Goal: Task Accomplishment & Management: Complete application form

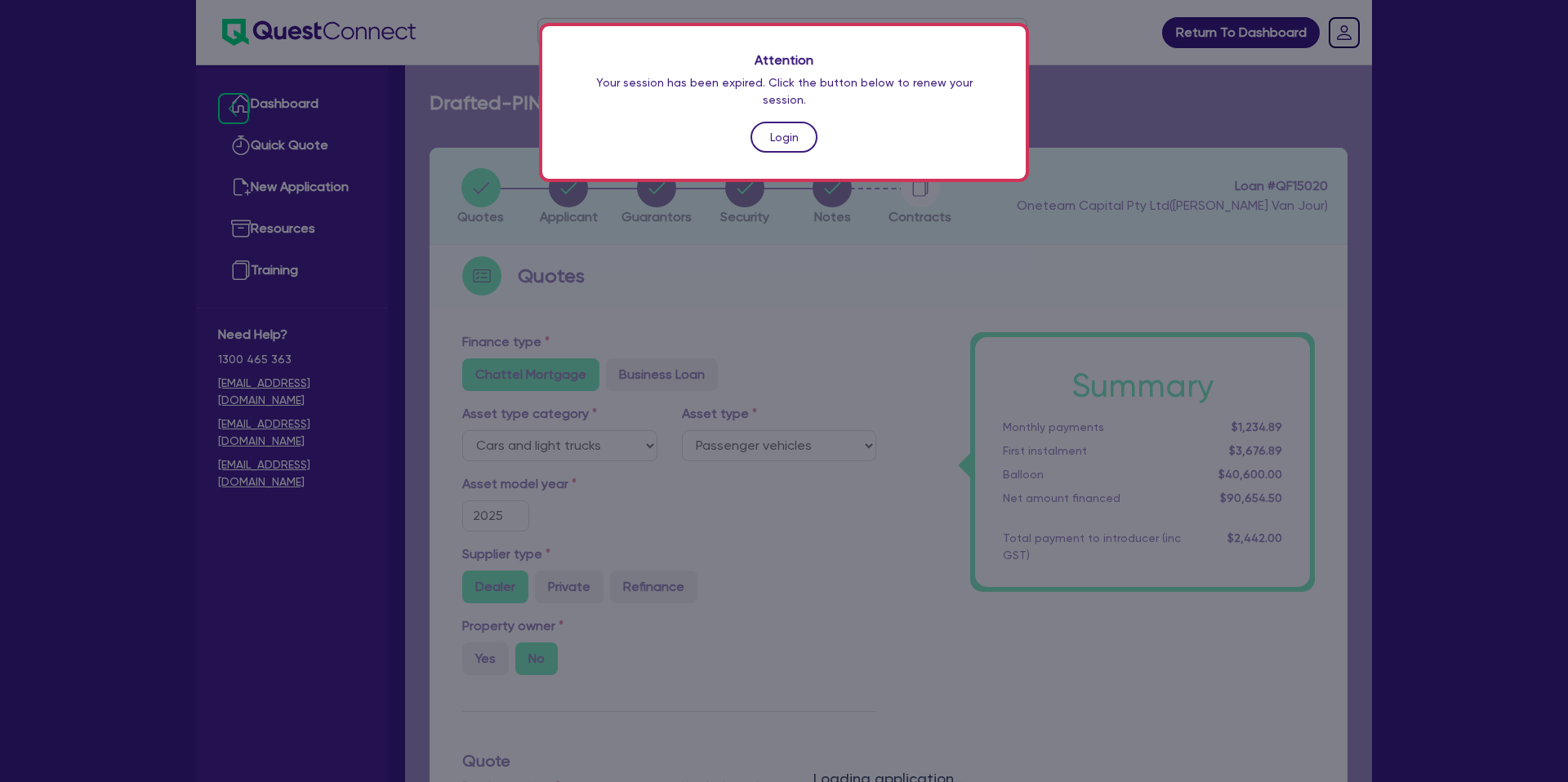
click at [794, 126] on link "Login" at bounding box center [784, 137] width 67 height 31
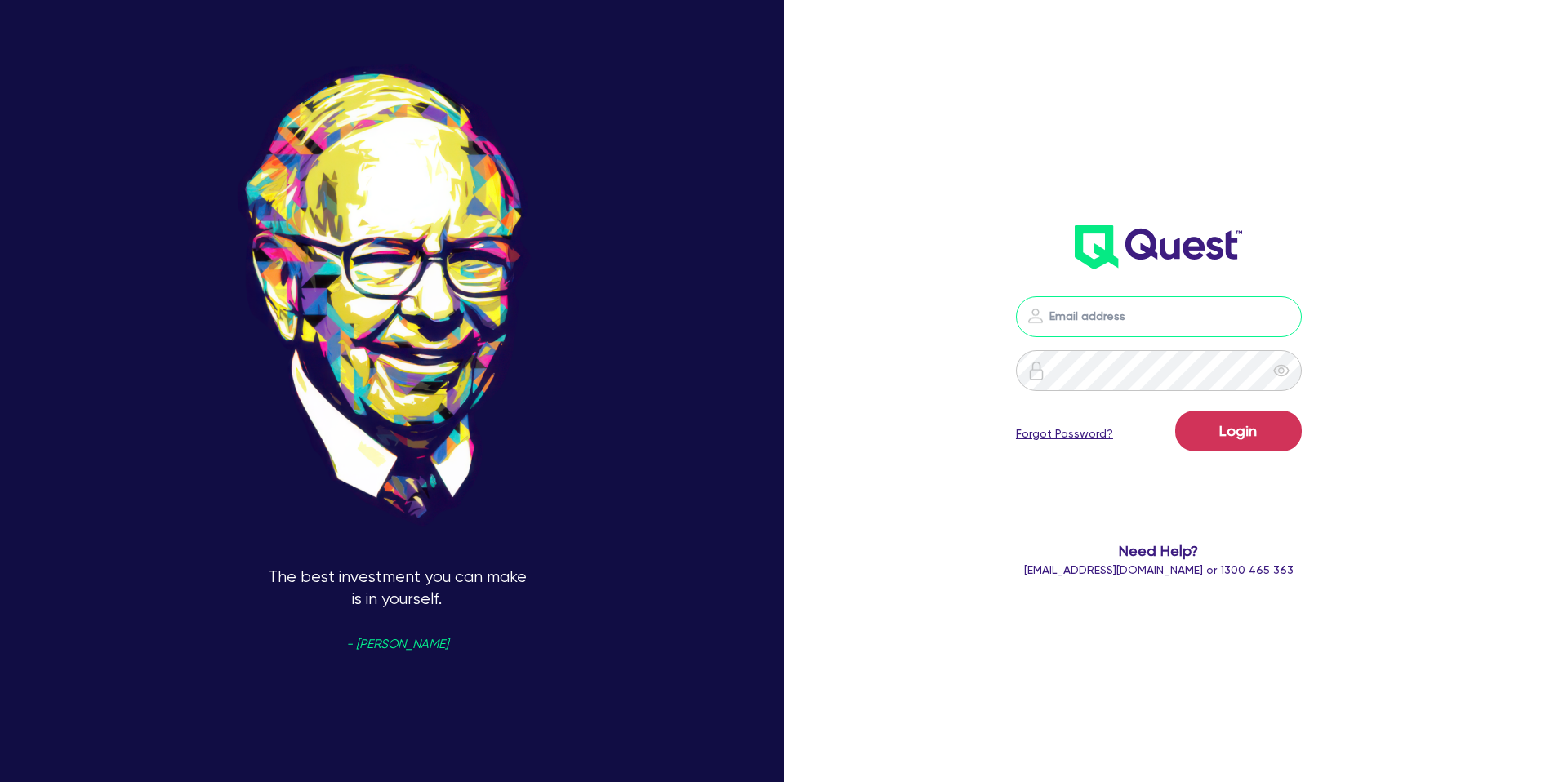
click at [1124, 331] on input "email" at bounding box center [1159, 317] width 286 height 41
click at [1071, 305] on input "email" at bounding box center [1159, 317] width 286 height 41
type input "[PERSON_NAME][EMAIL_ADDRESS][DOMAIN_NAME]"
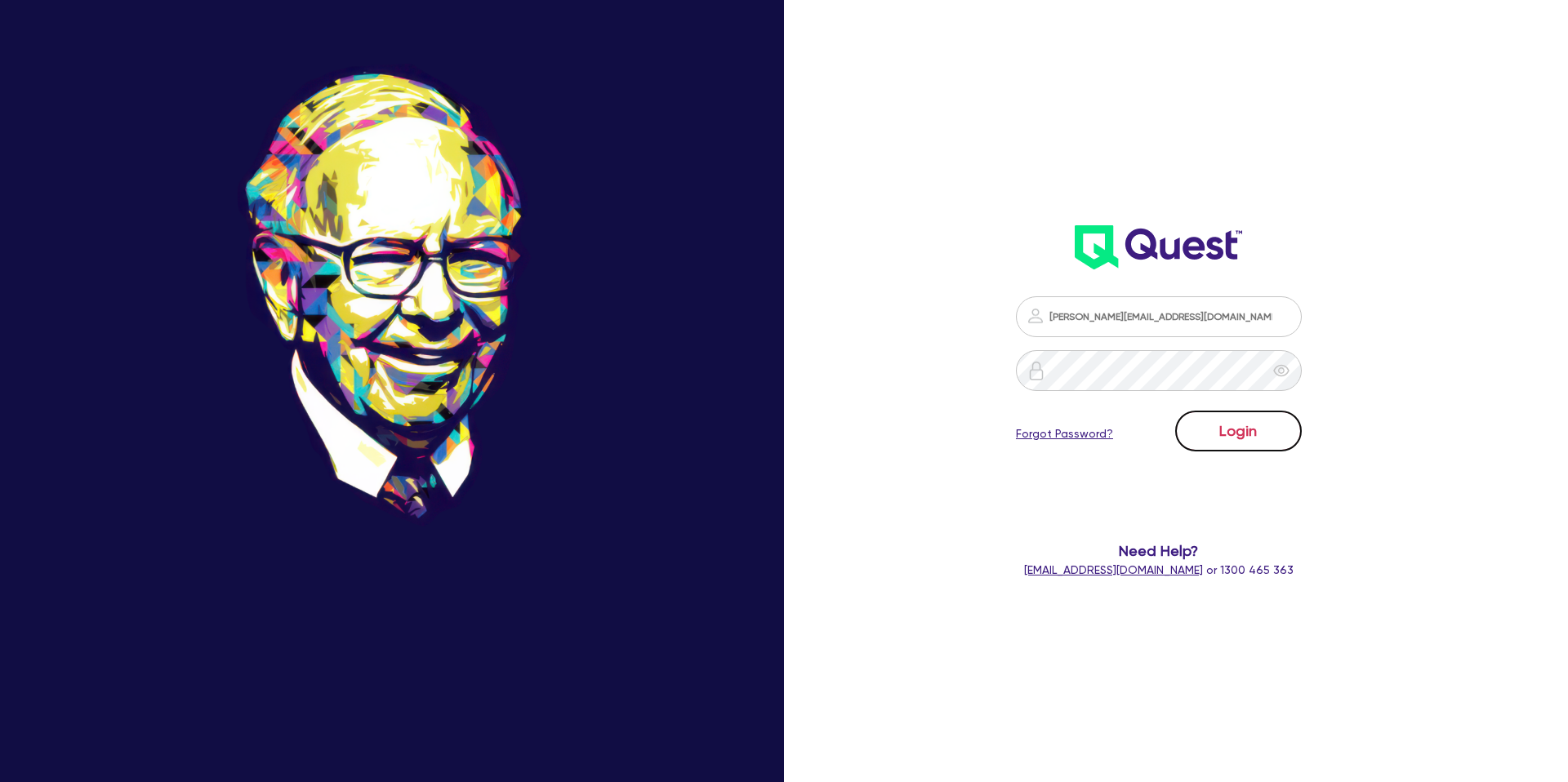
drag, startPoint x: 1254, startPoint y: 429, endPoint x: 1263, endPoint y: 420, distance: 12.7
click at [1262, 420] on button "Login" at bounding box center [1237, 431] width 126 height 41
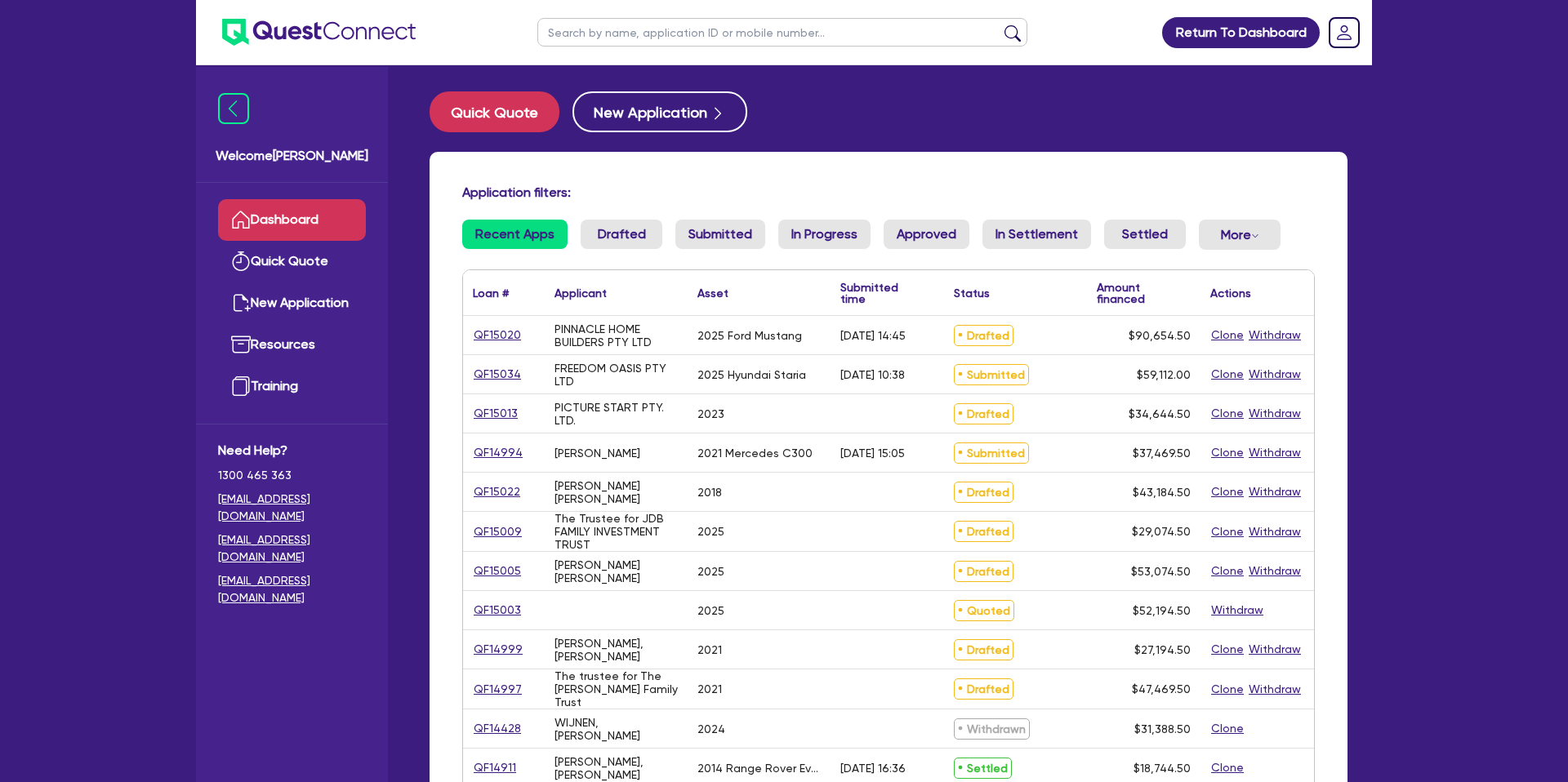
click at [612, 36] on input "text" at bounding box center [782, 31] width 490 height 29
type input "[PERSON_NAME]"
click at [1000, 25] on button "submit" at bounding box center [1012, 36] width 26 height 23
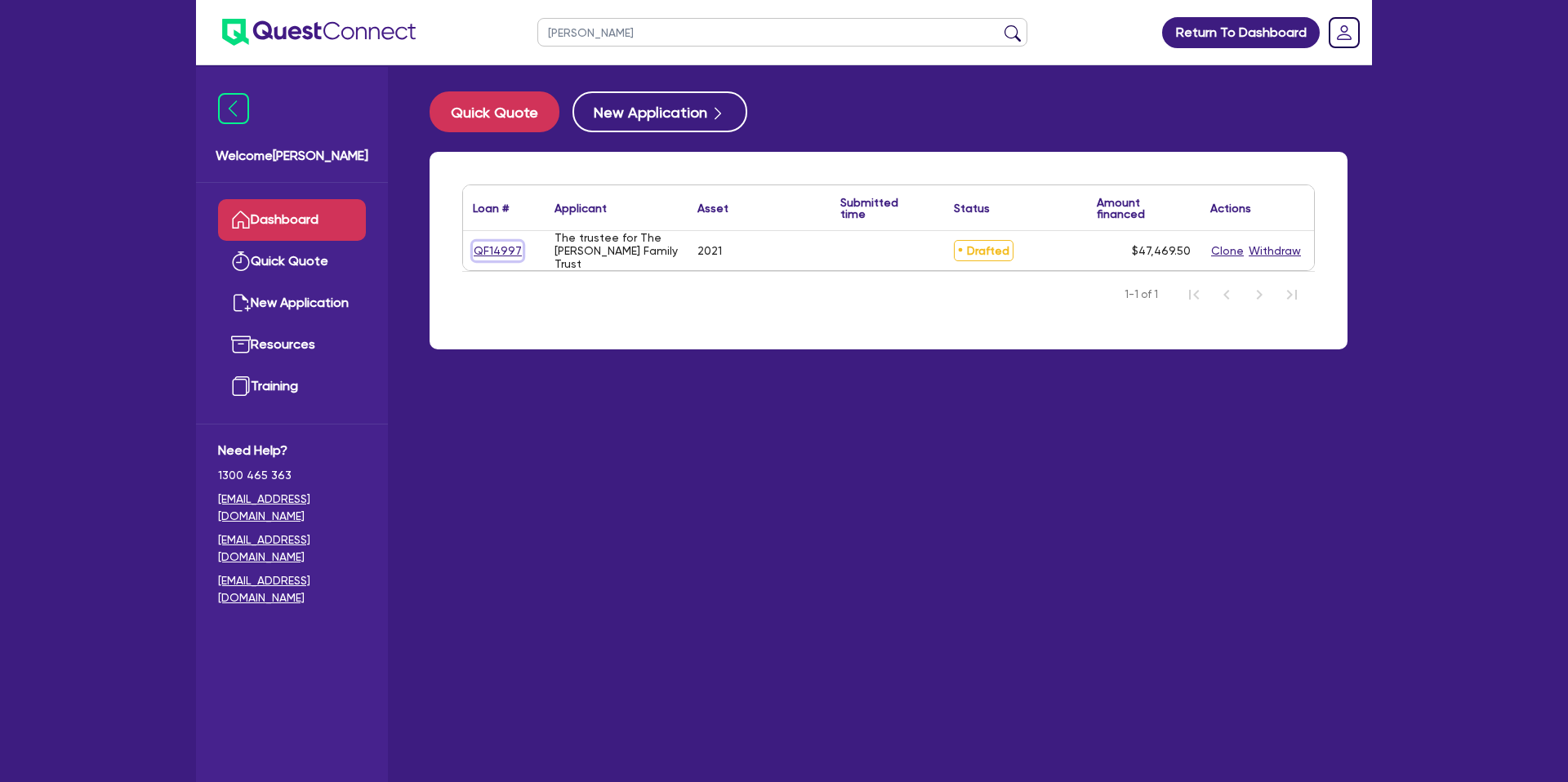
click at [500, 250] on link "QF14997" at bounding box center [497, 251] width 50 height 18
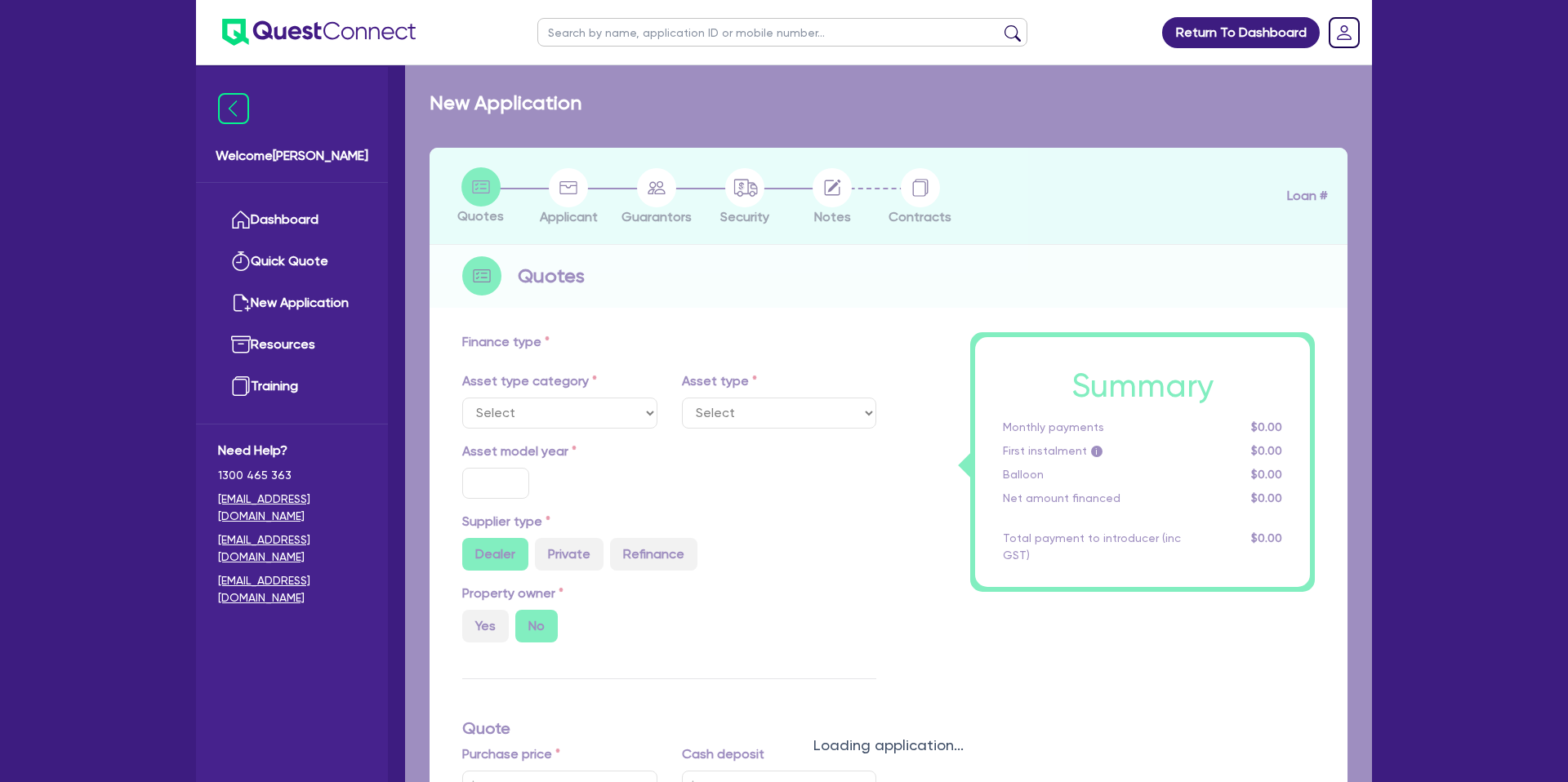
select select "CARS_AND_LIGHT_TRUCKS"
type input "2021"
radio input "true"
type input "50,000"
type input "5,000"
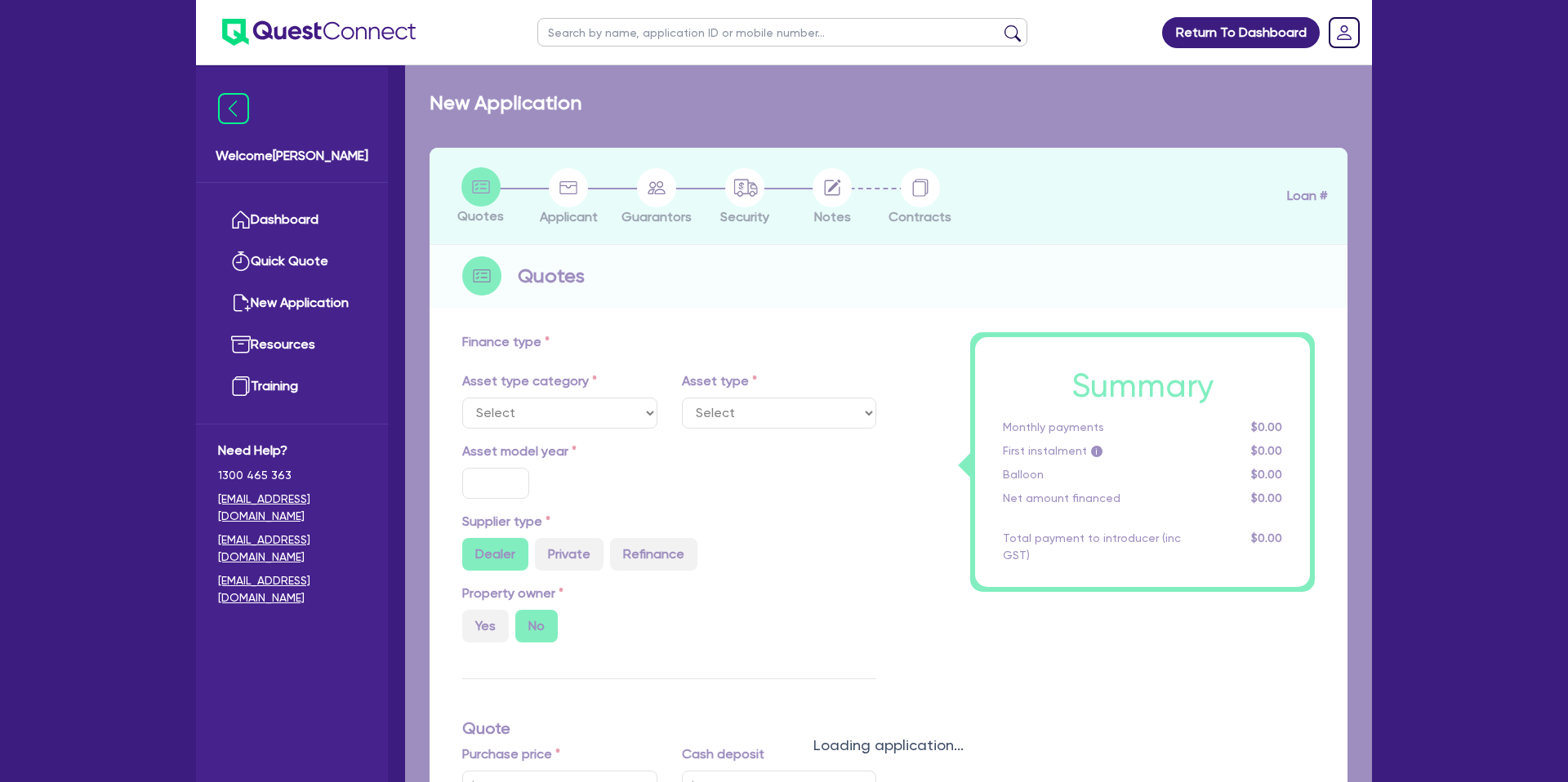
type input "1"
type input "474.7"
type input "7.59"
type input "1,650"
select select "PASSENGER_VEHICLES"
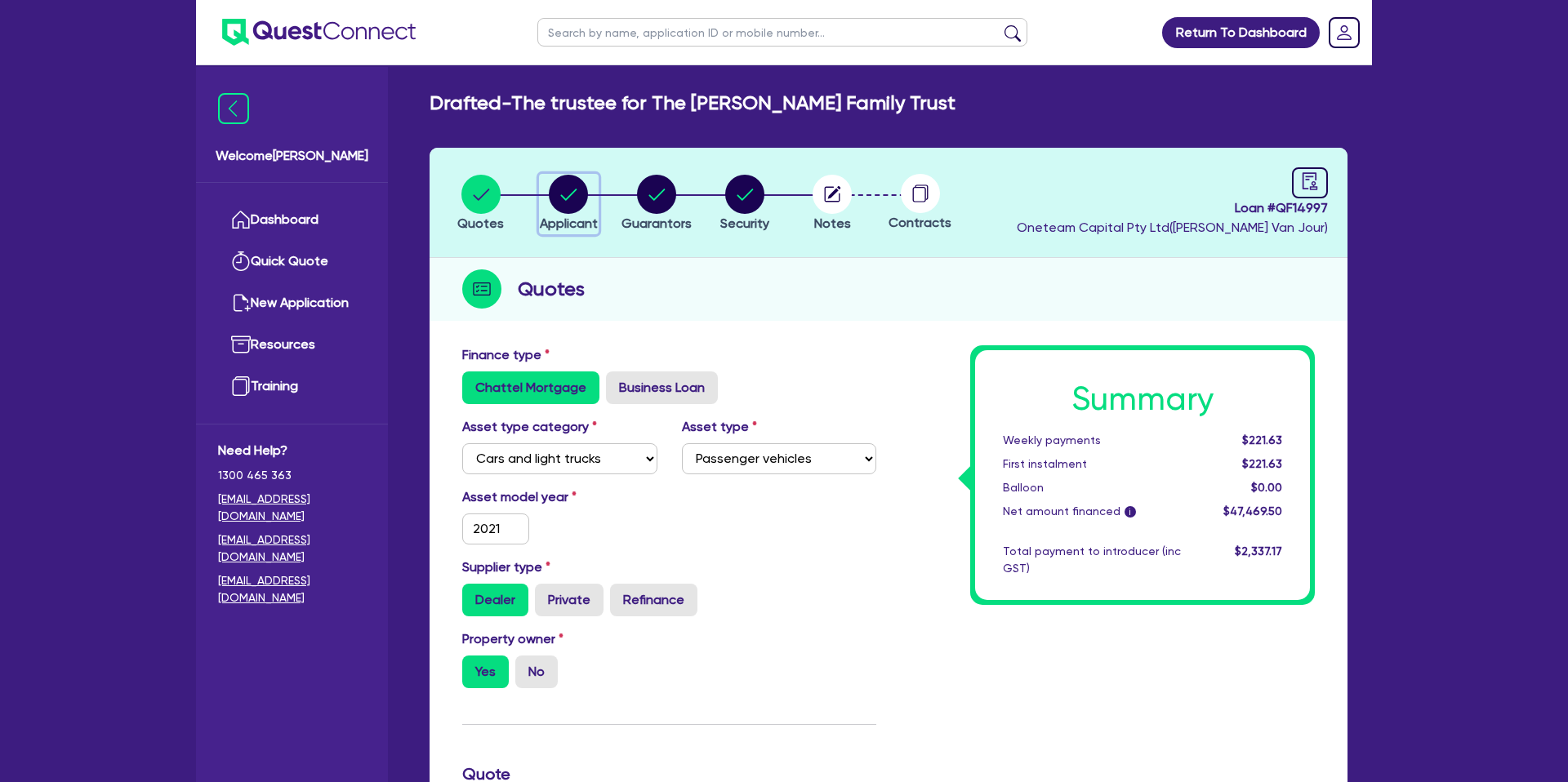
click at [574, 197] on circle "button" at bounding box center [568, 194] width 40 height 40
select select "TRUST"
select select "INDIVIDUAL"
select select "BUILDING_CONSTRUCTION"
select select "TRADES_SERVICES_CONSUMERS"
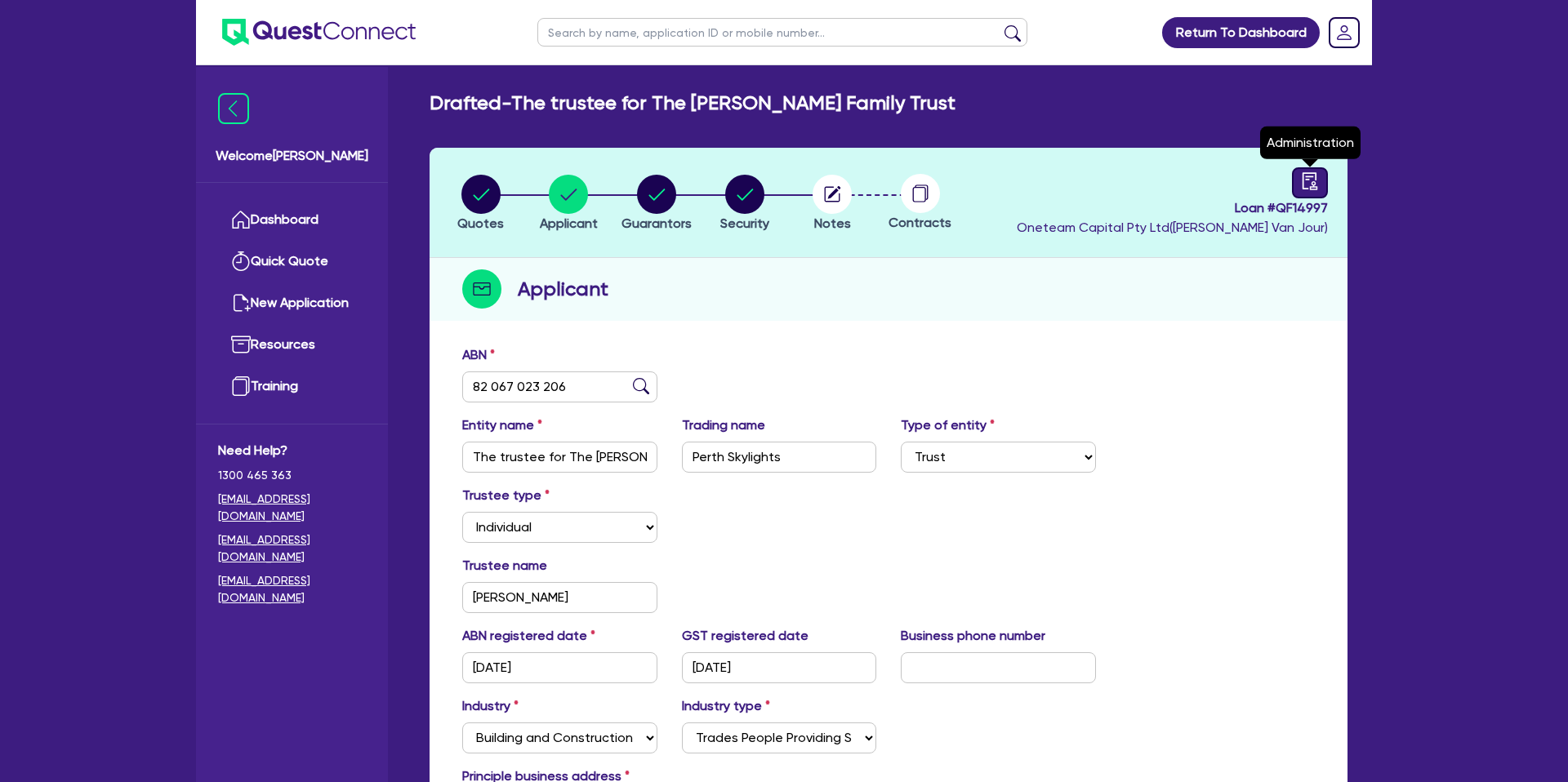
click at [1318, 181] on link at bounding box center [1309, 183] width 36 height 31
select select "DRAFTED_NEW"
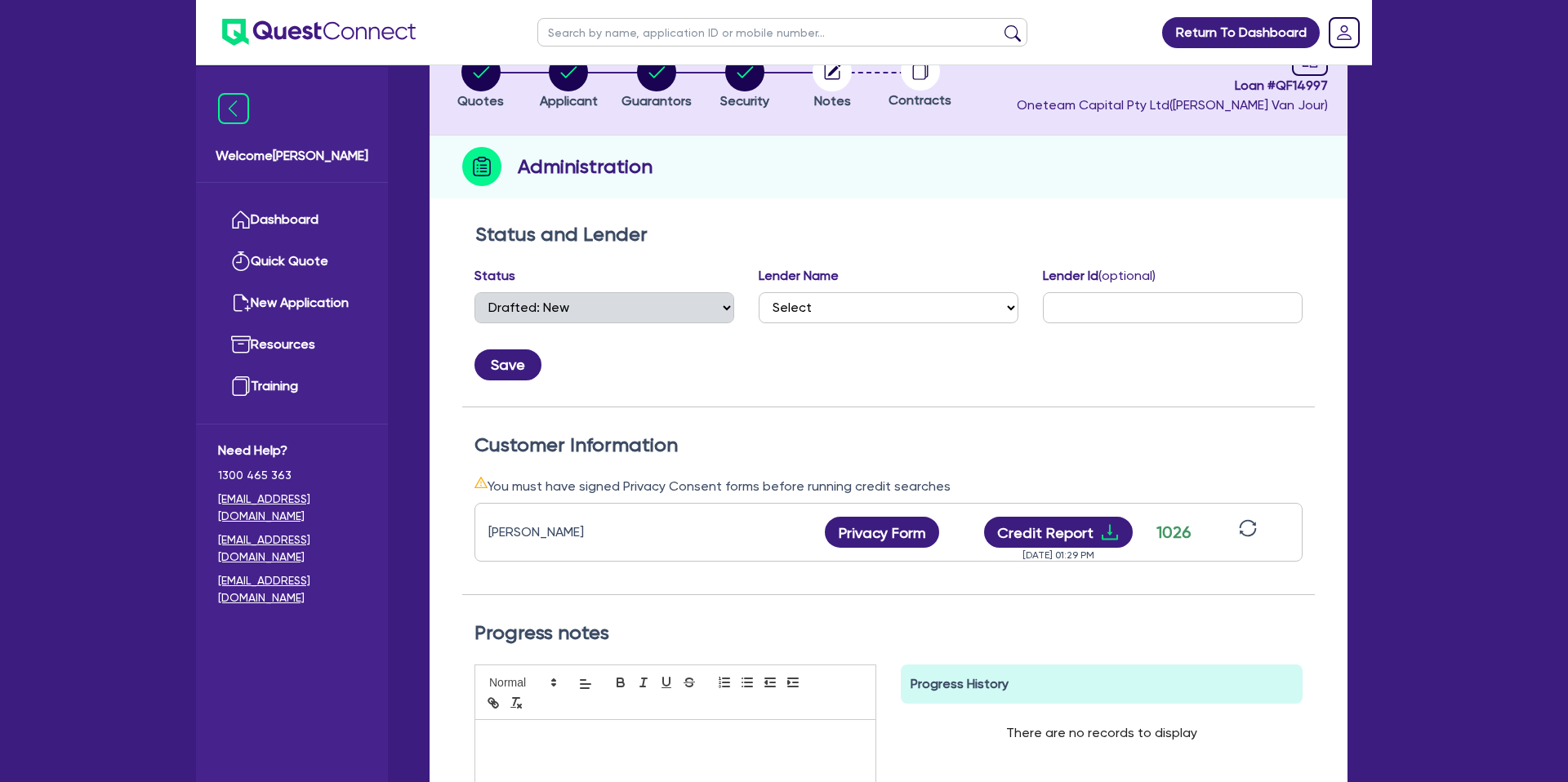
scroll to position [176, 0]
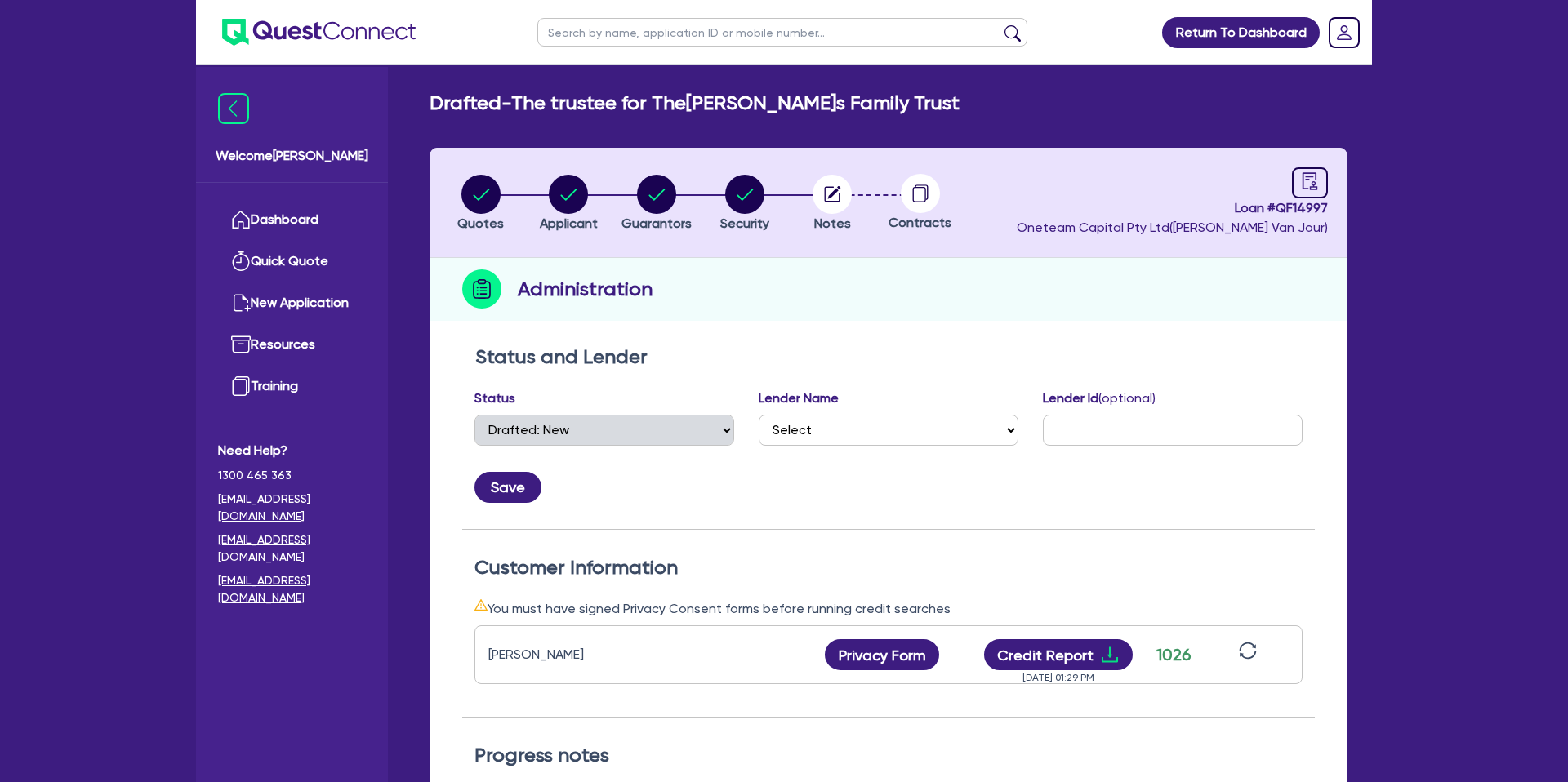
select select "DRAFTED_NEW"
click at [292, 227] on link "Dashboard" at bounding box center [292, 219] width 147 height 41
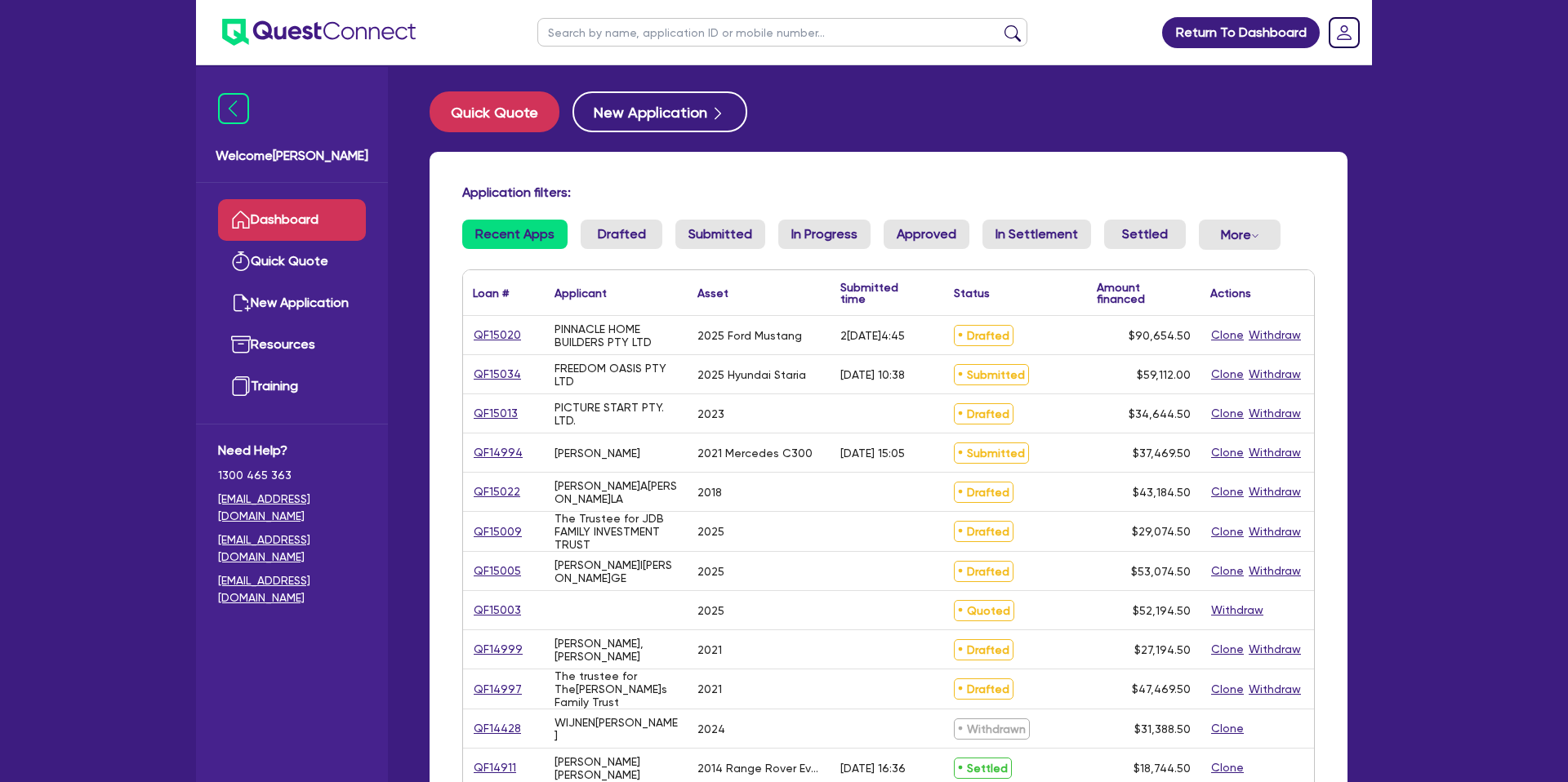
click at [664, 28] on input "text" at bounding box center [782, 31] width 490 height 29
click at [1000, 25] on button "submit" at bounding box center [1012, 36] width 26 height 23
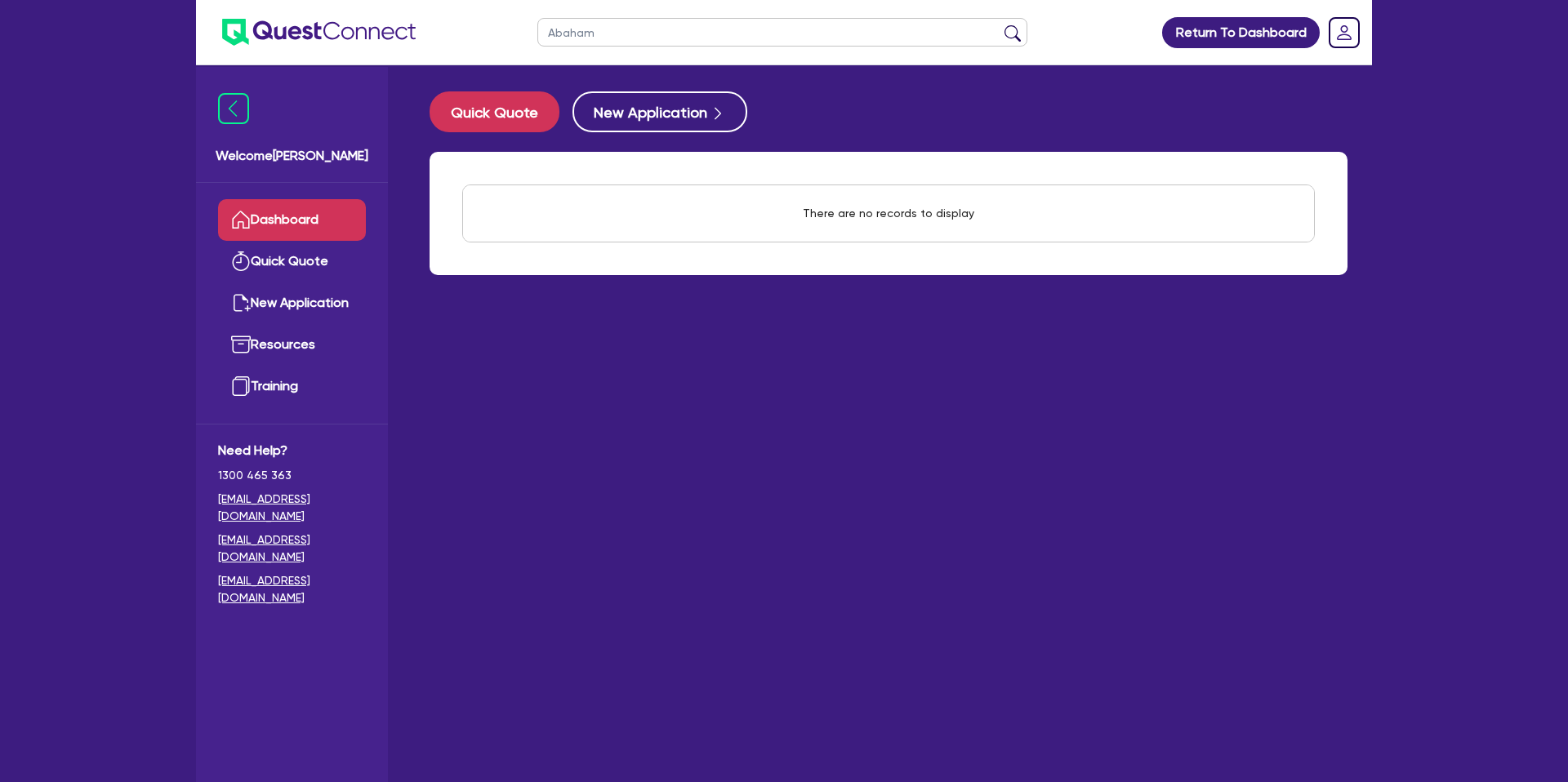
click at [1000, 25] on button "submit" at bounding box center [1012, 36] width 26 height 23
click at [647, 41] on input "Abaham" at bounding box center [782, 31] width 490 height 29
type input "A"
type input "[PERSON_NAME]"
click at [1000, 25] on button "submit" at bounding box center [1012, 36] width 26 height 23
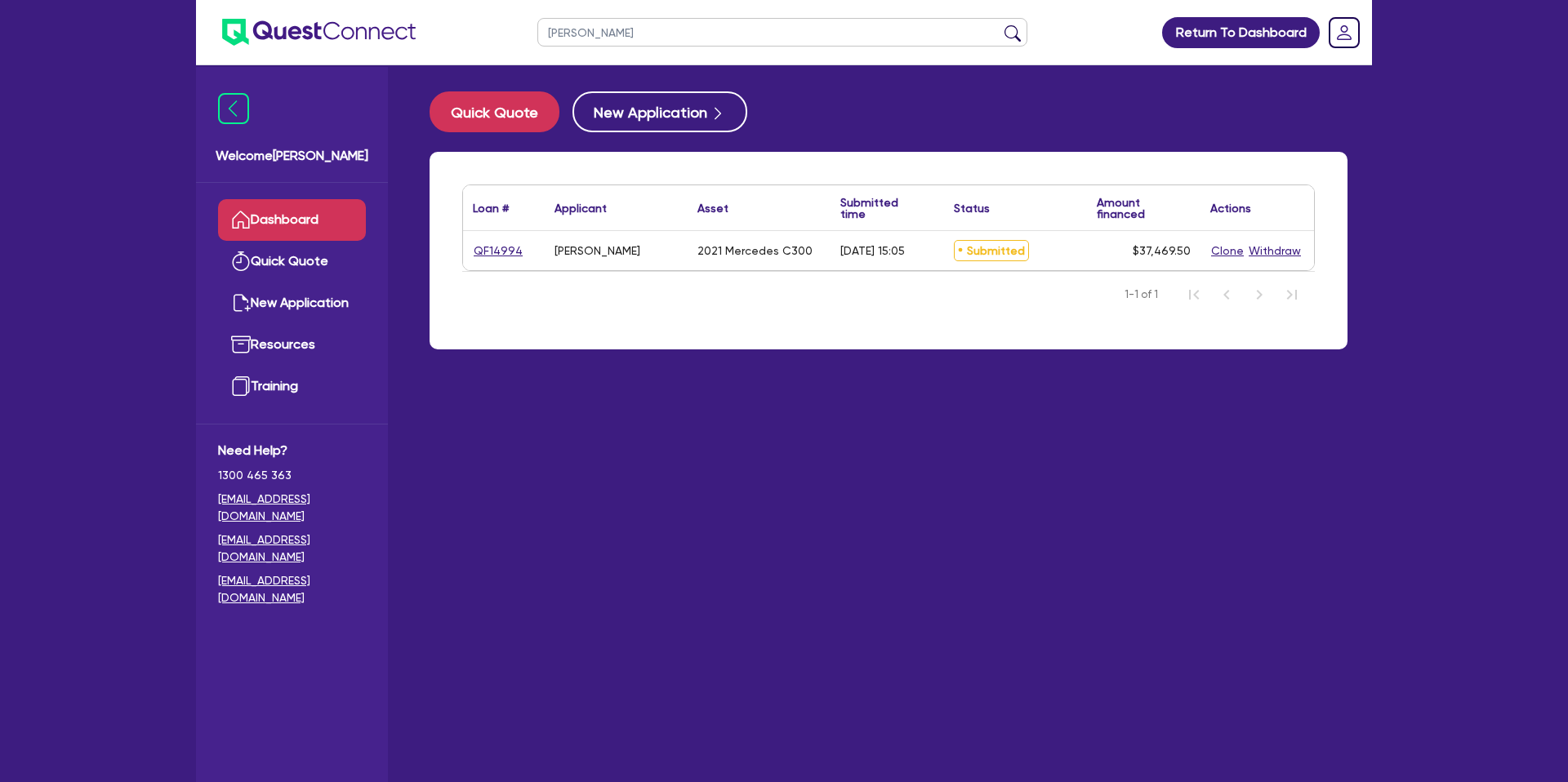
scroll to position [4, 0]
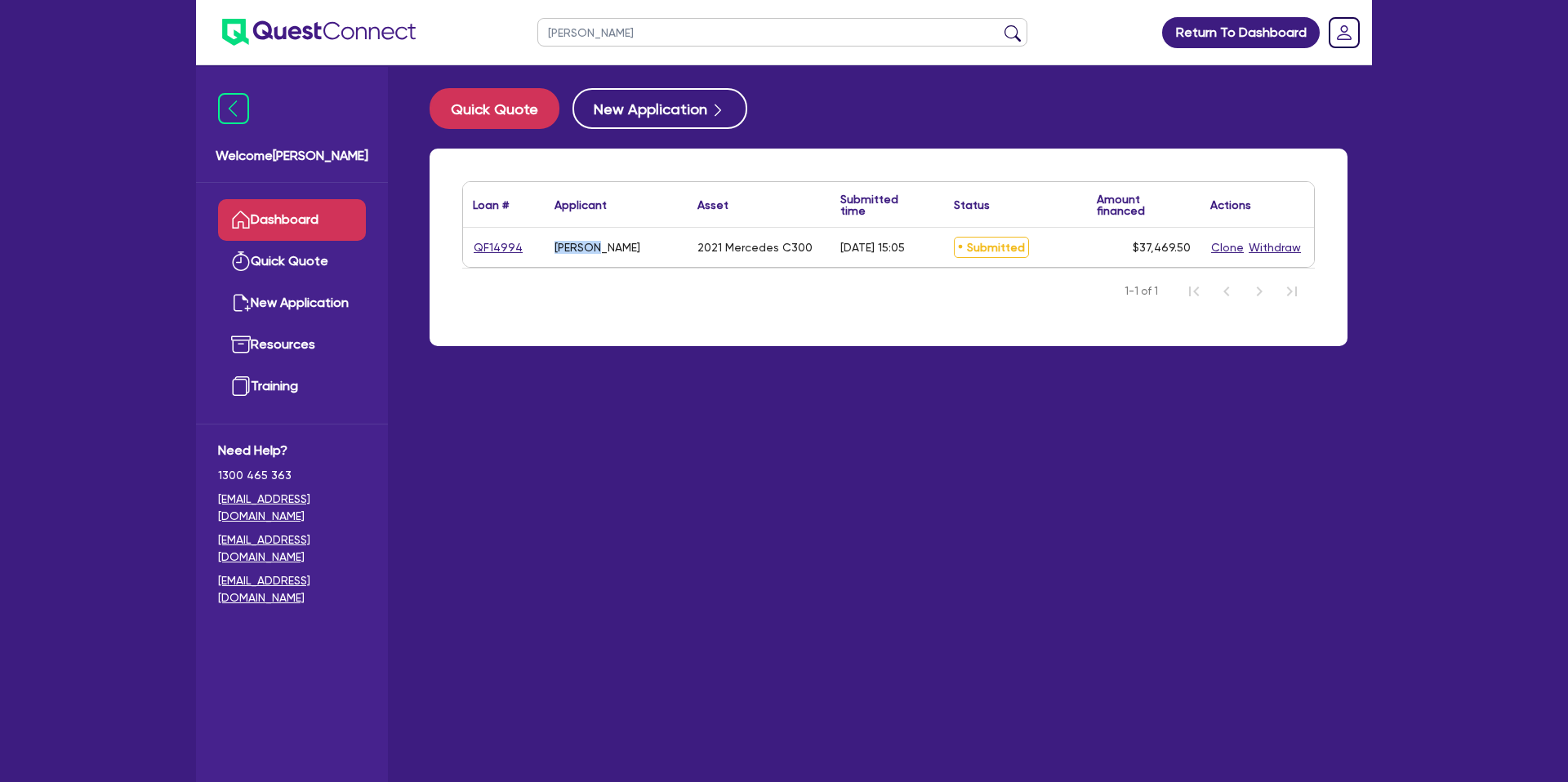
drag, startPoint x: 552, startPoint y: 252, endPoint x: 600, endPoint y: 250, distance: 48.0
click at [600, 250] on div "[PERSON_NAME]" at bounding box center [615, 247] width 143 height 40
click at [507, 246] on link "QF14994" at bounding box center [497, 248] width 51 height 18
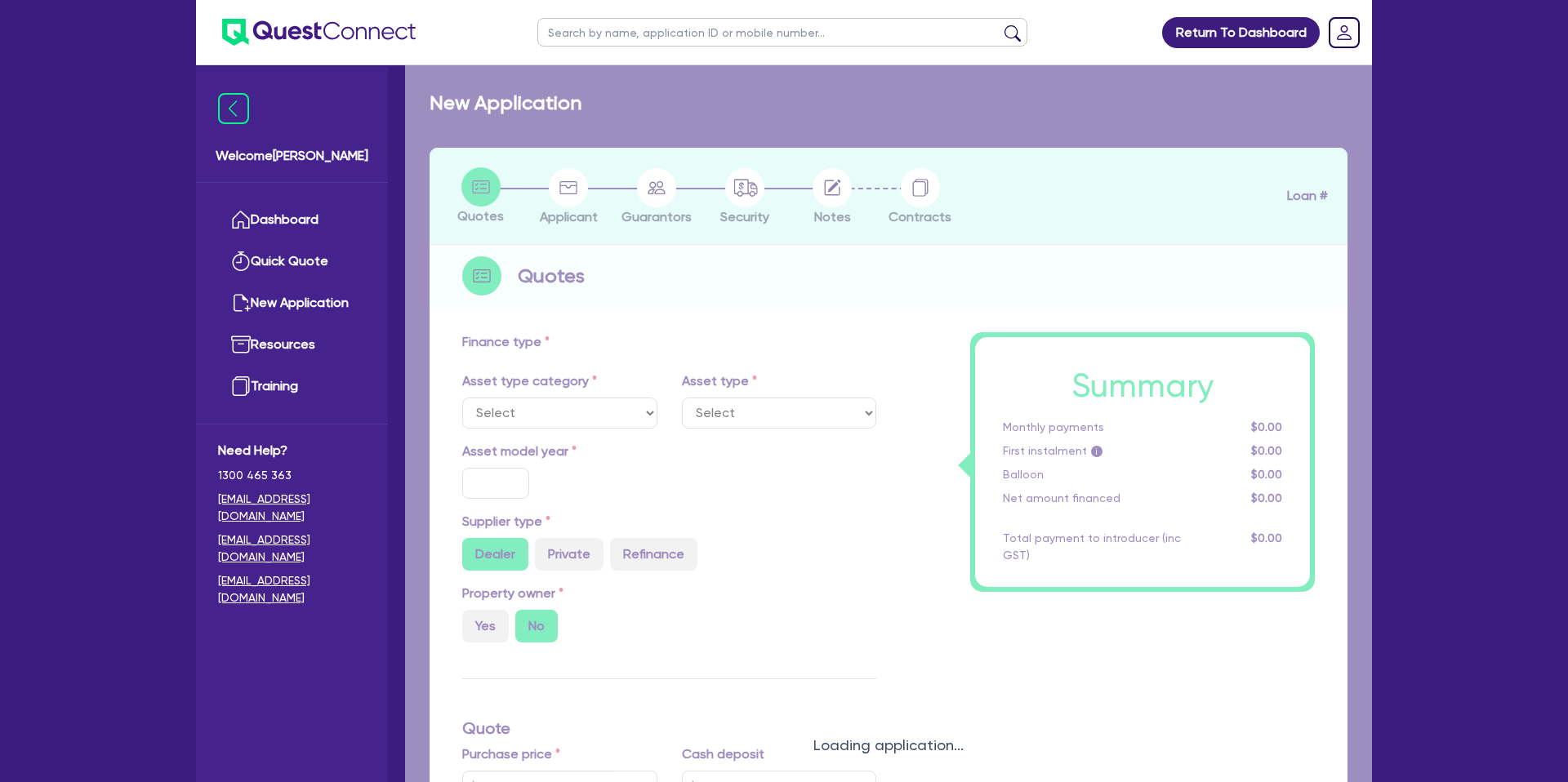
select select "CARS_AND_LIGHT_TRUCKS"
type input "2021"
radio input "true"
type input "45,000"
type input "10,000"
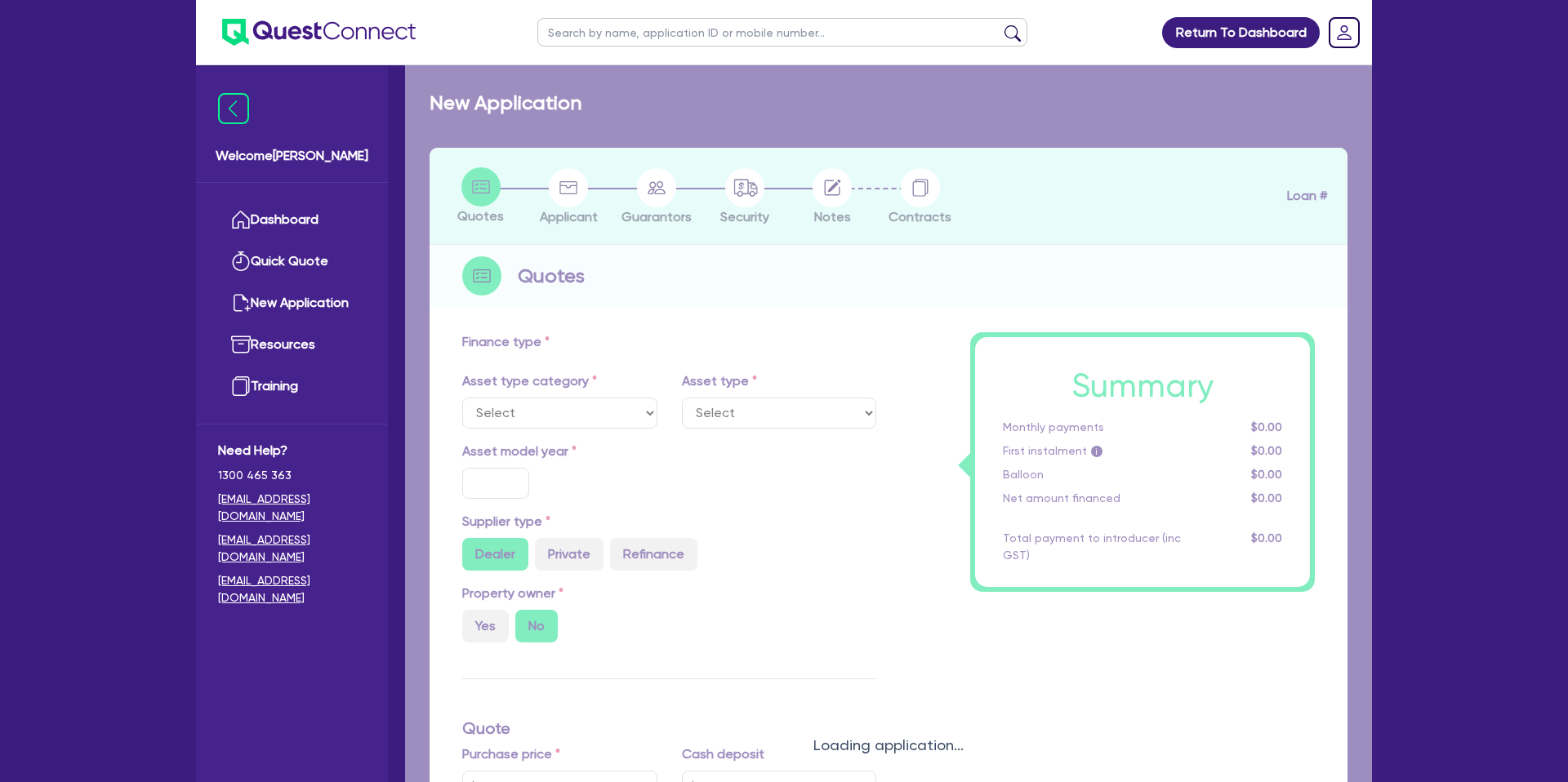
type input "35"
type input "15,750"
type input "3.08"
type input "1,150.42"
type input "10.99"
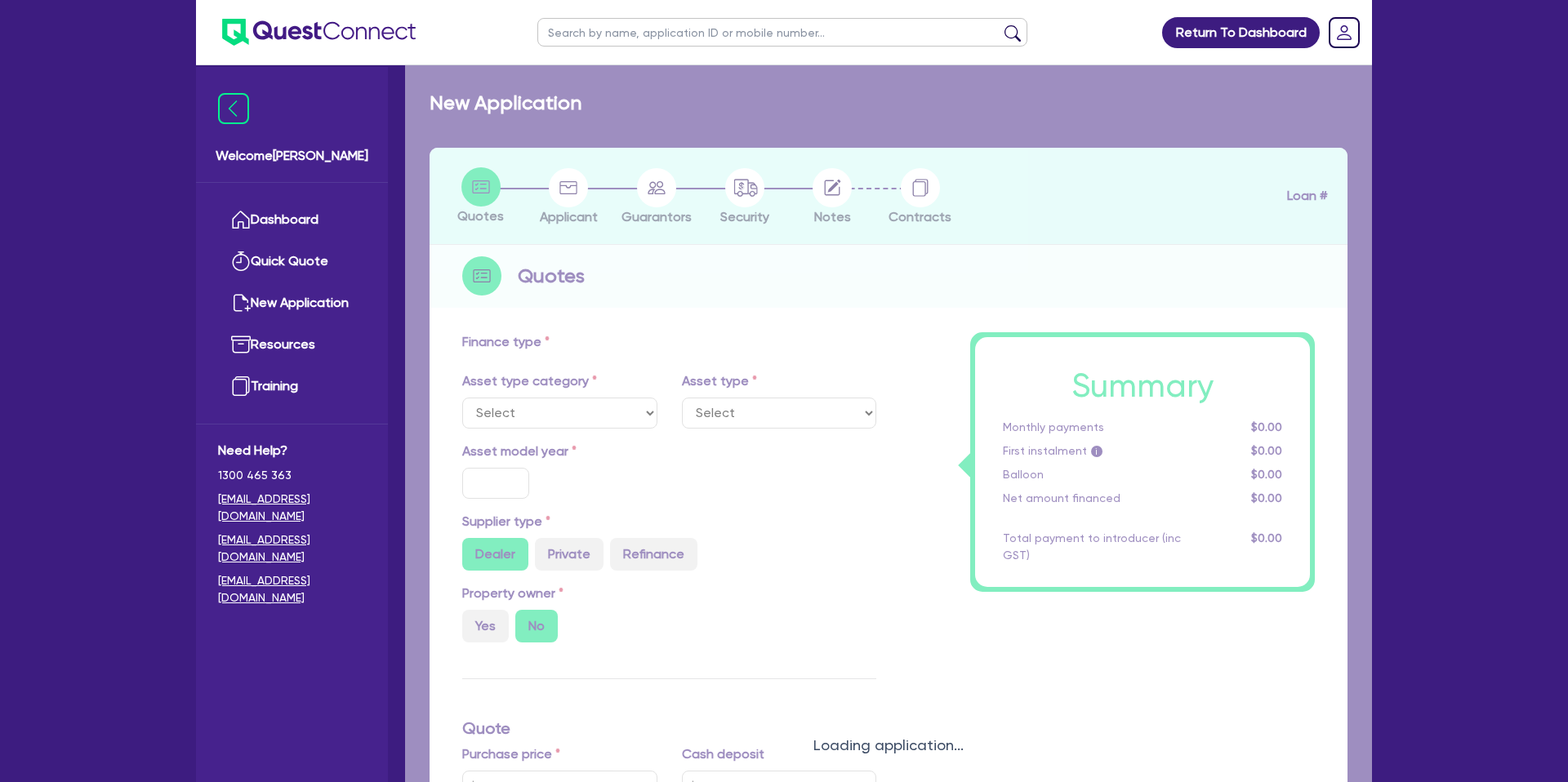
type input "1,650"
select select "PASSENGER_VEHICLES"
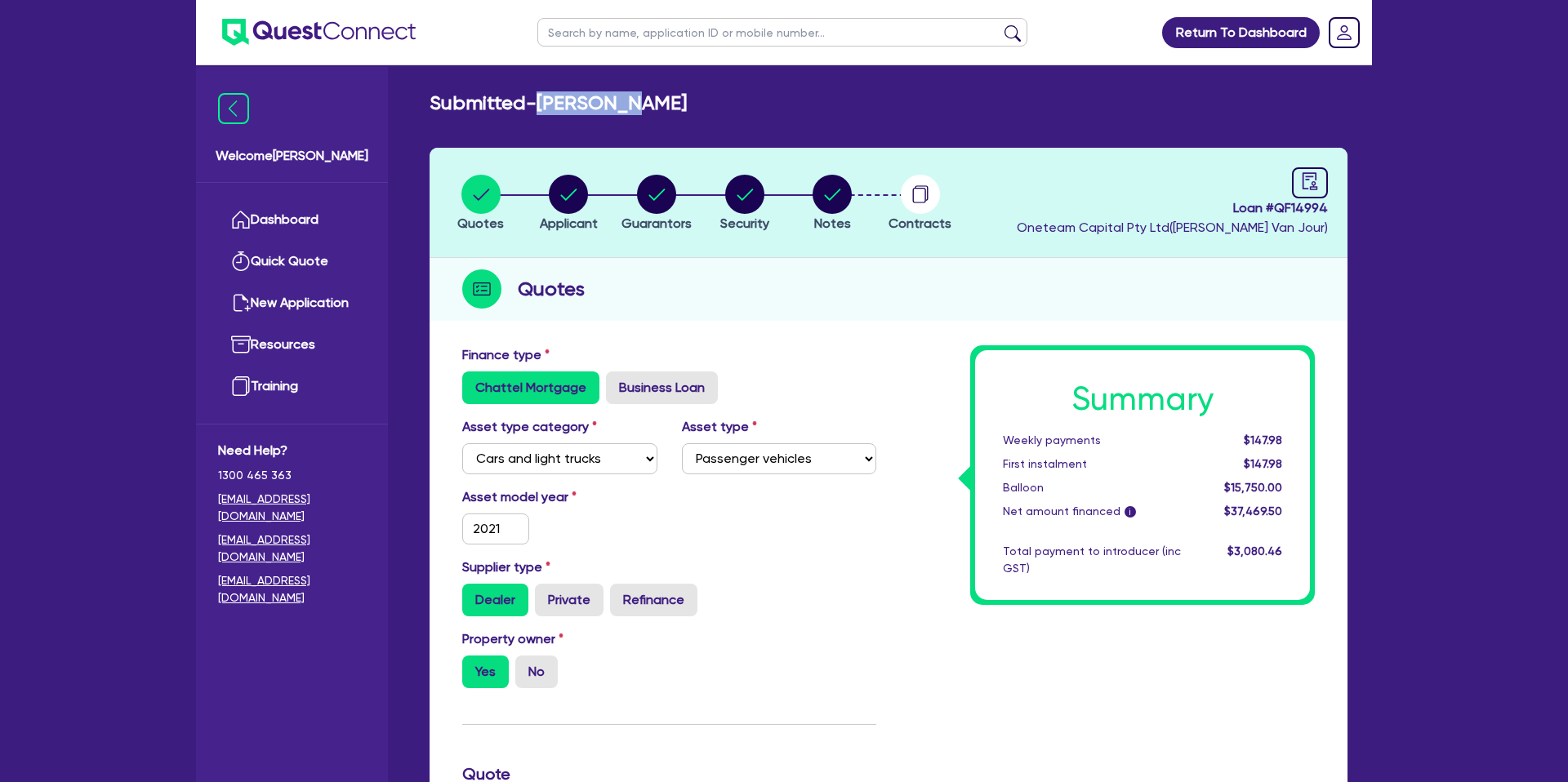
drag, startPoint x: 546, startPoint y: 105, endPoint x: 637, endPoint y: 100, distance: 91.1
click at [637, 100] on h2 "Submitted -[PERSON_NAME]" at bounding box center [557, 103] width 257 height 24
click at [558, 104] on h2 "Submitted -[PERSON_NAME]" at bounding box center [557, 103] width 257 height 24
click at [556, 202] on circle "button" at bounding box center [568, 194] width 40 height 40
select select "SOLE_TRADER"
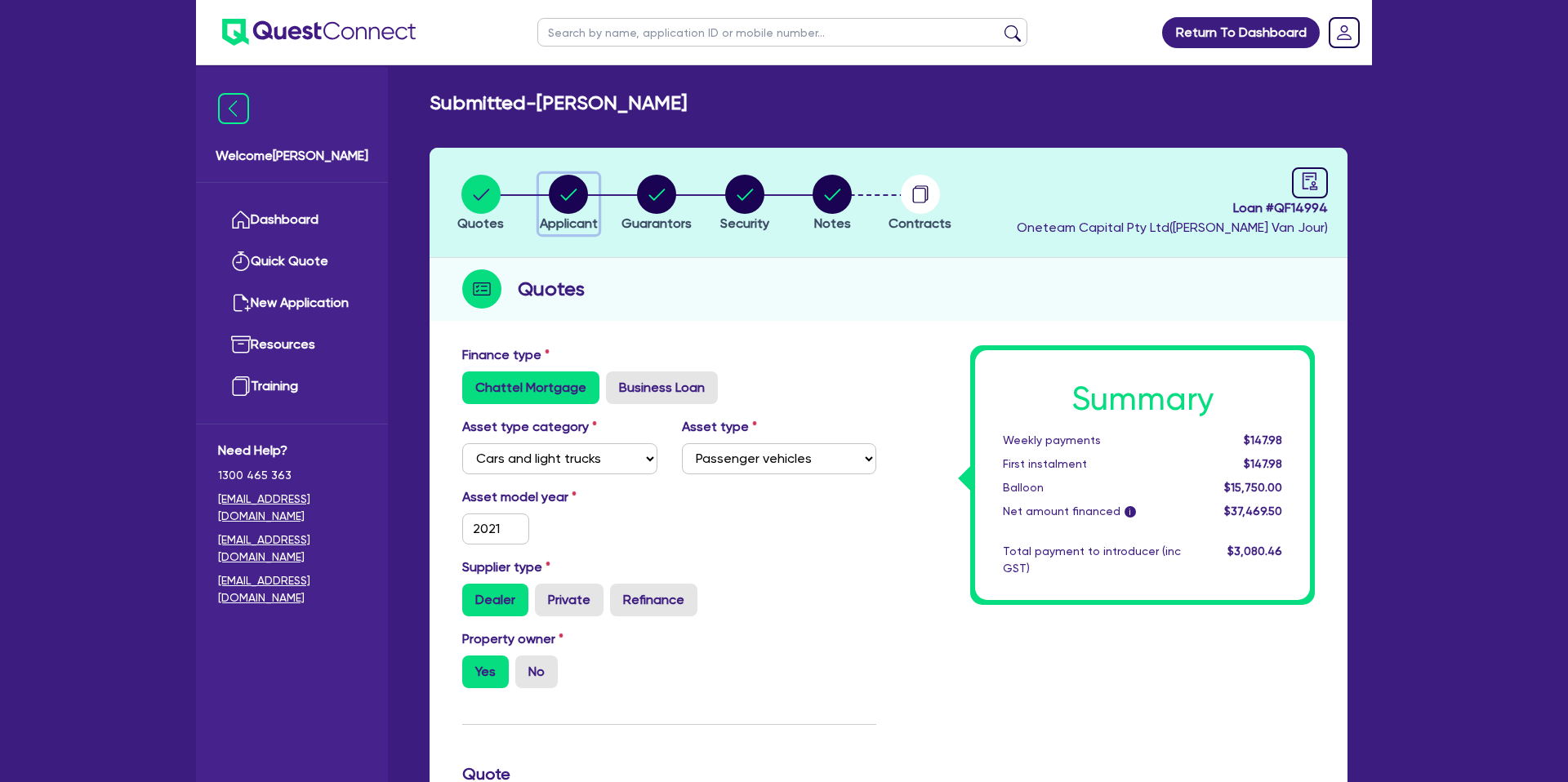
select select "RENTAL_REAL_ESTATE"
select select "PROPERTY_OPERATORS"
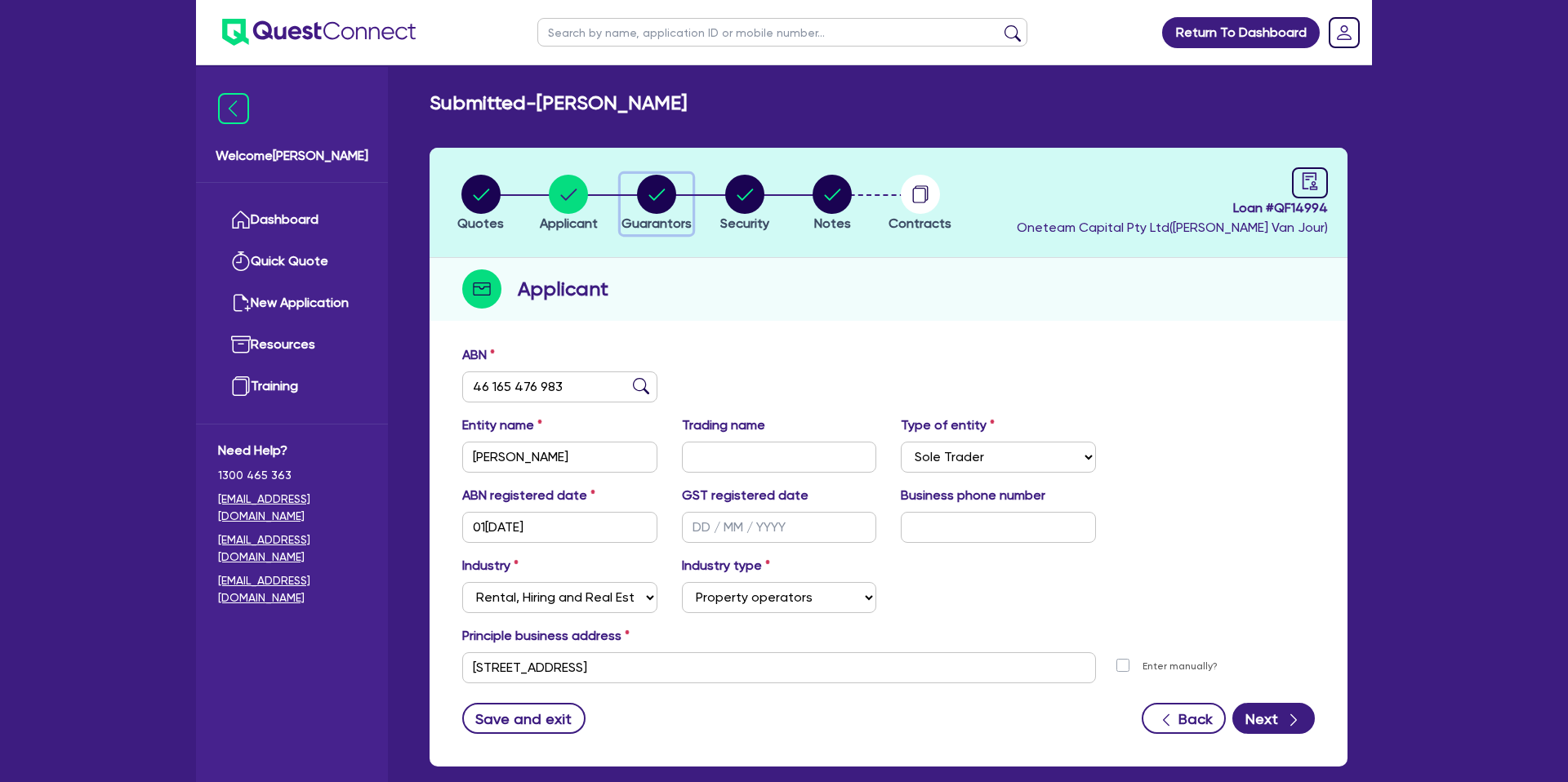
click at [651, 197] on icon "button" at bounding box center [657, 194] width 17 height 11
select select "MR"
select select "QLD"
select select "MARRIED"
select select "PROPERTY"
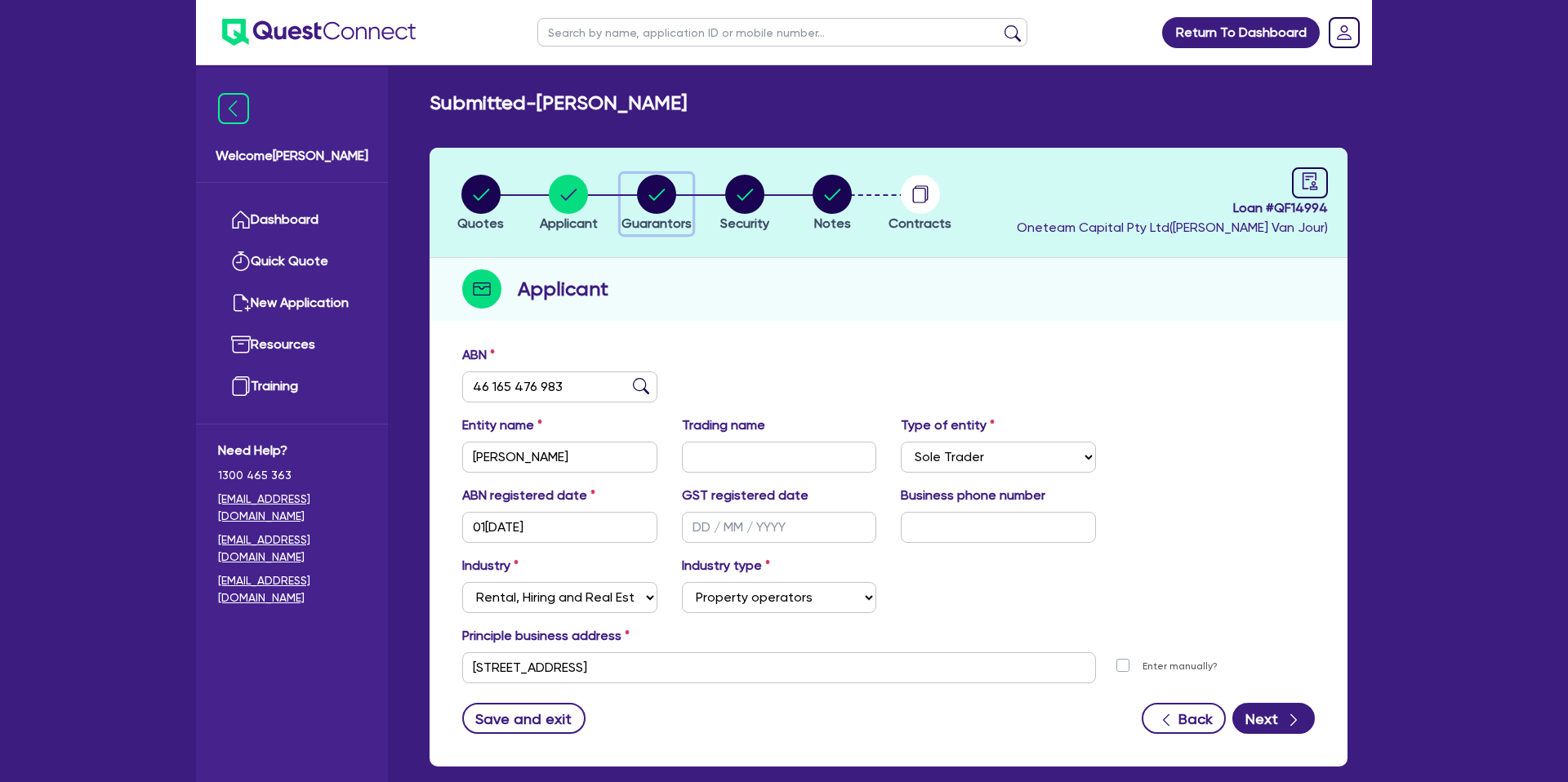
select select "CASH"
select select "VEHICLE"
select select "MORTGAGE"
select select "CREDIT_CARD"
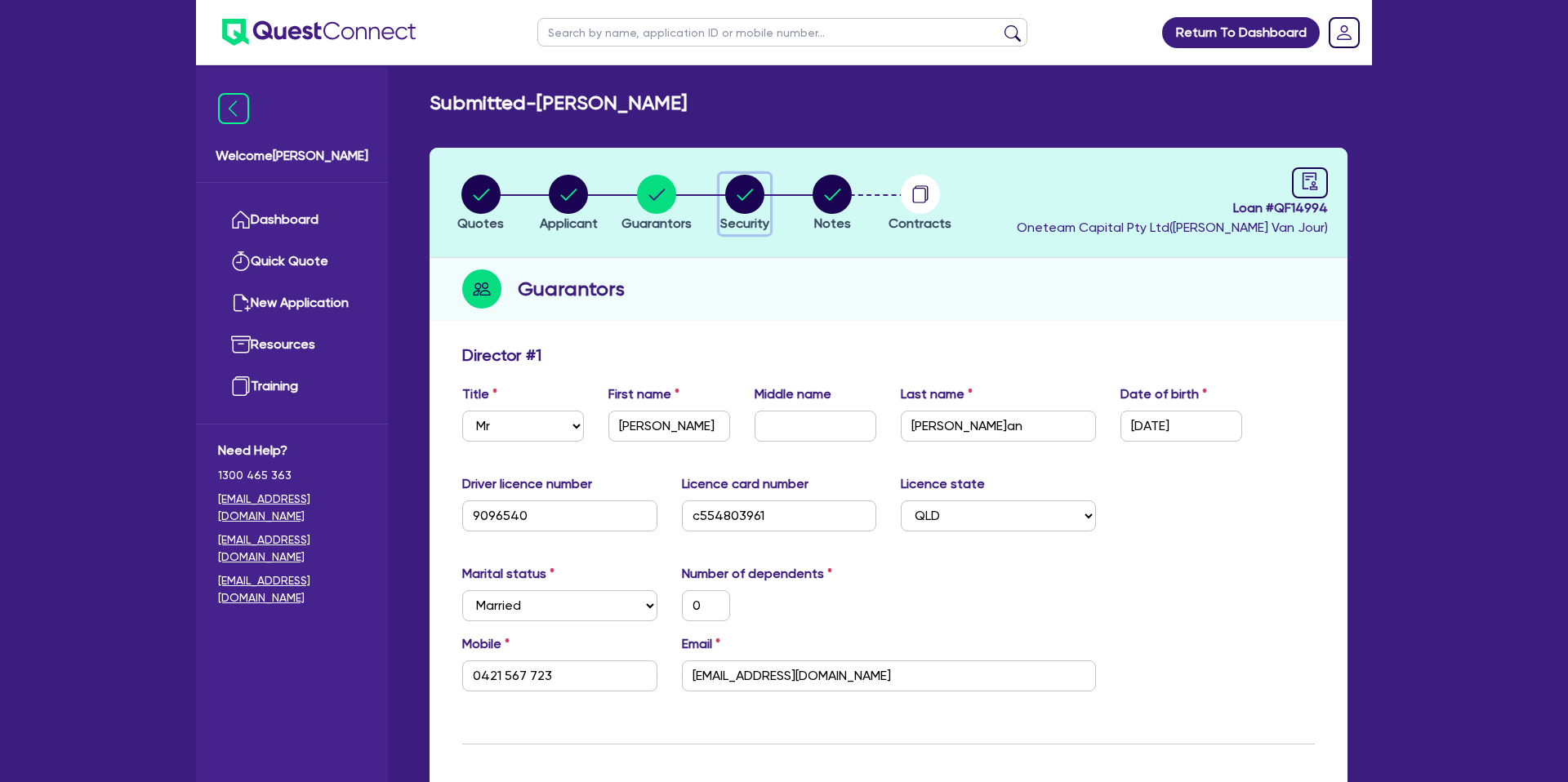
click at [741, 205] on circle "button" at bounding box center [744, 194] width 40 height 40
select select "CARS_AND_LIGHT_TRUCKS"
select select "PASSENGER_VEHICLES"
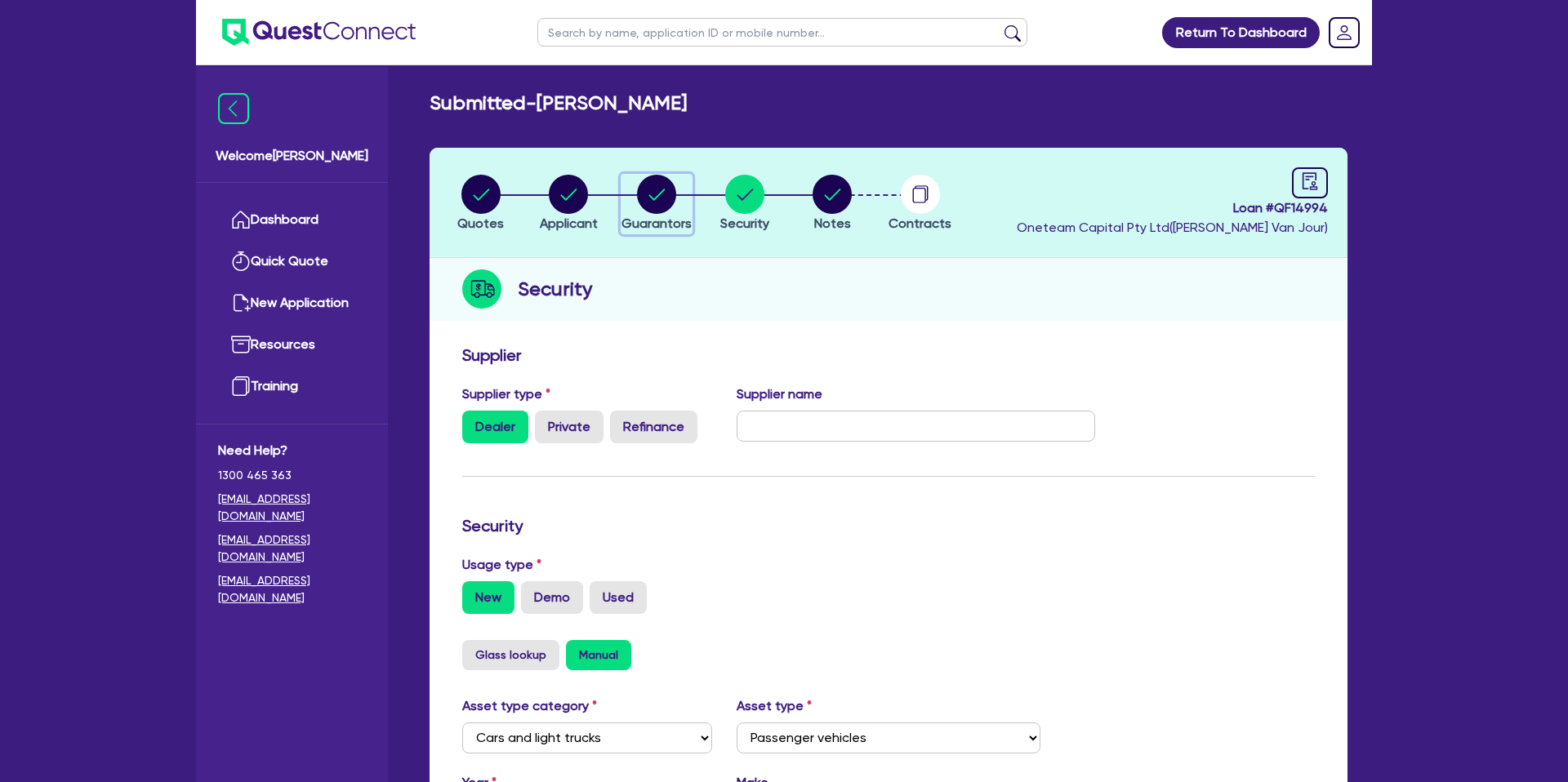
click at [659, 194] on icon "button" at bounding box center [657, 194] width 17 height 11
select select "MR"
select select "QLD"
select select "MARRIED"
select select "PROPERTY"
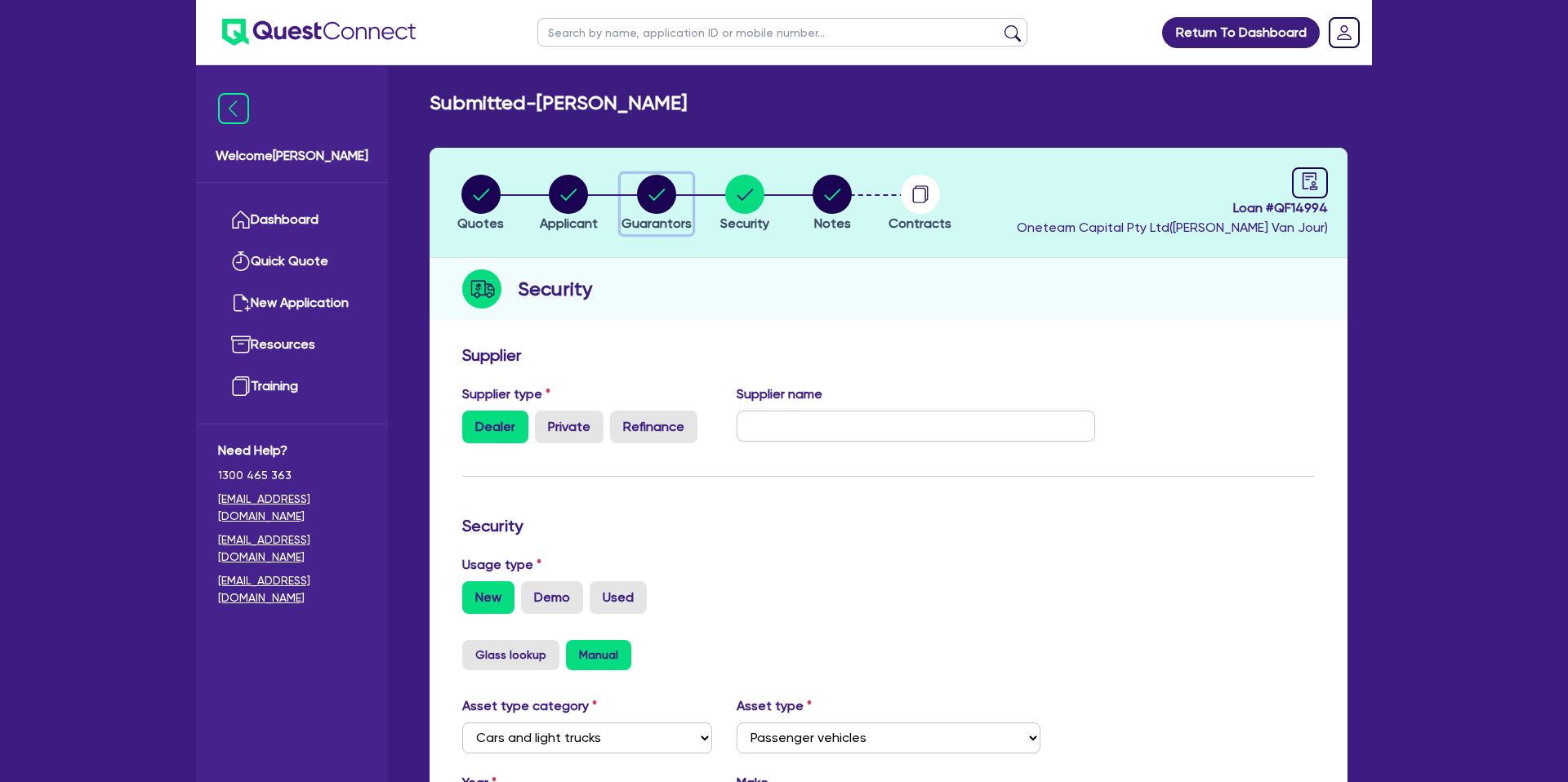
select select "CASH"
select select "VEHICLE"
select select "MORTGAGE"
select select "CREDIT_CARD"
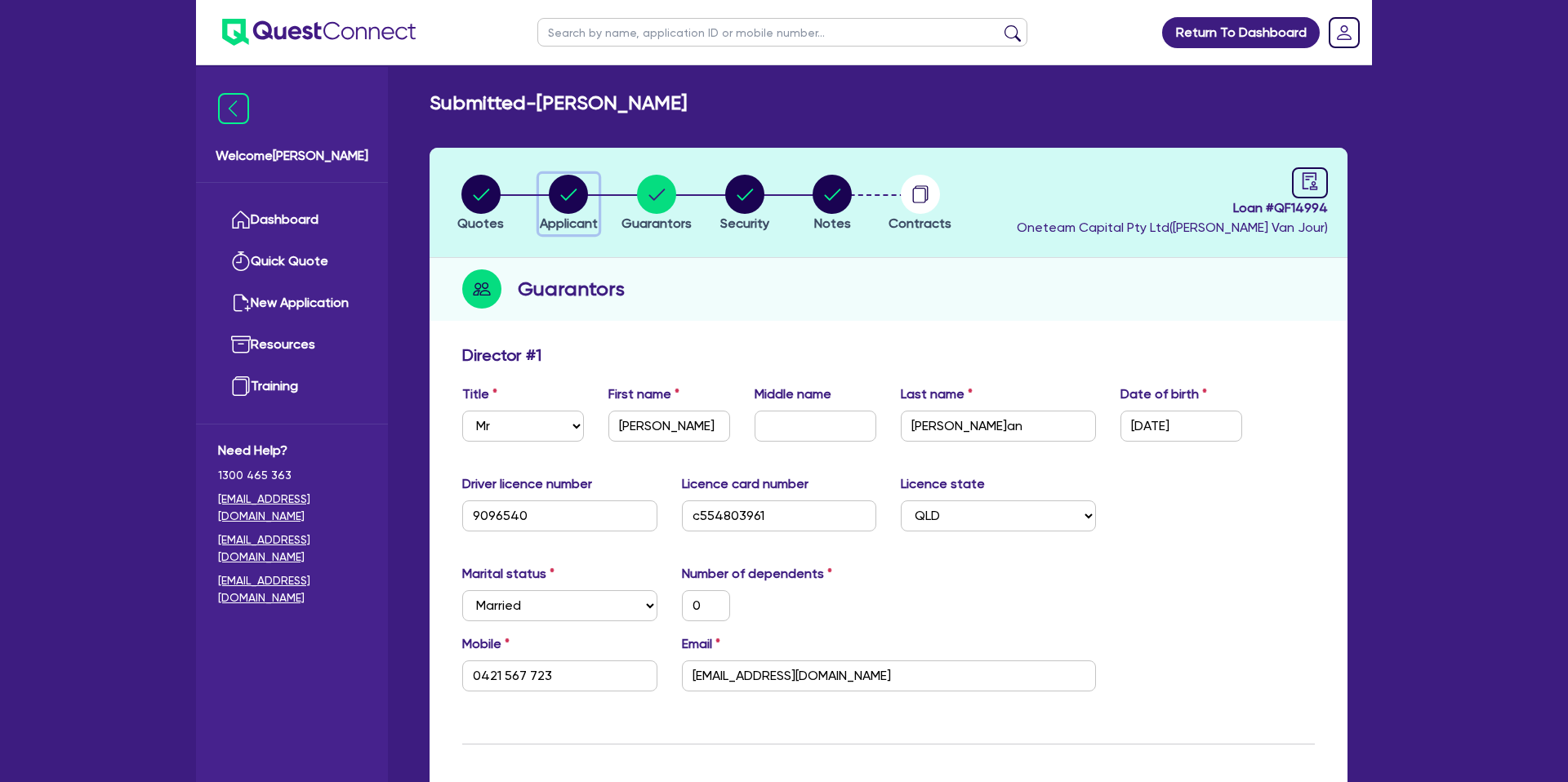
click at [571, 195] on circle "button" at bounding box center [568, 194] width 40 height 40
select select "SOLE_TRADER"
select select "RENTAL_REAL_ESTATE"
select select "PROPERTY_OPERATORS"
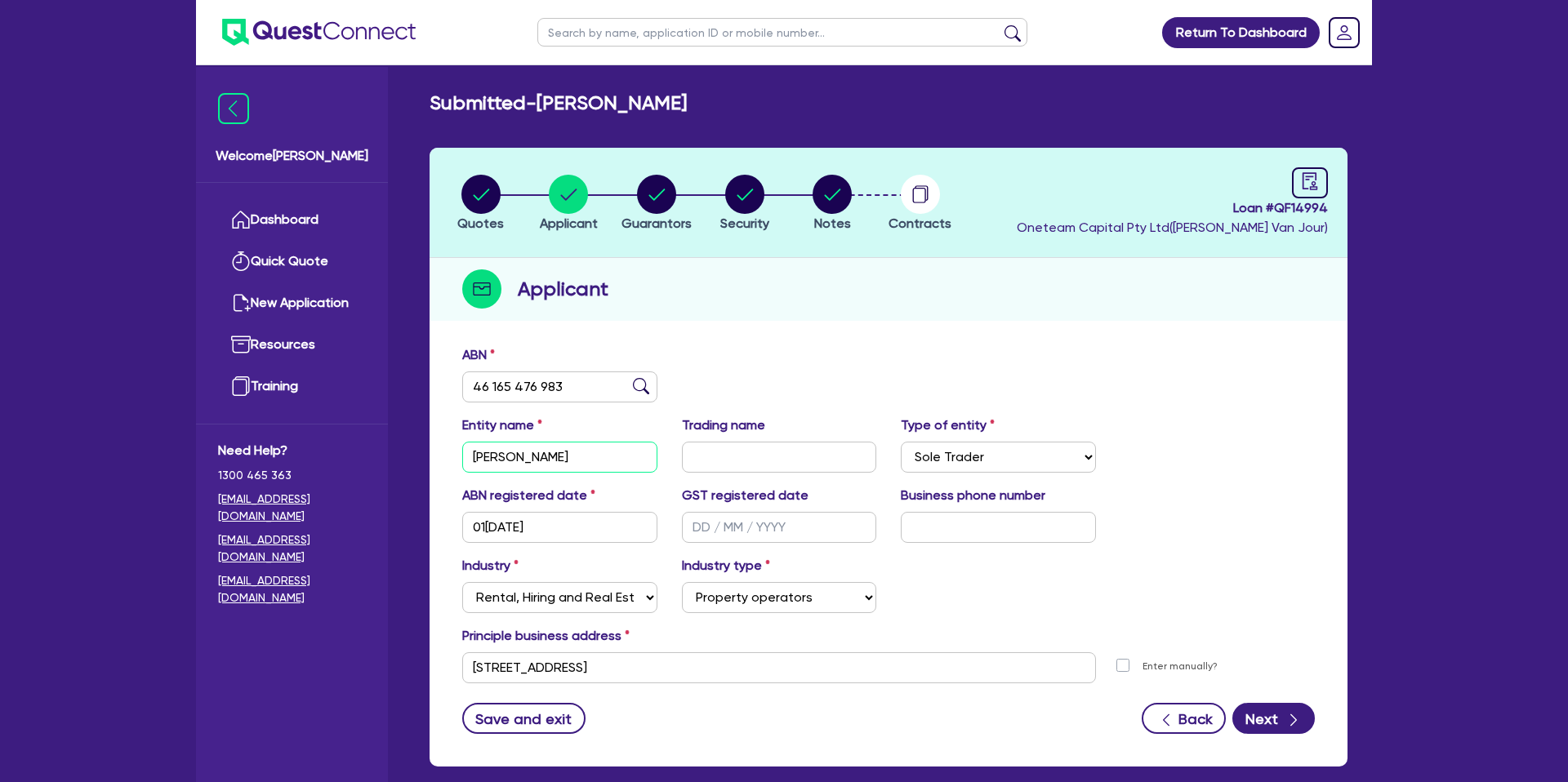
click at [491, 454] on input "[PERSON_NAME]" at bounding box center [560, 458] width 195 height 31
click at [492, 454] on input "[PERSON_NAME]" at bounding box center [560, 458] width 195 height 31
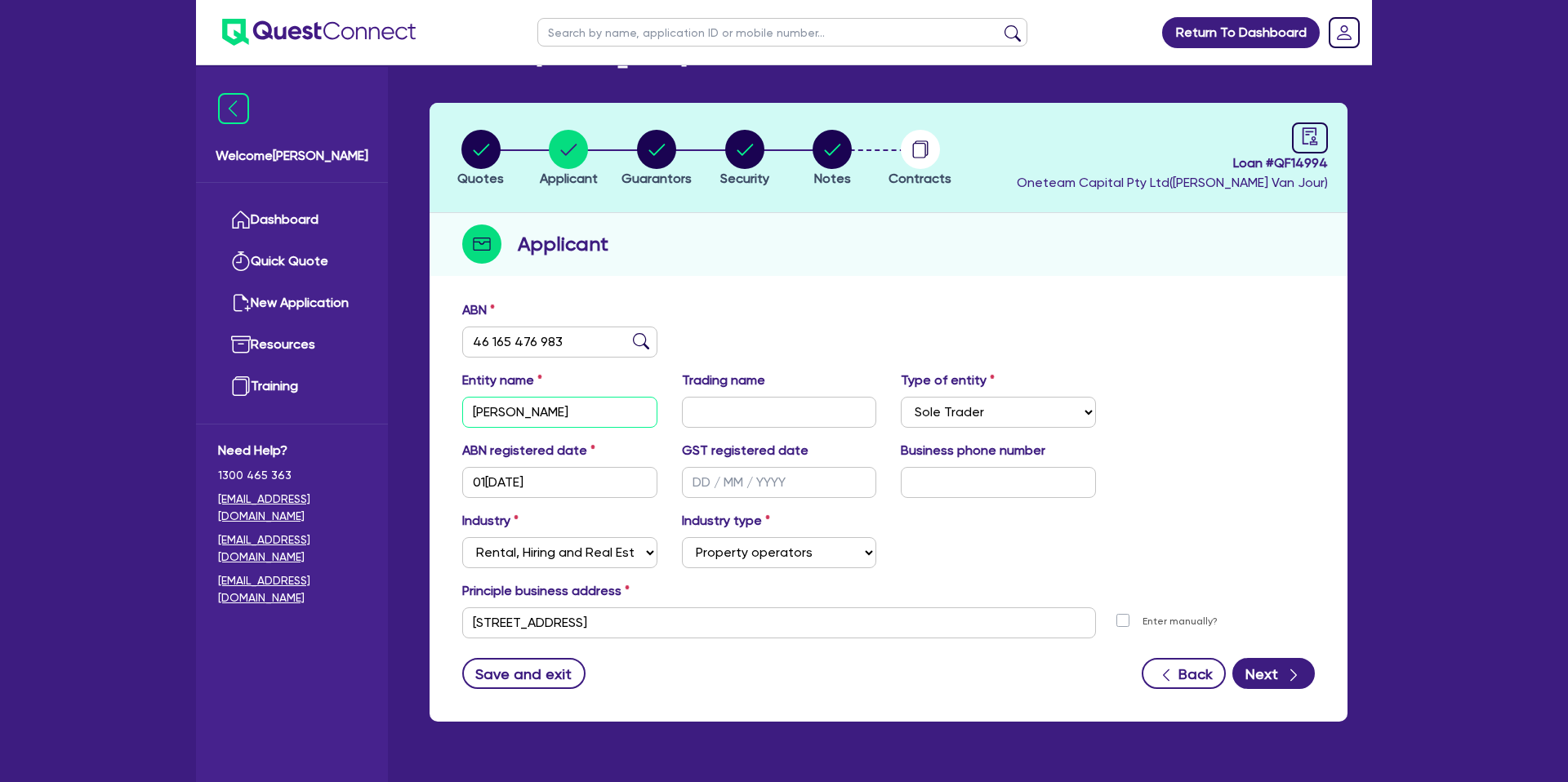
scroll to position [84, 0]
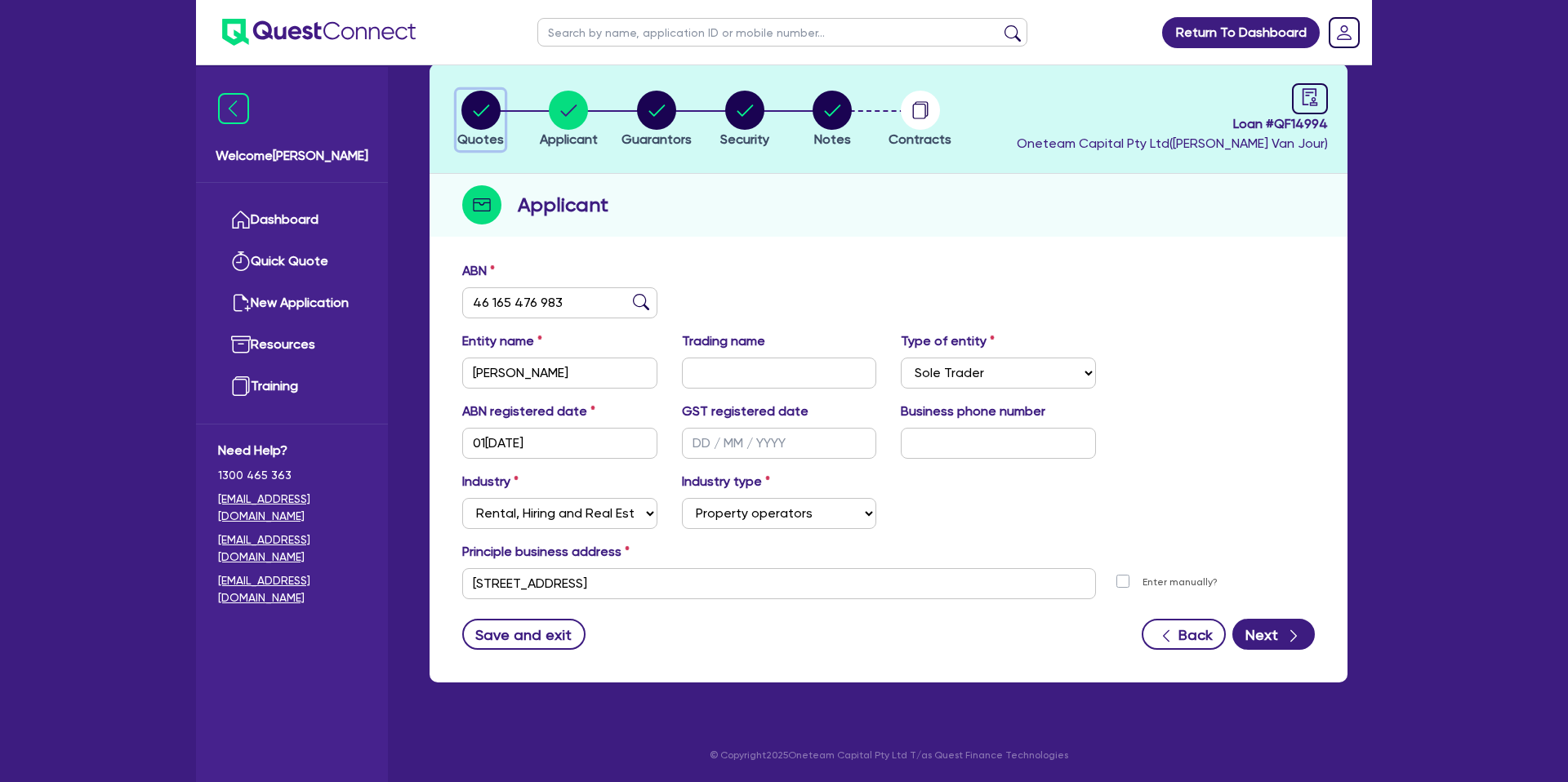
click at [501, 115] on div "button" at bounding box center [480, 110] width 47 height 40
select select "CARS_AND_LIGHT_TRUCKS"
select select "PASSENGER_VEHICLES"
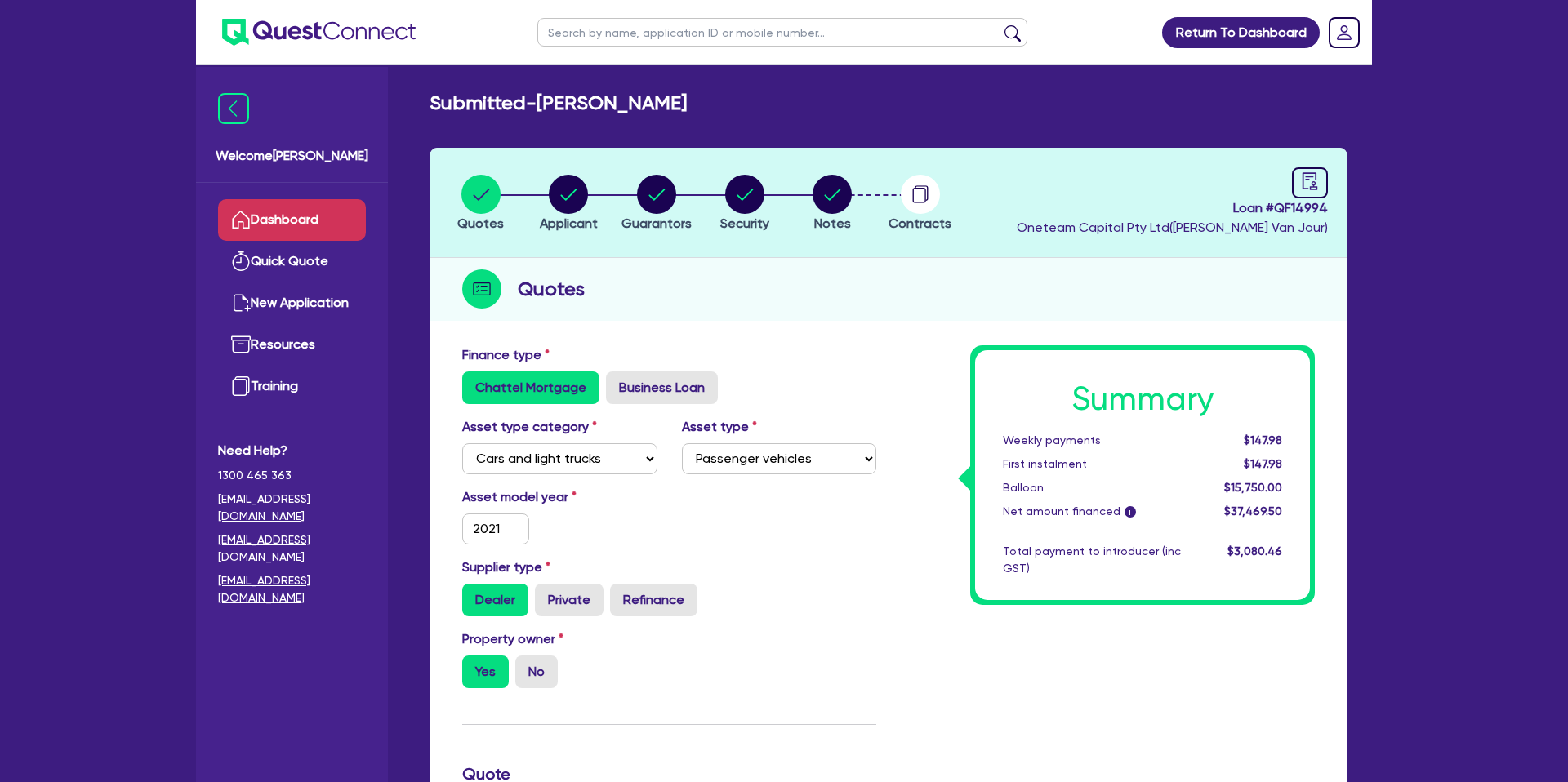
click at [318, 226] on link "Dashboard" at bounding box center [292, 219] width 147 height 41
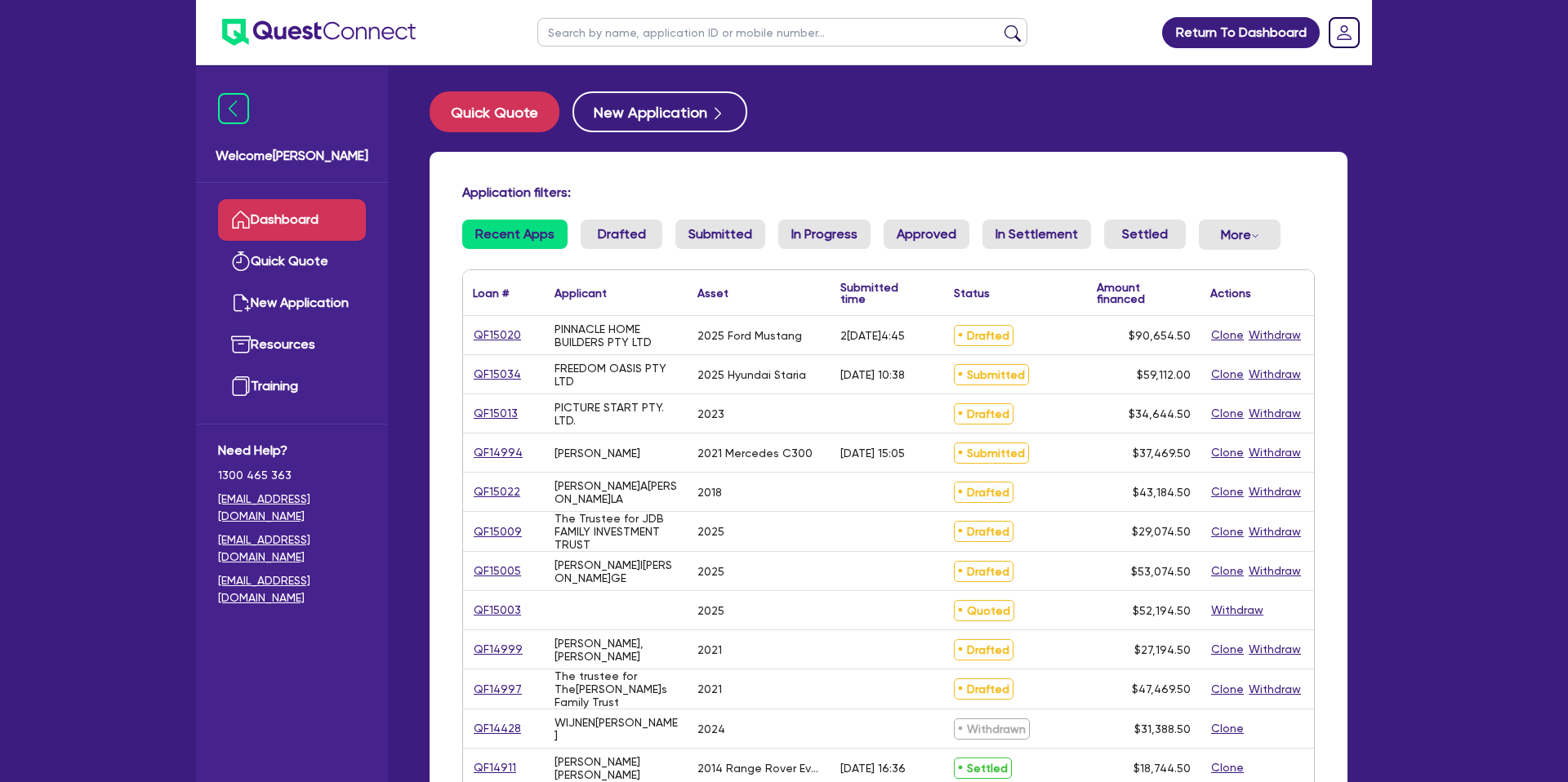
click at [678, 31] on input "text" at bounding box center [782, 31] width 490 height 29
type input "n"
type input "Rose"
click at [1000, 25] on button "submit" at bounding box center [1012, 36] width 26 height 23
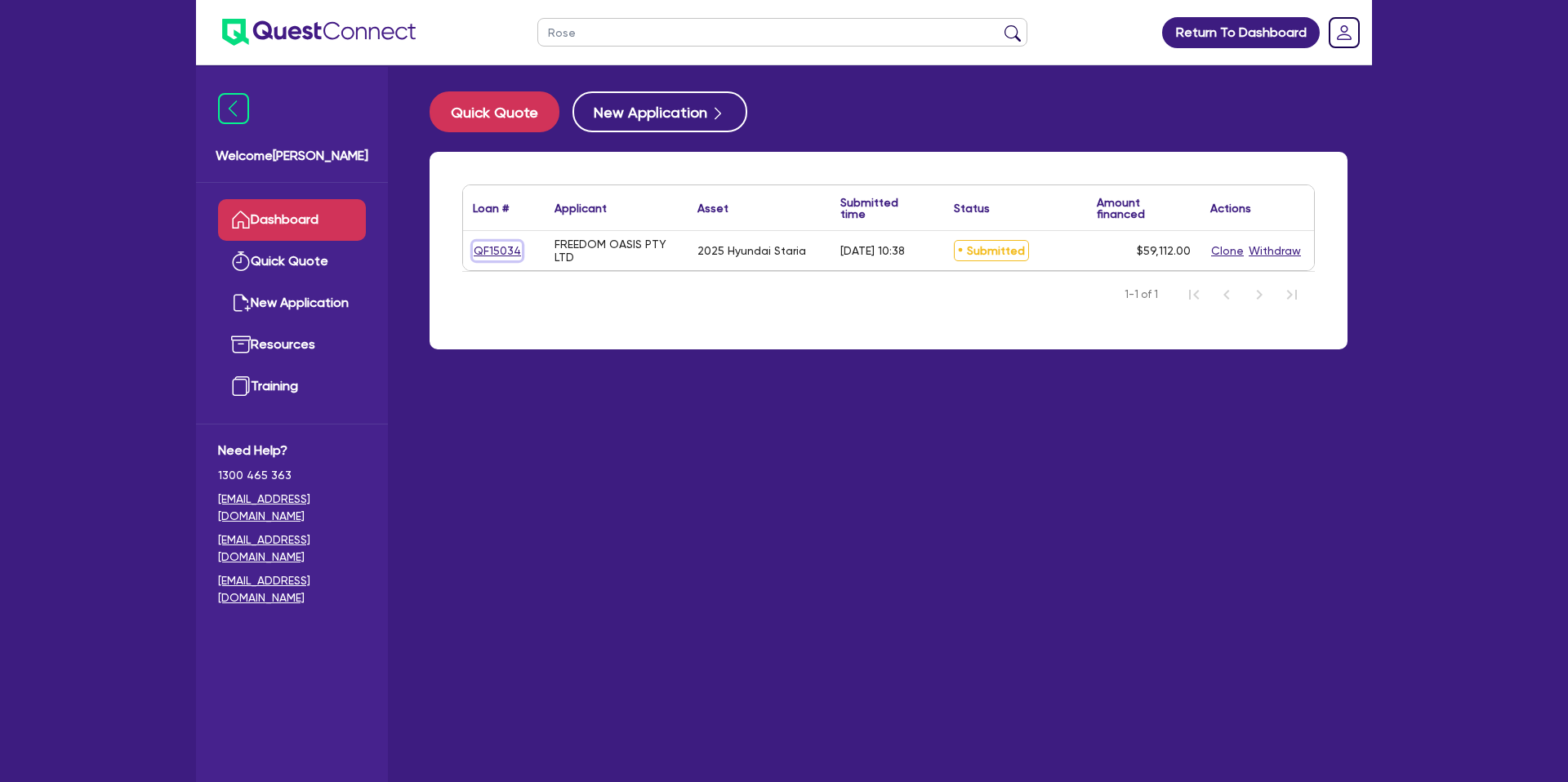
click at [513, 249] on link "QF15034" at bounding box center [497, 251] width 49 height 18
select select "CARS_AND_LIGHT_TRUCKS"
select select "PASSENGER_VEHICLES"
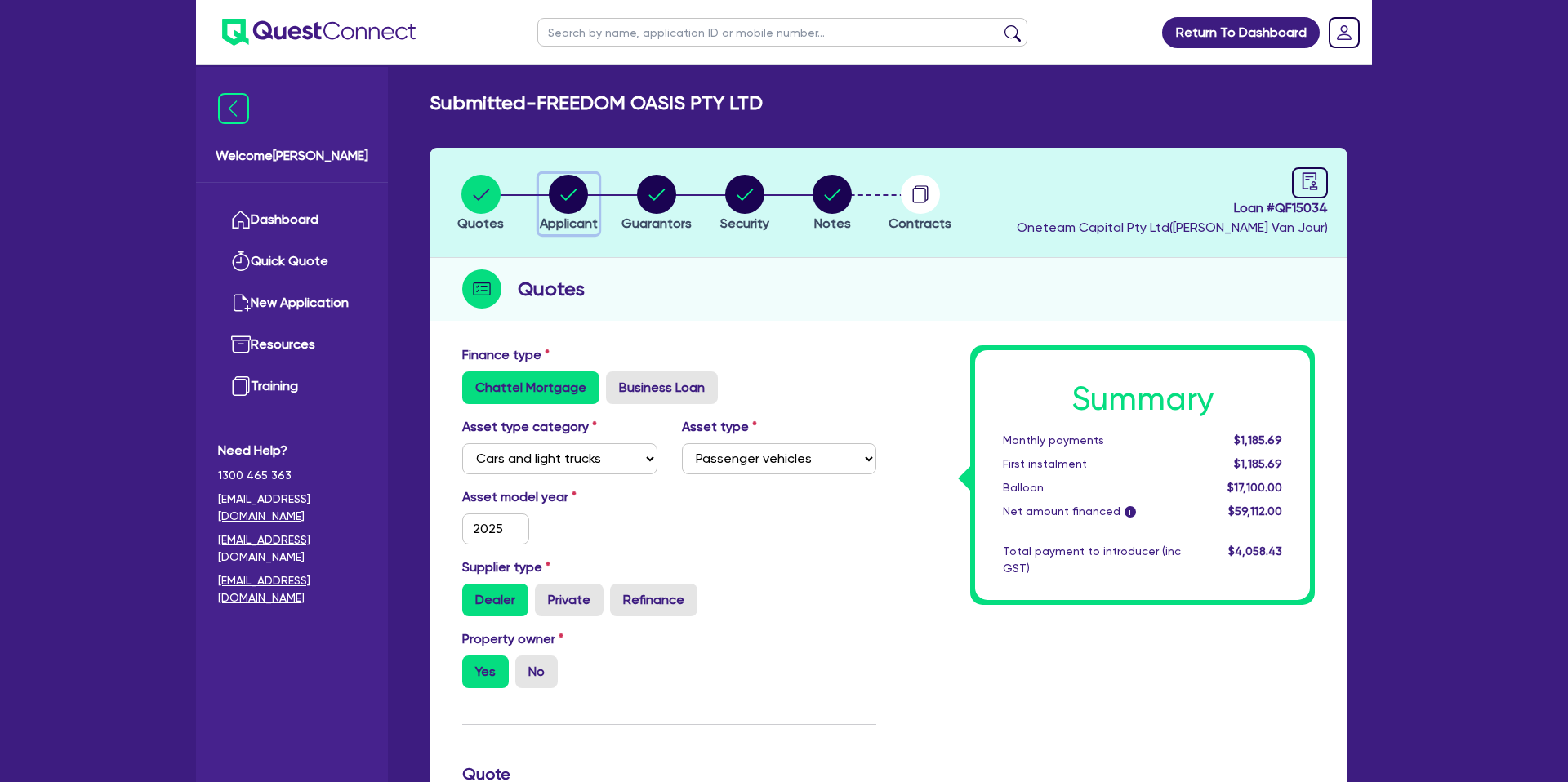
click at [546, 198] on div "button" at bounding box center [568, 194] width 58 height 40
select select "COMPANY"
select select "ACCOMODATION_FOOD"
select select "HOTELS"
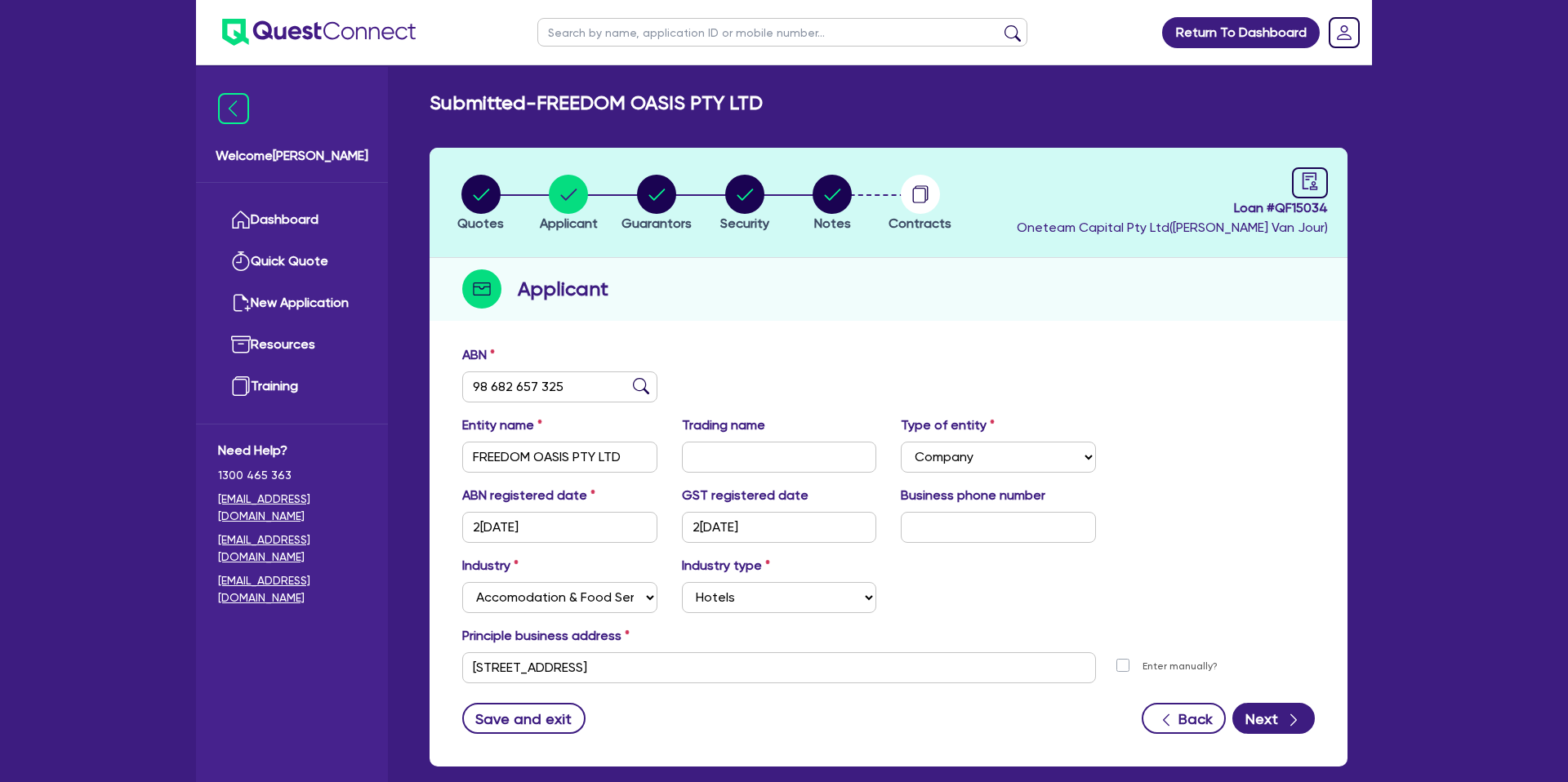
click at [708, 233] on header "Quotes Applicant [GEOGRAPHIC_DATA] Security Notes Contracts Loan # QF15034 Onet…" at bounding box center [888, 203] width 918 height 111
click at [642, 181] on icon "button" at bounding box center [656, 194] width 40 height 40
select select "MRS"
select select "QLD"
select select "DE_FACTO"
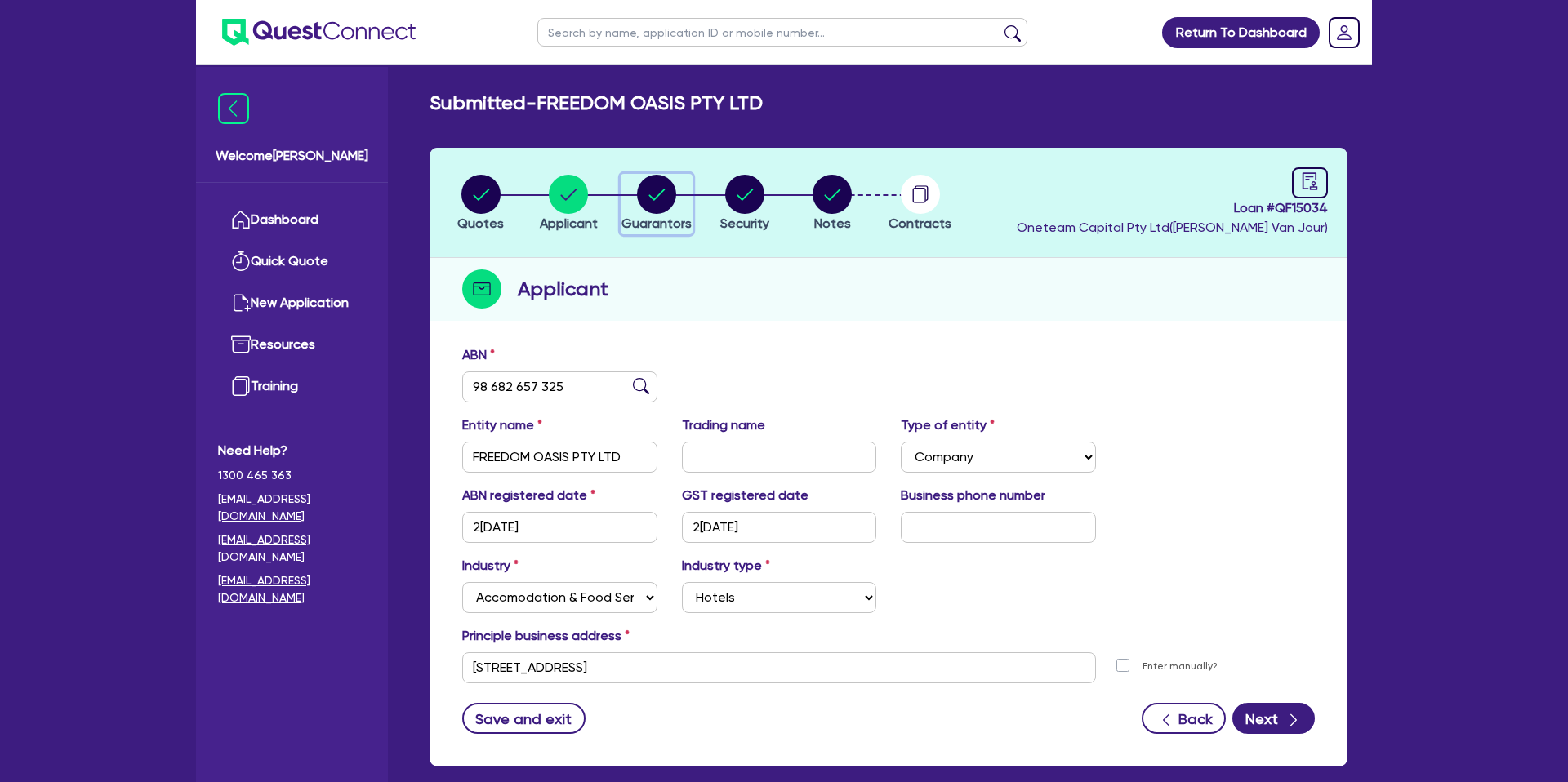
select select "PROPERTY"
select select "CASH"
select select "VEHICLE"
select select "MORTGAGE"
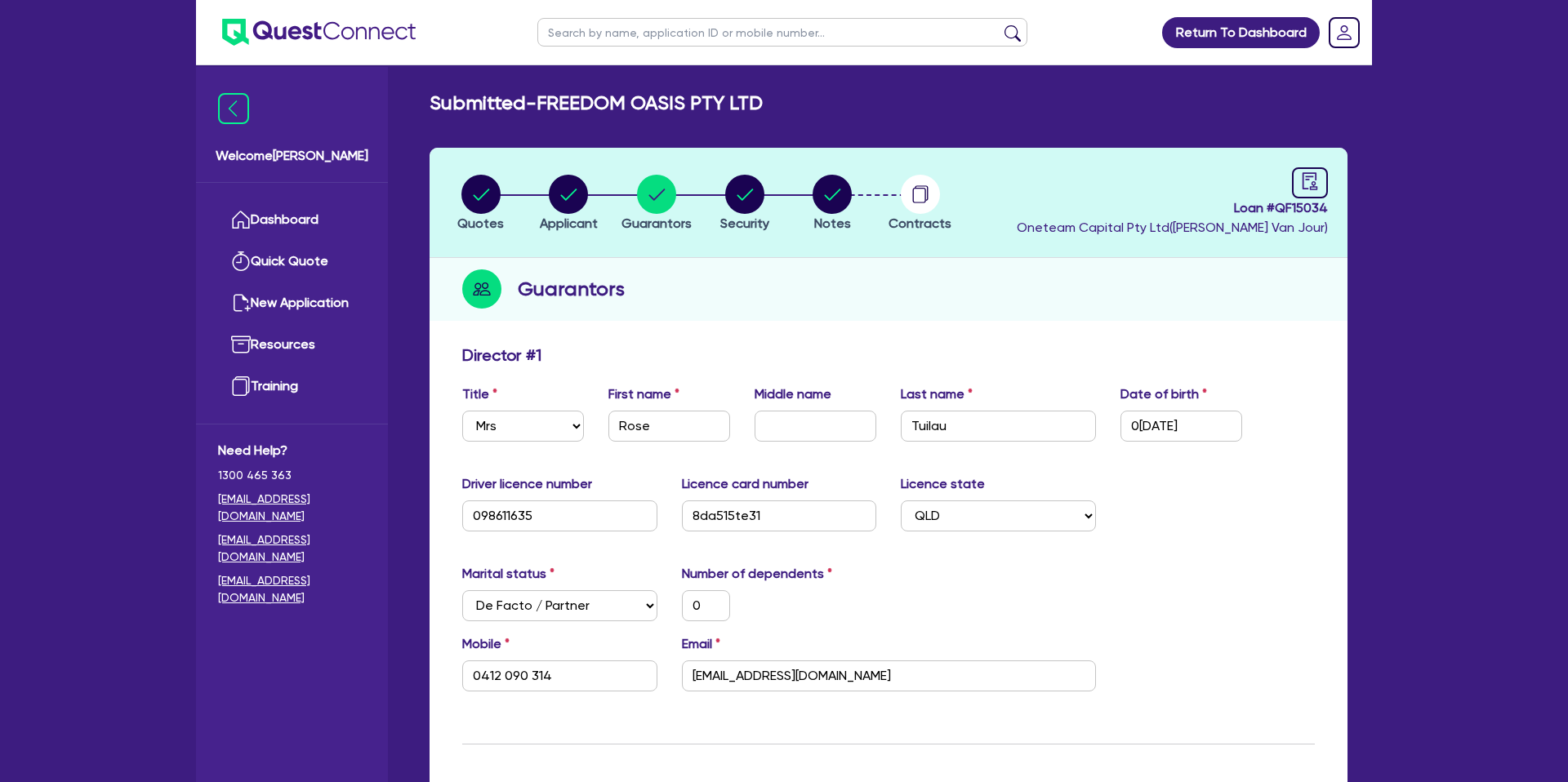
click at [790, 217] on li "Notes" at bounding box center [832, 203] width 88 height 57
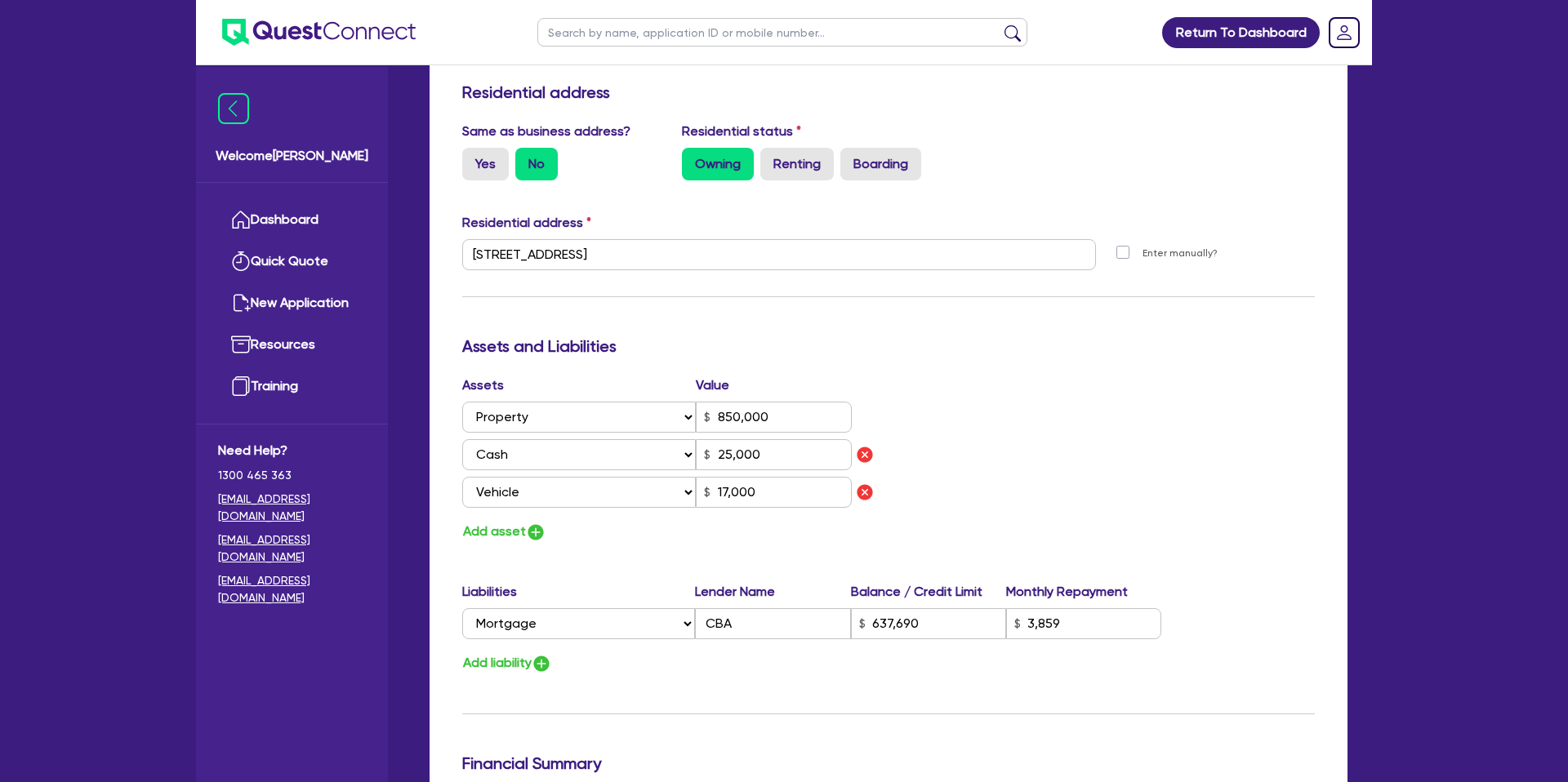
scroll to position [706, 0]
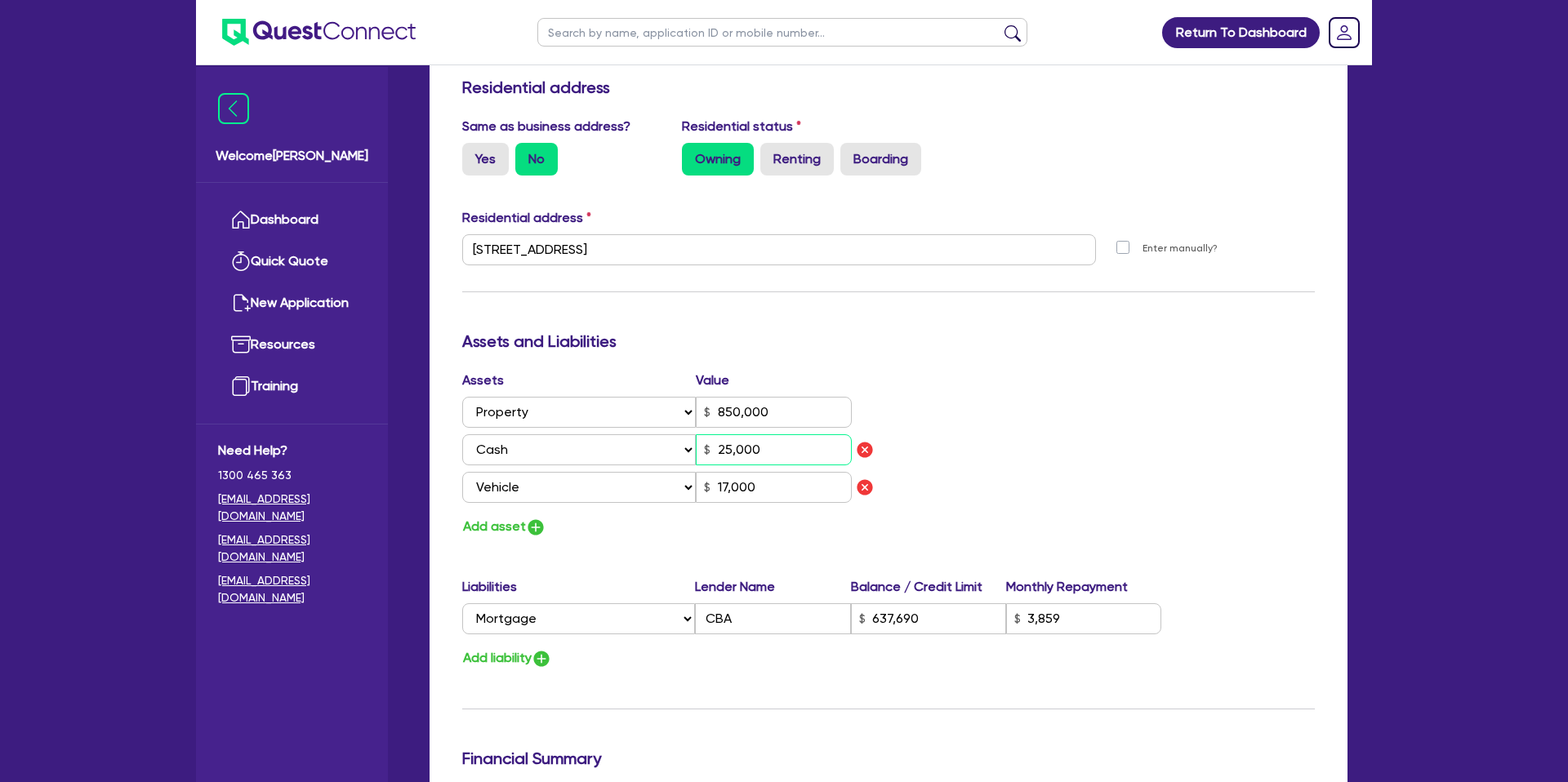
click at [737, 451] on input "25,000" at bounding box center [773, 450] width 156 height 31
click at [743, 451] on input "25,000" at bounding box center [773, 450] width 156 height 31
click at [718, 443] on input "25,000" at bounding box center [773, 450] width 156 height 31
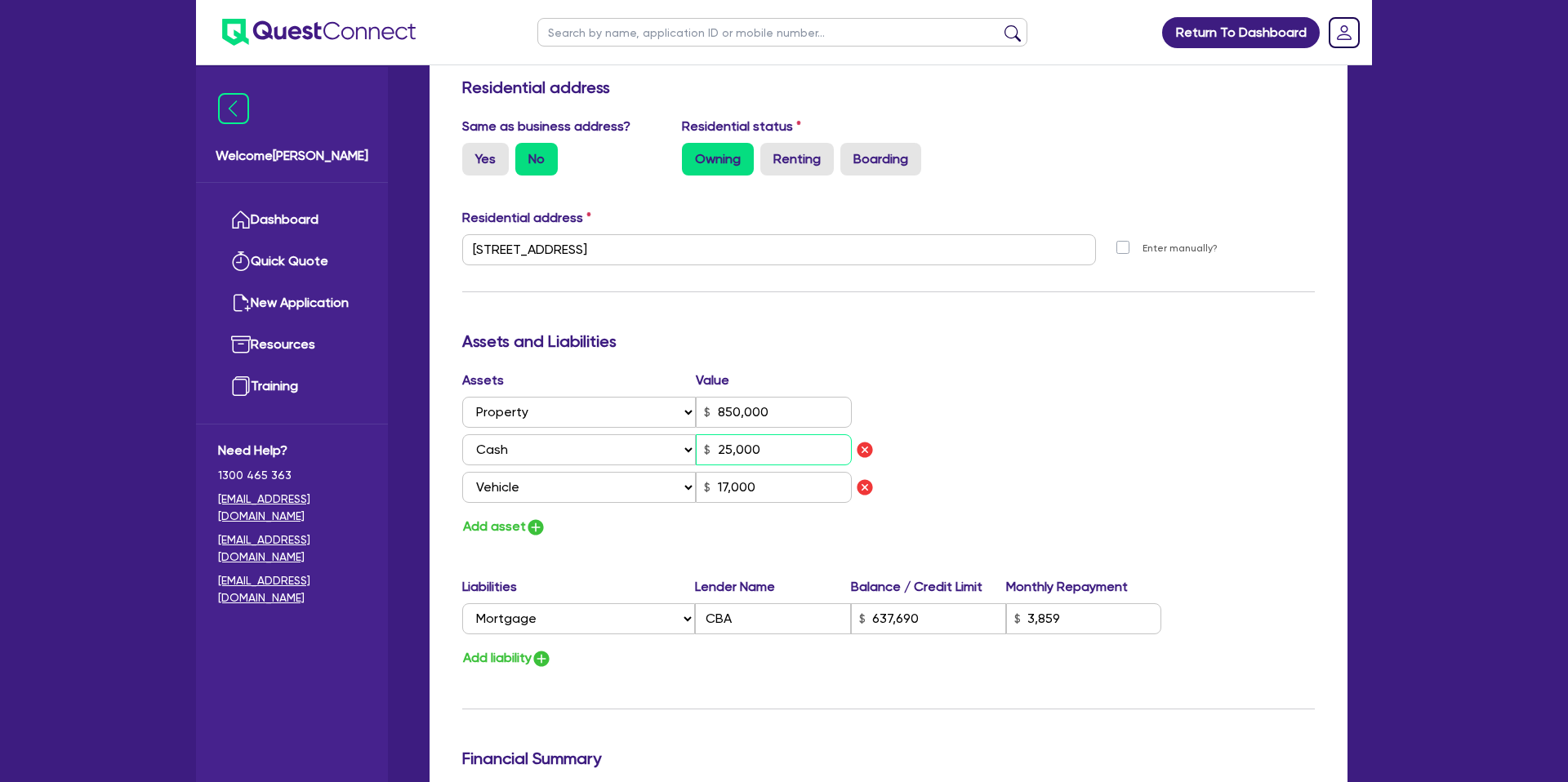
click at [718, 443] on input "25,000" at bounding box center [773, 450] width 156 height 31
click at [963, 334] on h3 "Assets and Liabilities" at bounding box center [888, 341] width 852 height 19
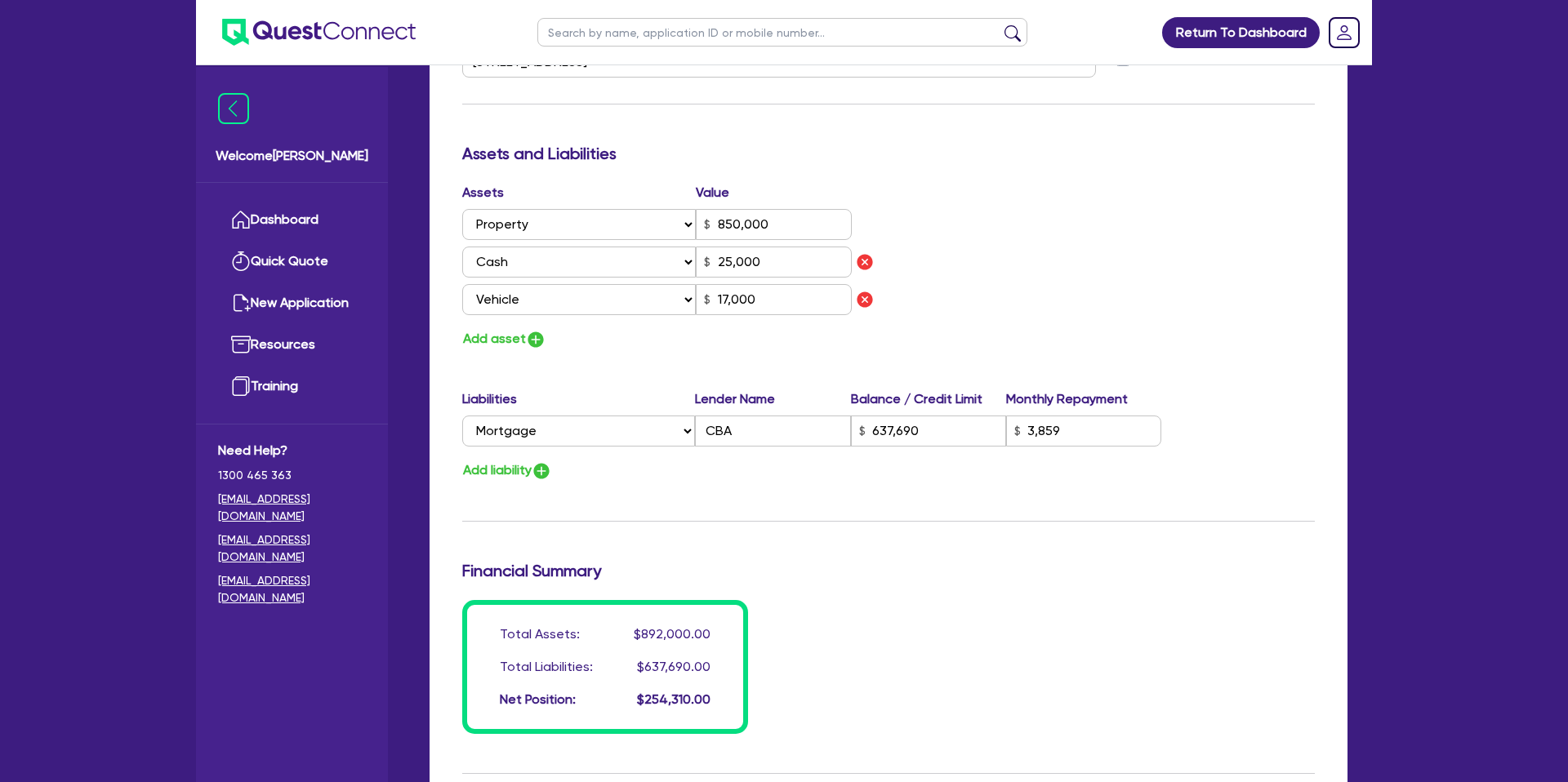
scroll to position [892, 0]
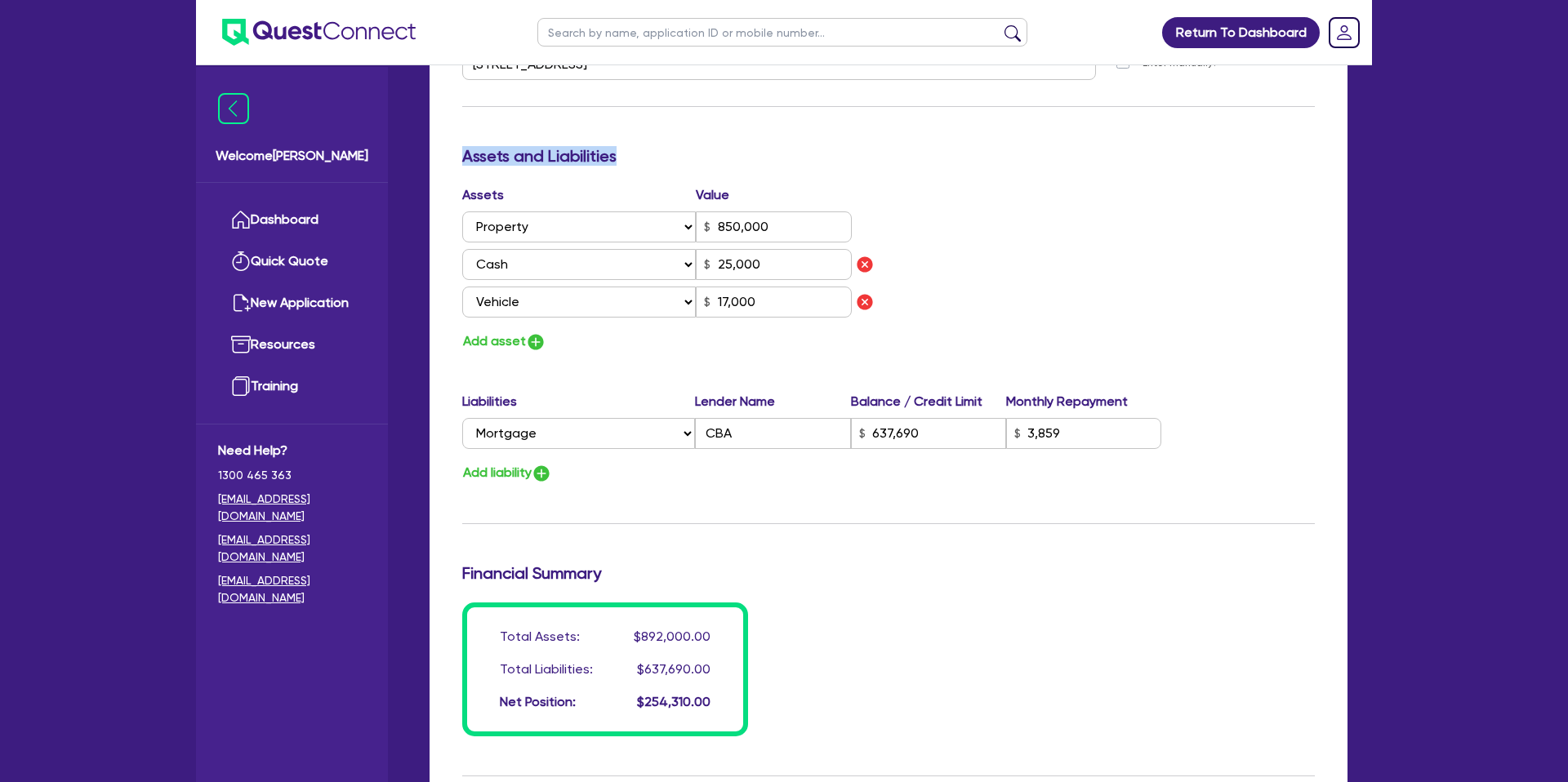
drag, startPoint x: 454, startPoint y: 154, endPoint x: 636, endPoint y: 159, distance: 182.1
click at [636, 159] on div "Assets and Liabilities" at bounding box center [888, 159] width 877 height 26
click at [622, 159] on h3 "Assets and Liabilities" at bounding box center [888, 156] width 852 height 19
drag, startPoint x: 463, startPoint y: 157, endPoint x: 643, endPoint y: 165, distance: 180.2
click at [643, 165] on div "Assets and Liabilities" at bounding box center [888, 159] width 877 height 26
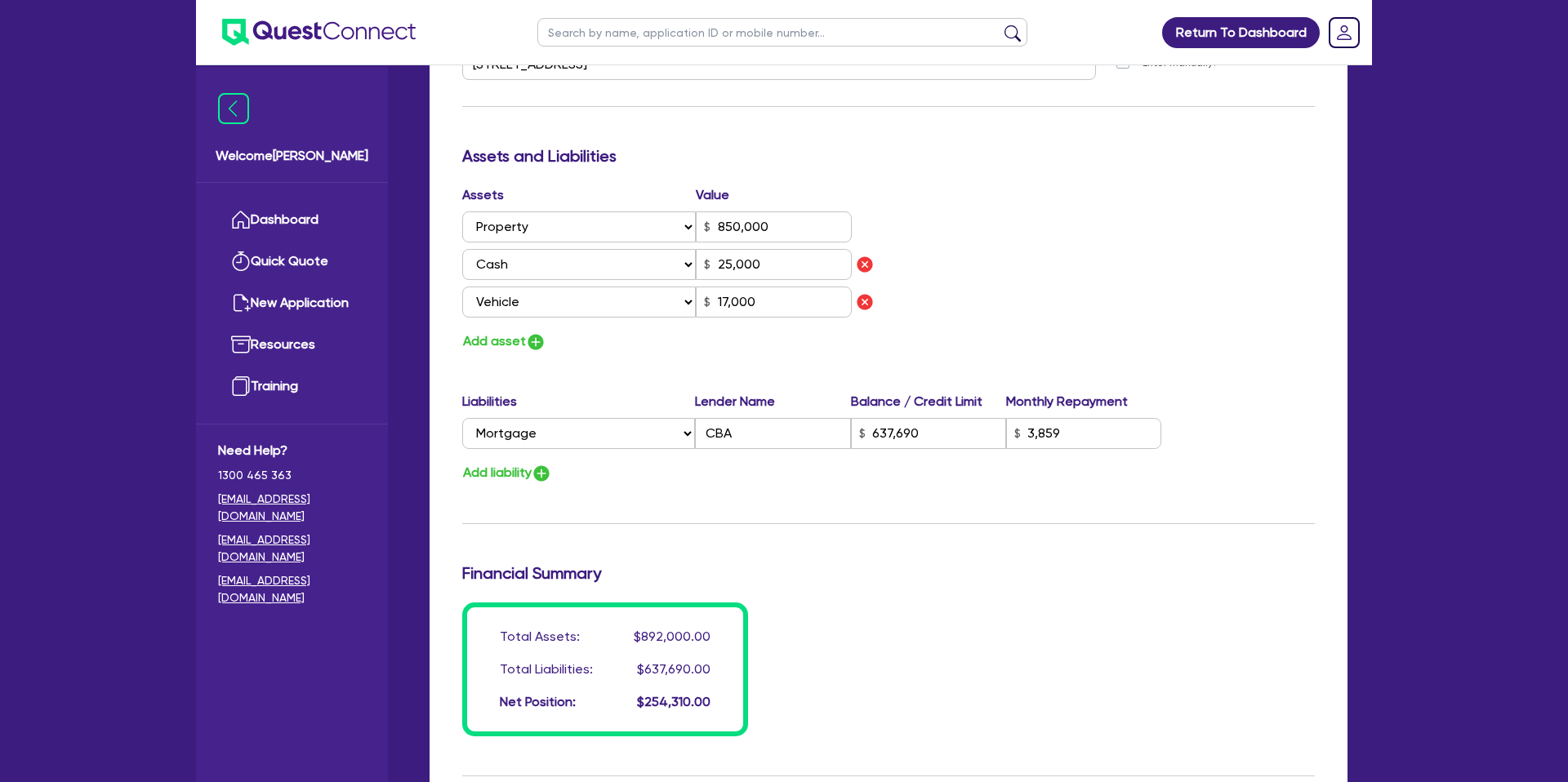
click at [639, 165] on h3 "Assets and Liabilities" at bounding box center [888, 156] width 852 height 19
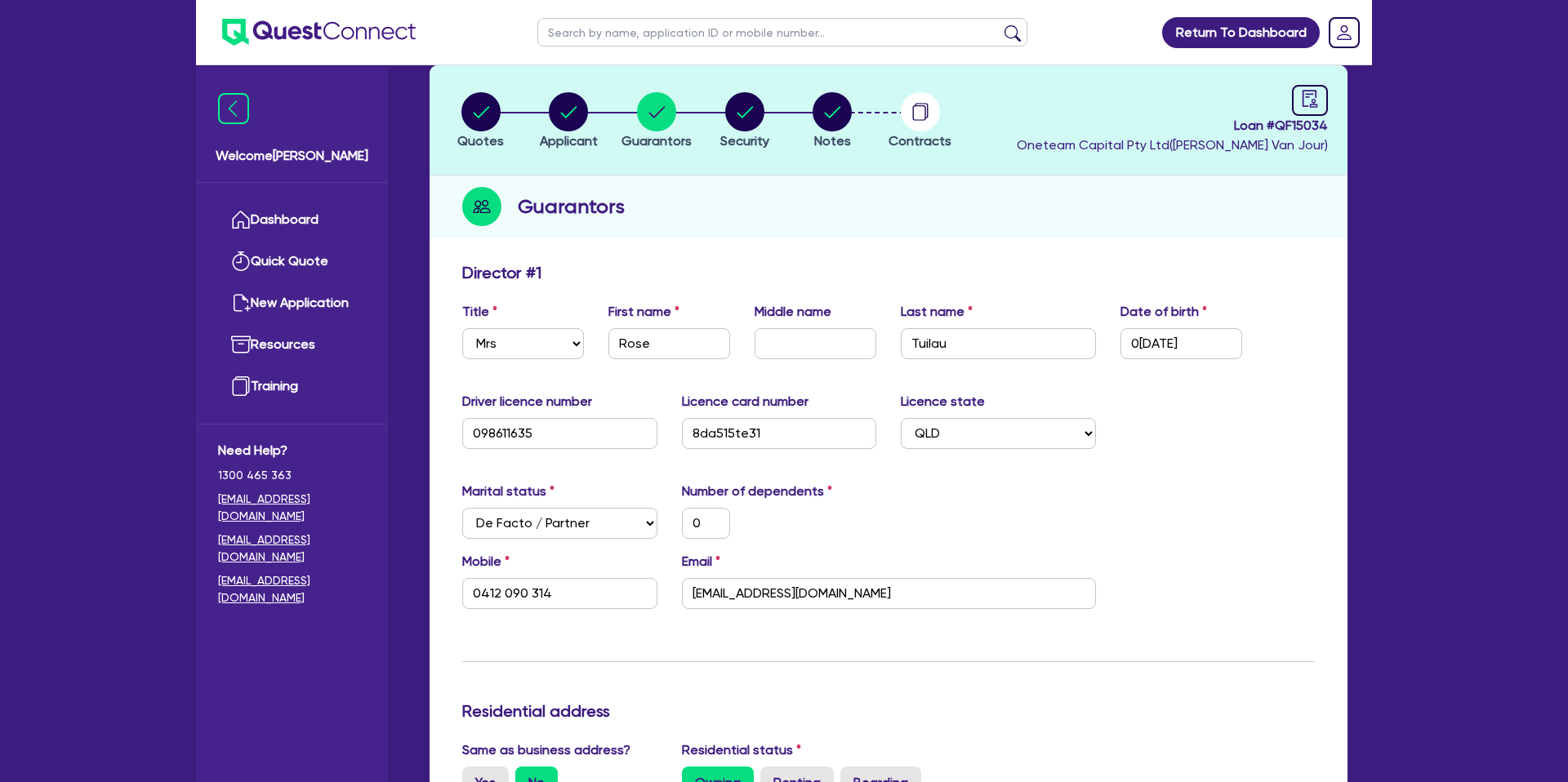
scroll to position [76, 0]
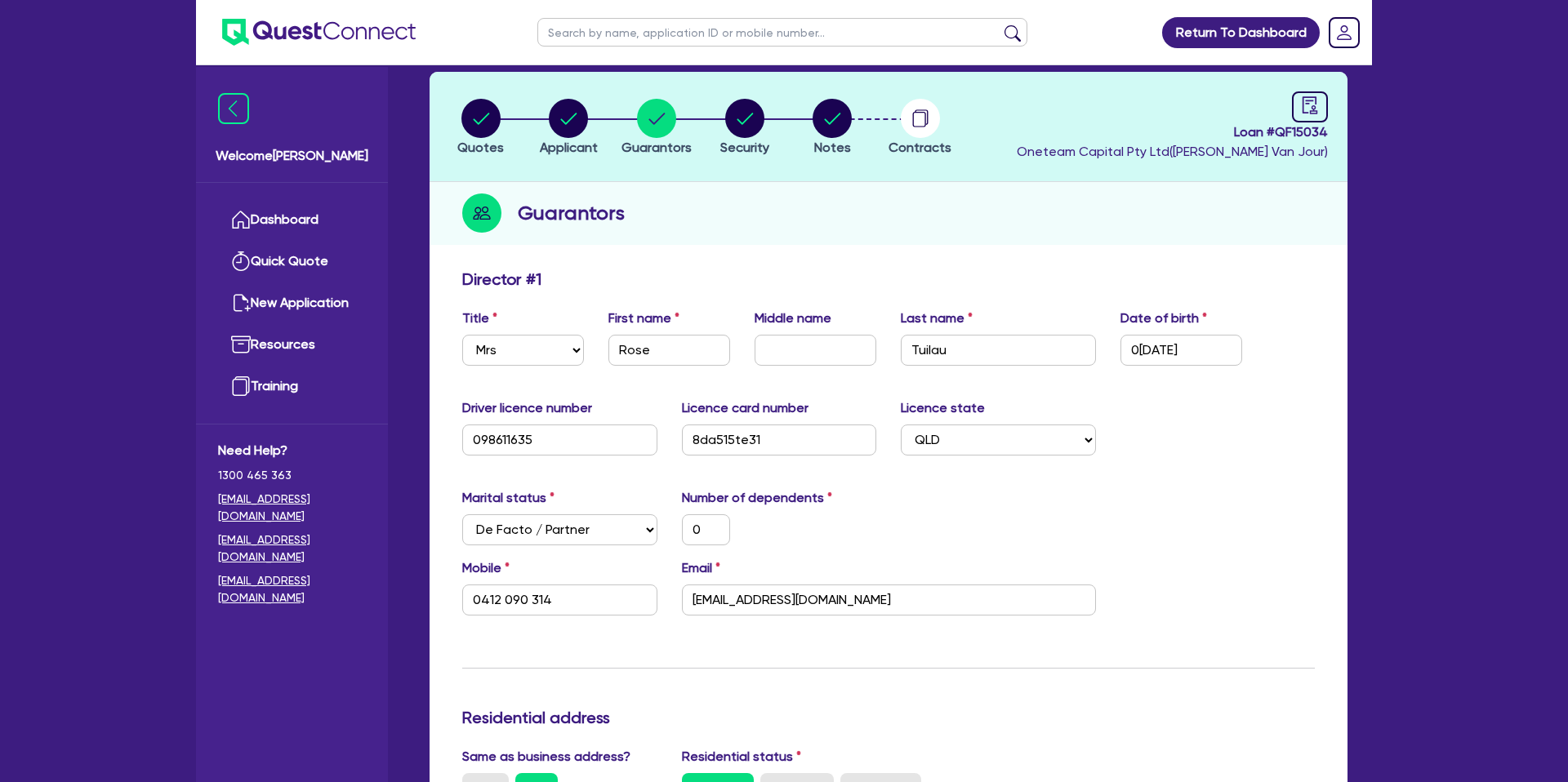
click at [1289, 505] on div "Marital status Select [DEMOGRAPHIC_DATA] Married De Facto / Partner Number of d…" at bounding box center [888, 523] width 877 height 70
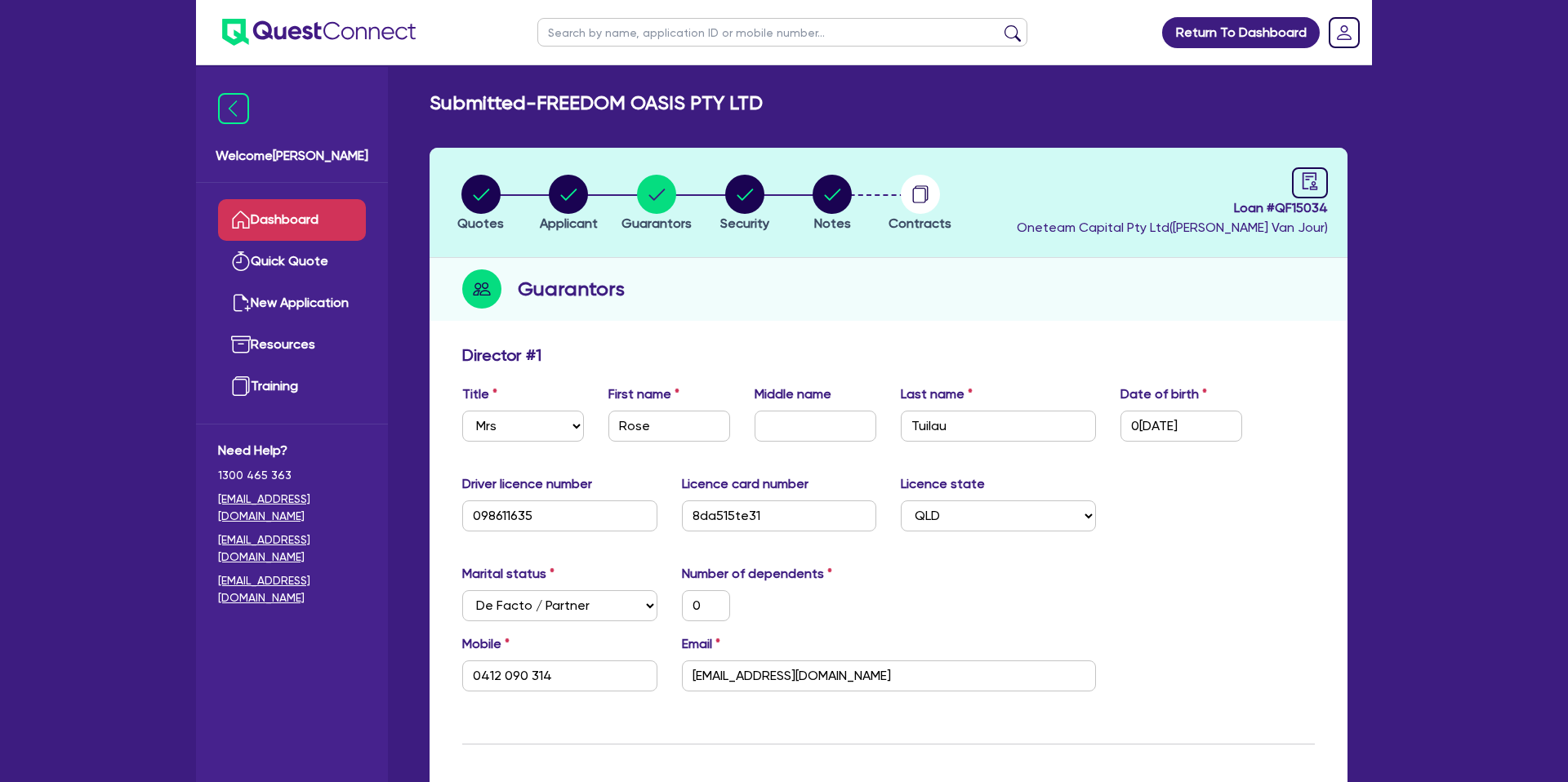
click at [320, 215] on link "Dashboard" at bounding box center [292, 219] width 147 height 41
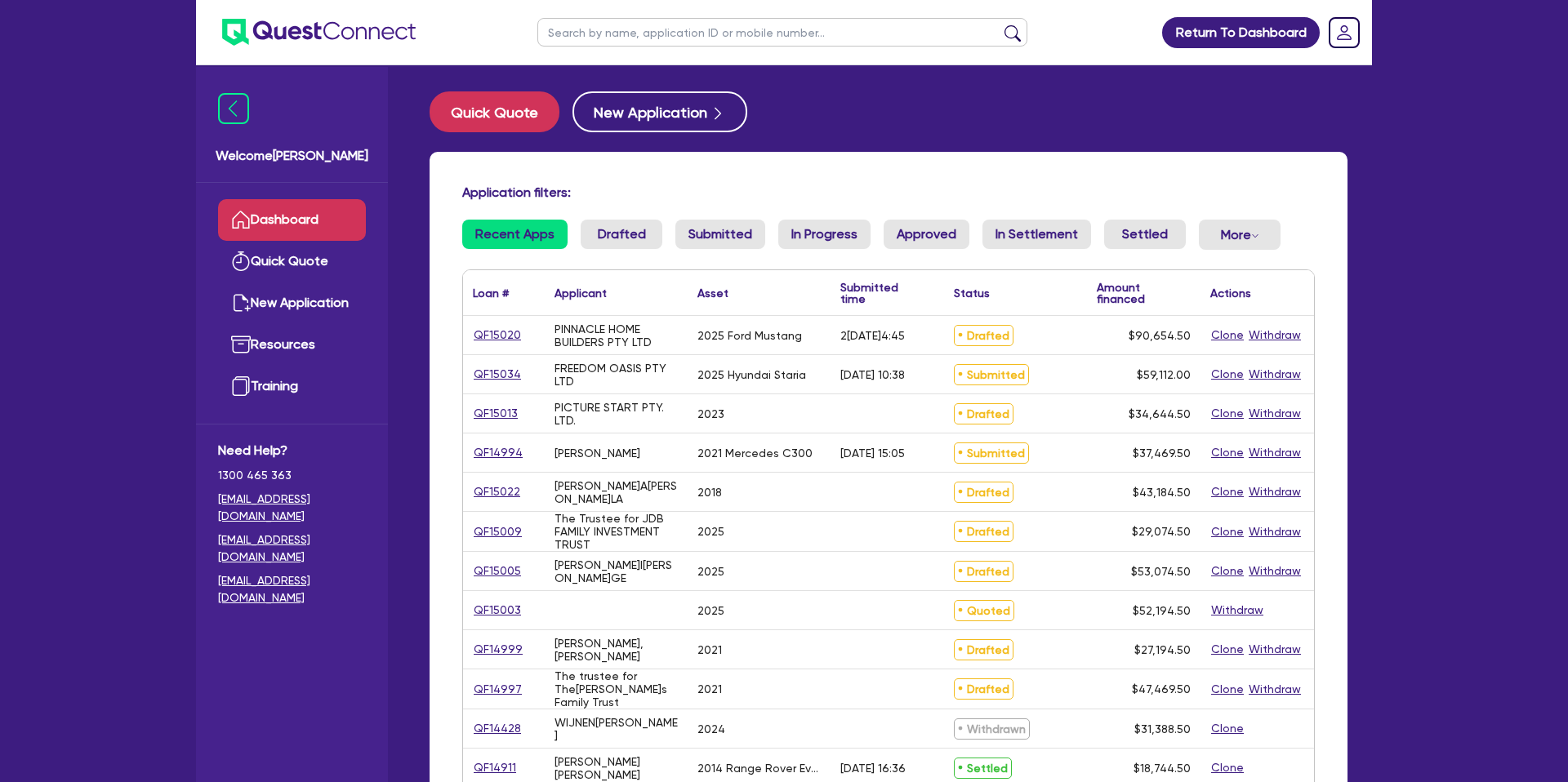
scroll to position [4, 0]
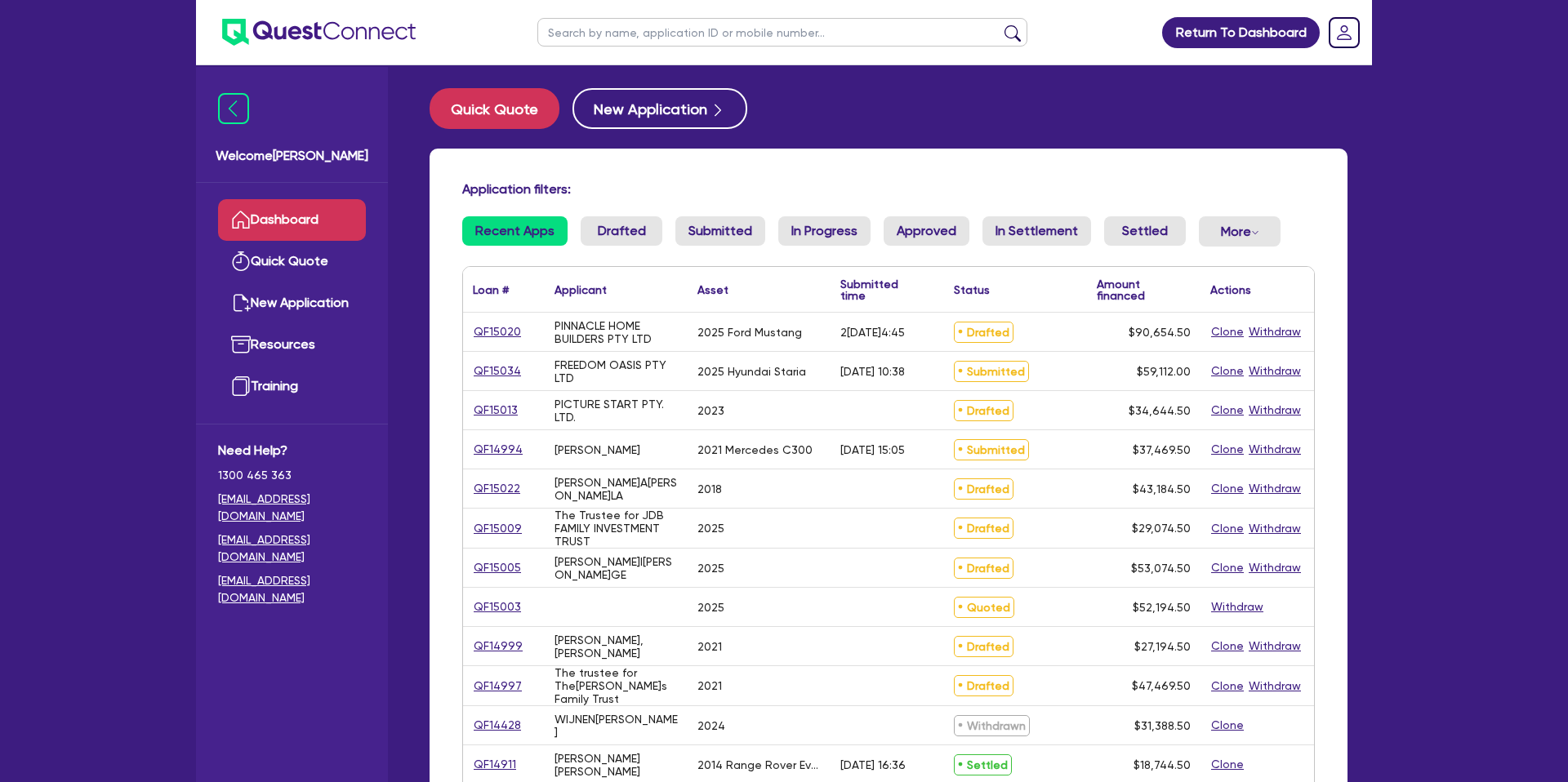
click at [700, 35] on input "text" at bounding box center [782, 31] width 490 height 29
type input "[PERSON_NAME]"
click at [1000, 25] on button "submit" at bounding box center [1012, 36] width 26 height 23
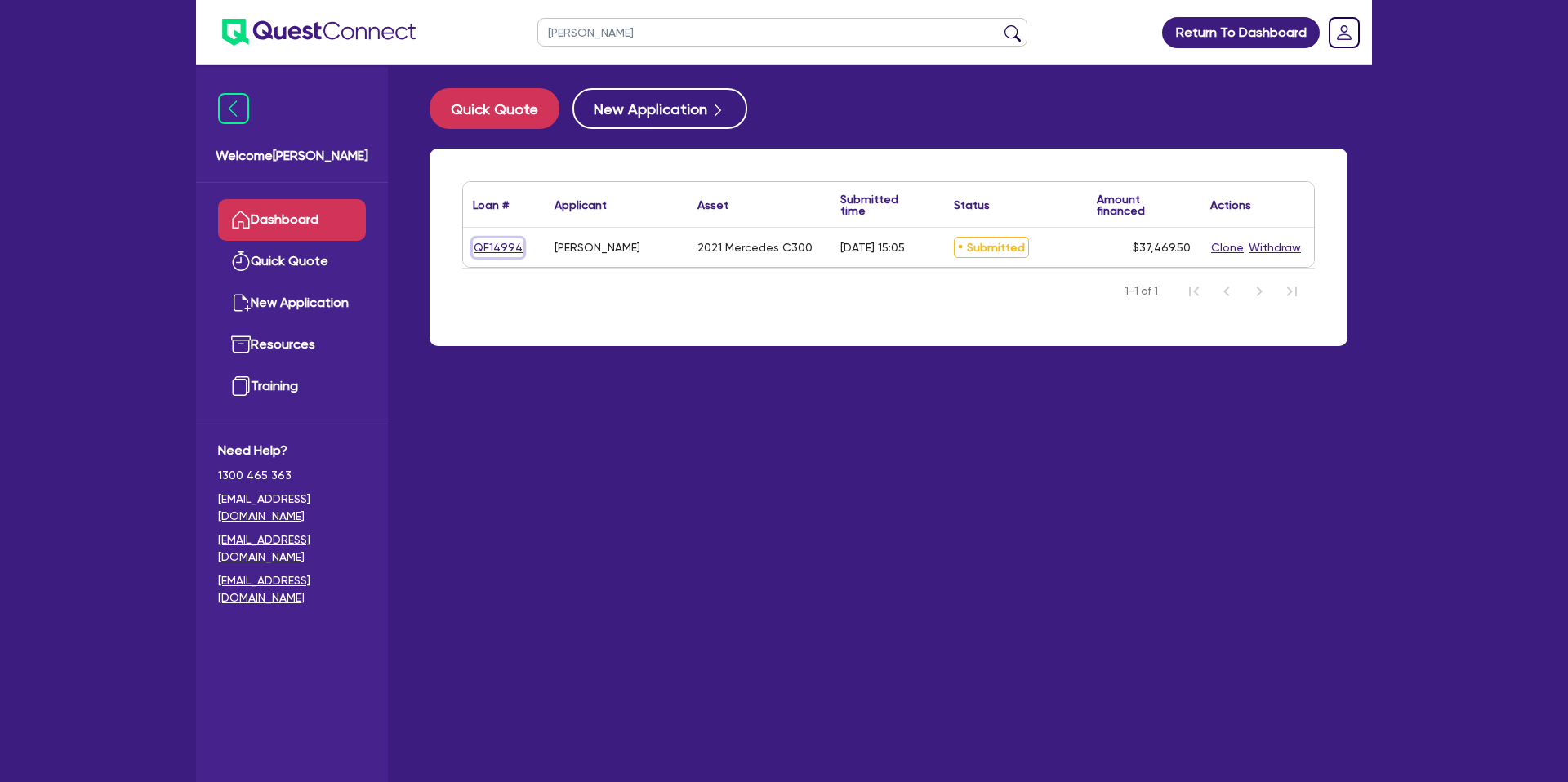
click at [496, 249] on link "QF14994" at bounding box center [497, 248] width 51 height 18
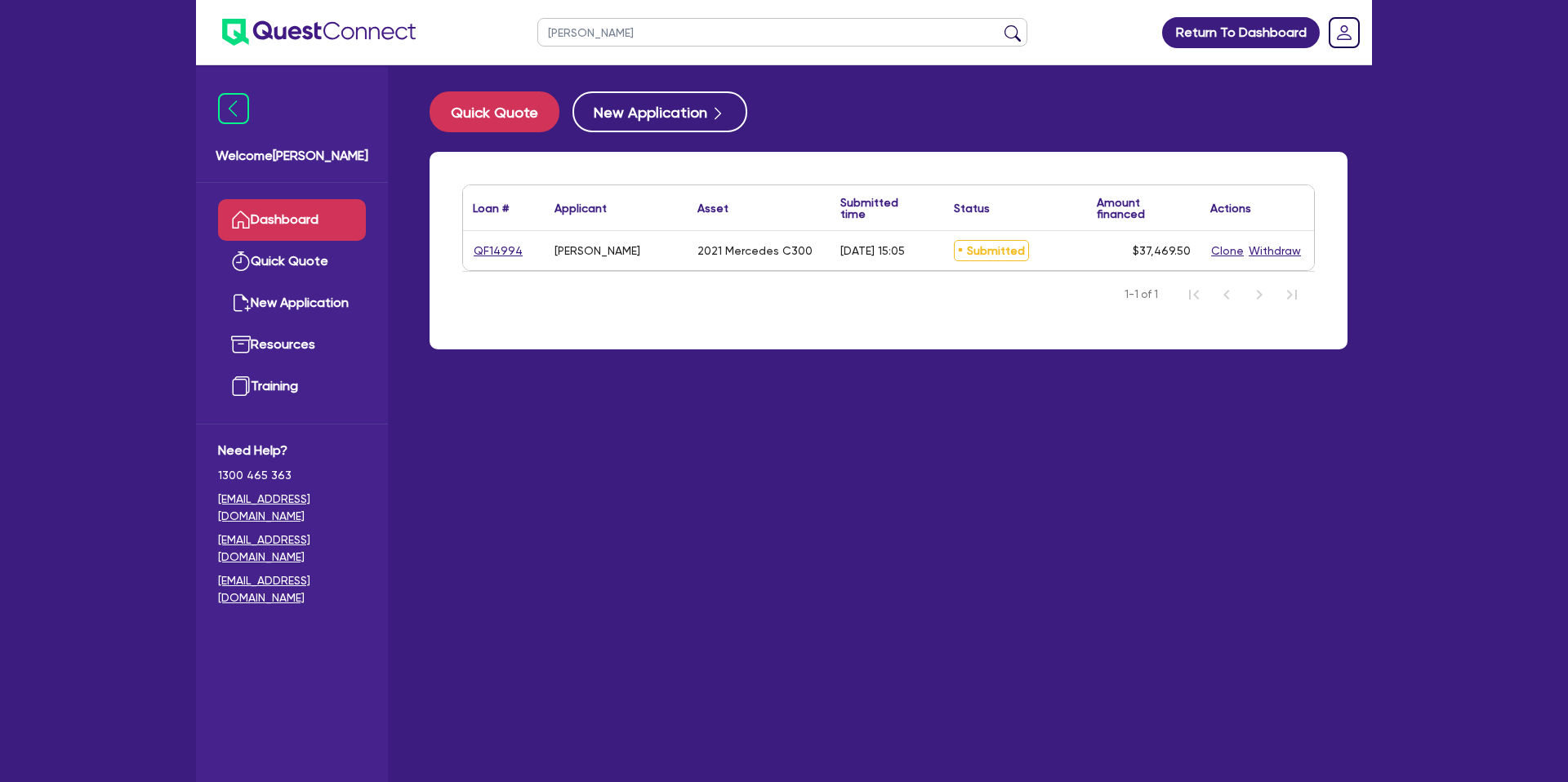
select select "CARS_AND_LIGHT_TRUCKS"
select select "PASSENGER_VEHICLES"
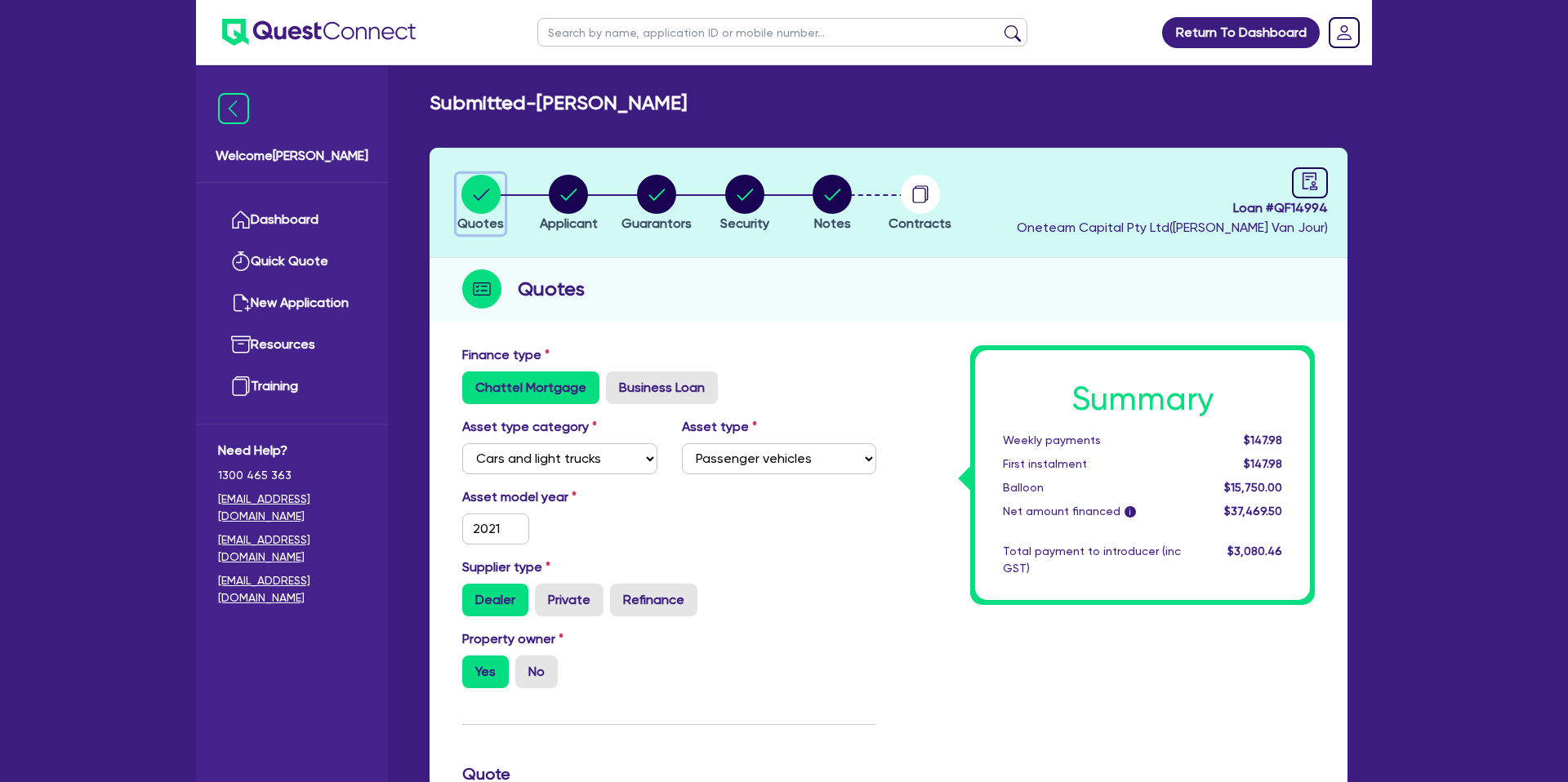
click at [484, 189] on circle "button" at bounding box center [481, 194] width 40 height 40
drag, startPoint x: 595, startPoint y: 193, endPoint x: 579, endPoint y: 193, distance: 16.0
click at [594, 193] on div "button" at bounding box center [568, 194] width 58 height 40
select select "SOLE_TRADER"
select select "RENTAL_REAL_ESTATE"
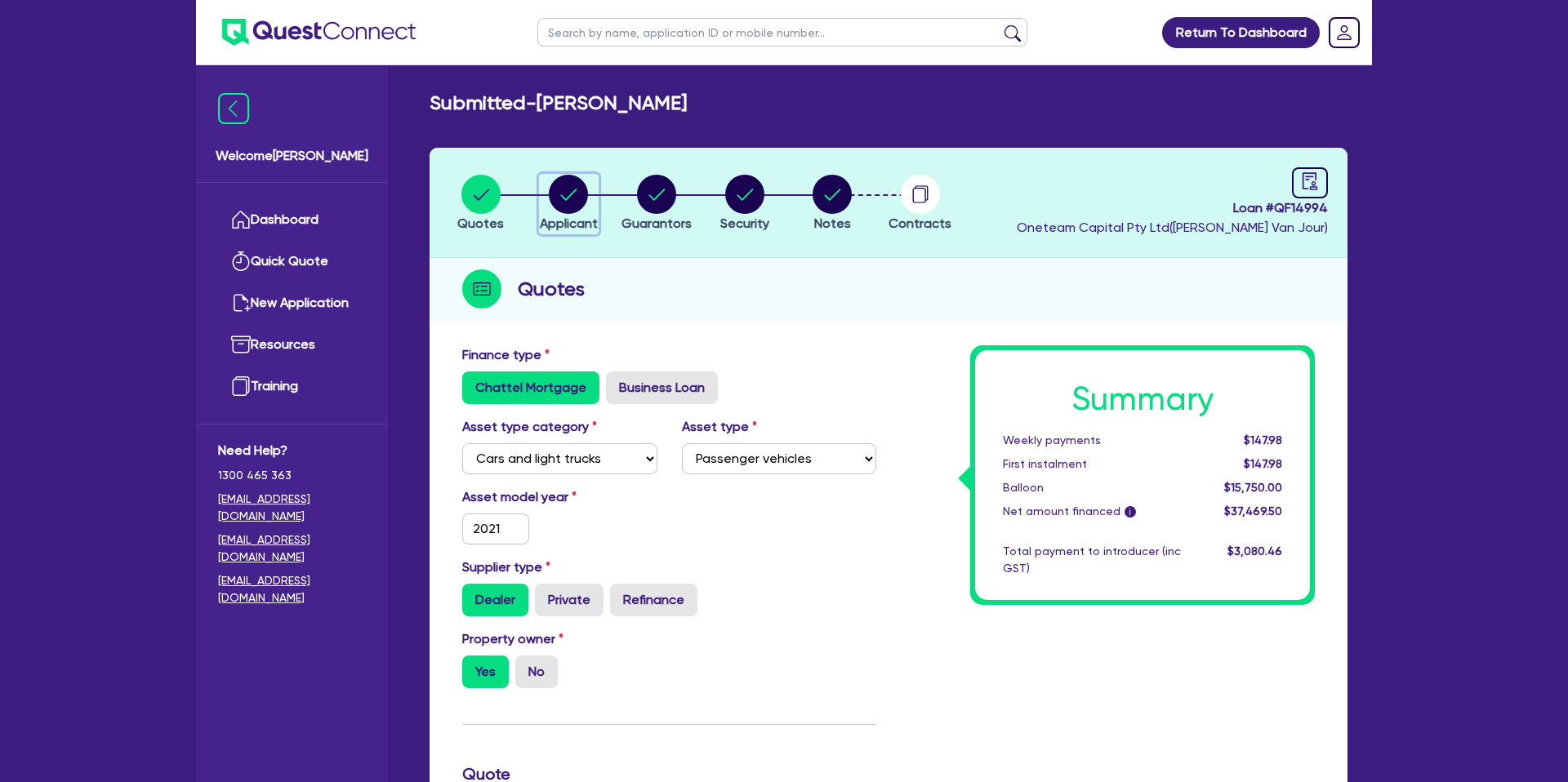
select select "PROPERTY_OPERATORS"
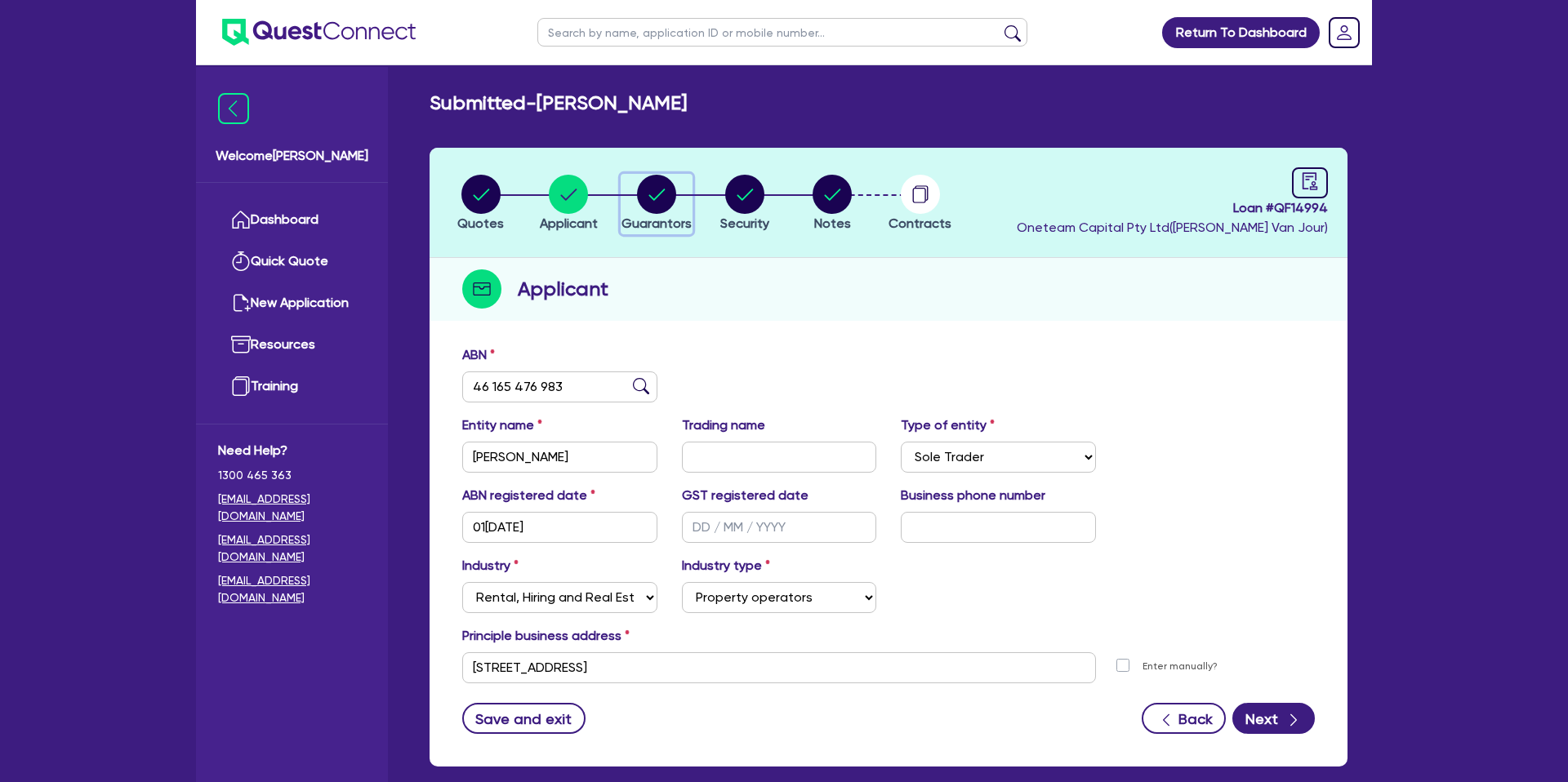
click at [629, 192] on div "button" at bounding box center [657, 194] width 70 height 40
select select "MR"
select select "QLD"
select select "MARRIED"
select select "PROPERTY"
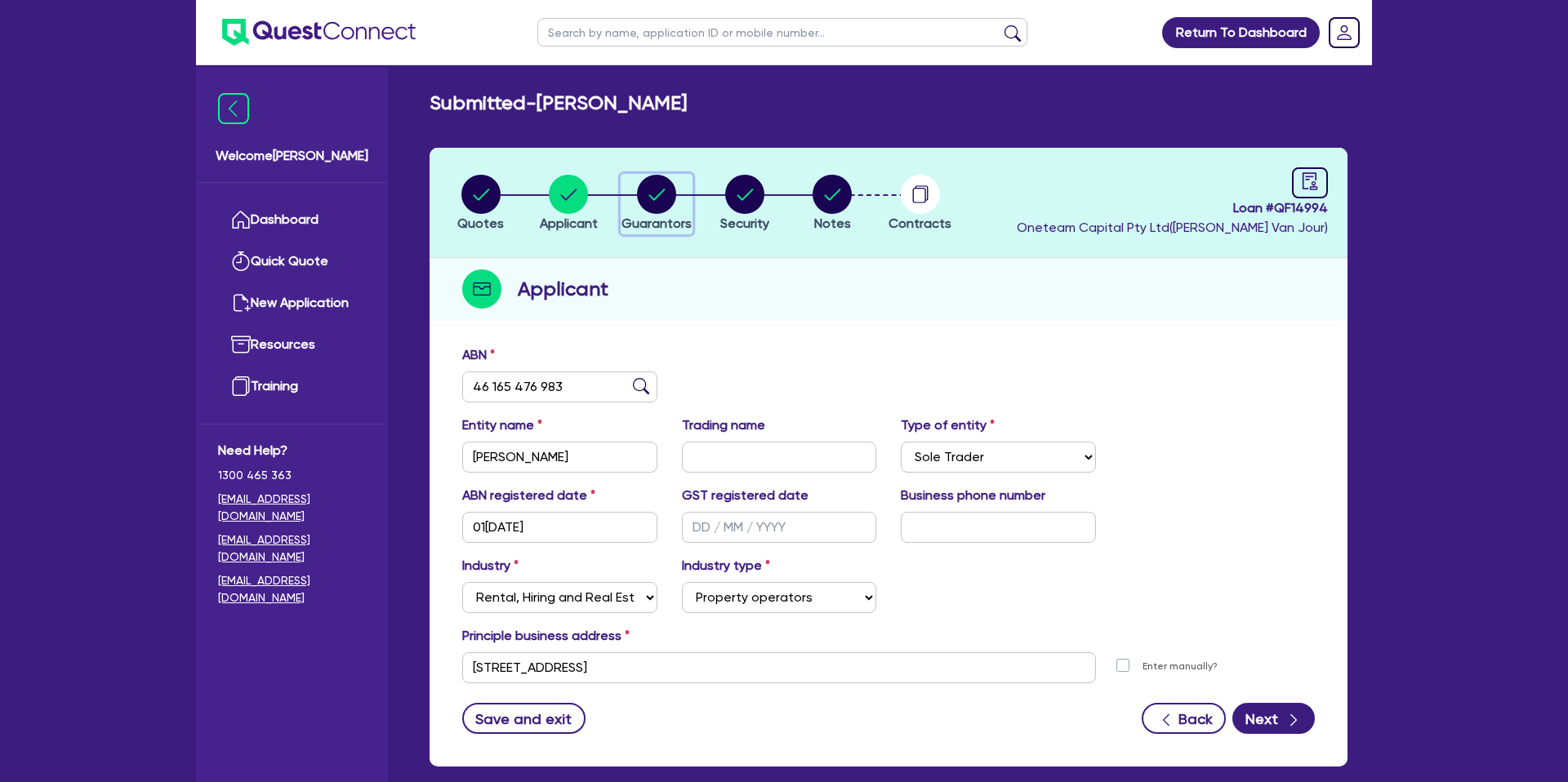
select select "CASH"
select select "VEHICLE"
select select "MORTGAGE"
select select "CREDIT_CARD"
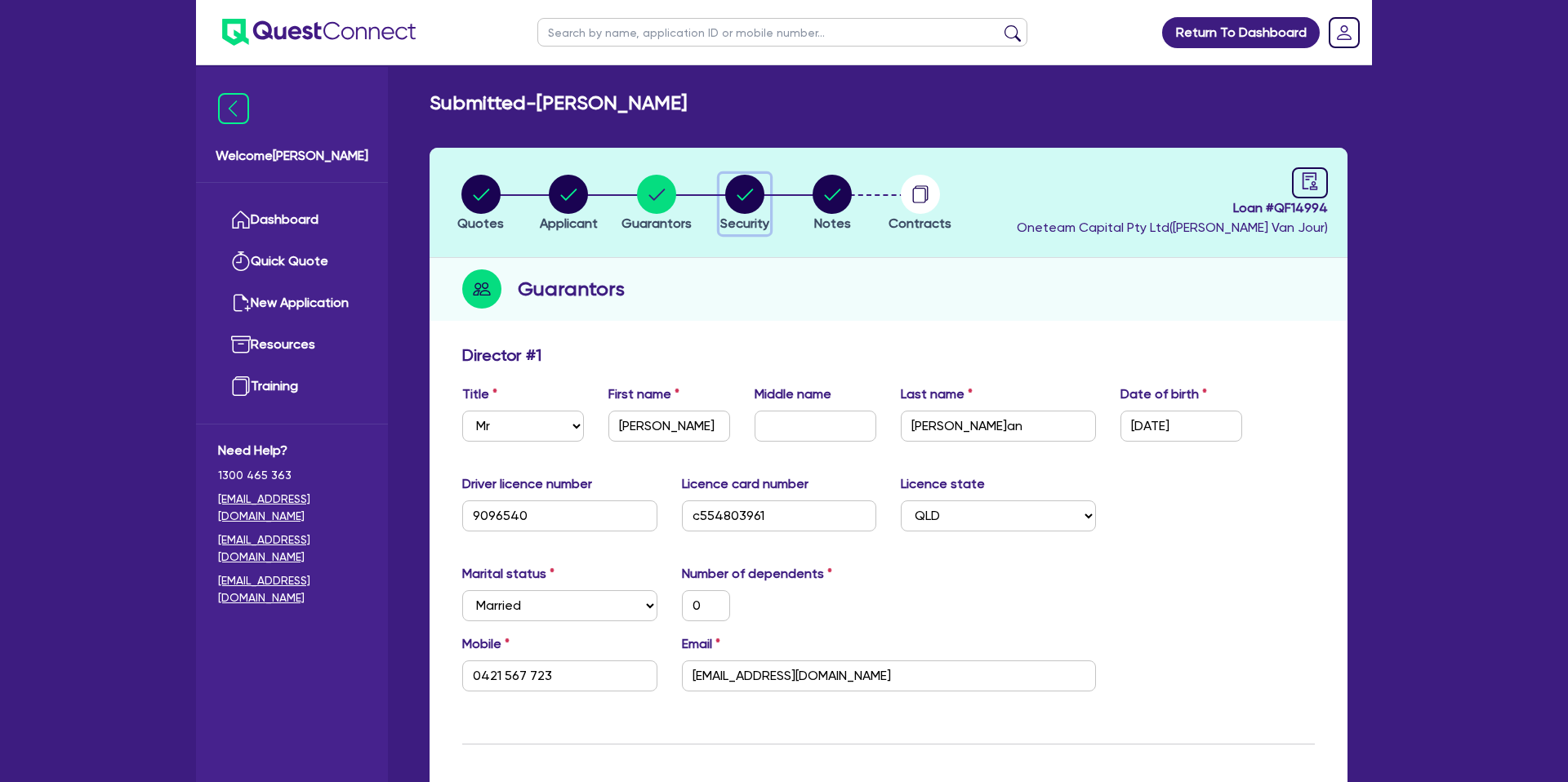
click at [750, 198] on circle "button" at bounding box center [744, 194] width 40 height 40
select select "CARS_AND_LIGHT_TRUCKS"
select select "PASSENGER_VEHICLES"
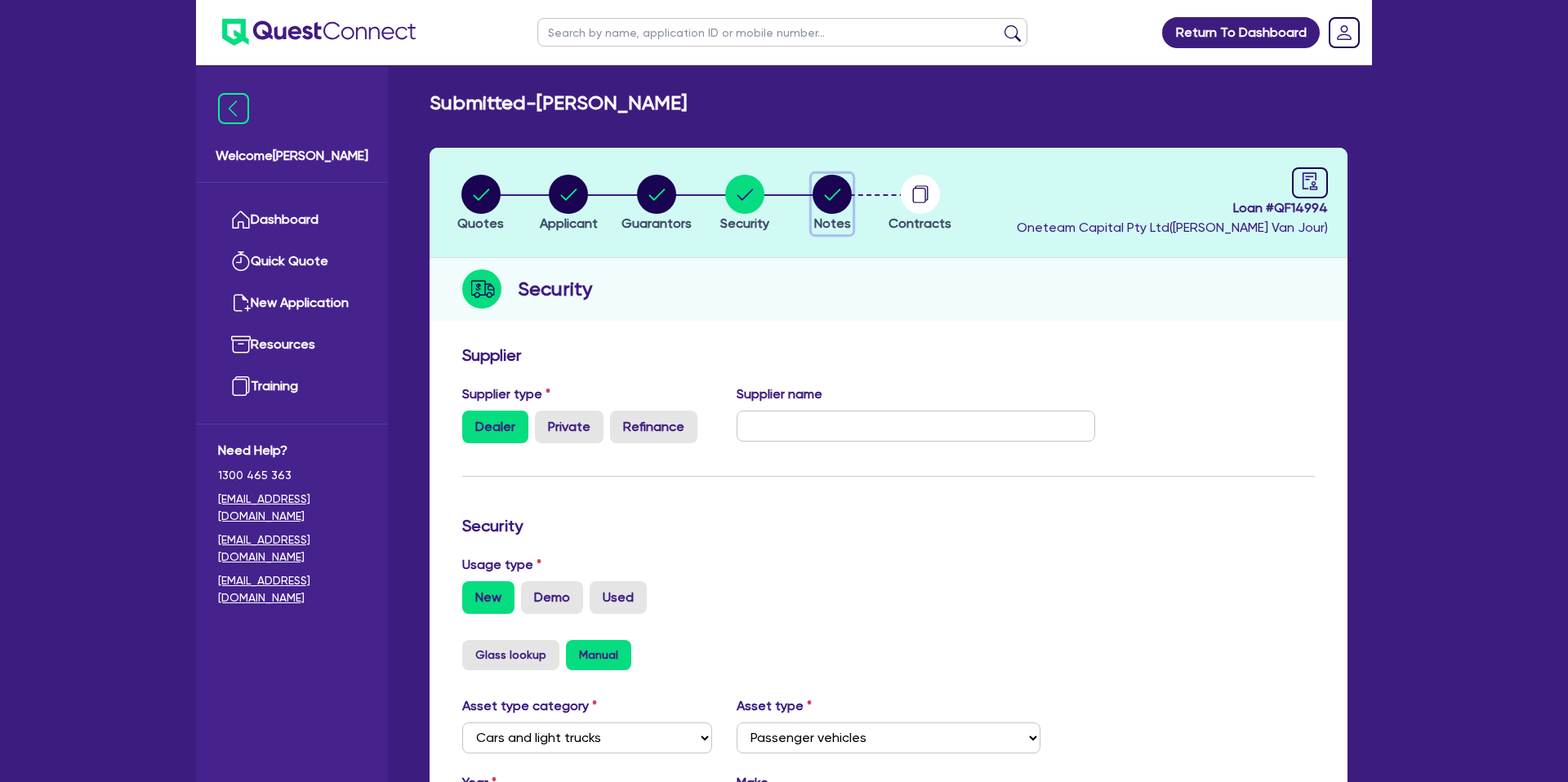
click at [840, 183] on circle "button" at bounding box center [832, 194] width 40 height 40
select select "Other"
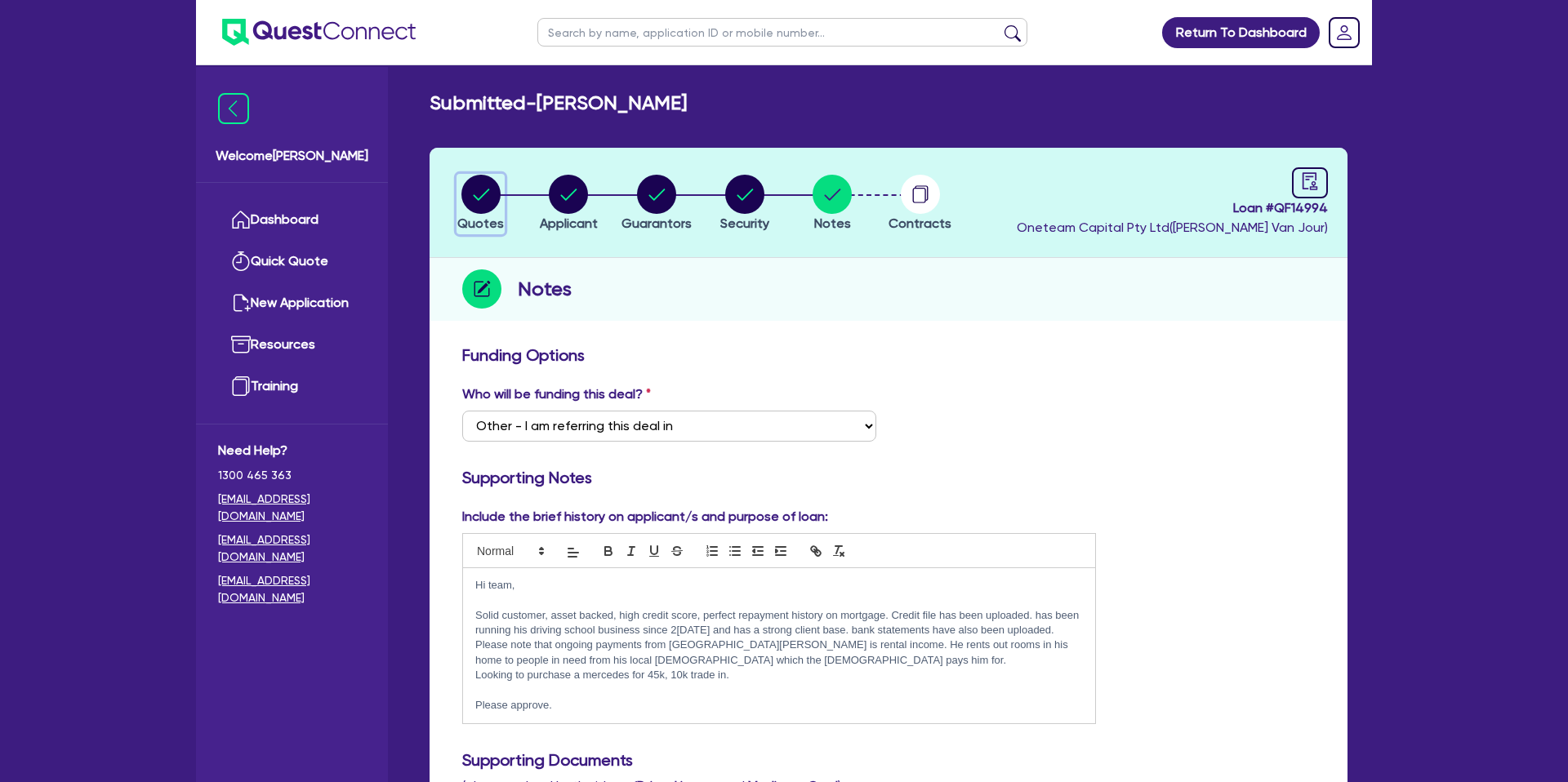
click at [485, 193] on icon "button" at bounding box center [481, 194] width 40 height 40
select select "CARS_AND_LIGHT_TRUCKS"
select select "PASSENGER_VEHICLES"
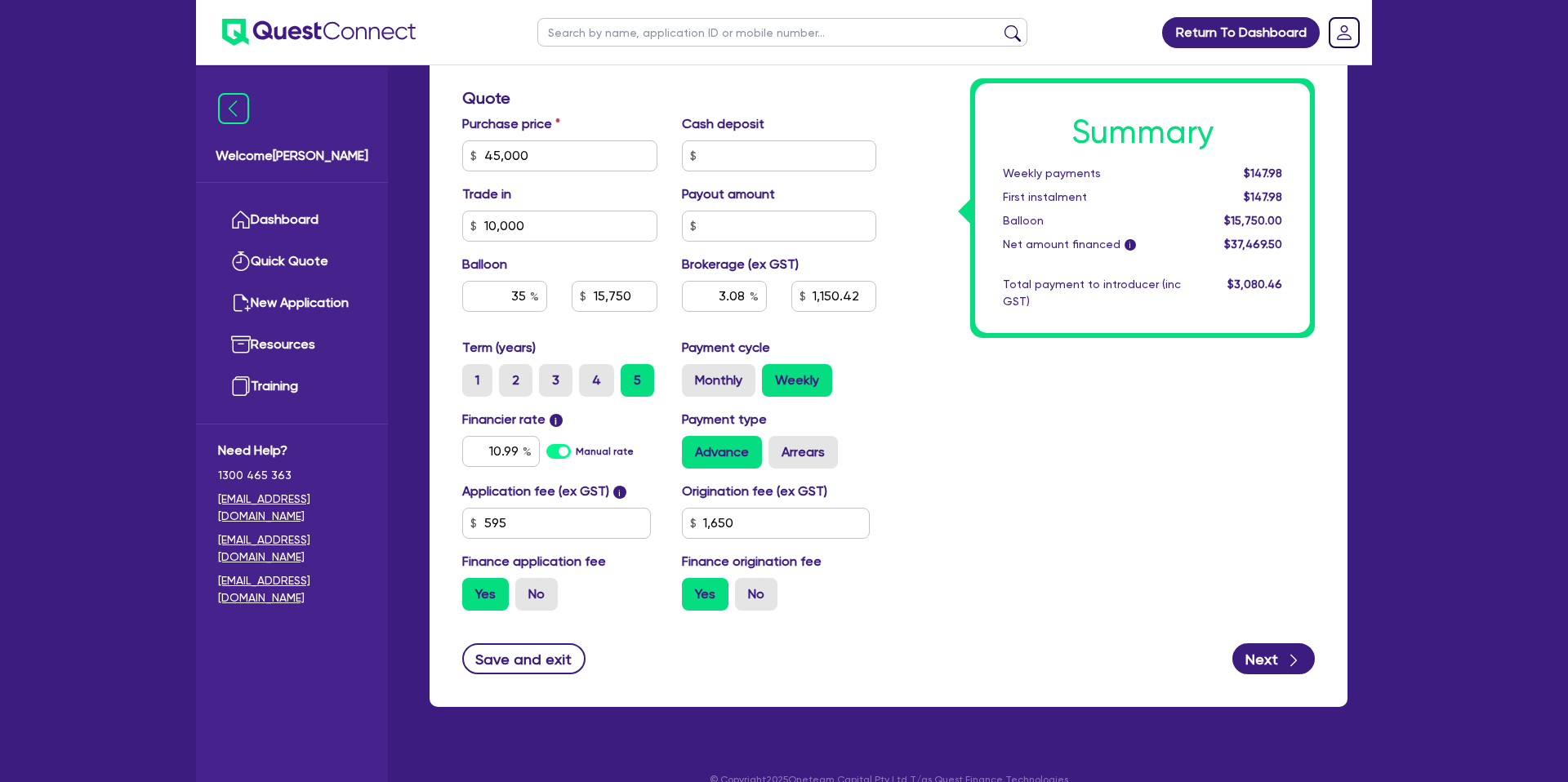
scroll to position [700, 0]
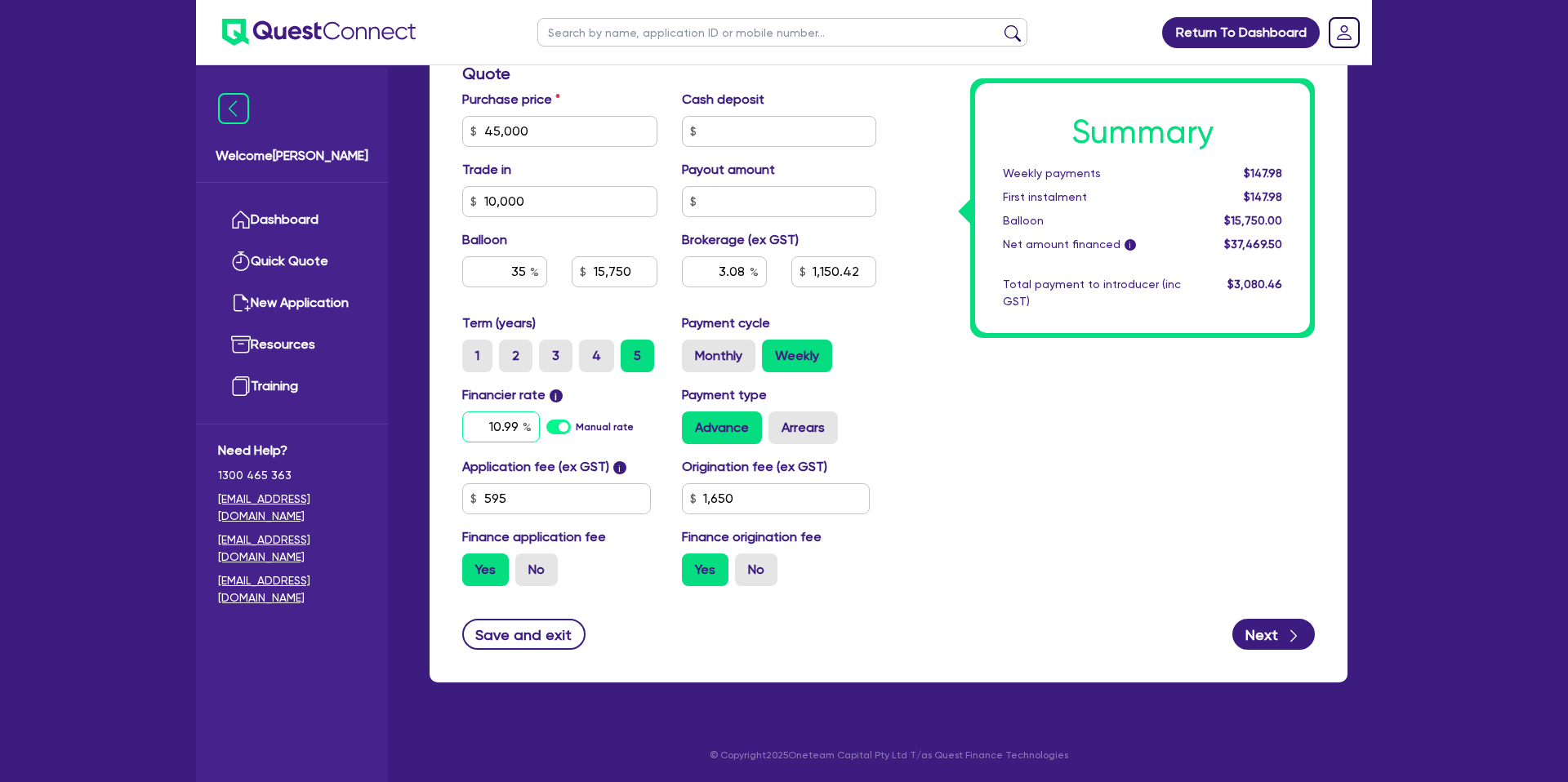
click at [519, 426] on input "10.99" at bounding box center [501, 427] width 77 height 31
type input "1"
type input "13.95"
type input "45,000"
type input "10,000"
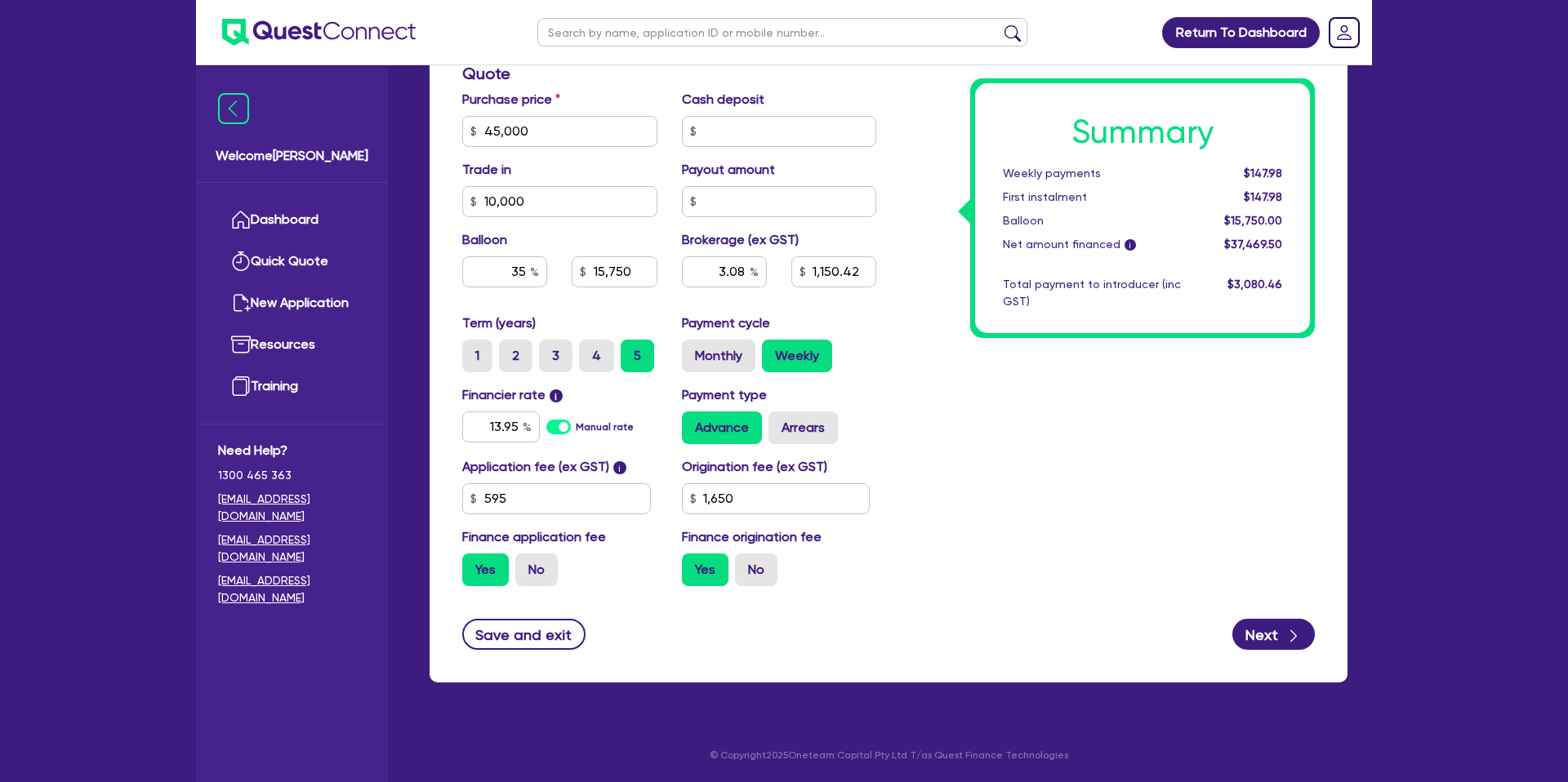
type input "15,750"
type input "3.08"
type input "1,150.42"
type input "1,650"
click at [1143, 510] on div "Summary Weekly payments $147.98 First instalment $147.98 Balloon $15,750.00 Net…" at bounding box center [1107, 122] width 439 height 954
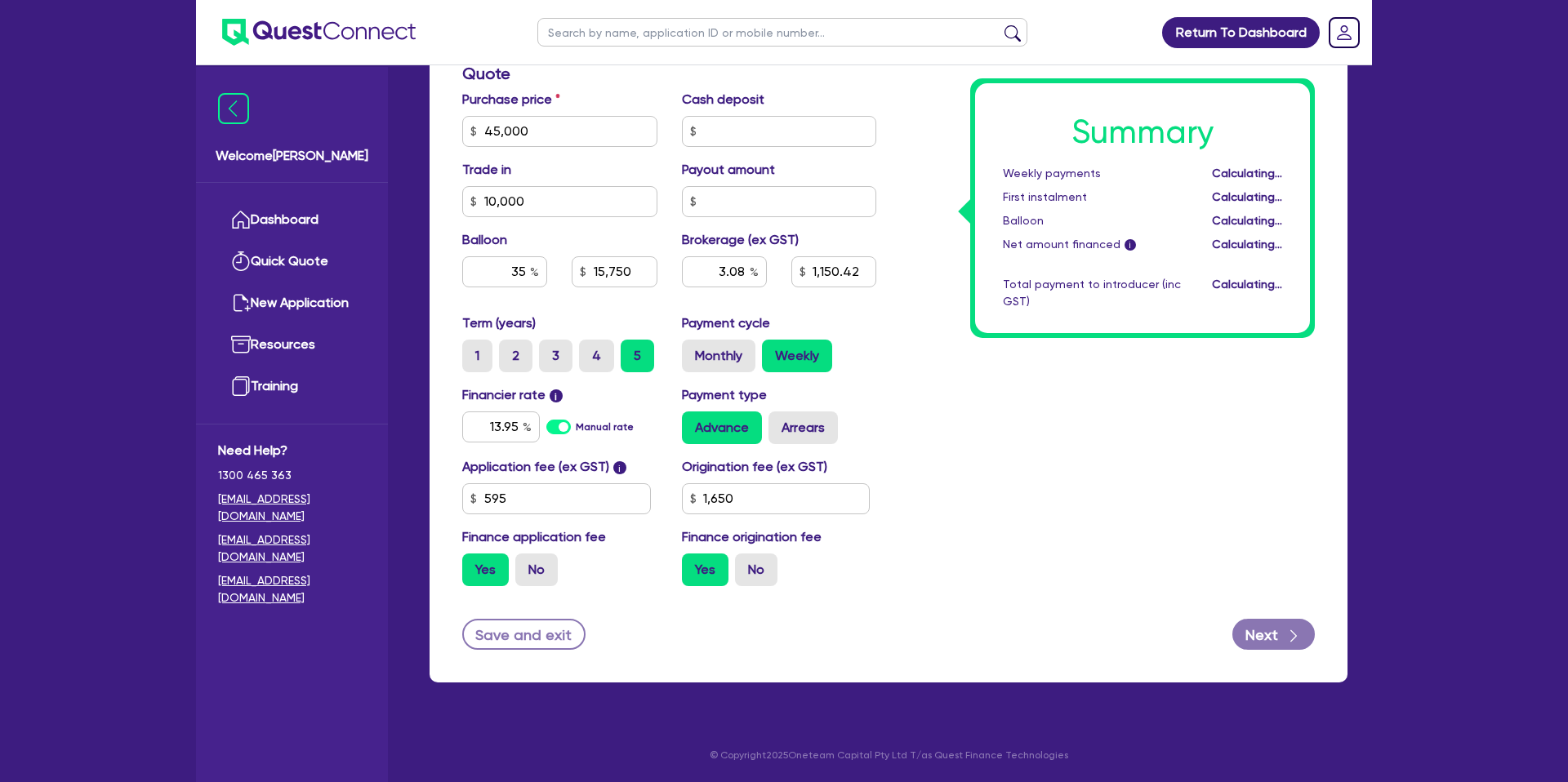
type input "45,000"
type input "10,000"
type input "15,750"
type input "3.08"
type input "1,150.42"
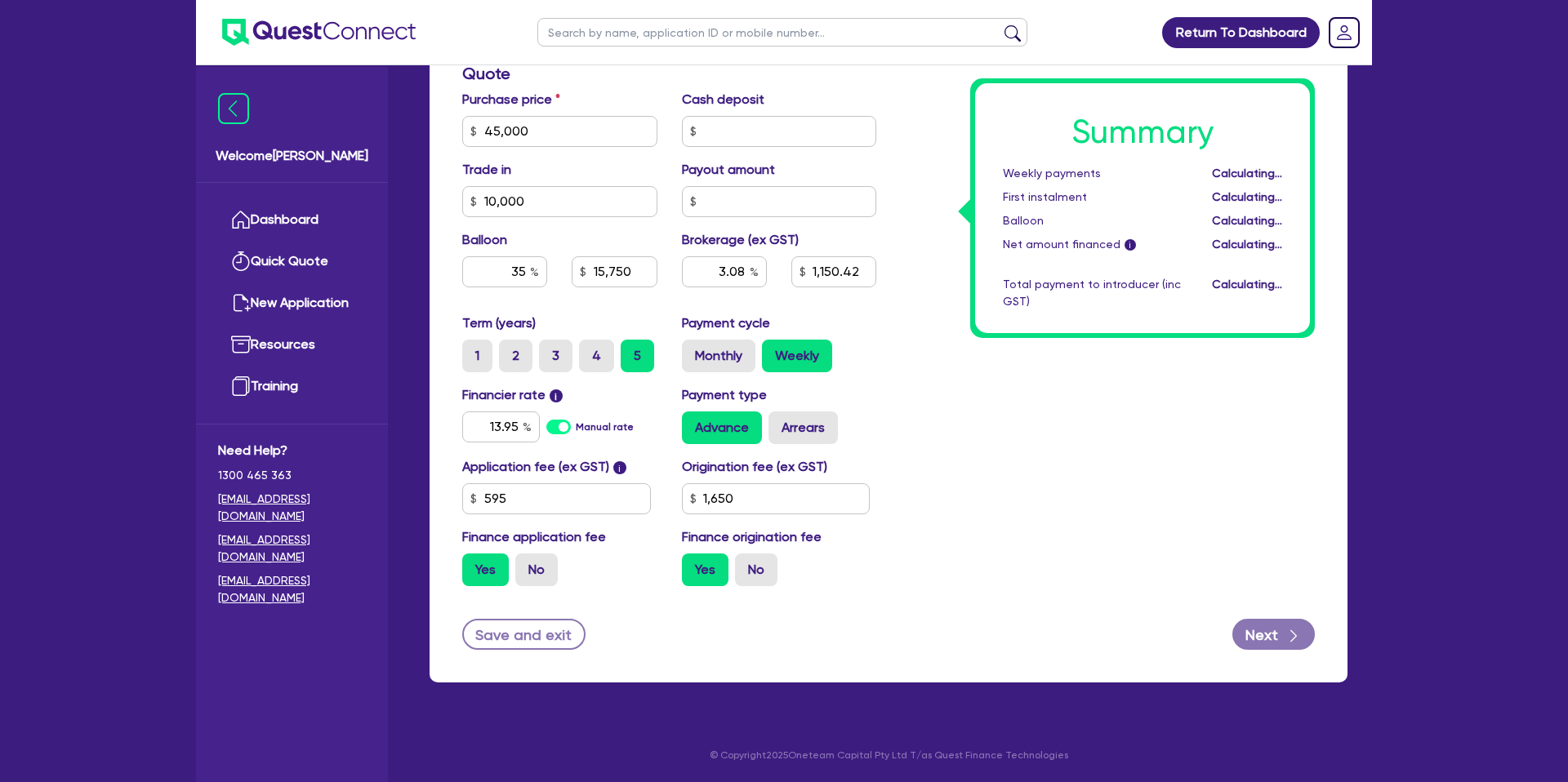
type input "1,650"
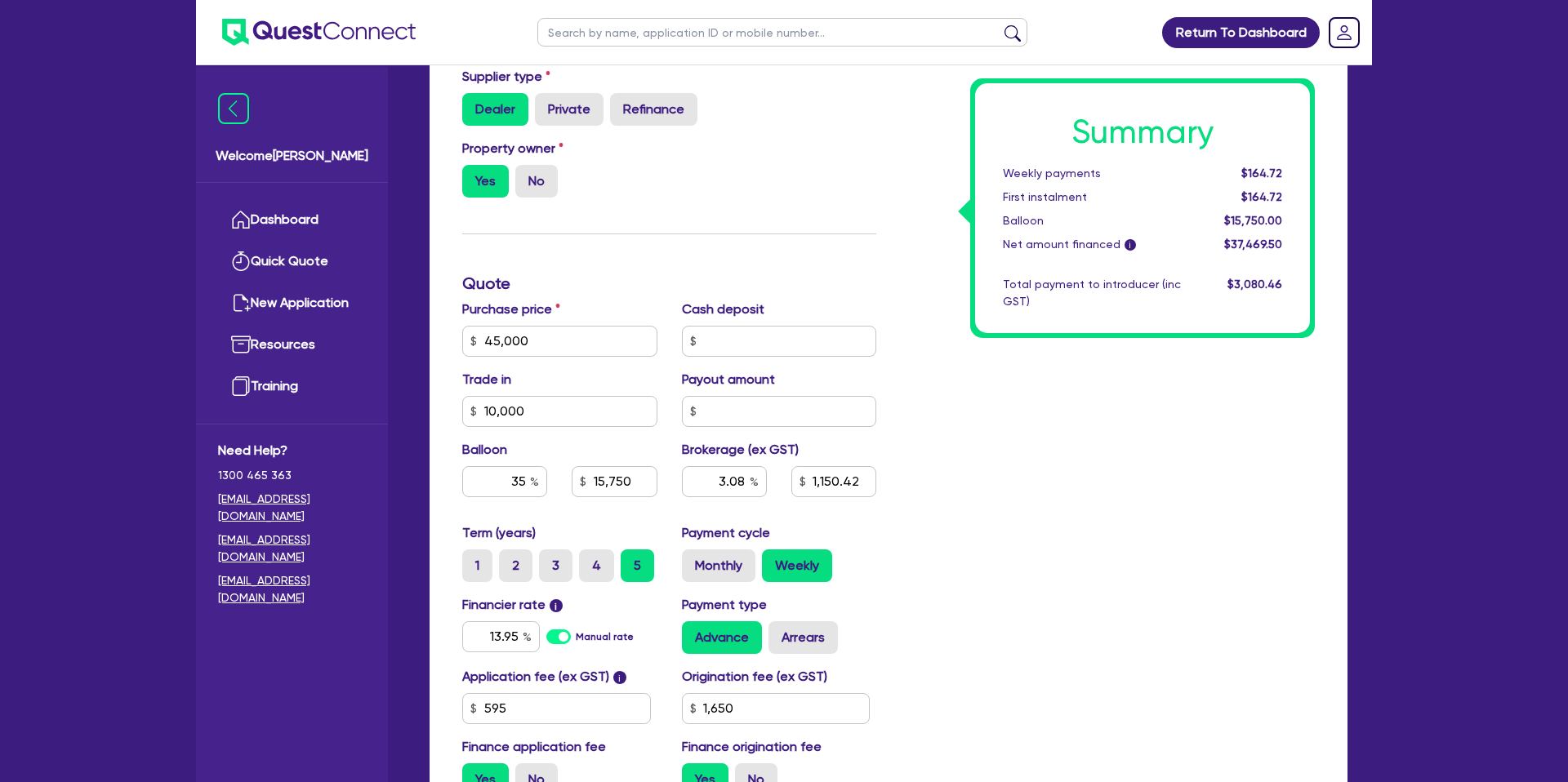
scroll to position [0, 0]
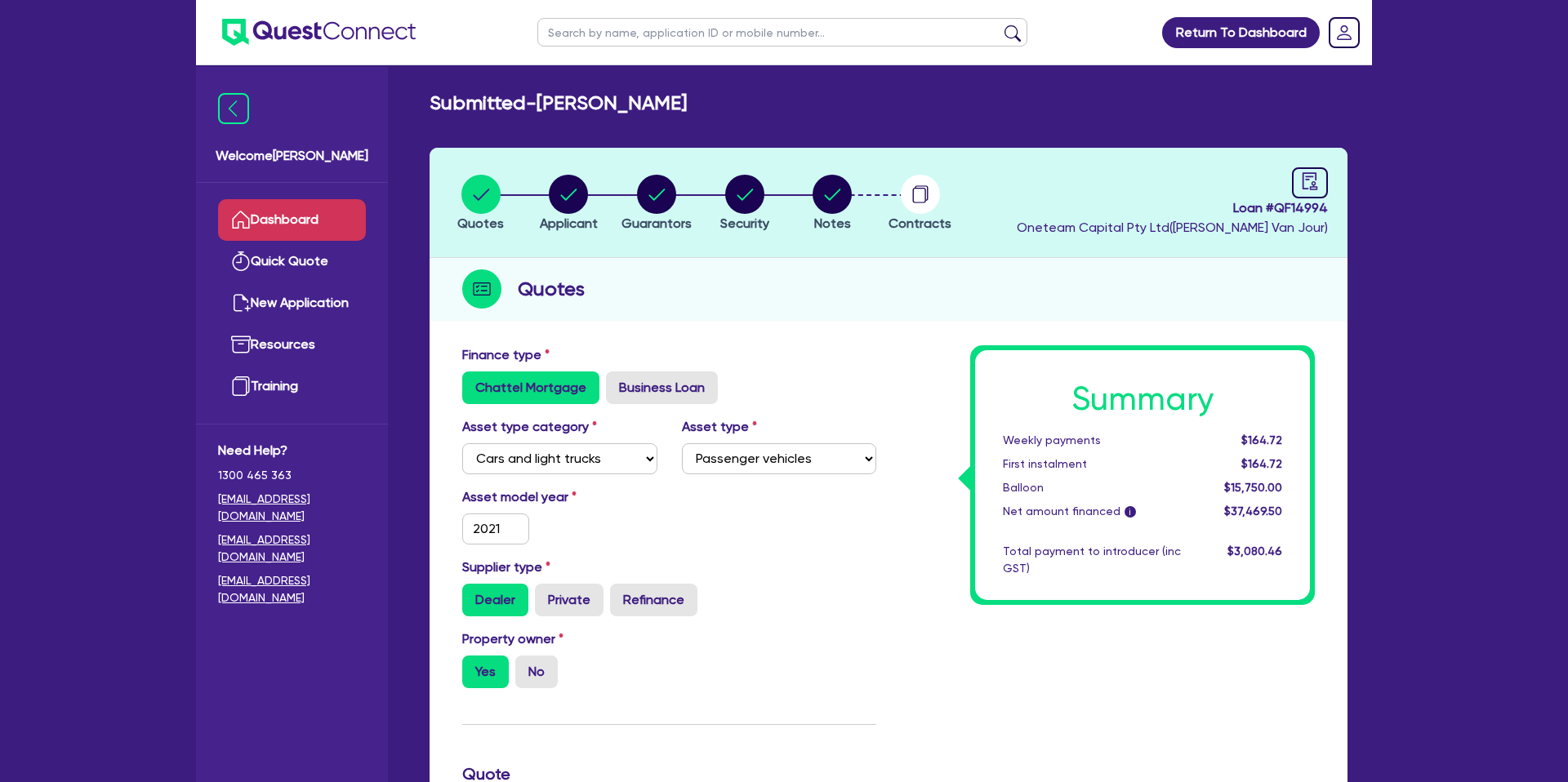
click at [341, 212] on link "Dashboard" at bounding box center [292, 219] width 147 height 41
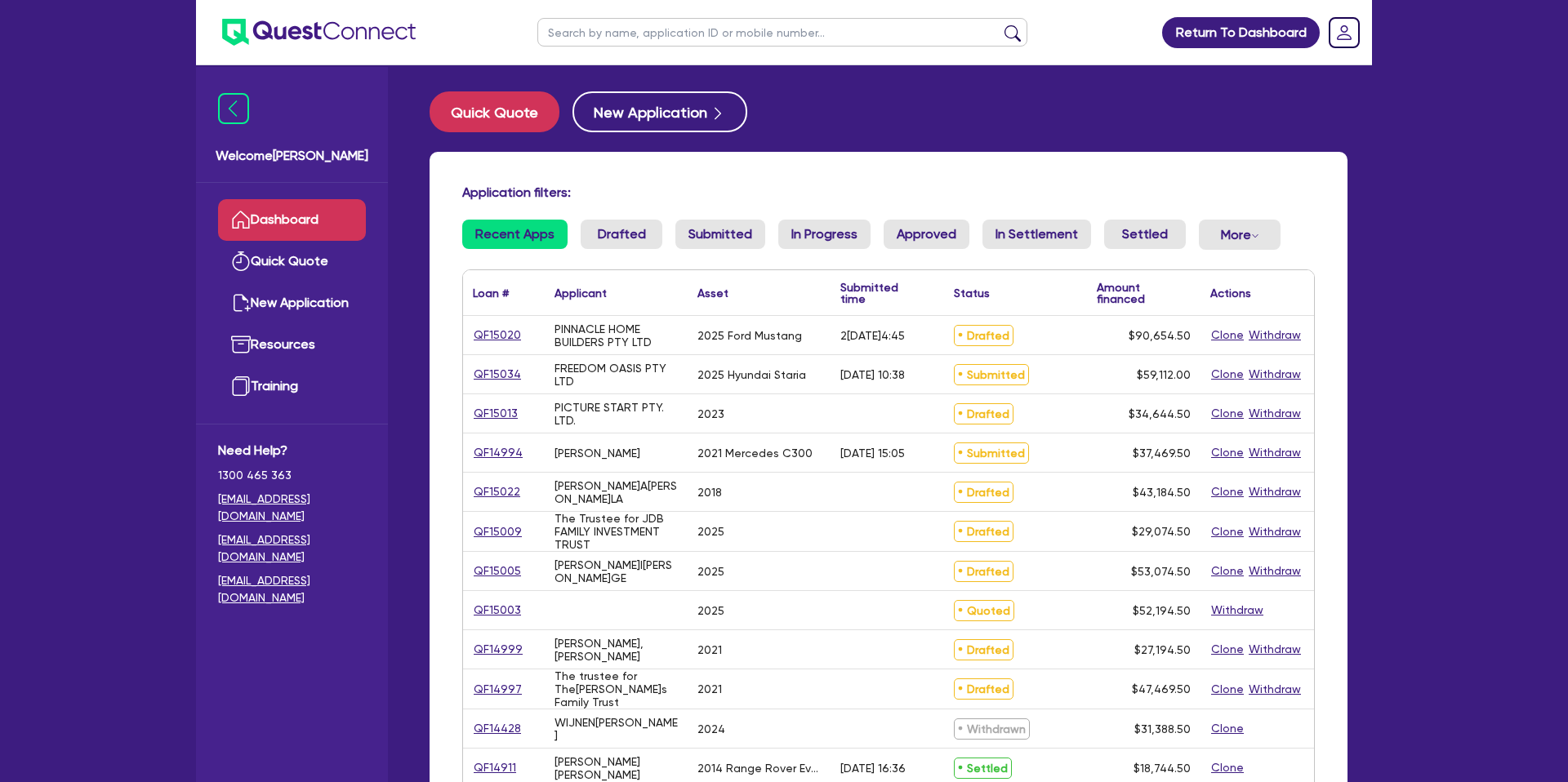
click at [610, 40] on input "text" at bounding box center [782, 31] width 490 height 29
click at [494, 333] on link "QF15020" at bounding box center [497, 335] width 49 height 18
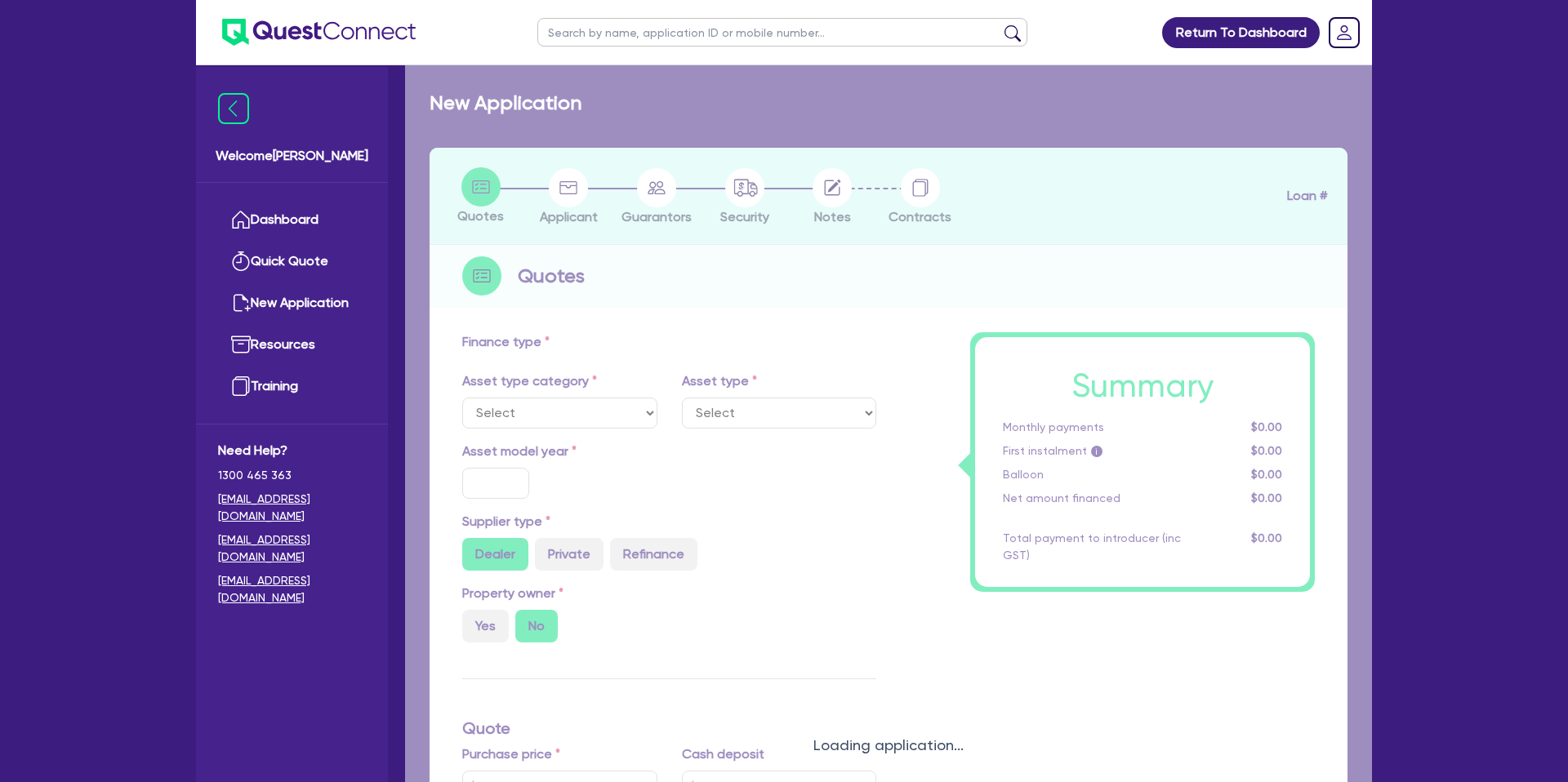
select select "CARS_AND_LIGHT_TRUCKS"
type input "2025"
type input "116,000"
type input "26,000"
type input "35"
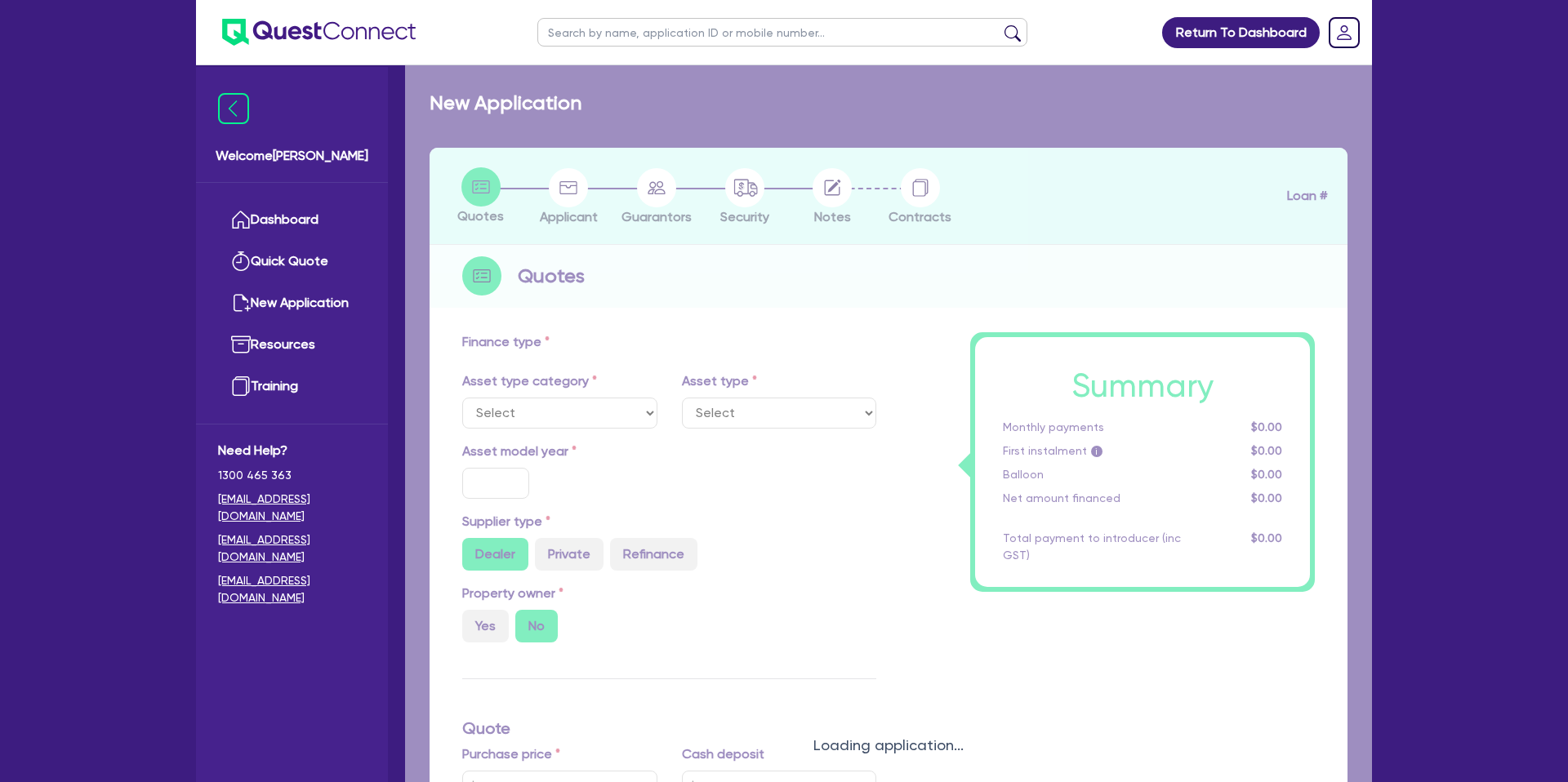
type input "40,600"
type input "7.25"
type input "2,220"
select select "PASSENGER_VEHICLES"
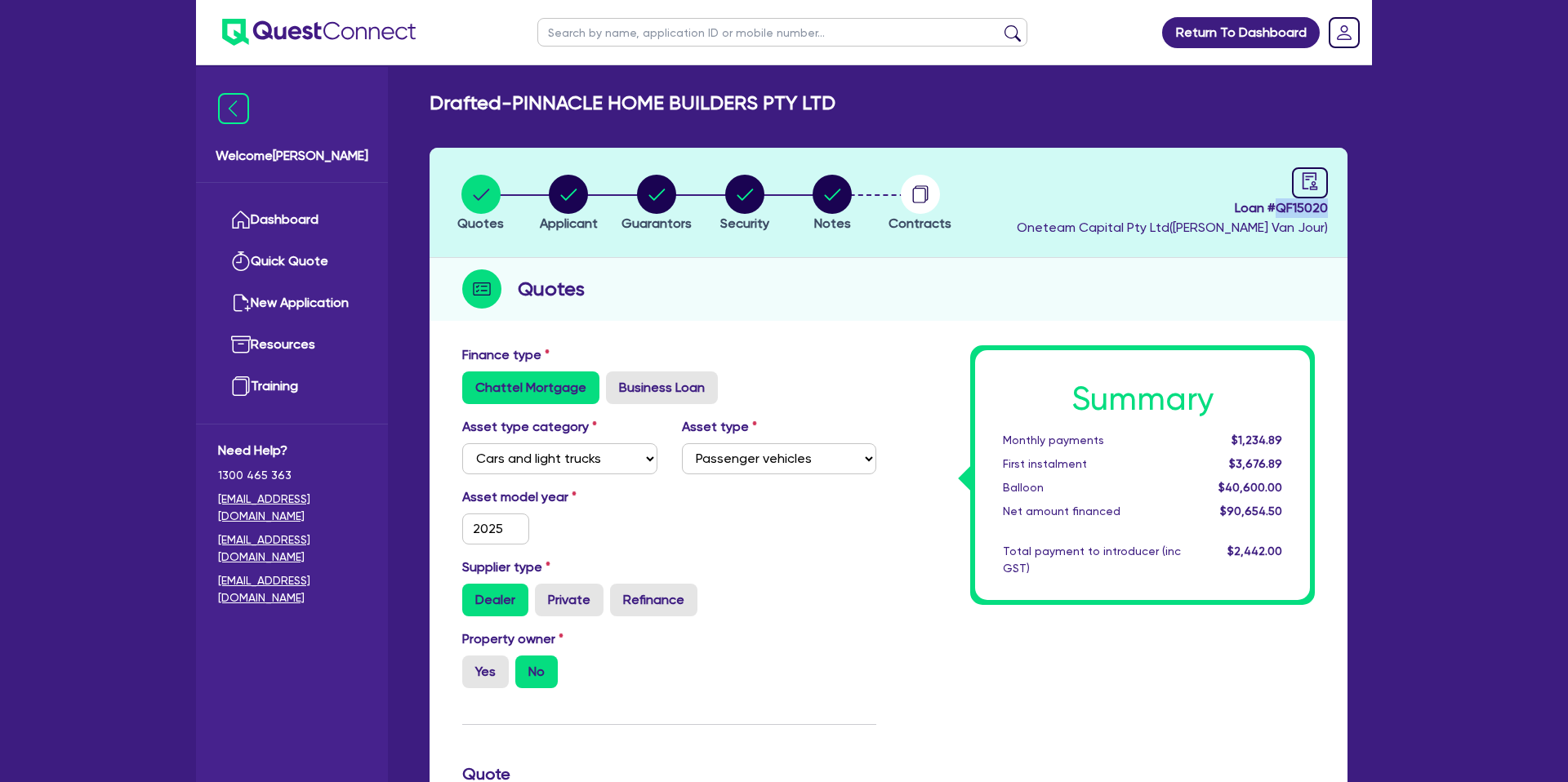
drag, startPoint x: 1277, startPoint y: 206, endPoint x: 1357, endPoint y: 213, distance: 80.3
click at [1357, 213] on div "Quotes Applicant [GEOGRAPHIC_DATA] Security Notes Contracts Loan # QF15020 Onet…" at bounding box center [888, 775] width 942 height 1255
copy span "QF15020"
drag, startPoint x: 521, startPoint y: 99, endPoint x: 1133, endPoint y: 106, distance: 612.0
click at [1133, 106] on div "Drafted - PINNACLE HOME BUILDERS PTY LTD" at bounding box center [888, 103] width 942 height 24
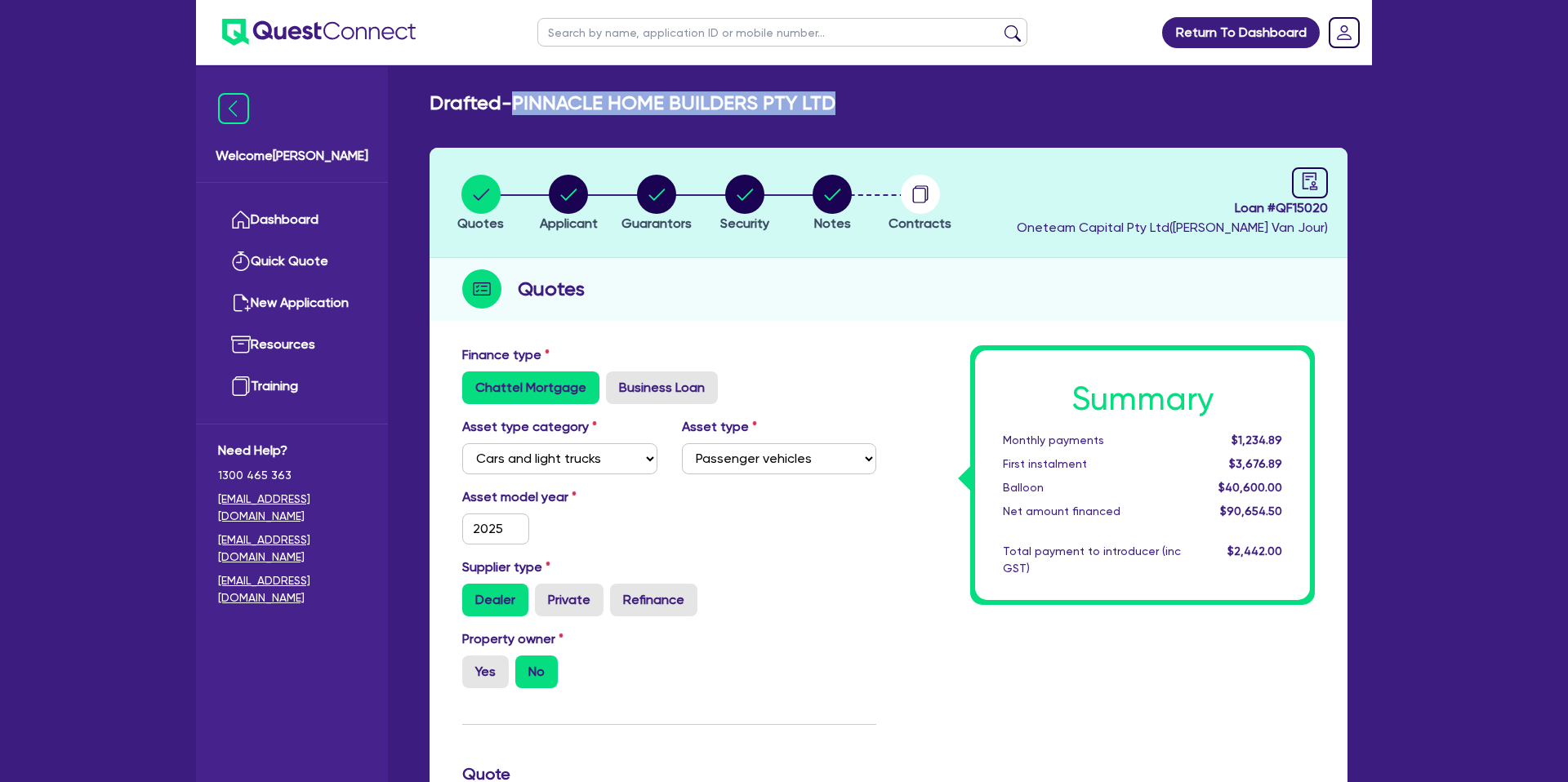
copy h2 "PINNACLE HOME BUILDERS PTY LTD"
drag, startPoint x: 700, startPoint y: 216, endPoint x: 539, endPoint y: 181, distance: 164.8
click at [696, 215] on ul "Quotes Applicant [GEOGRAPHIC_DATA] Security Notes Contracts" at bounding box center [700, 203] width 528 height 57
click at [568, 191] on circle "button" at bounding box center [568, 194] width 40 height 40
select select "COMPANY"
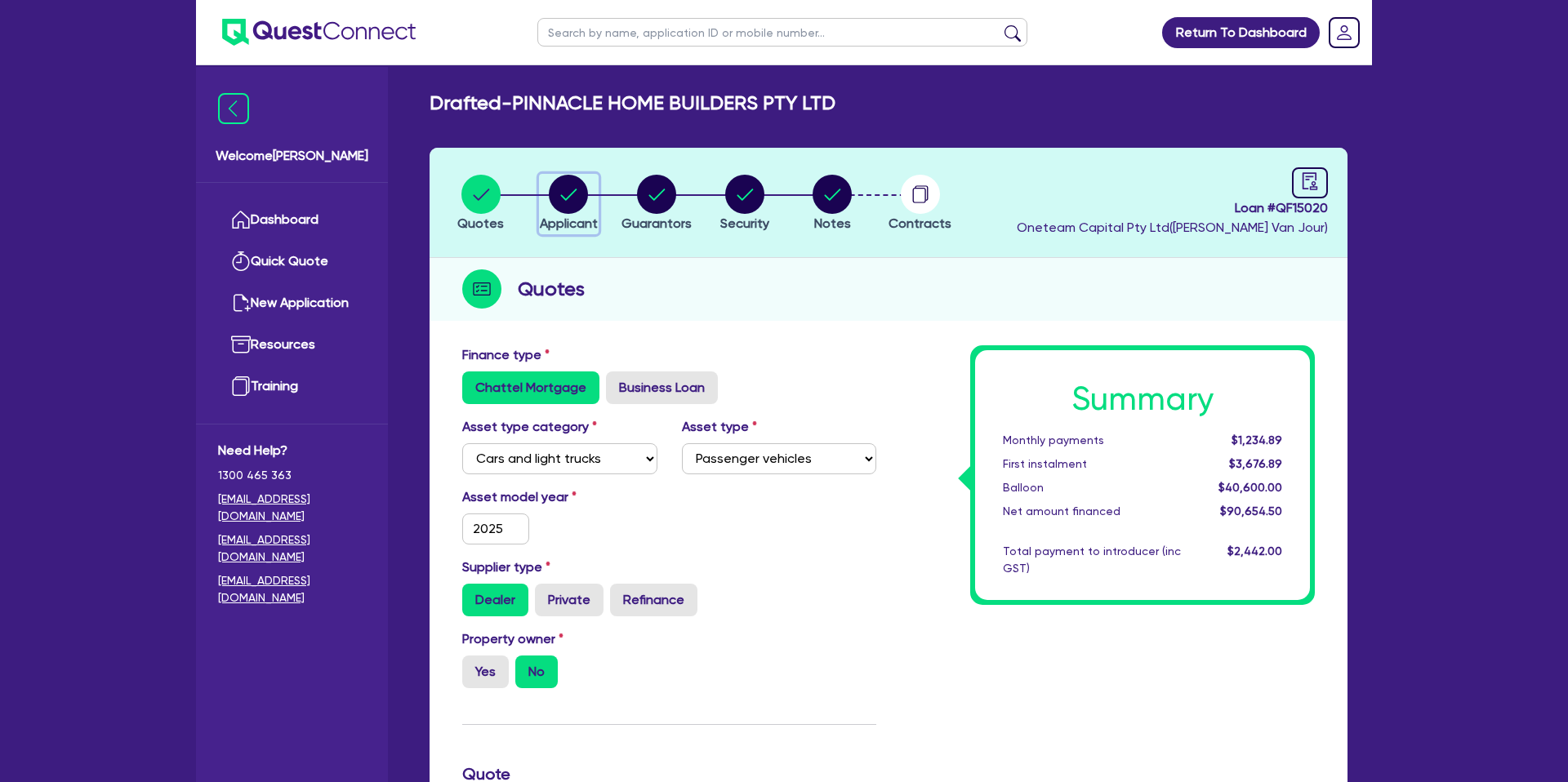
select select "BUILDING_CONSTRUCTION"
select select "TRADES_SERVICES_CONSUMERS"
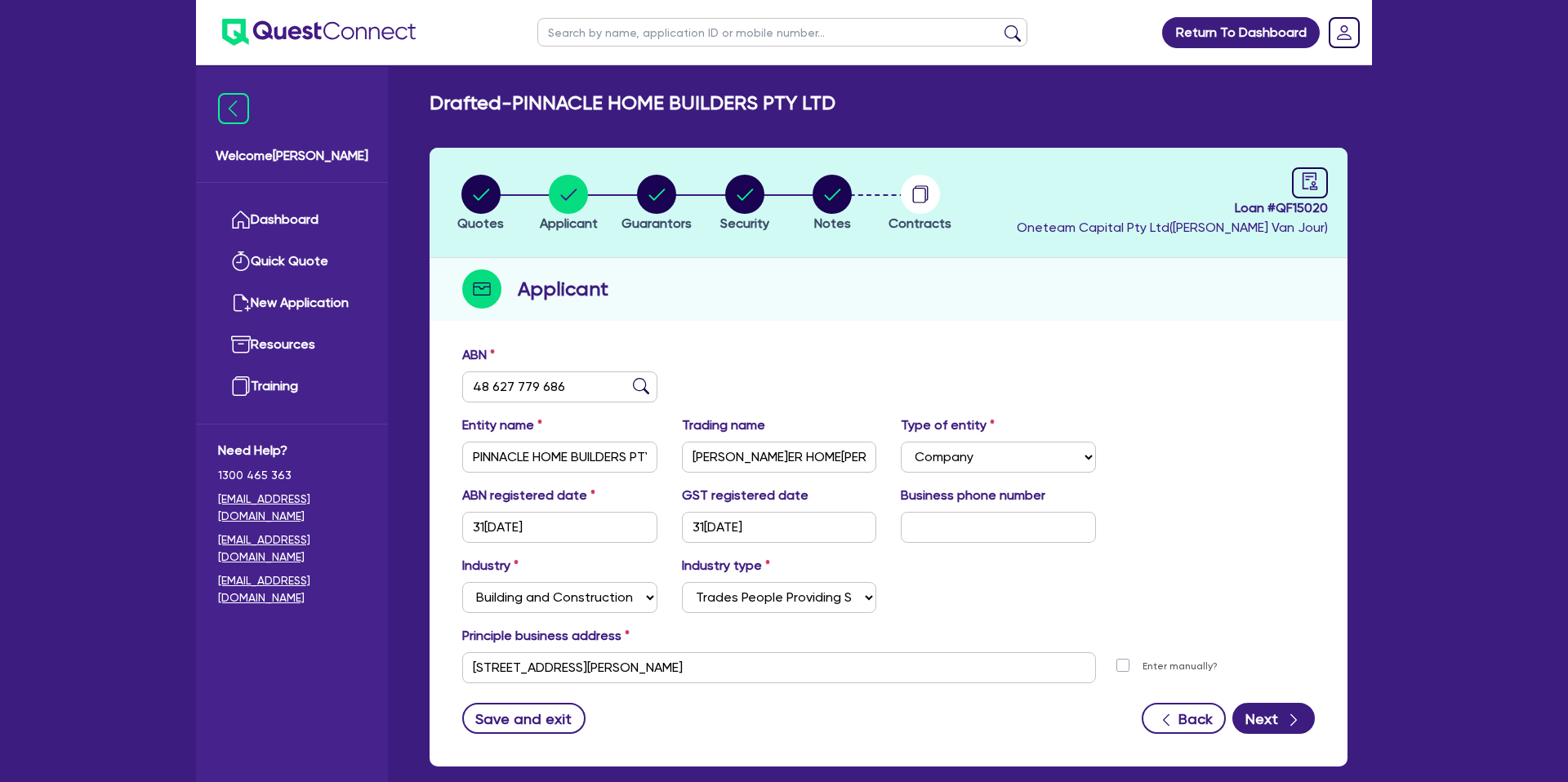
click at [613, 199] on li "Guarantors" at bounding box center [657, 203] width 88 height 57
click at [643, 204] on circle "button" at bounding box center [656, 194] width 40 height 40
select select "MR"
select select "MARRIED"
select select "CASH"
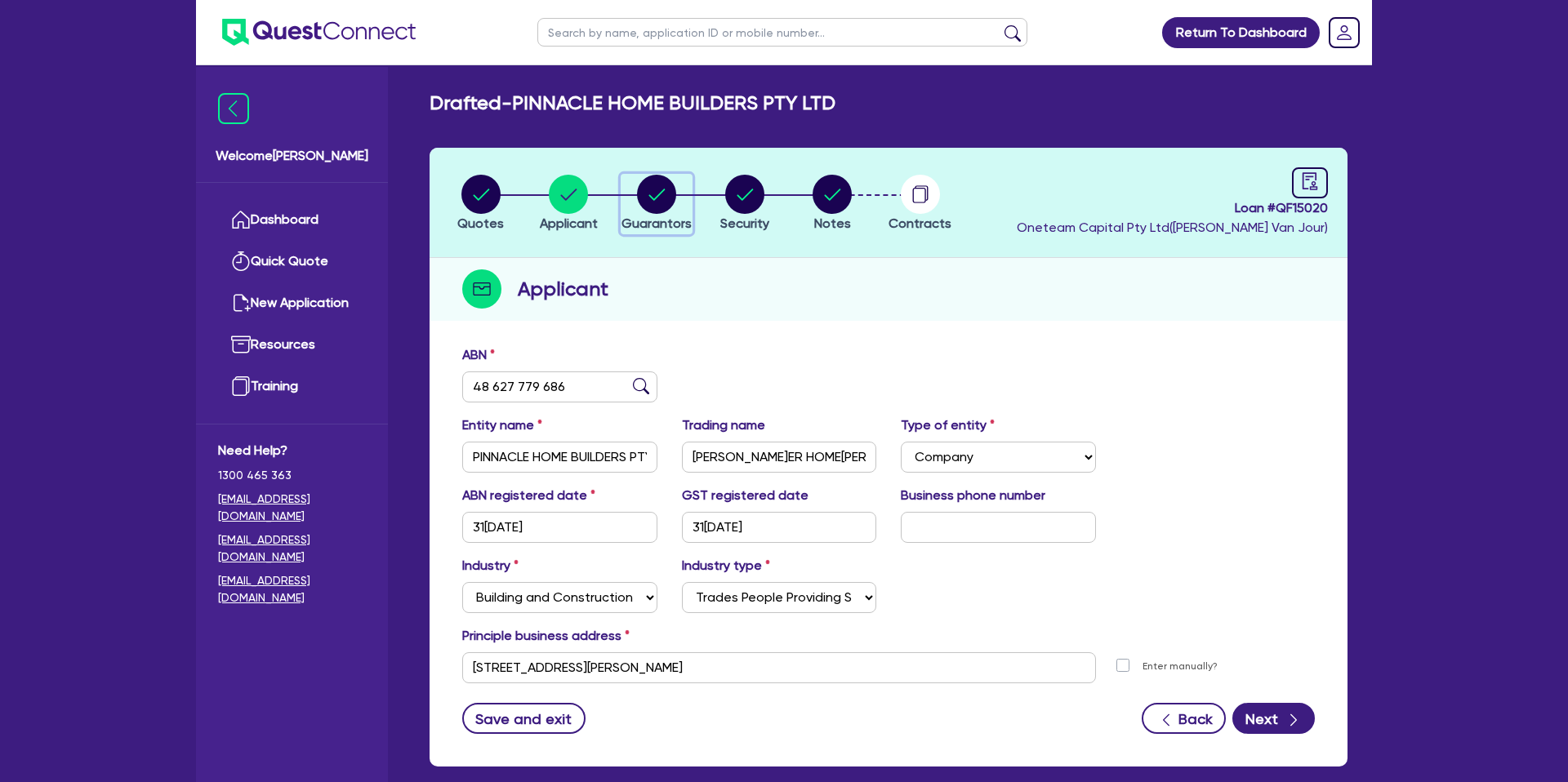
select select "PROPERTY"
select select "MORTGAGE"
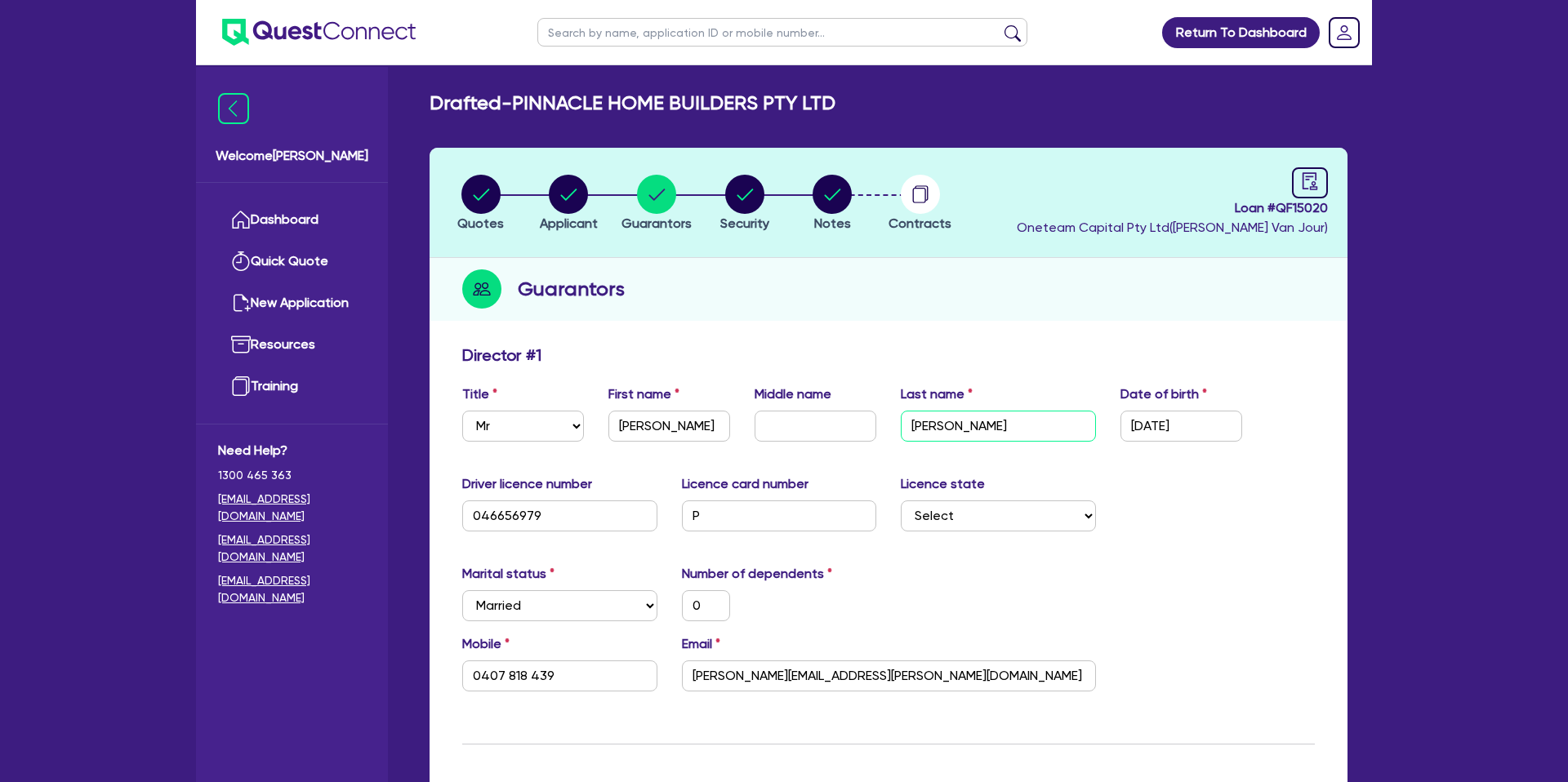
click at [934, 427] on input "[PERSON_NAME]" at bounding box center [999, 426] width 195 height 31
click at [276, 240] on li "Quick Quote" at bounding box center [292, 261] width 147 height 41
click at [325, 204] on link "Dashboard" at bounding box center [292, 219] width 147 height 41
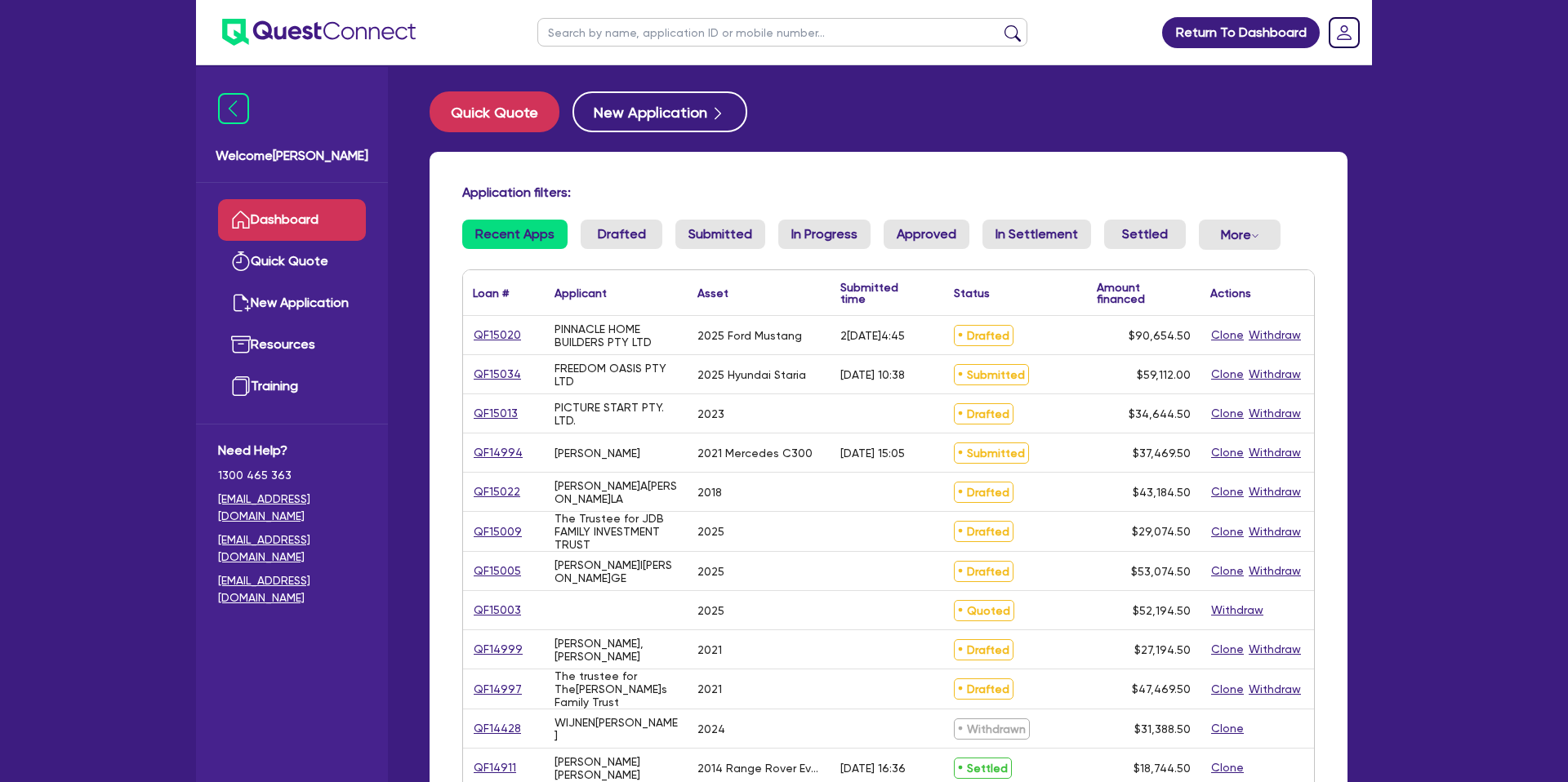
click at [633, 41] on input "text" at bounding box center [782, 31] width 490 height 29
type input "m"
type input "law"
click at [1000, 25] on button "submit" at bounding box center [1012, 36] width 26 height 23
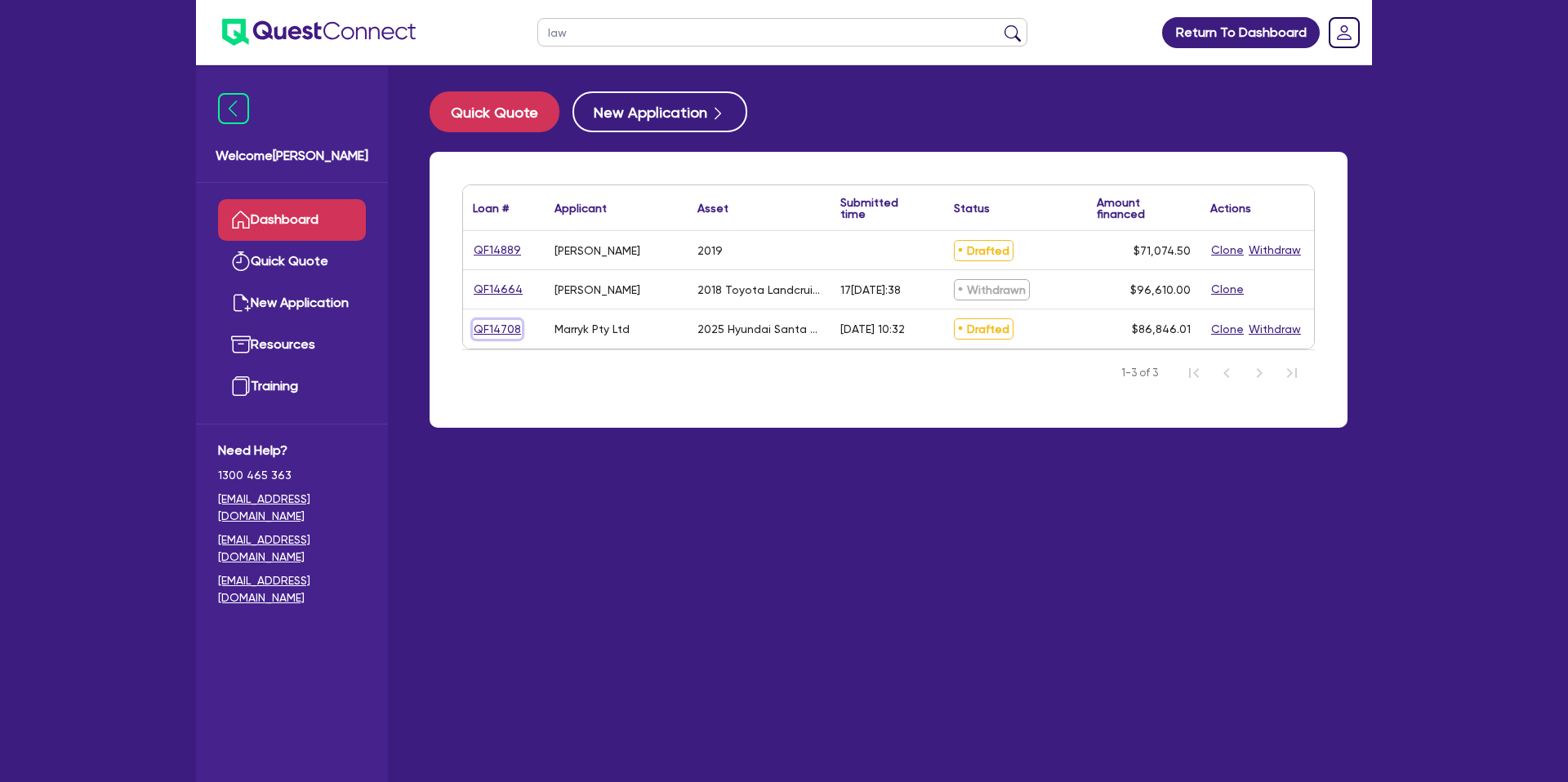
click at [507, 327] on link "QF14708" at bounding box center [497, 329] width 49 height 18
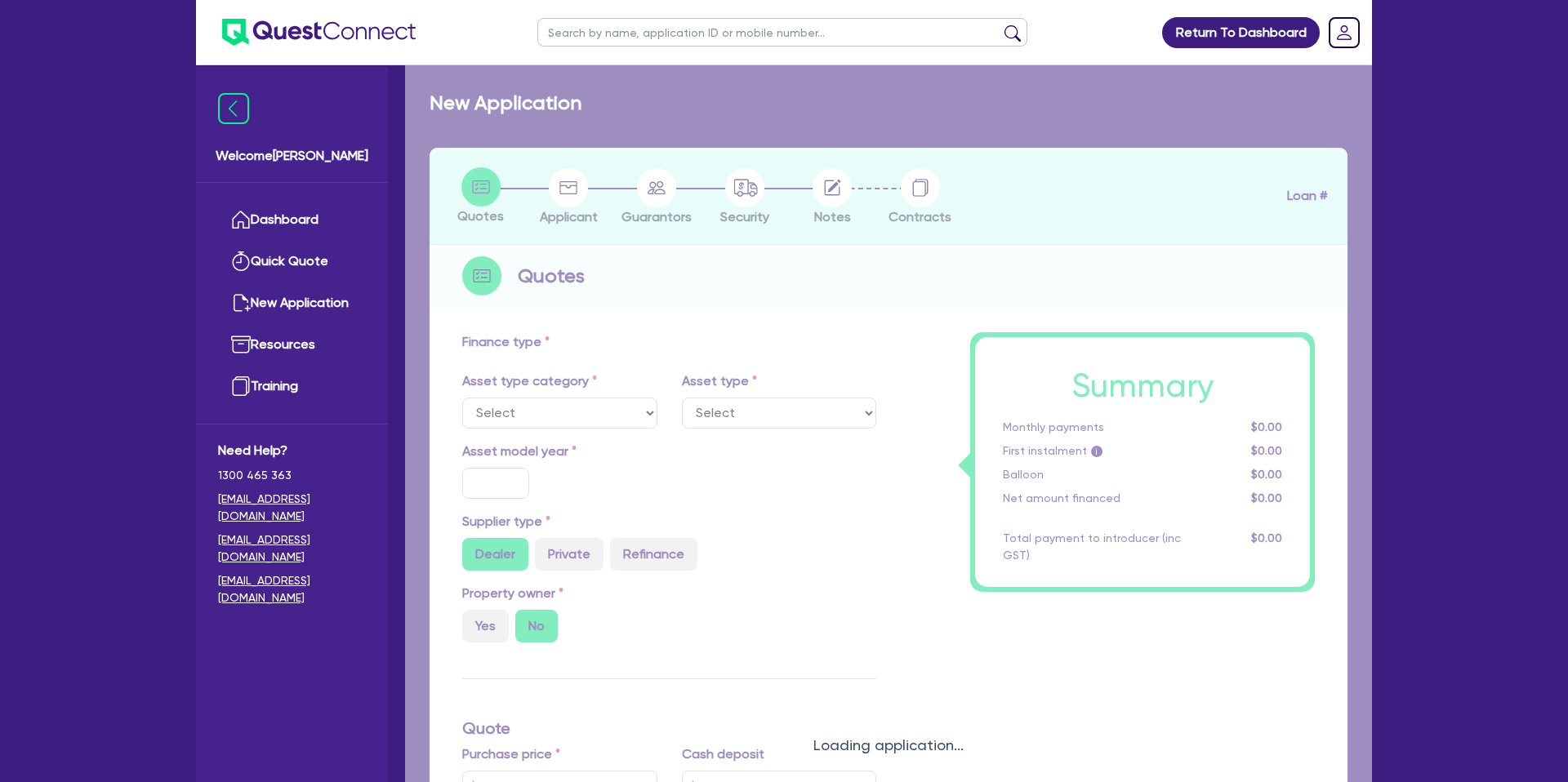
select select "CARS_AND_LIGHT_TRUCKS"
type input "2025"
radio input "true"
type input "85,691.51"
type input "1,000"
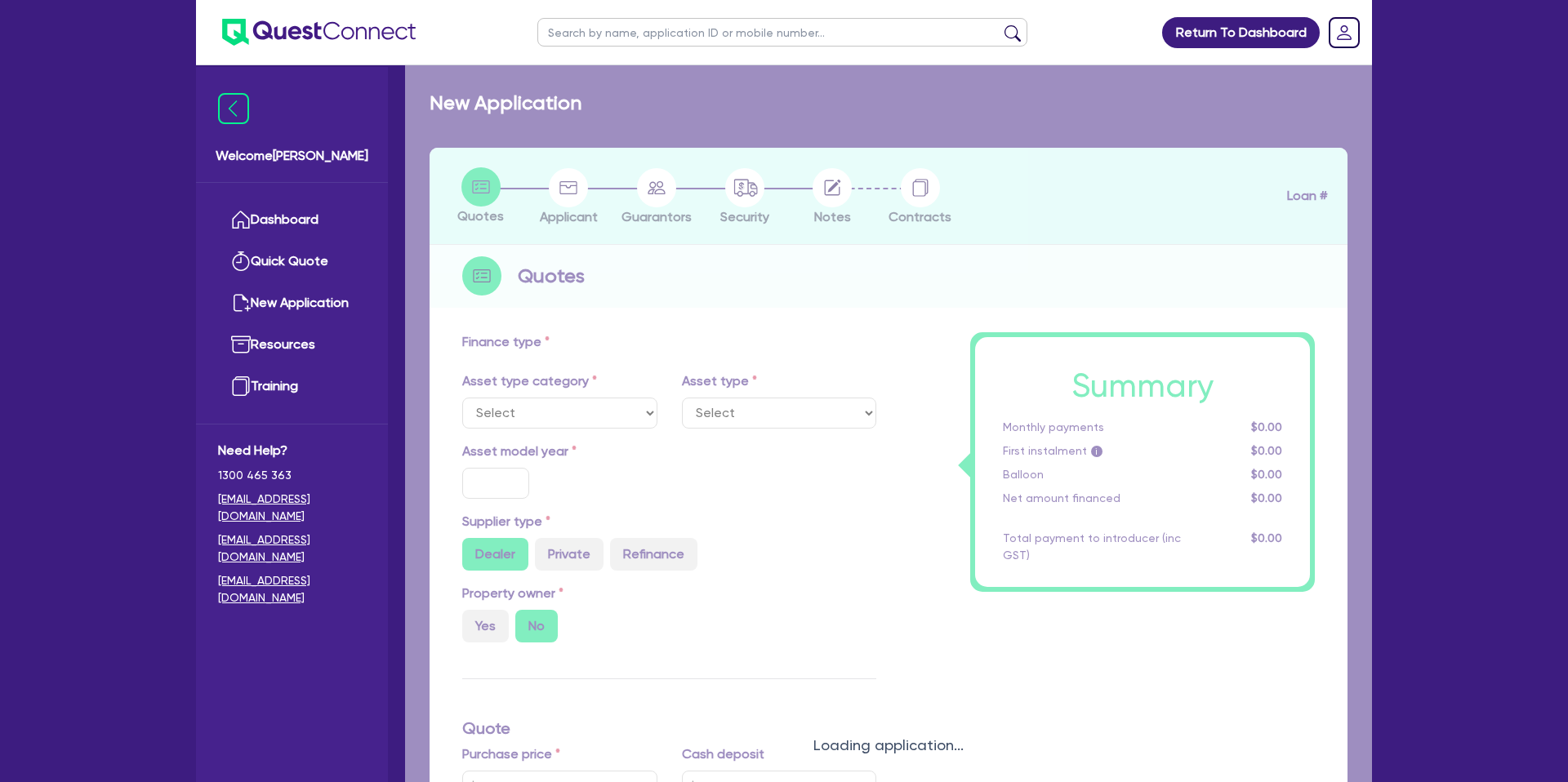
type input "2"
type input "1,736.92"
type input "6.99"
type input "1,363.64"
select select "PASSENGER_VEHICLES"
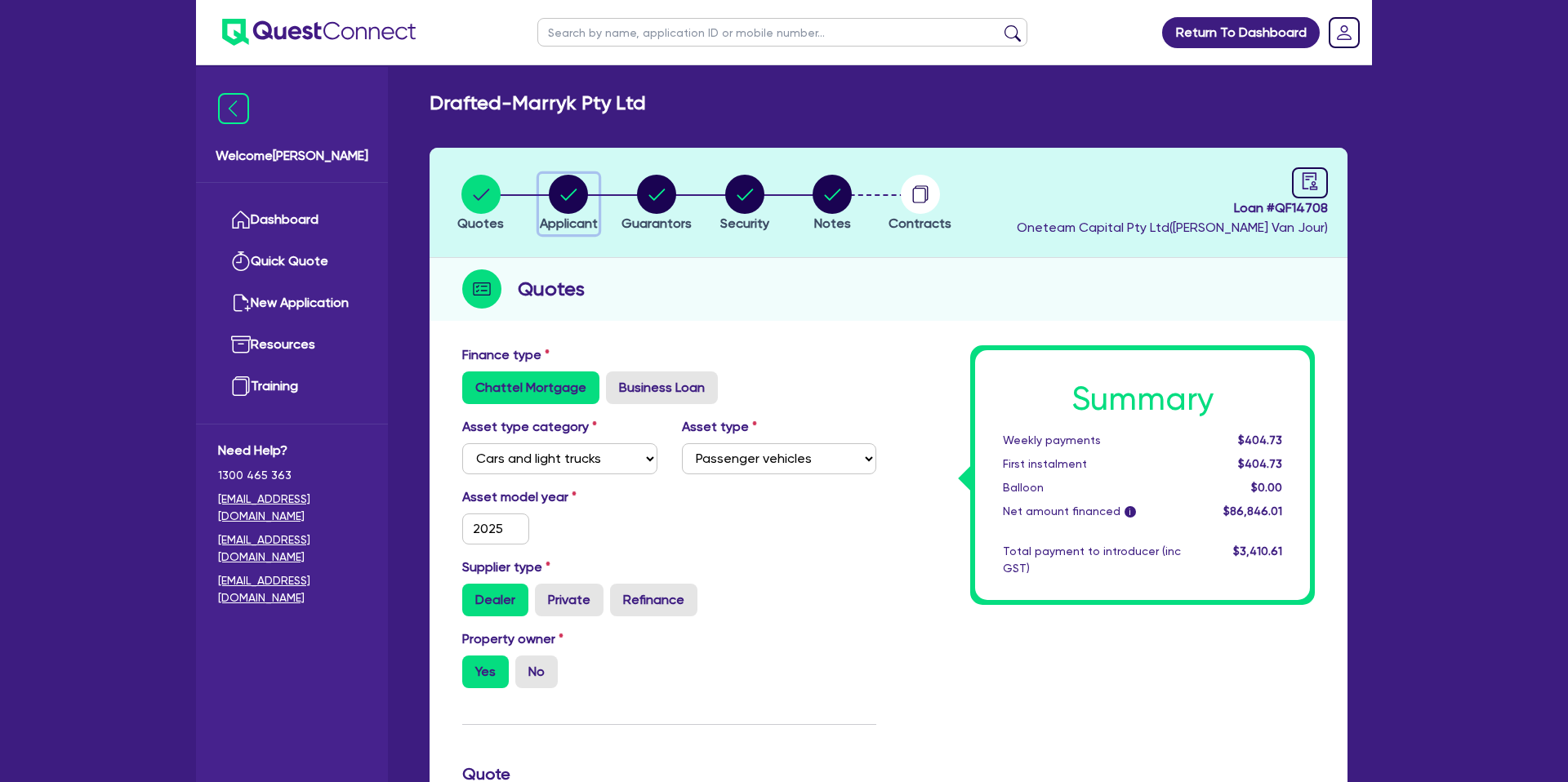
click at [569, 182] on circle "button" at bounding box center [568, 194] width 40 height 40
select select "COMPANY"
select select "HEALTH_BEAUTY"
select select "[MEDICAL_DATA]_[MEDICAL_DATA]_SERVICES"
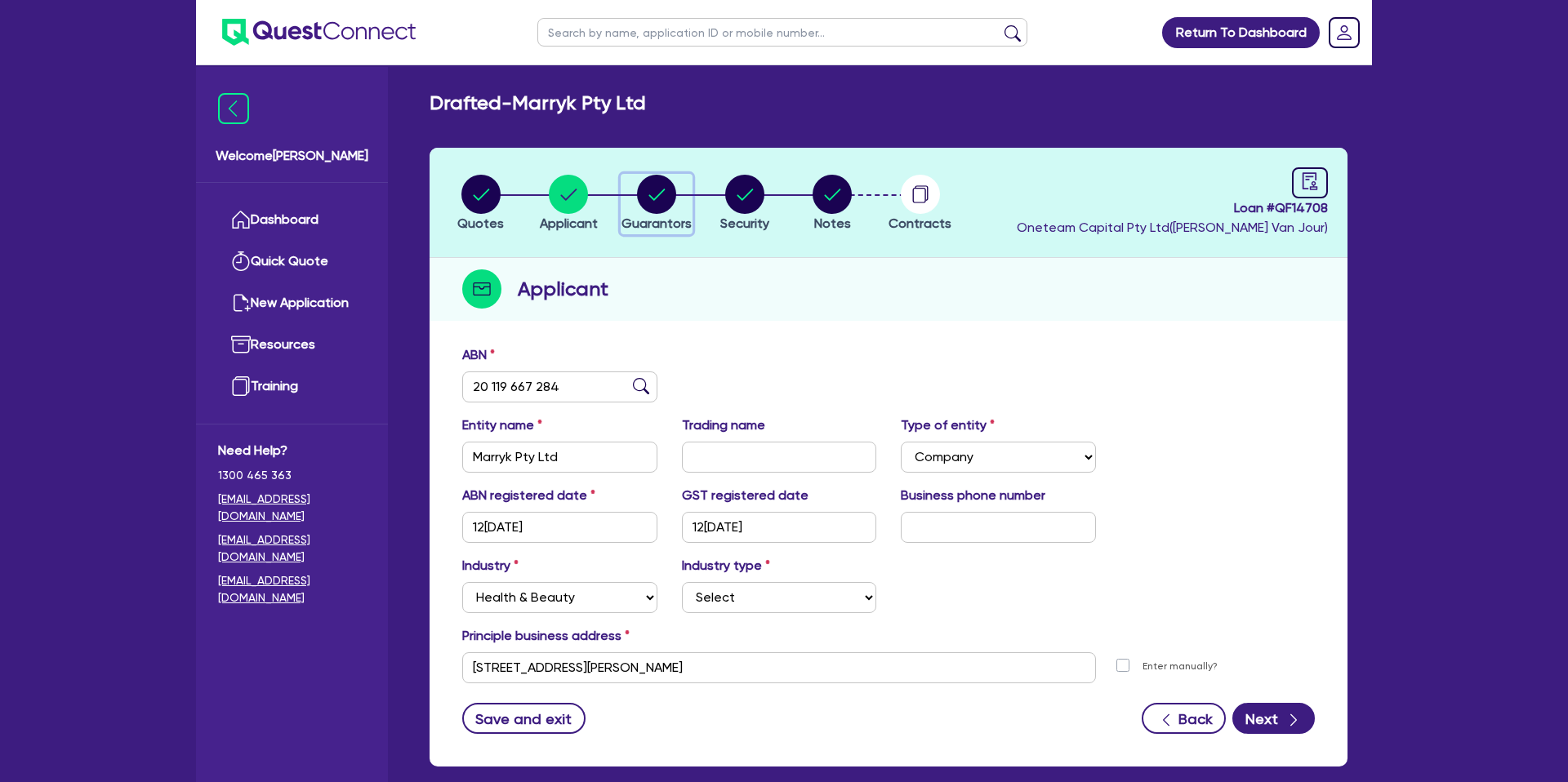
click at [653, 191] on circle "button" at bounding box center [656, 194] width 40 height 40
select select "MRS"
select select "[GEOGRAPHIC_DATA]"
select select "MARRIED"
select select "CASH"
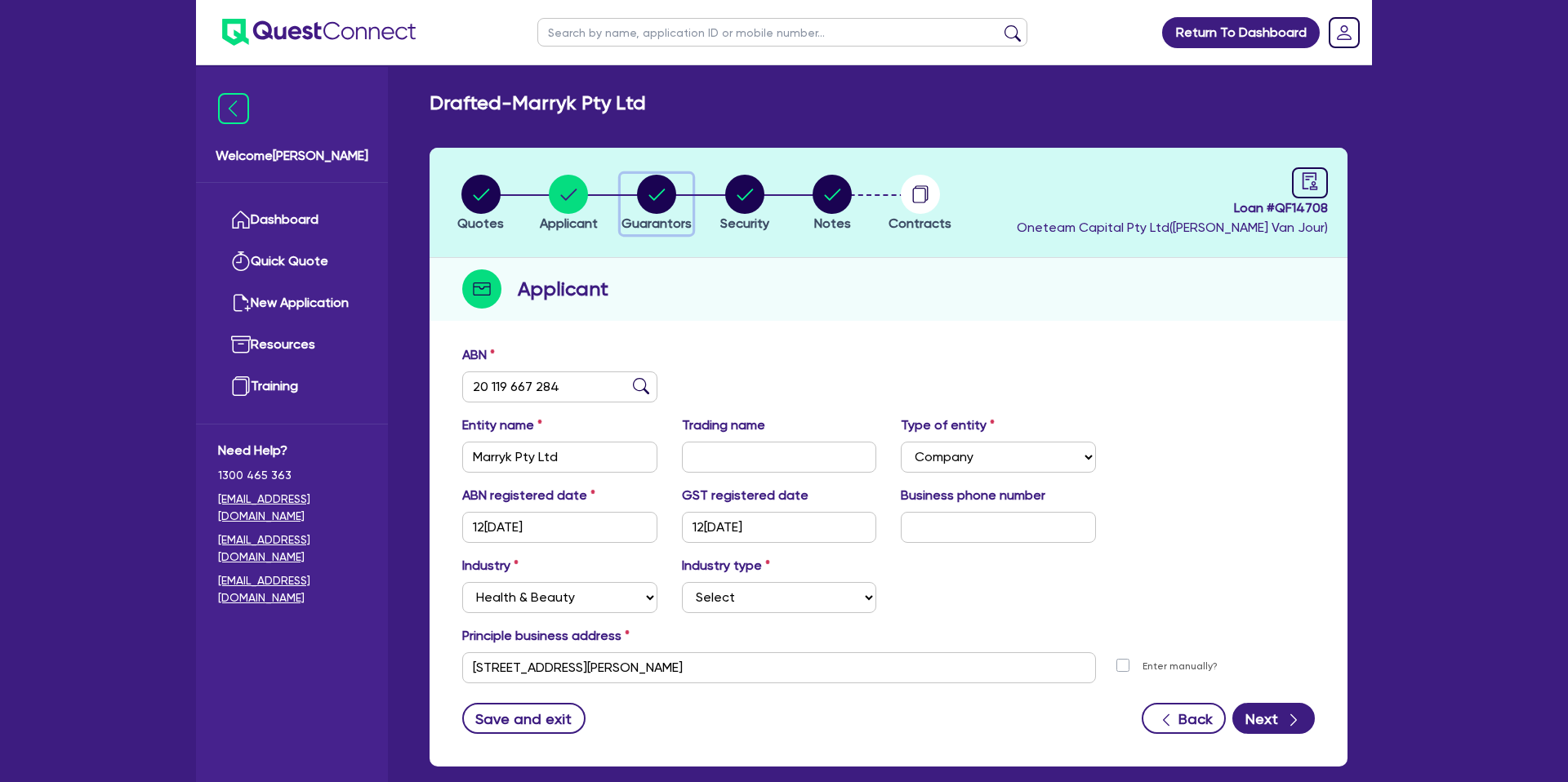
select select "VEHICLE"
select select "PROPERTY"
select select "MORTGAGE"
select select "CREDIT_CARD"
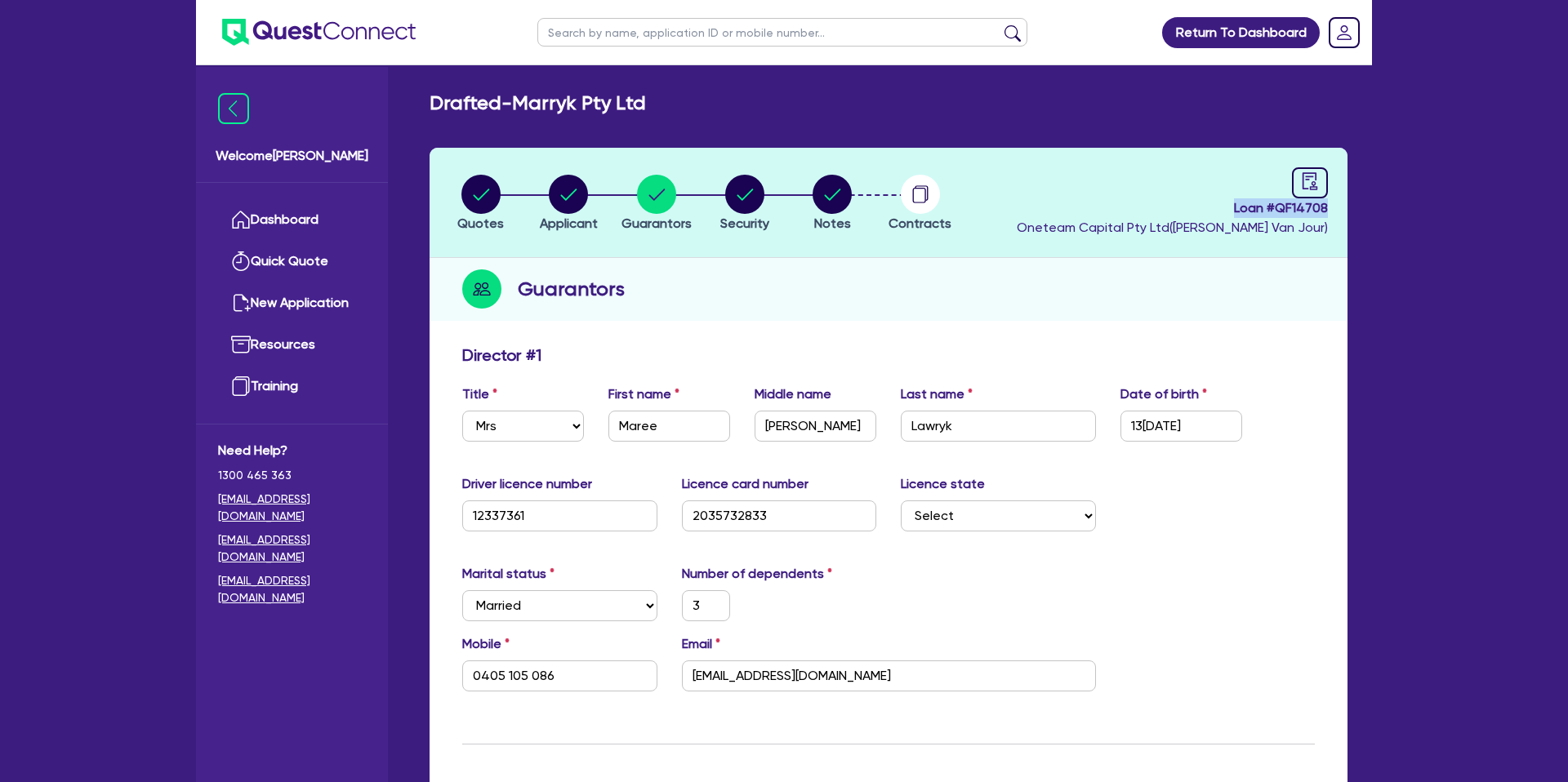
drag, startPoint x: 1241, startPoint y: 207, endPoint x: 1354, endPoint y: 206, distance: 113.0
copy span "Loan # QF14708"
drag, startPoint x: 1266, startPoint y: 210, endPoint x: 1289, endPoint y: 213, distance: 23.2
click at [1276, 212] on span "Loan # QF14708" at bounding box center [1173, 207] width 311 height 19
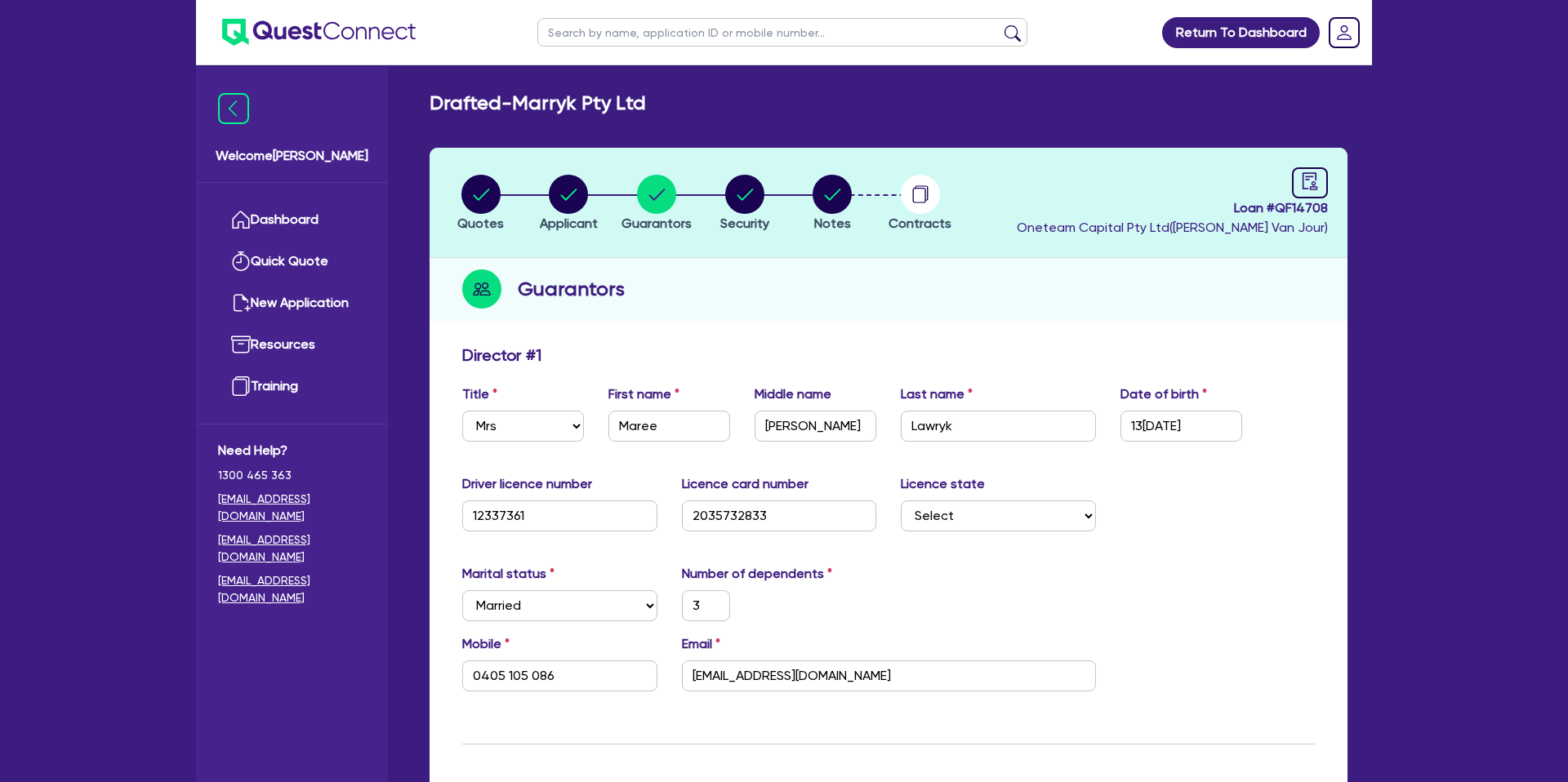
click at [1281, 209] on span "Loan # QF14708" at bounding box center [1173, 207] width 311 height 19
drag, startPoint x: 1281, startPoint y: 209, endPoint x: 1347, endPoint y: 212, distance: 66.1
click at [1333, 208] on header "Quotes Applicant [GEOGRAPHIC_DATA] Security Notes Contracts Loan # QF14708 Onet…" at bounding box center [888, 203] width 918 height 111
copy span "QF14708"
click at [725, 176] on icon "button" at bounding box center [744, 194] width 40 height 40
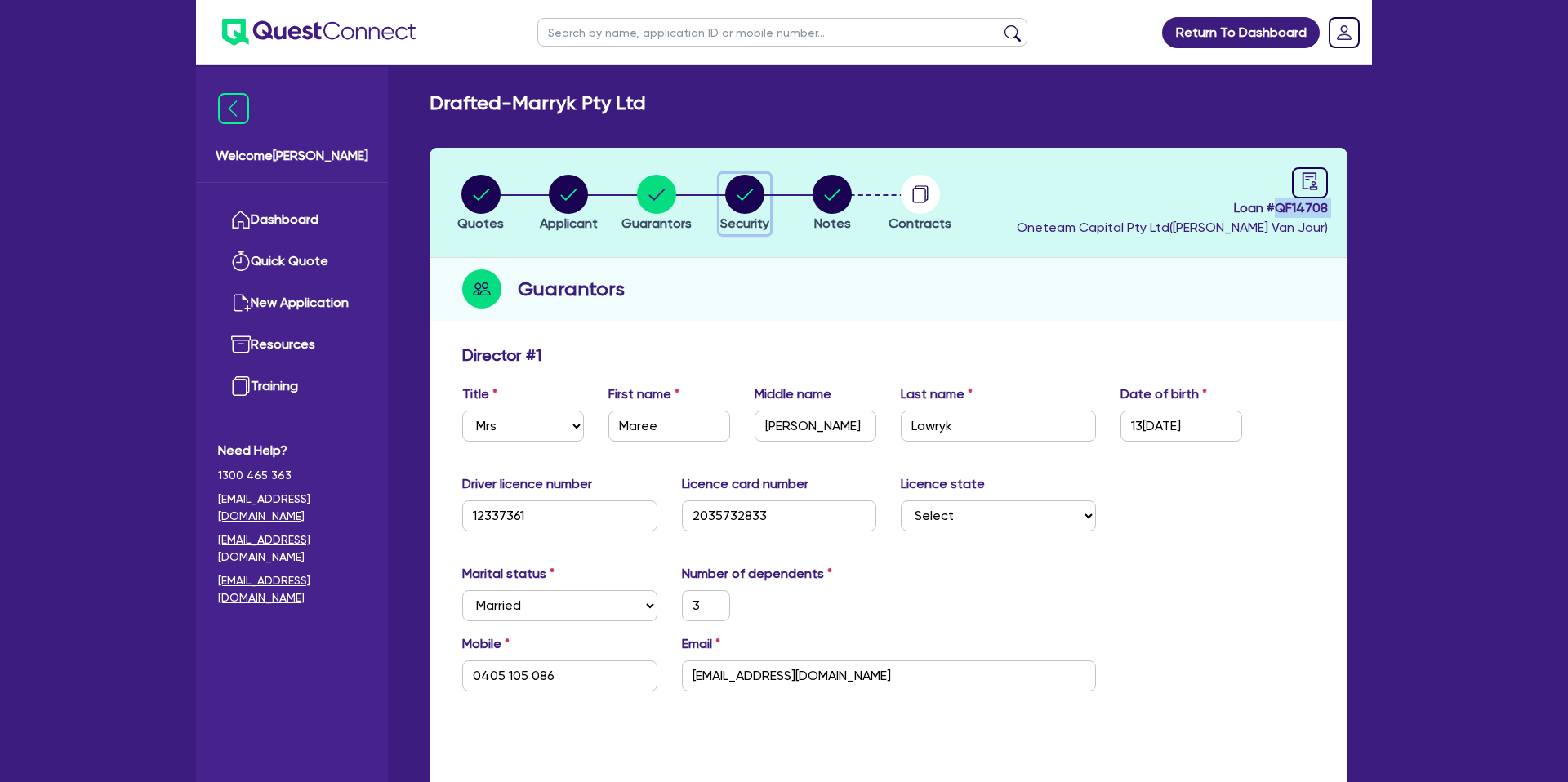
select select "CARS_AND_LIGHT_TRUCKS"
select select "PASSENGER_VEHICLES"
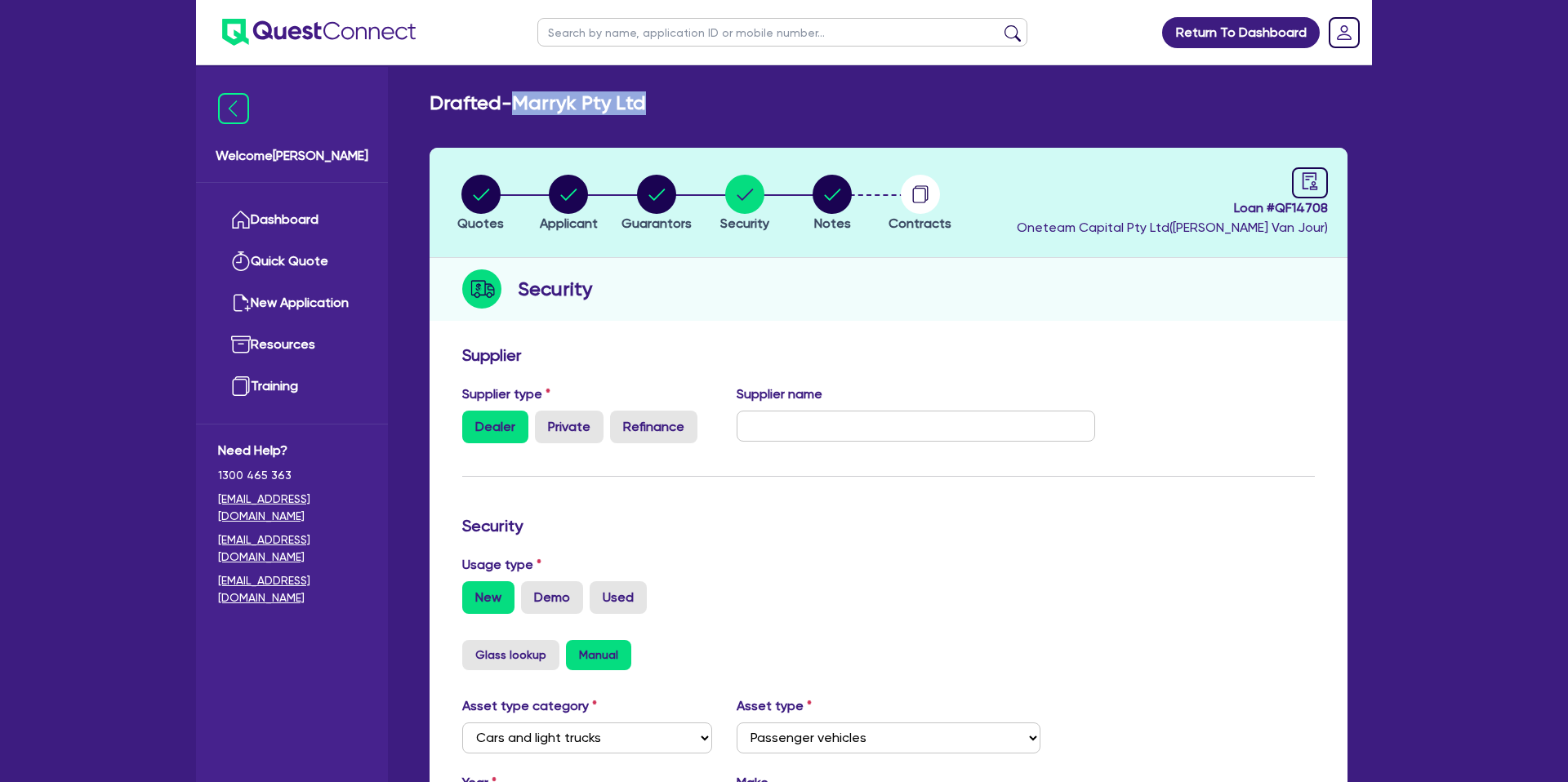
drag, startPoint x: 521, startPoint y: 100, endPoint x: 700, endPoint y: 98, distance: 179.0
click at [700, 98] on div "Drafted - Marryk Pty Ltd" at bounding box center [888, 103] width 942 height 24
copy h2 "Marryk Pty Ltd"
click at [176, 27] on div "Return To Dashboard Edit Profile Logout Welcome[PERSON_NAME] Quick Quote New Ap…" at bounding box center [784, 628] width 1568 height 1256
click at [284, 233] on link "Dashboard" at bounding box center [292, 219] width 147 height 41
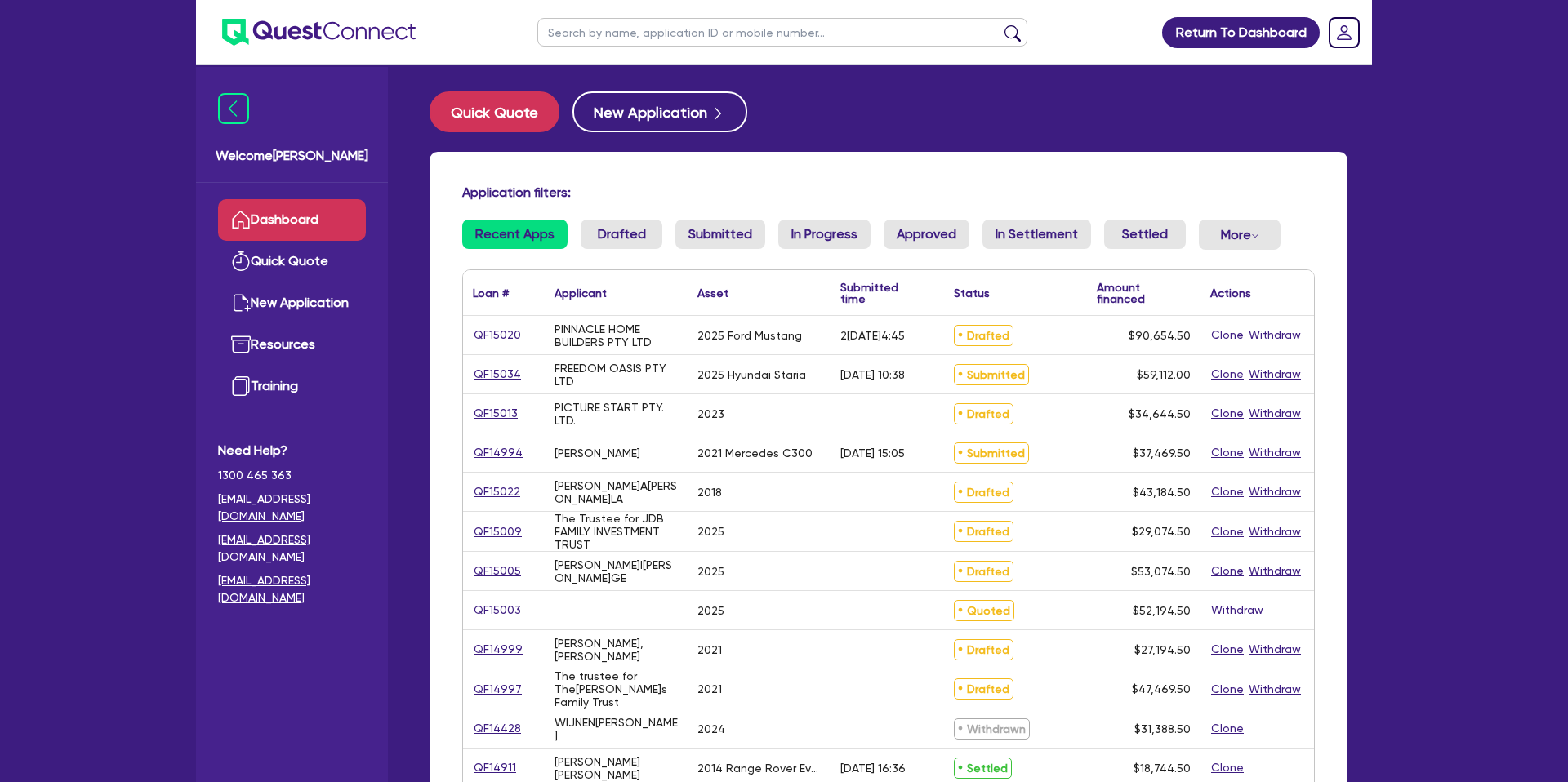
click at [593, 40] on input "text" at bounding box center [782, 31] width 490 height 29
type input "rose"
click at [1000, 25] on button "submit" at bounding box center [1012, 36] width 26 height 23
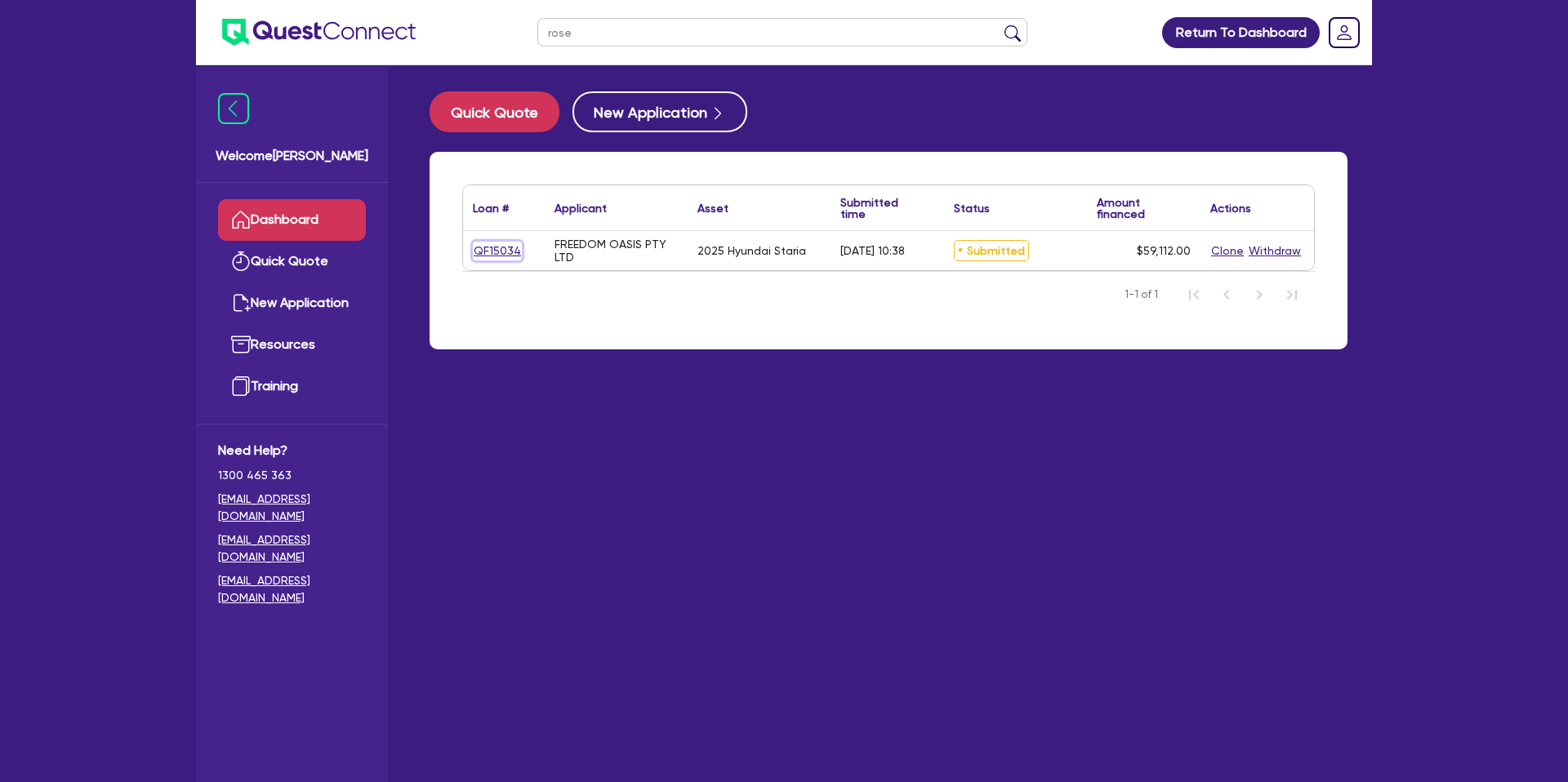
click at [493, 250] on link "QF15034" at bounding box center [497, 251] width 49 height 18
select select "CARS_AND_LIGHT_TRUCKS"
select select "PASSENGER_VEHICLES"
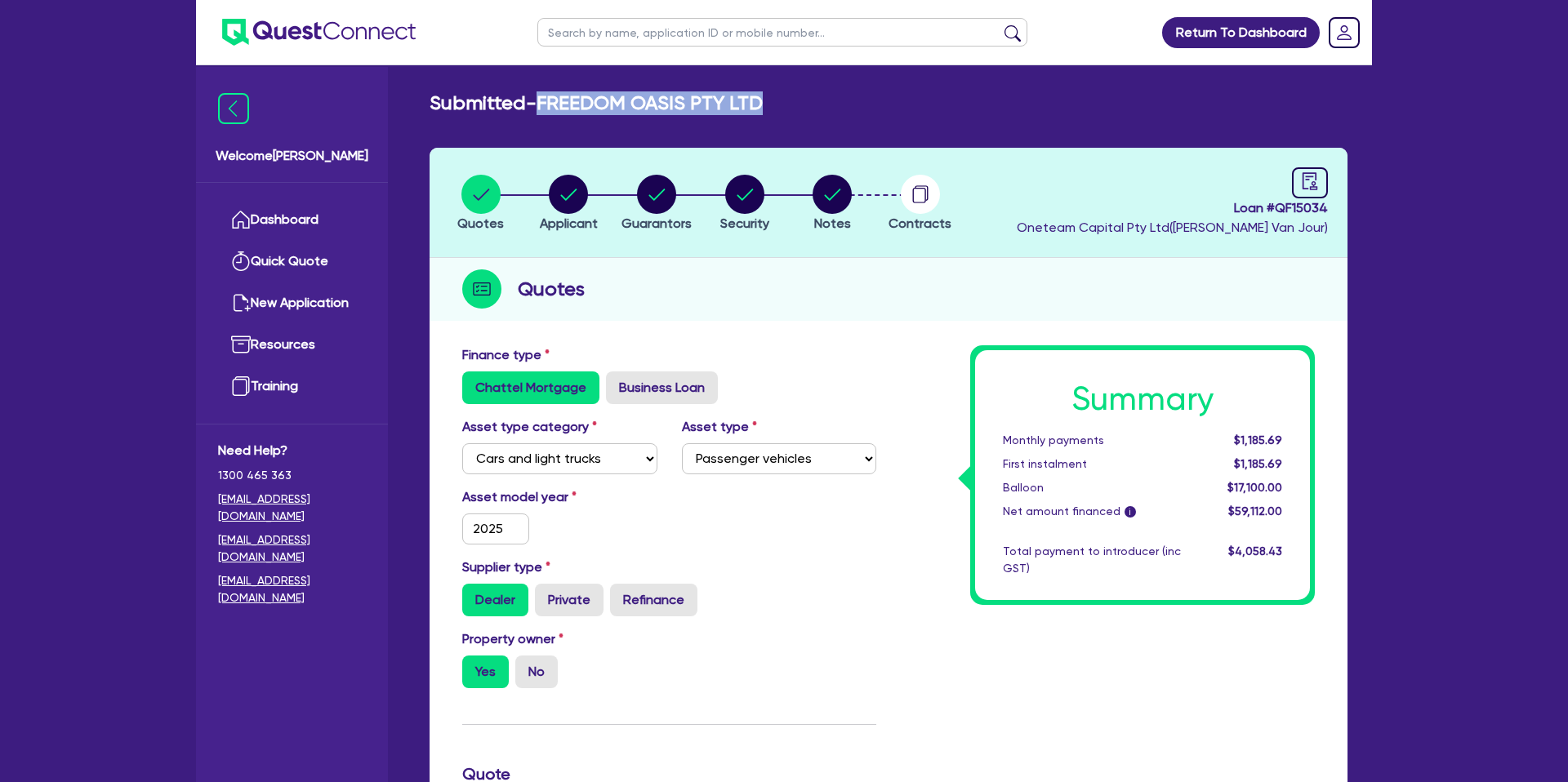
drag, startPoint x: 542, startPoint y: 100, endPoint x: 772, endPoint y: 111, distance: 230.3
click at [772, 111] on div "Submitted - FREEDOM OASIS PTY LTD" at bounding box center [888, 103] width 942 height 24
copy h2 "FREEDOM OASIS PTY LTD"
click at [1273, 210] on span "Loan # QF15034" at bounding box center [1173, 207] width 311 height 19
drag, startPoint x: 1292, startPoint y: 210, endPoint x: 1341, endPoint y: 205, distance: 49.3
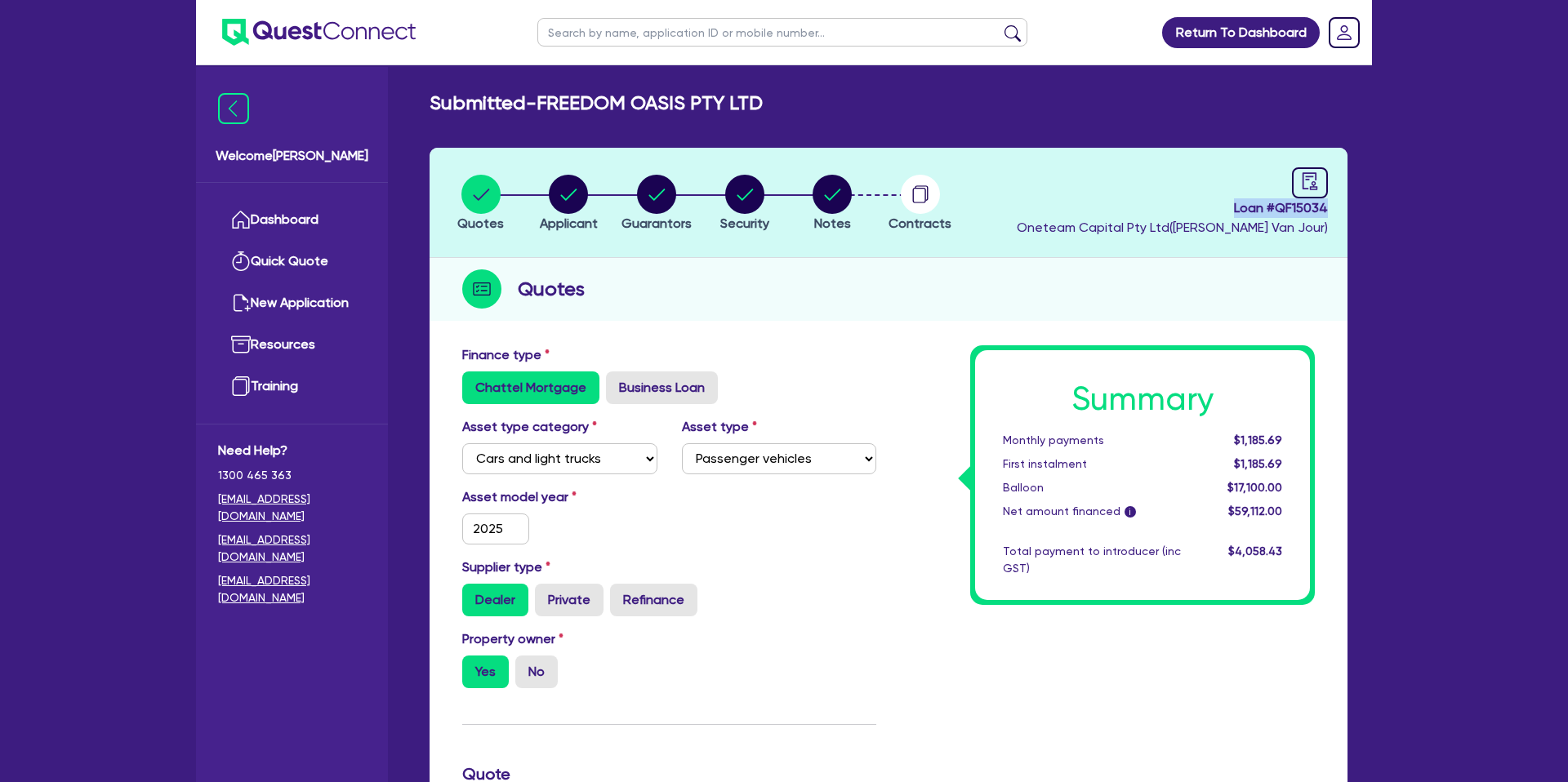
click at [1341, 205] on header "Quotes Applicant [GEOGRAPHIC_DATA] Security Notes Contracts Loan # QF15034 Onet…" at bounding box center [888, 203] width 918 height 111
copy span "Loan # QF15034"
drag, startPoint x: 1285, startPoint y: 199, endPoint x: 1281, endPoint y: 207, distance: 8.9
click at [1285, 200] on span "Loan # QF15034" at bounding box center [1173, 207] width 311 height 19
drag, startPoint x: 1278, startPoint y: 208, endPoint x: 1343, endPoint y: 211, distance: 65.1
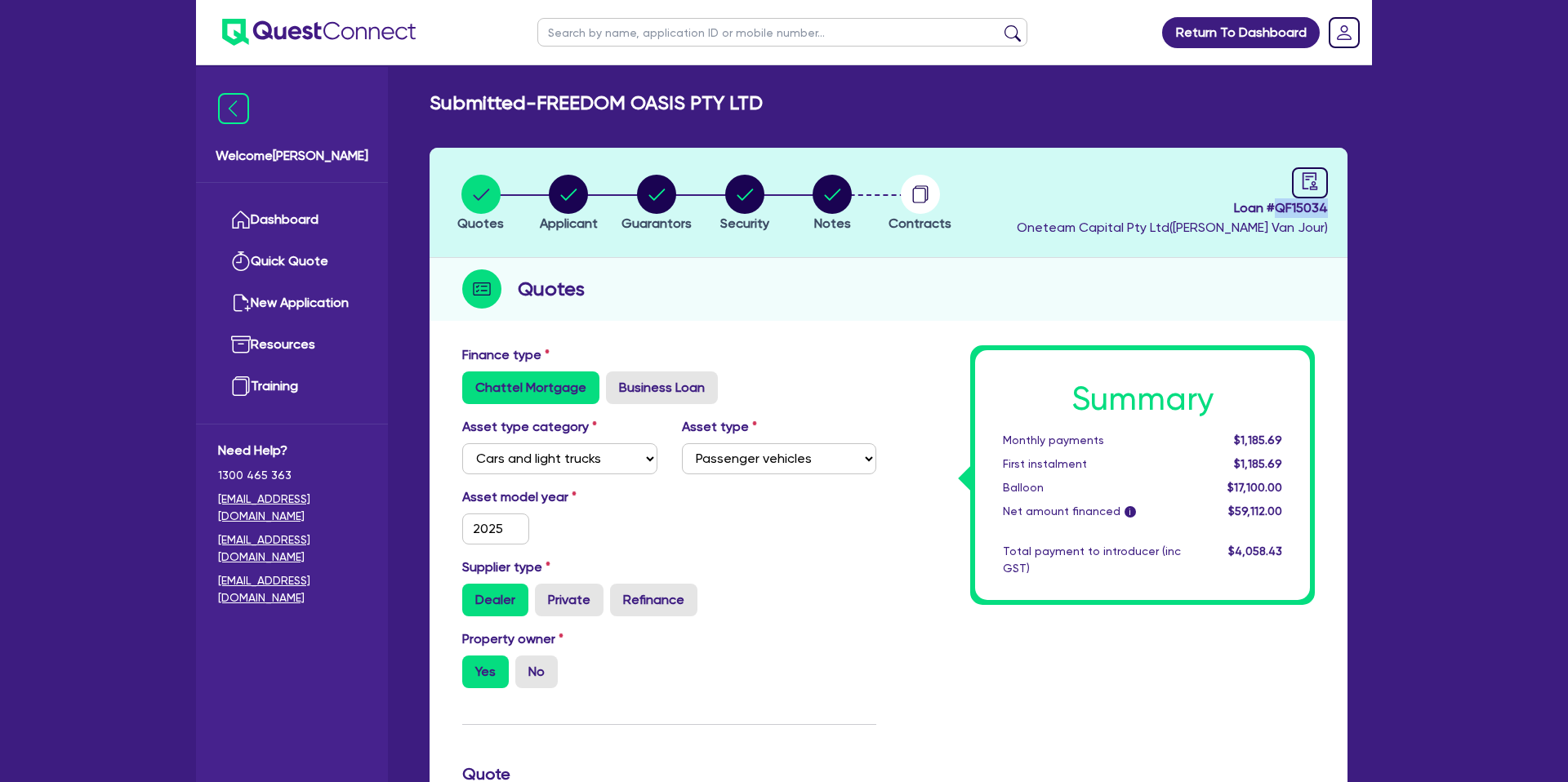
click at [1343, 211] on header "Quotes Applicant [GEOGRAPHIC_DATA] Security Notes Contracts Loan # QF15034 Onet…" at bounding box center [888, 203] width 918 height 111
copy span "QF15034"
click at [564, 190] on circle "button" at bounding box center [568, 194] width 40 height 40
select select "COMPANY"
select select "ACCOMODATION_FOOD"
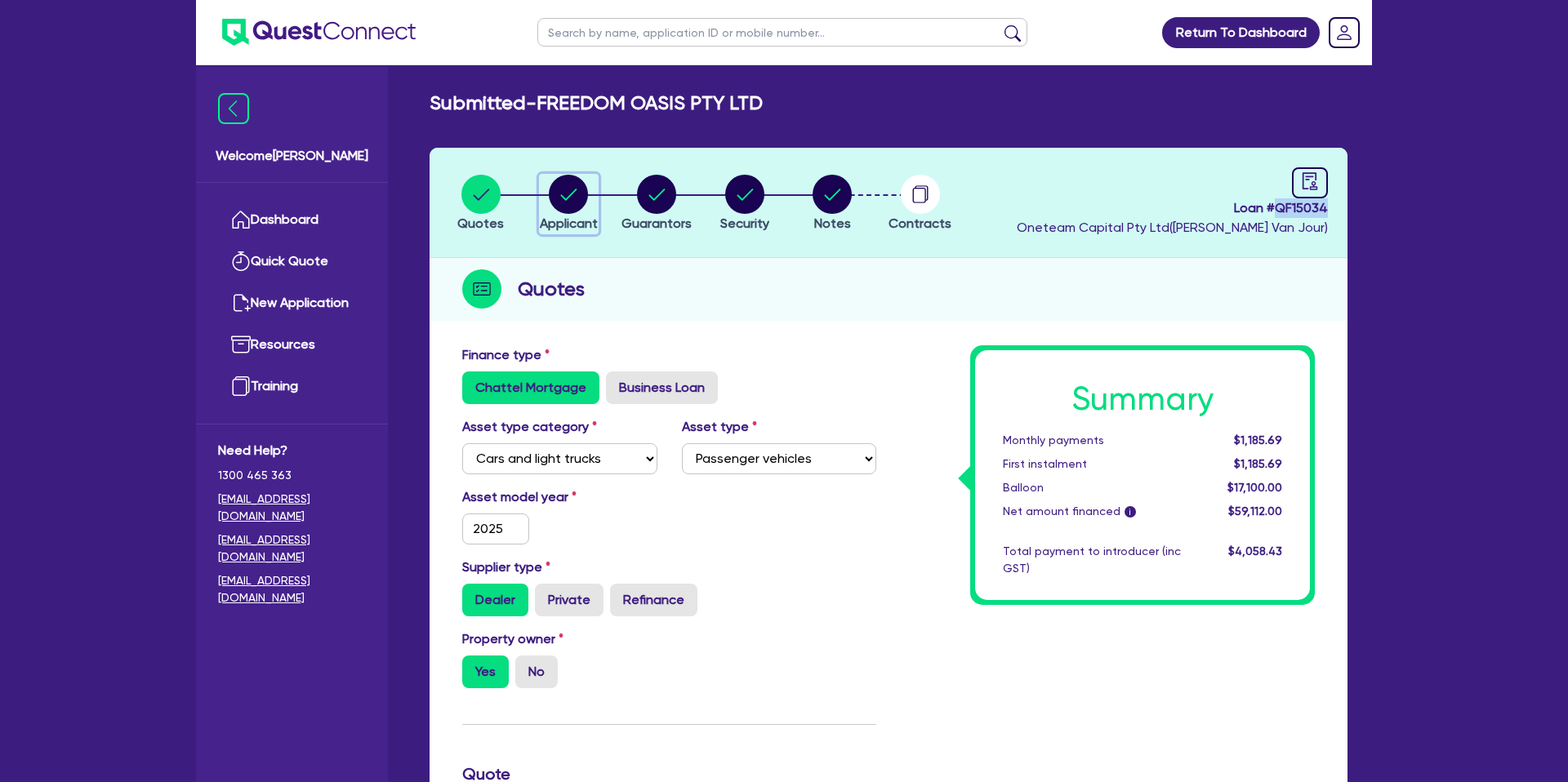
select select "HOTELS"
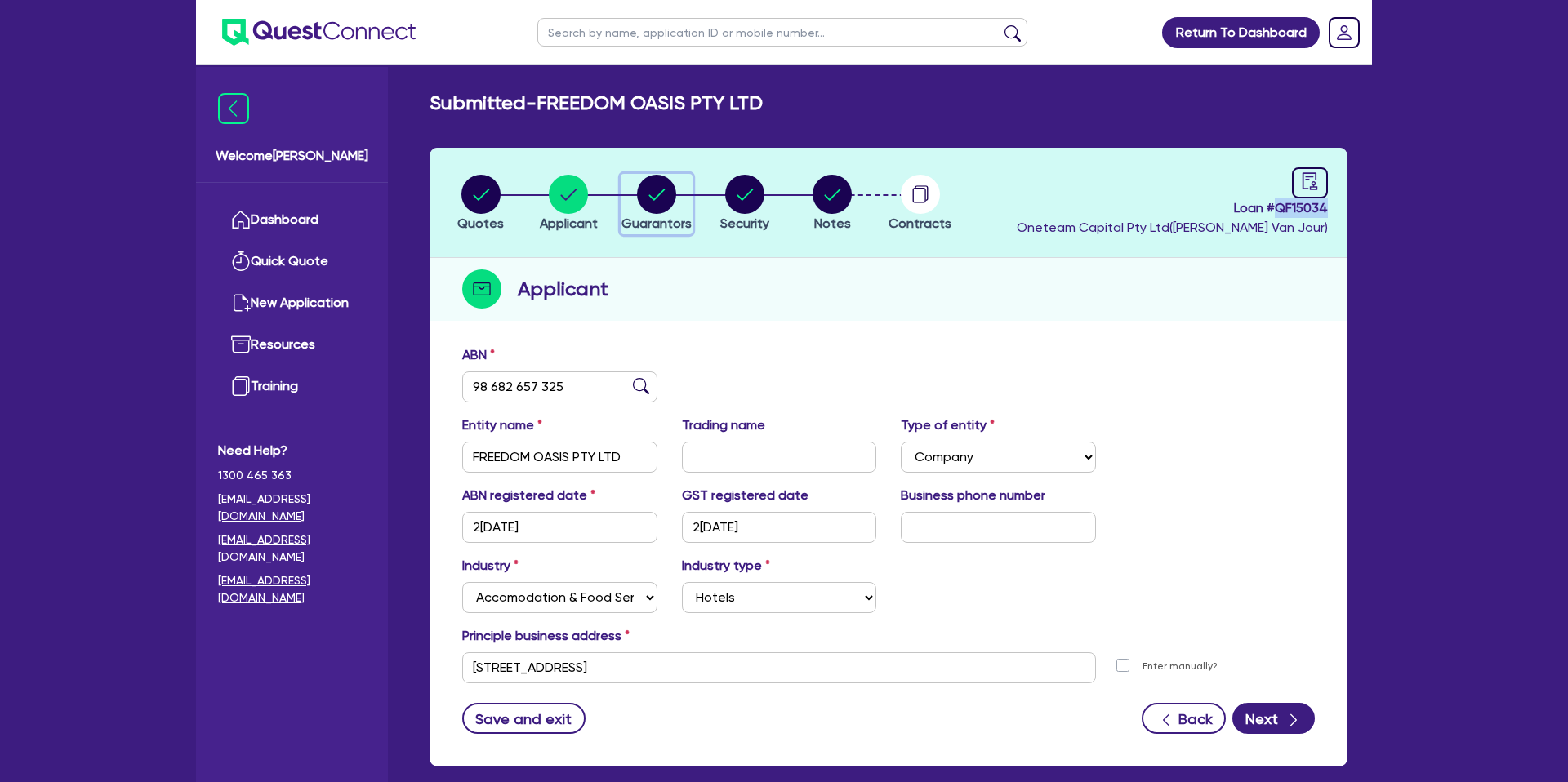
click at [649, 193] on circle "button" at bounding box center [656, 194] width 40 height 40
select select "MRS"
select select "QLD"
select select "DE_FACTO"
select select "PROPERTY"
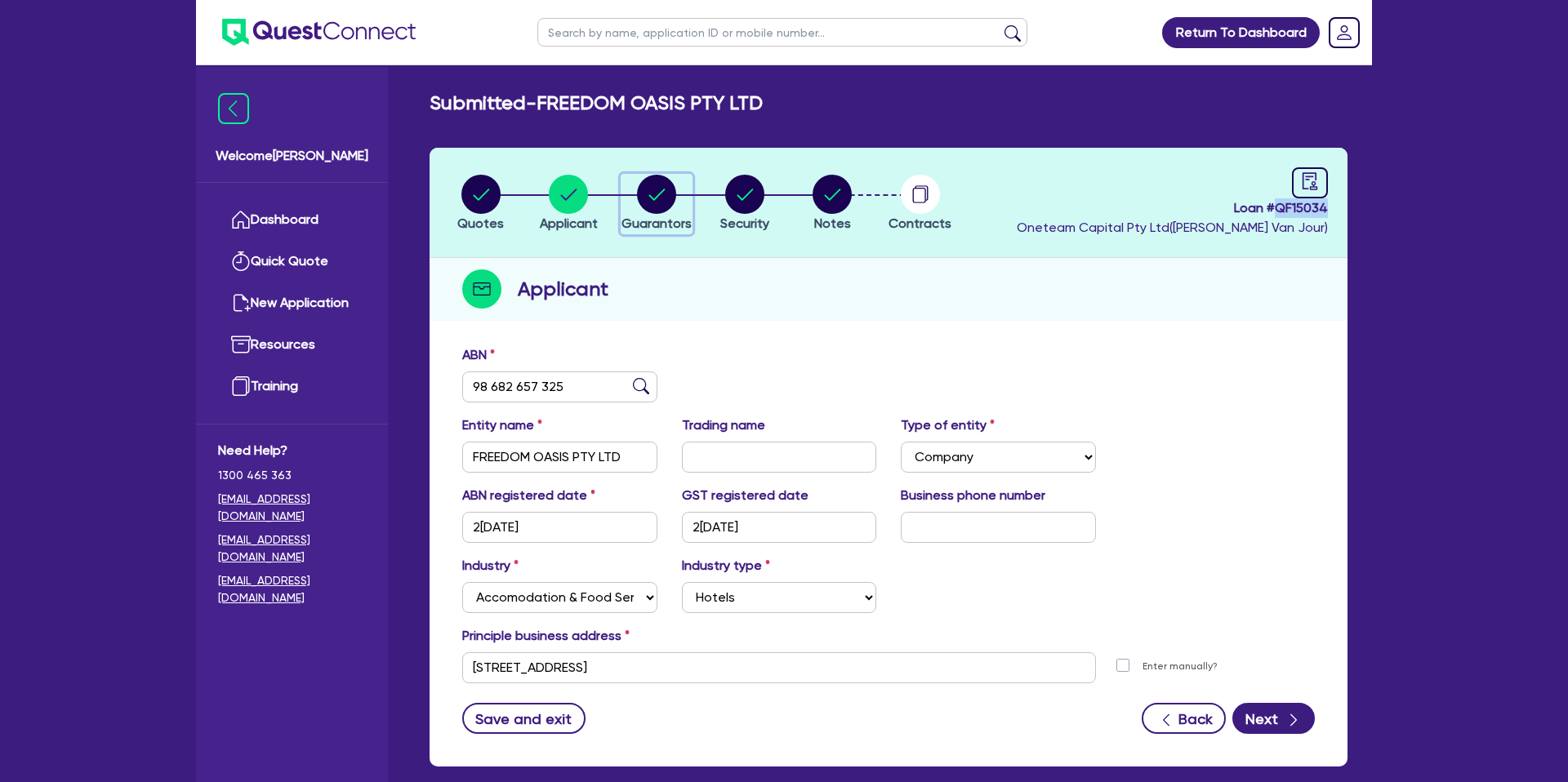
select select "CASH"
select select "VEHICLE"
select select "MORTGAGE"
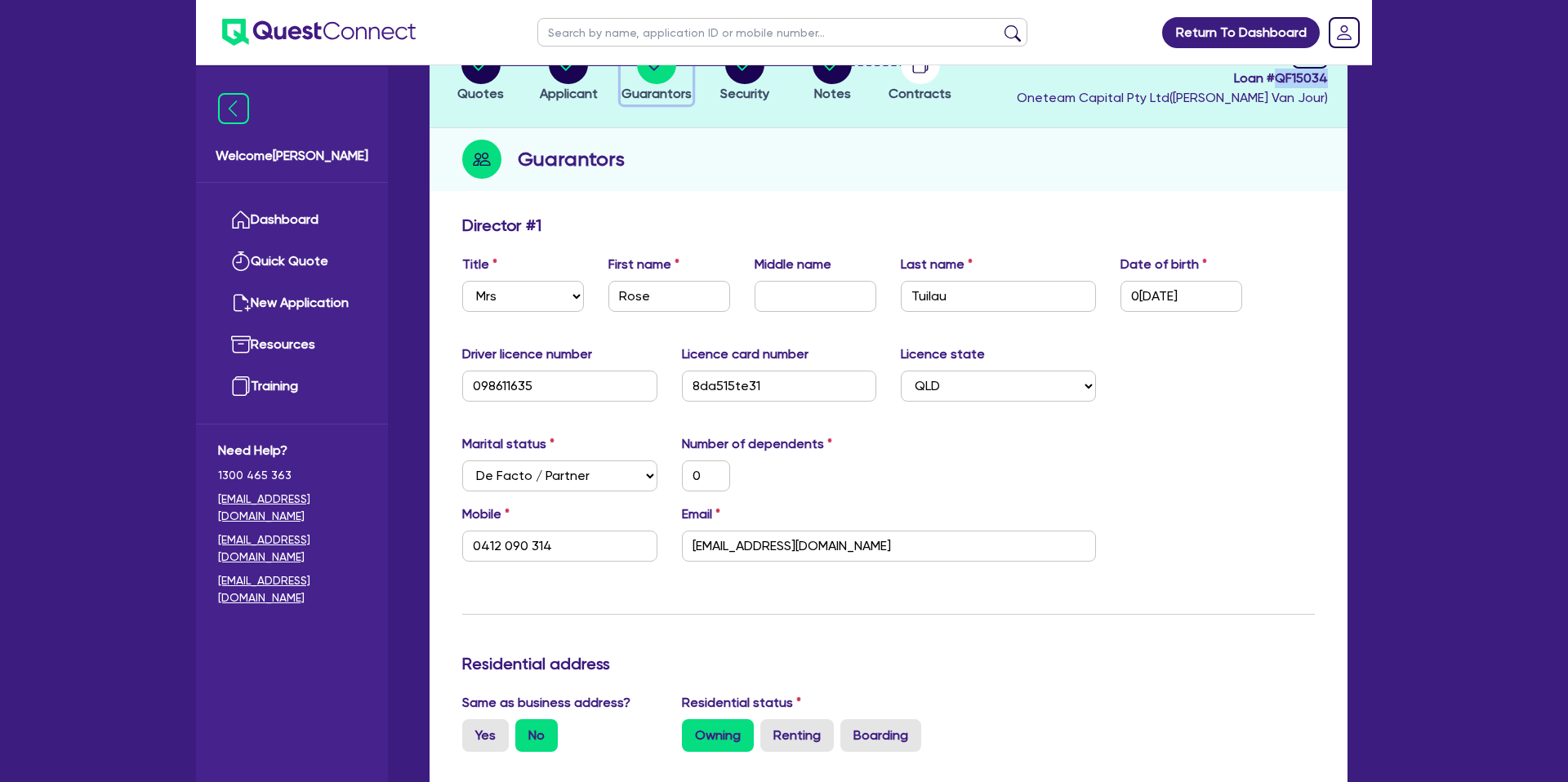
scroll to position [134, 0]
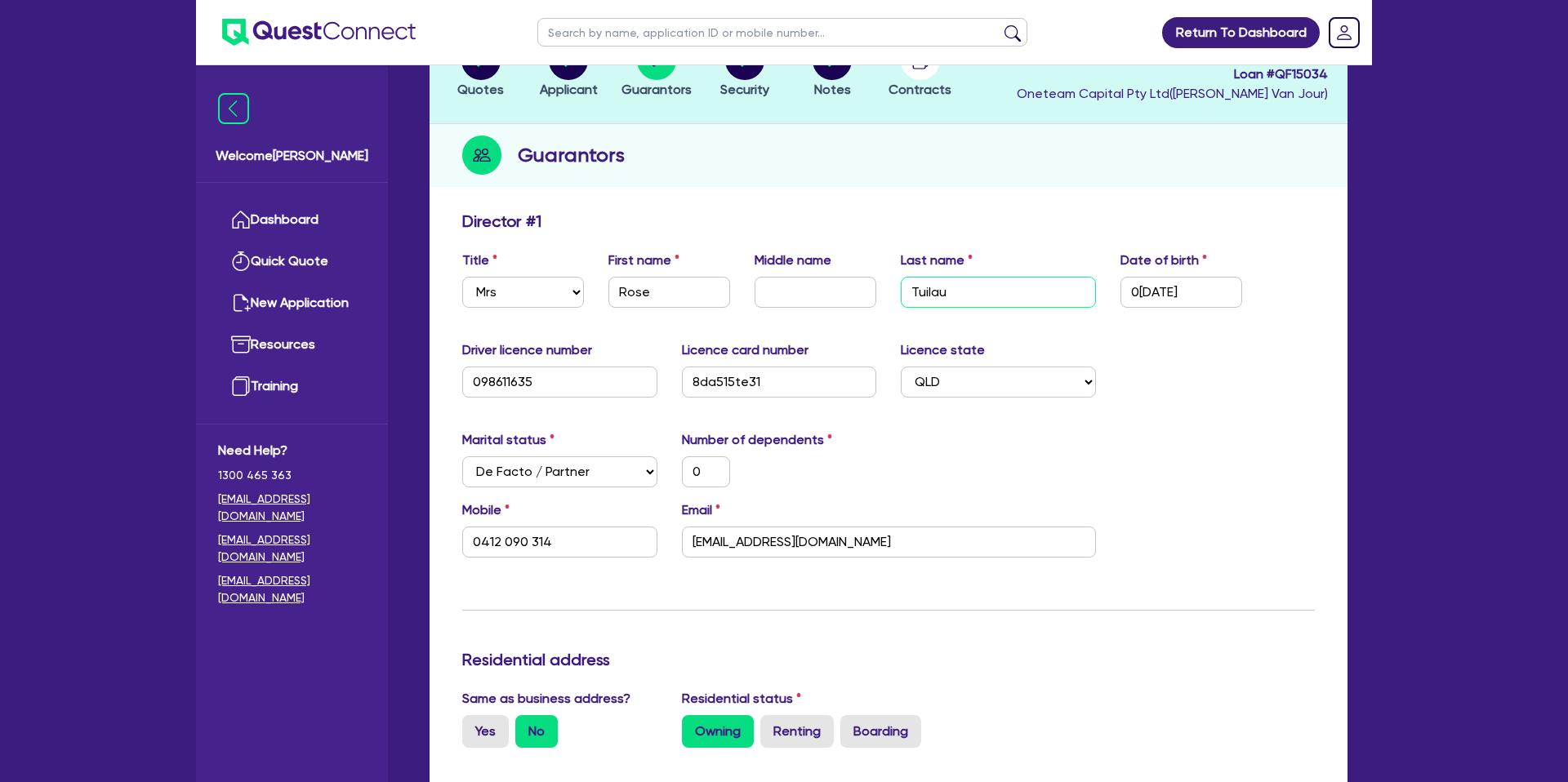
click at [938, 293] on input "Tuilau" at bounding box center [999, 292] width 195 height 31
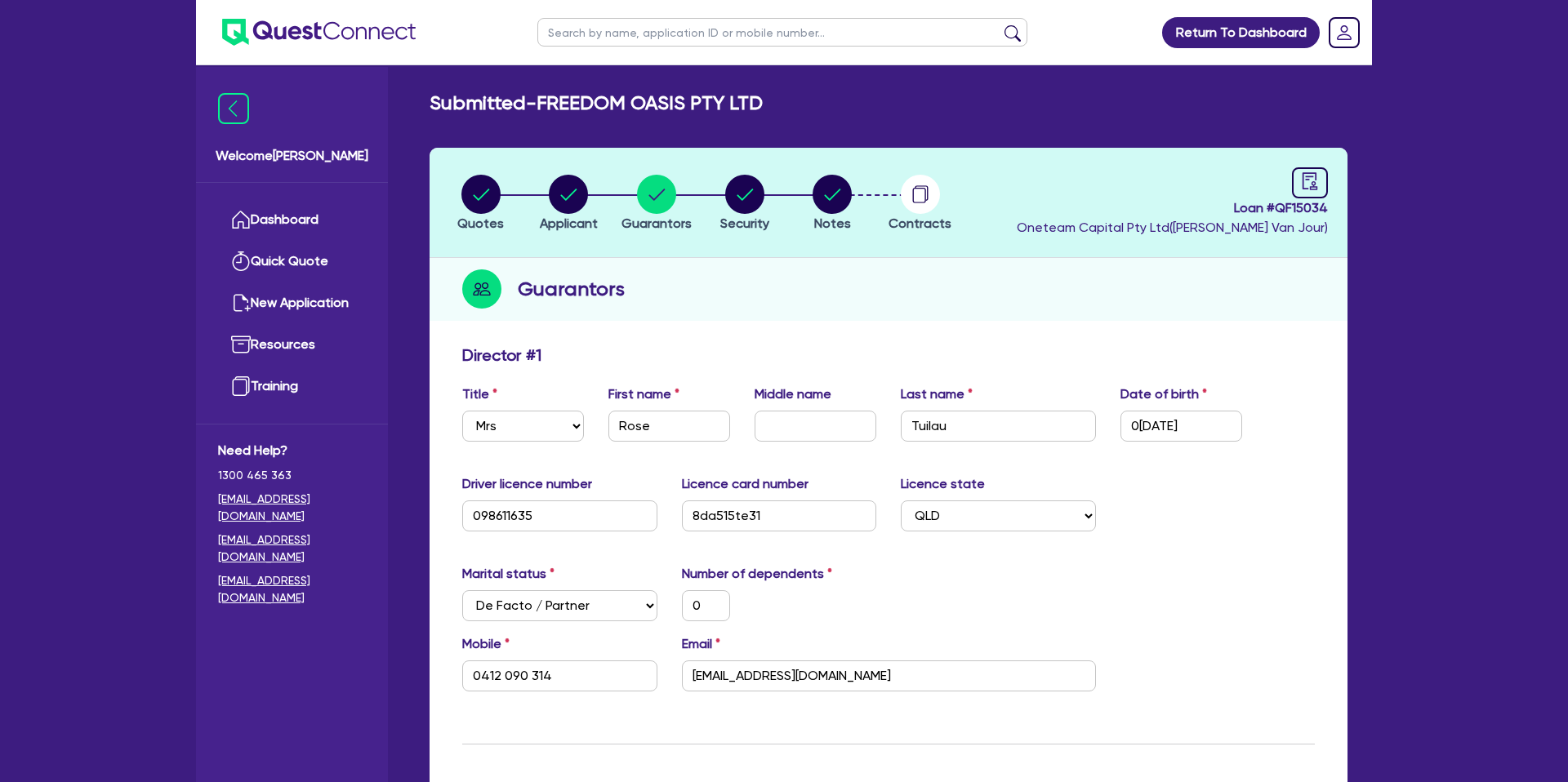
click at [1255, 220] on span "Oneteam Capital Pty Ltd ([PERSON_NAME] )" at bounding box center [1173, 227] width 311 height 16
click at [287, 210] on link "Dashboard" at bounding box center [292, 219] width 147 height 41
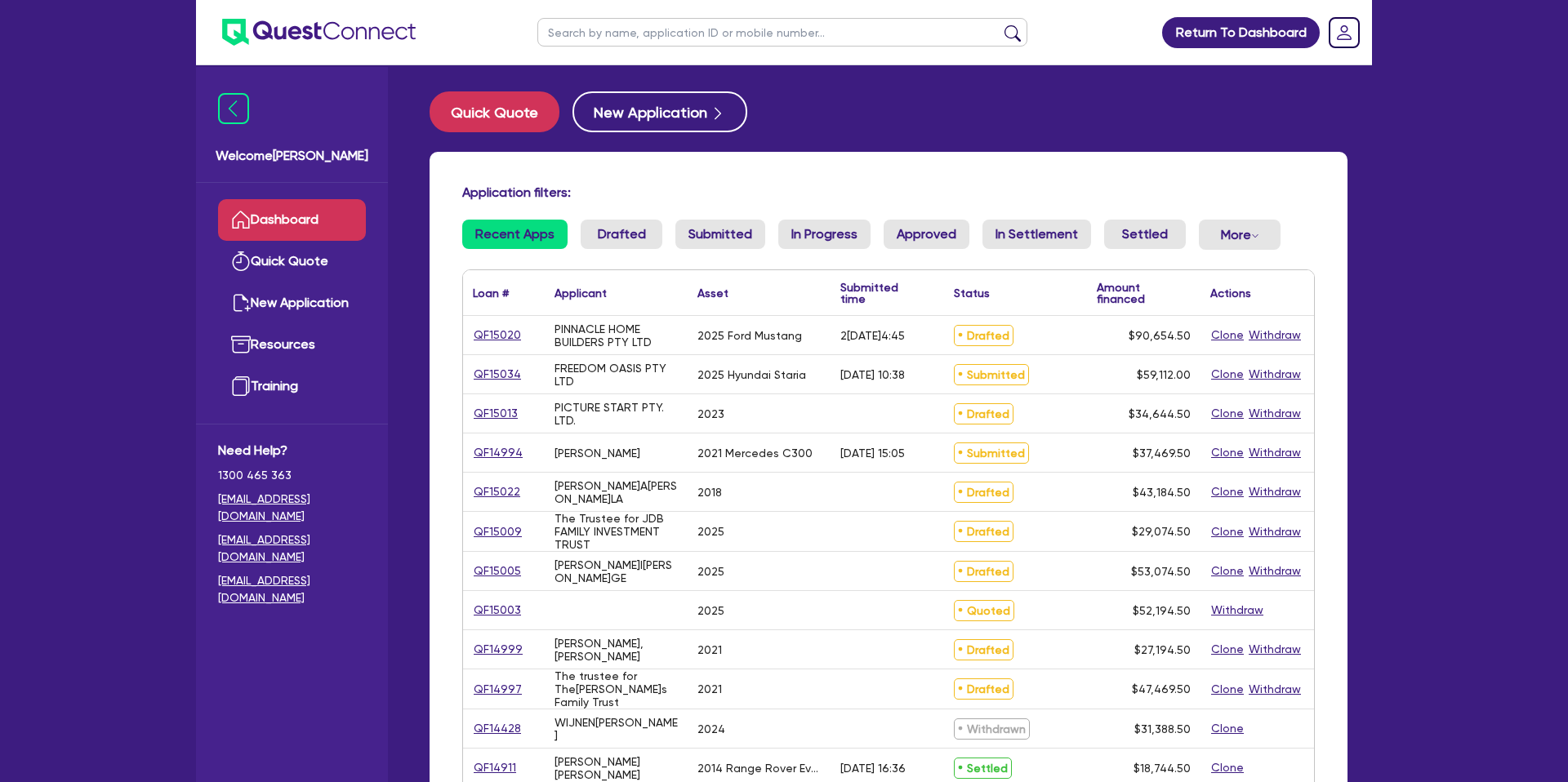
click at [629, 37] on input "text" at bounding box center [782, 31] width 490 height 29
type input "[PERSON_NAME]"
click at [1000, 25] on button "submit" at bounding box center [1012, 36] width 26 height 23
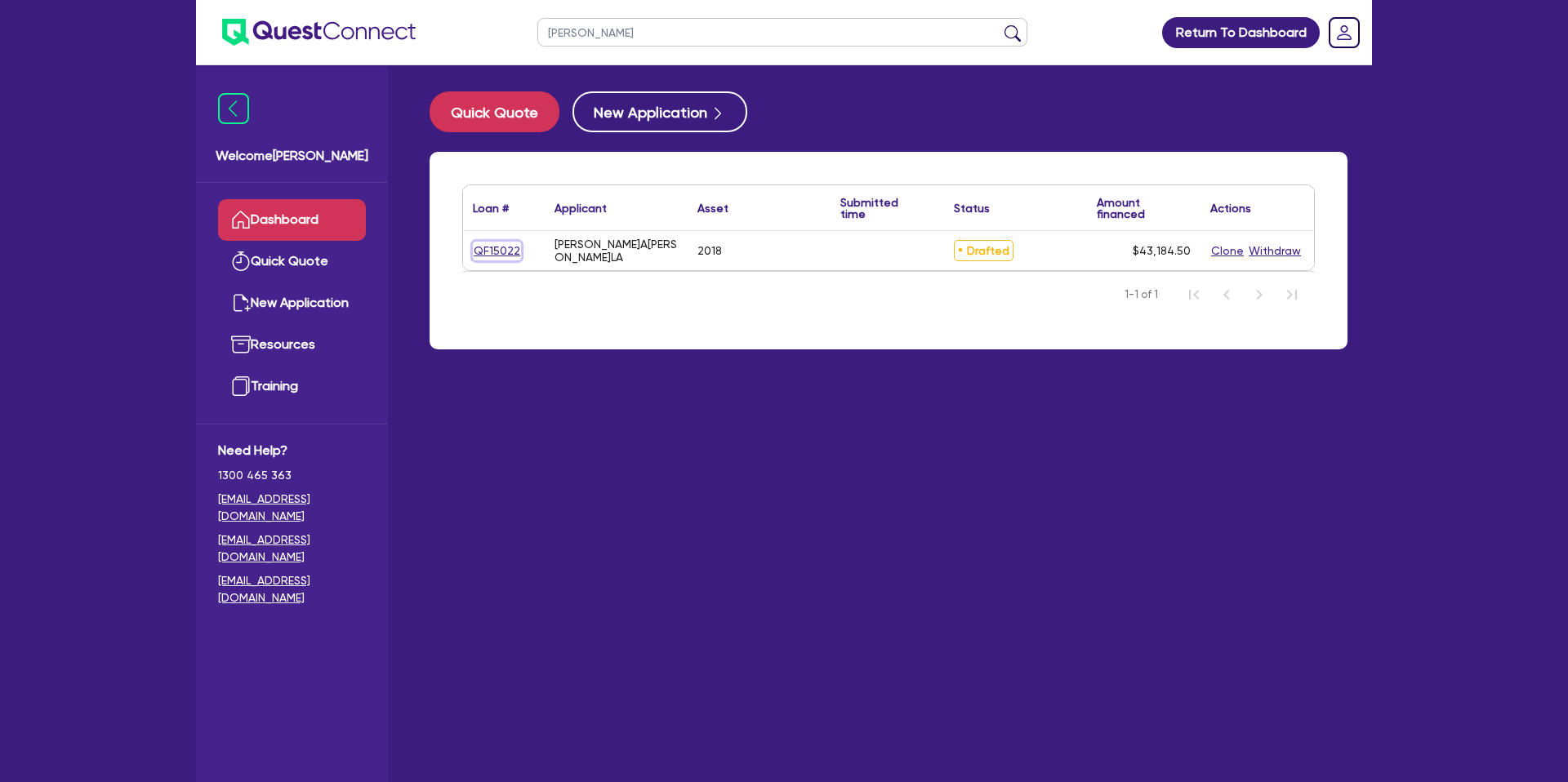
click at [499, 244] on link "QF15022" at bounding box center [497, 251] width 48 height 18
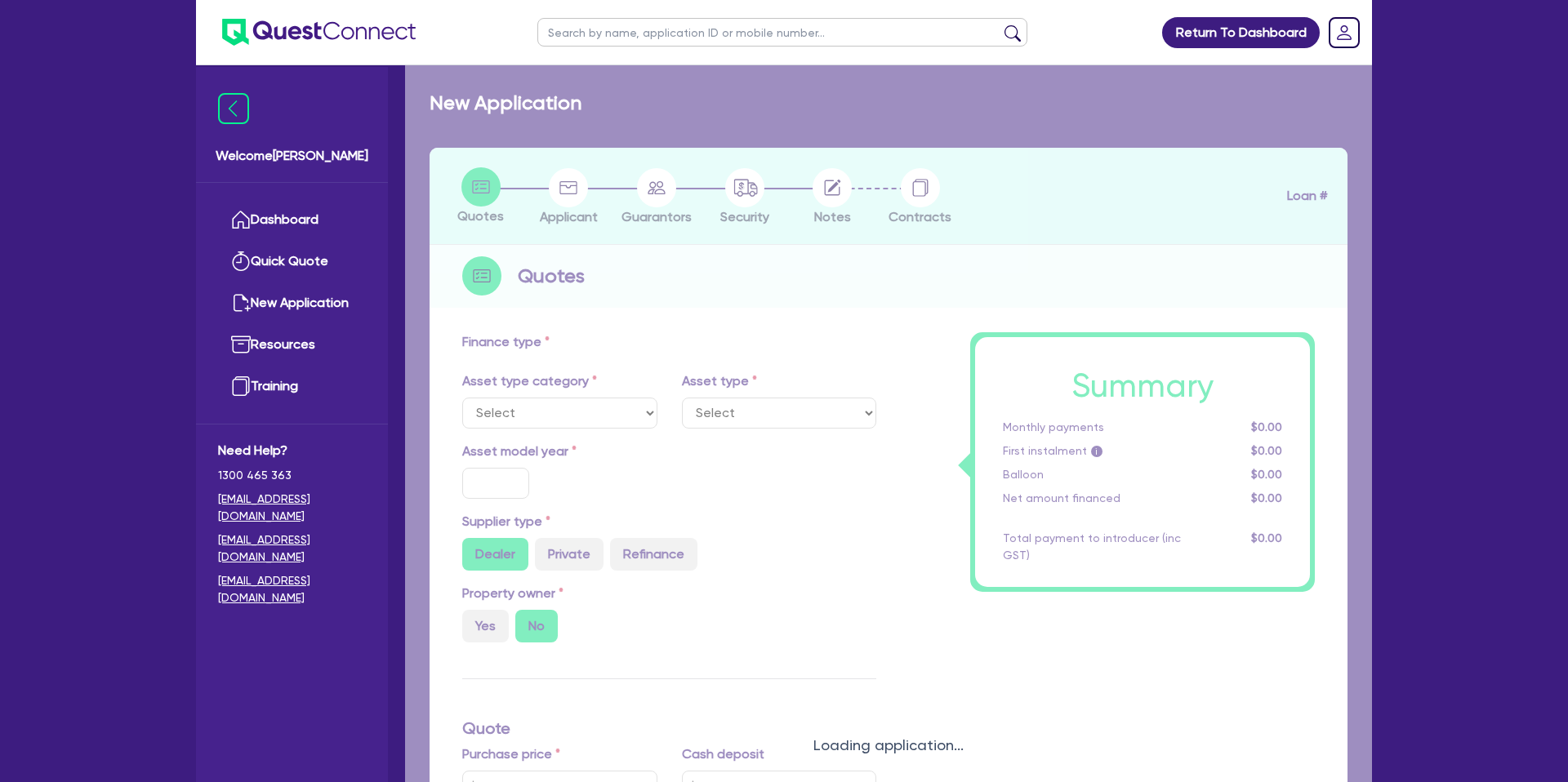
select select "CARS_AND_LIGHT_TRUCKS"
type input "2018"
type input "40,990"
type input "12.99"
type input "1,400"
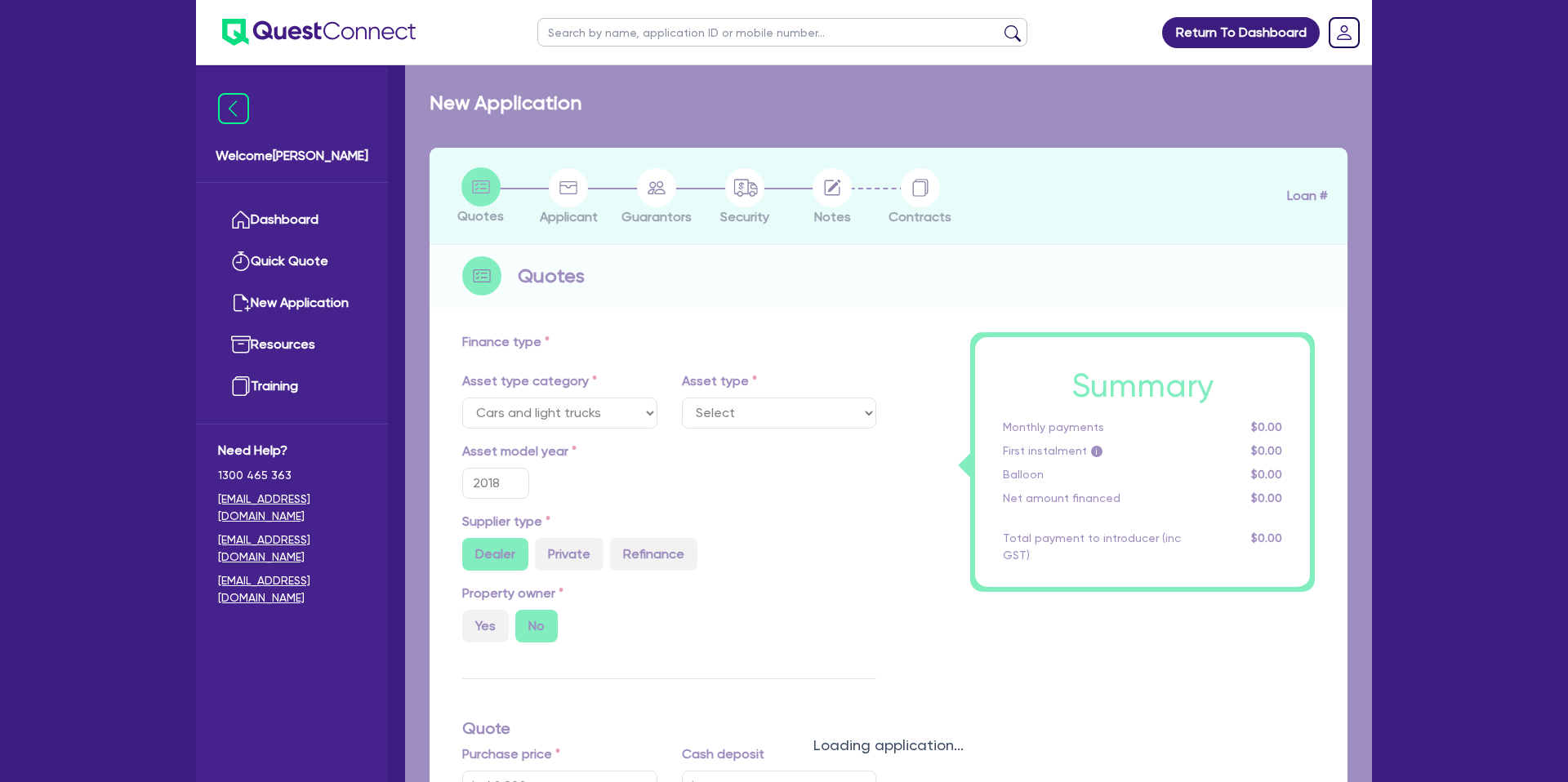
select select "PASSENGER_VEHICLES"
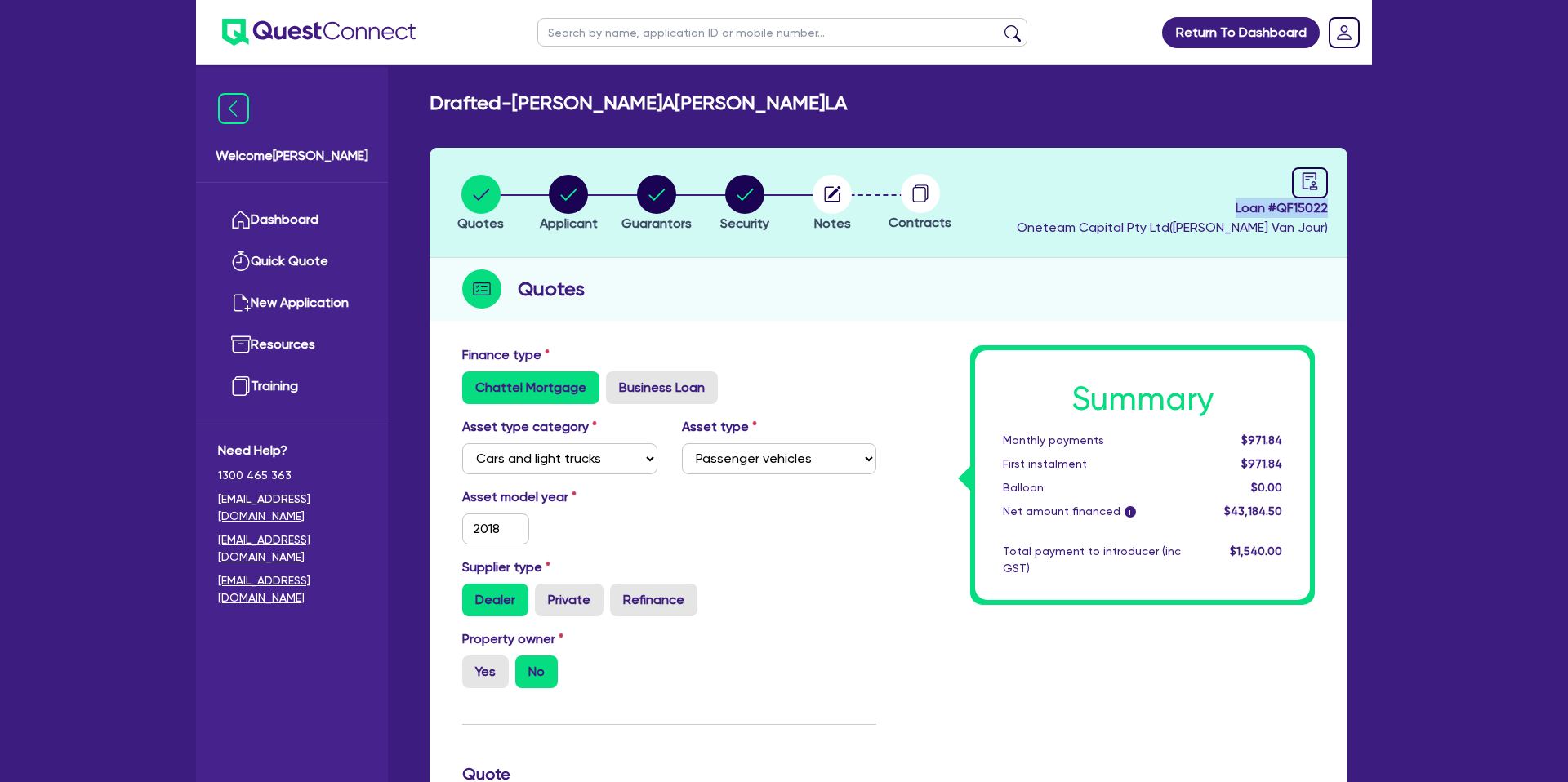
drag, startPoint x: 1231, startPoint y: 208, endPoint x: 1345, endPoint y: 210, distance: 114.0
click at [1345, 210] on header "Quotes Applicant [GEOGRAPHIC_DATA] Security Notes Contracts Loan # QF15022 Onet…" at bounding box center [888, 203] width 918 height 111
copy span "Loan # QF15022"
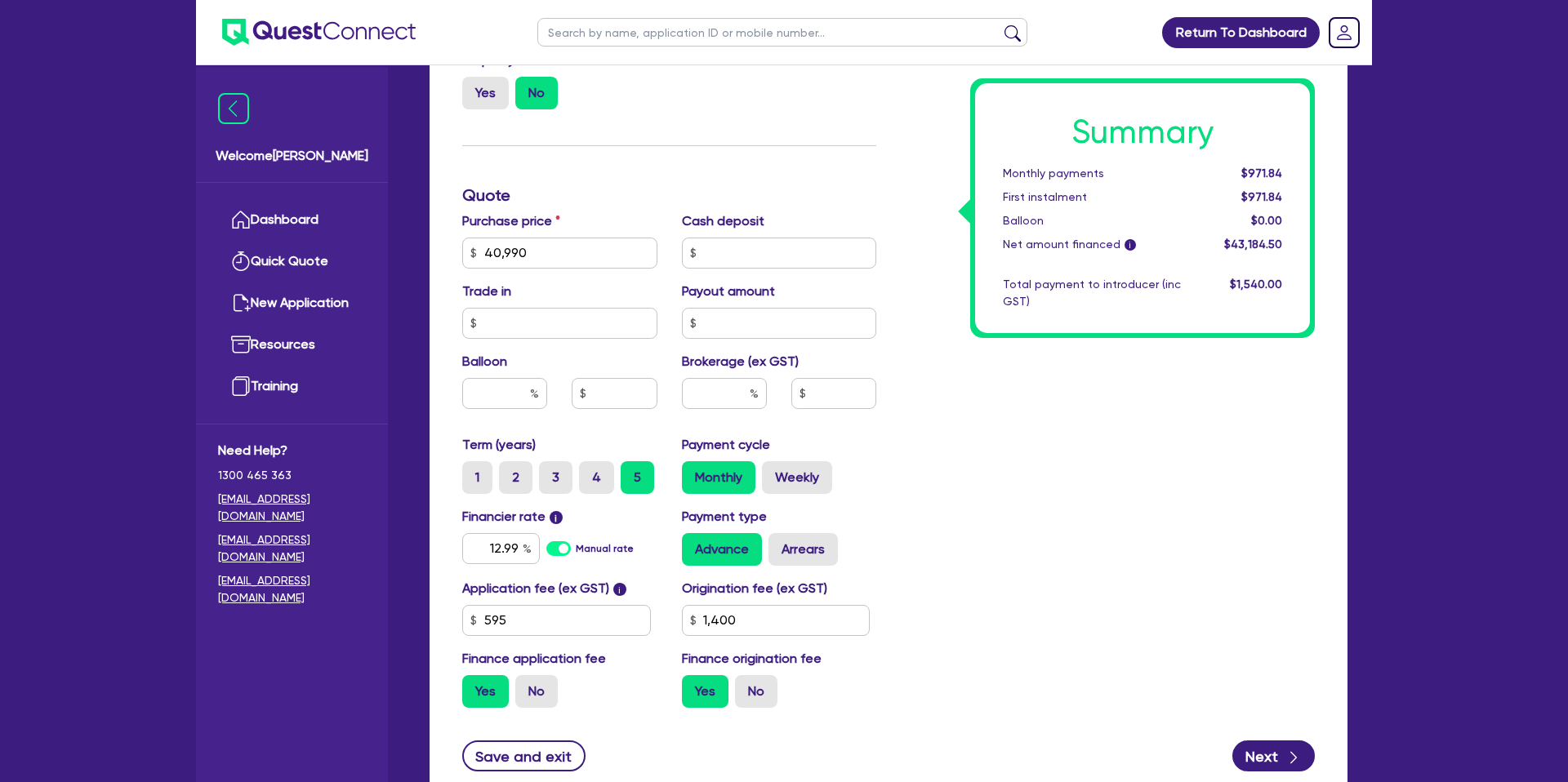
scroll to position [589, 0]
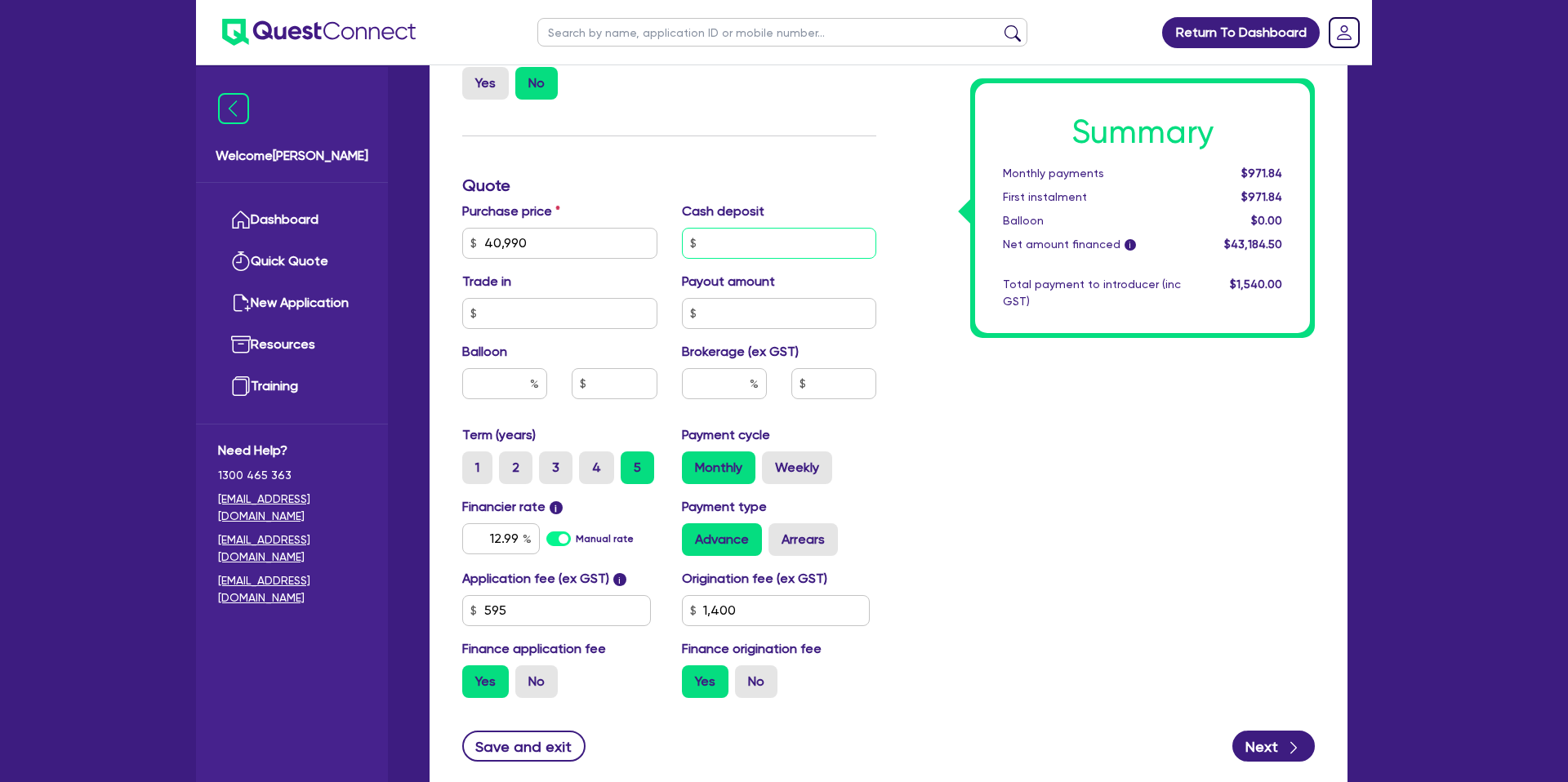
click at [740, 241] on input "text" at bounding box center [779, 243] width 195 height 31
type input "8,198"
type input "40,990"
type input "1,400"
click at [1046, 418] on div "Summary Monthly payments $971.84 First instalment $971.84 Balloon $0.00 Net amo…" at bounding box center [1107, 234] width 439 height 954
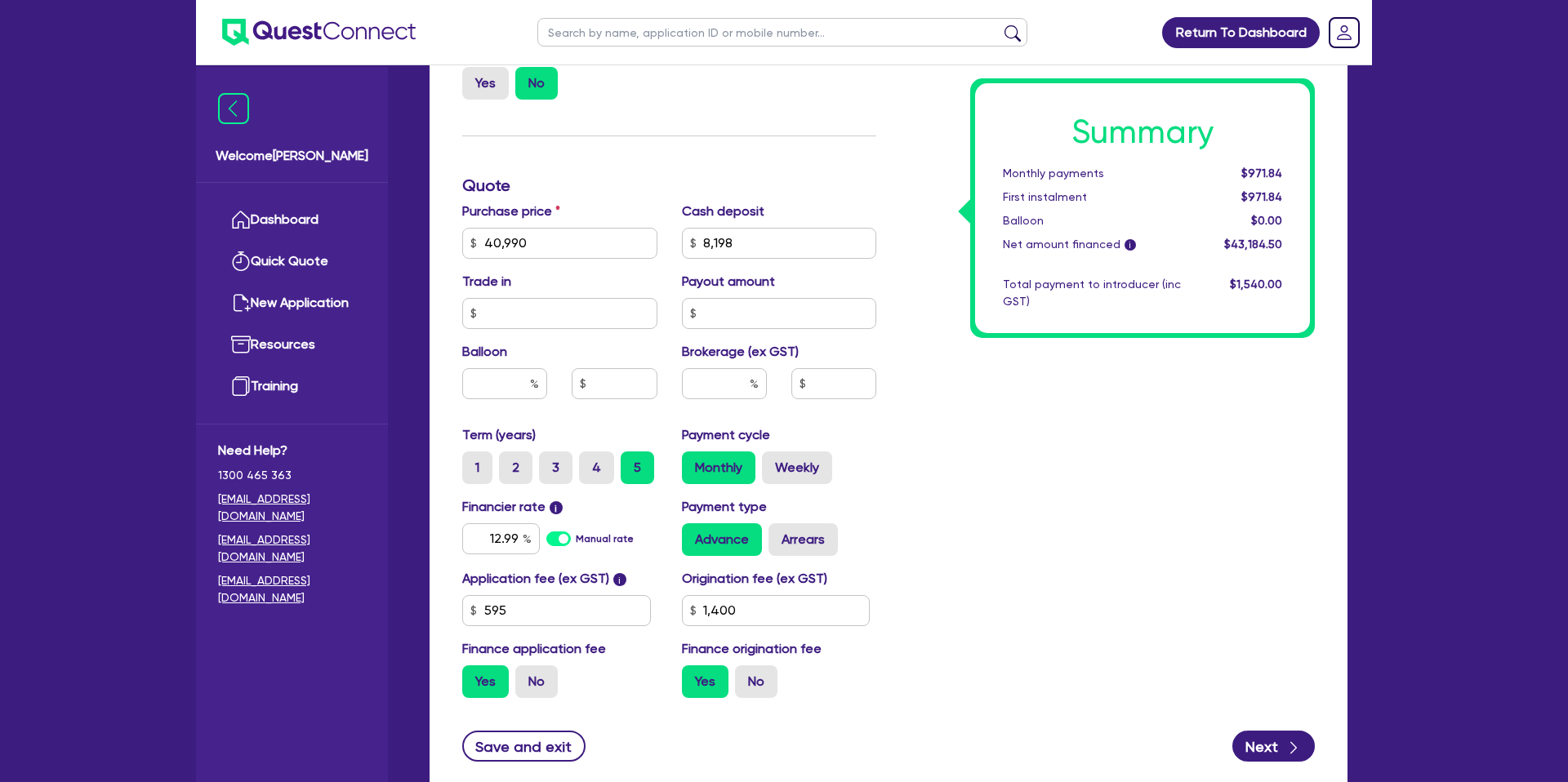
type input "40,990"
type input "1,400"
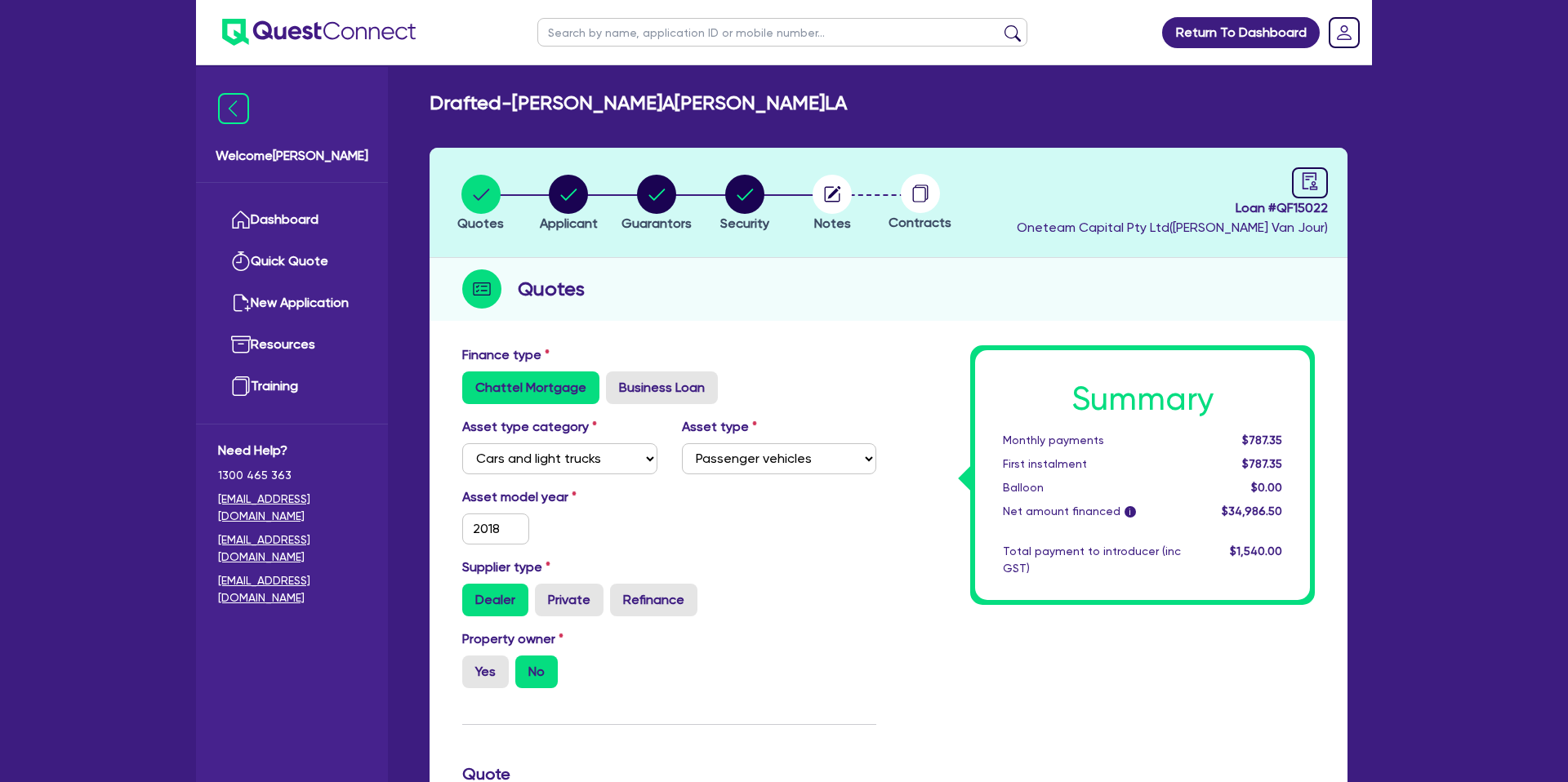
click at [1328, 182] on header "Quotes Applicant [GEOGRAPHIC_DATA] Security Notes Contracts Loan # QF15022 Onet…" at bounding box center [888, 203] width 918 height 111
click at [1318, 182] on icon "audit" at bounding box center [1309, 181] width 18 height 18
select select "DRAFTED_NEW"
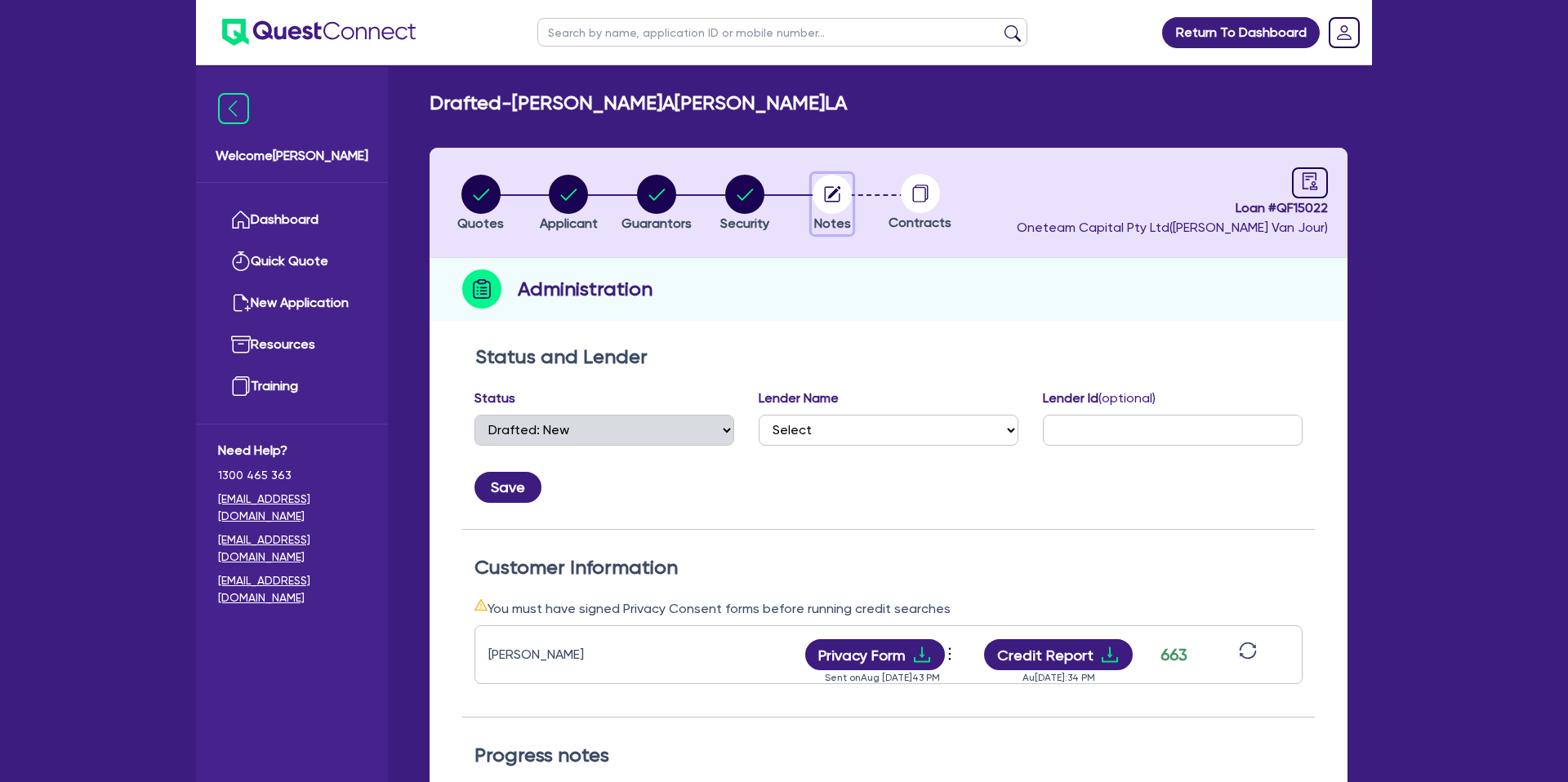
click at [842, 193] on circle "button" at bounding box center [832, 194] width 40 height 40
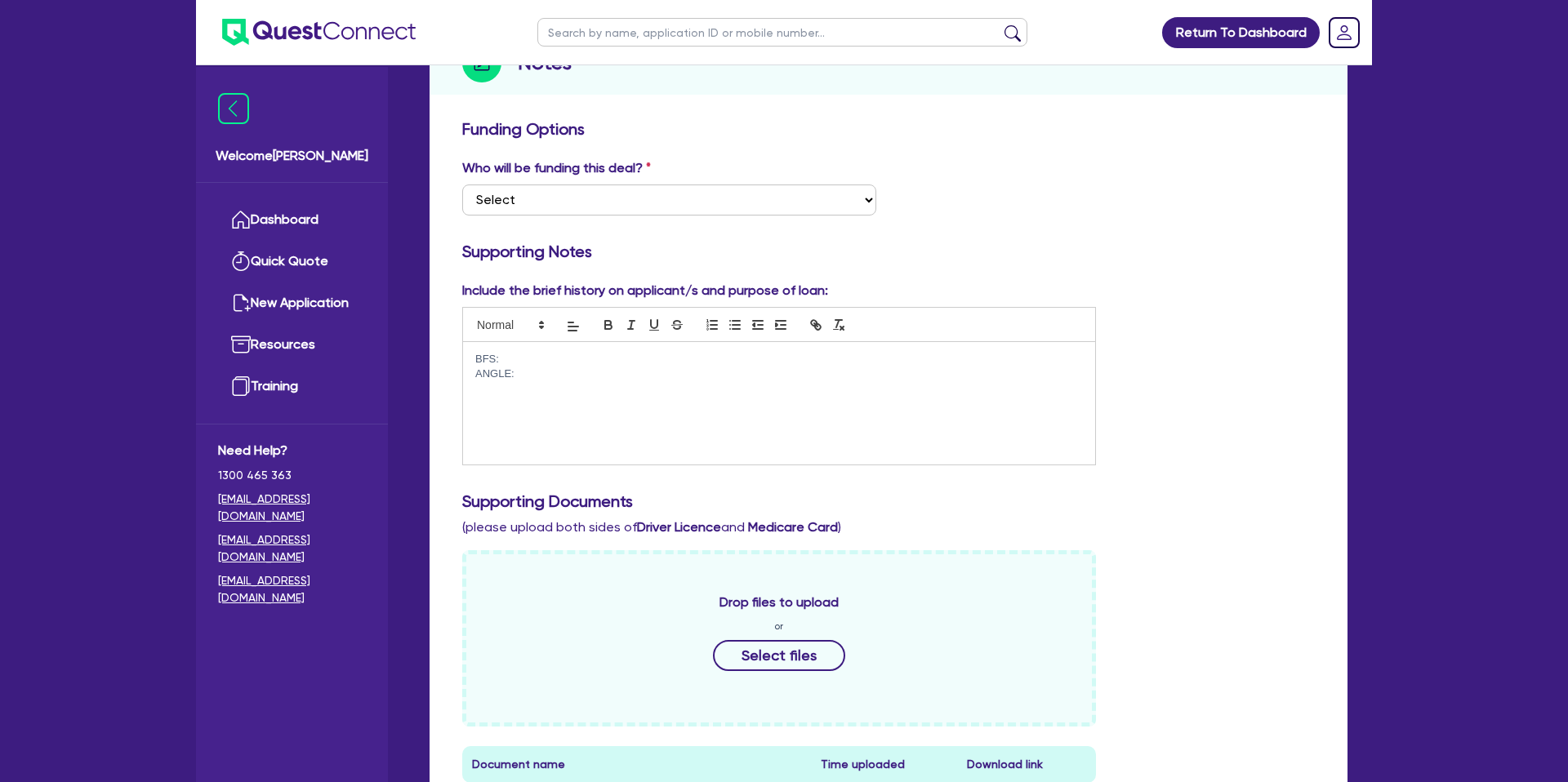
scroll to position [228, 0]
click at [578, 368] on p "ANGLE:" at bounding box center [778, 372] width 607 height 15
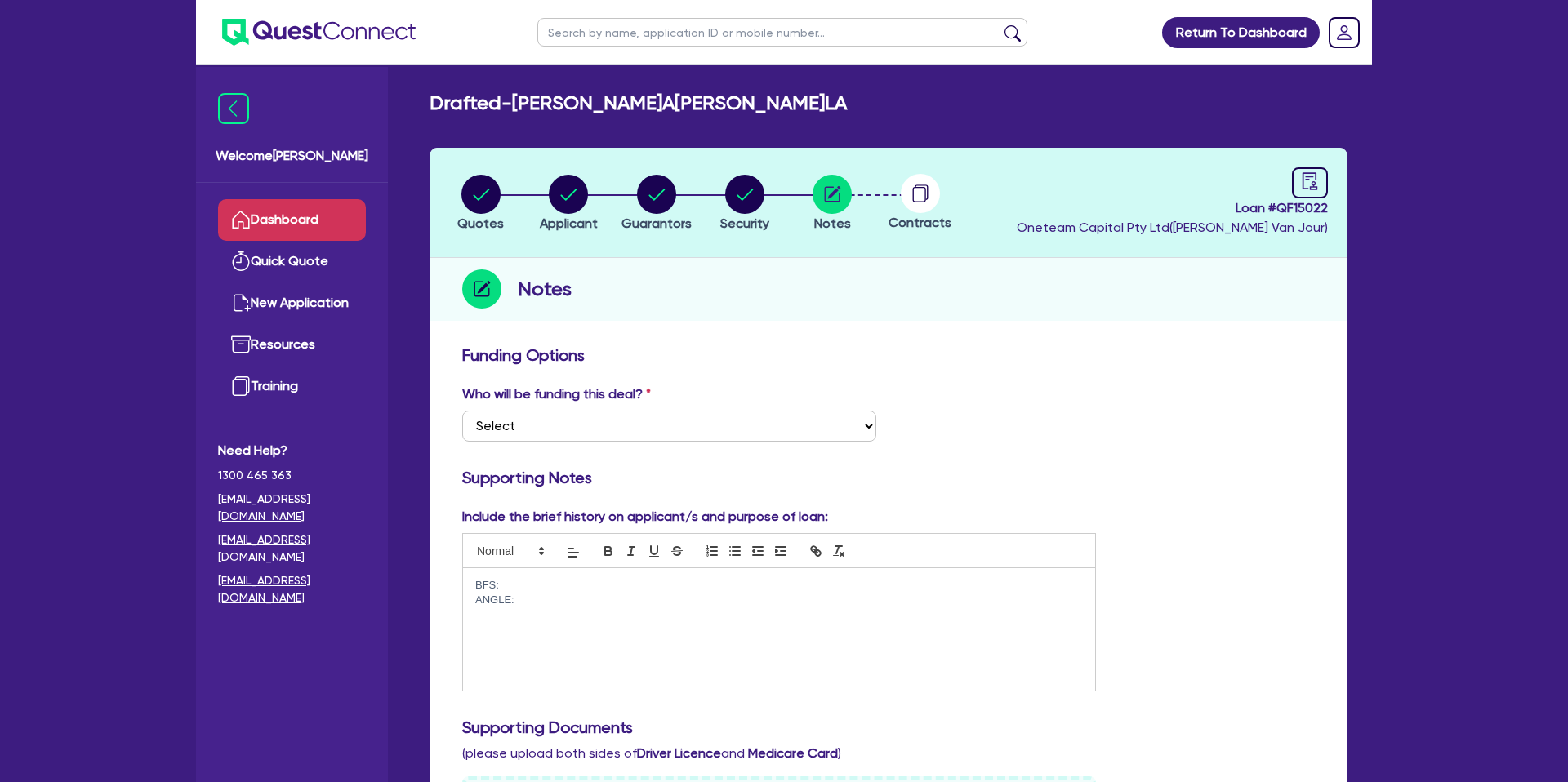
click at [311, 219] on link "Dashboard" at bounding box center [292, 219] width 147 height 41
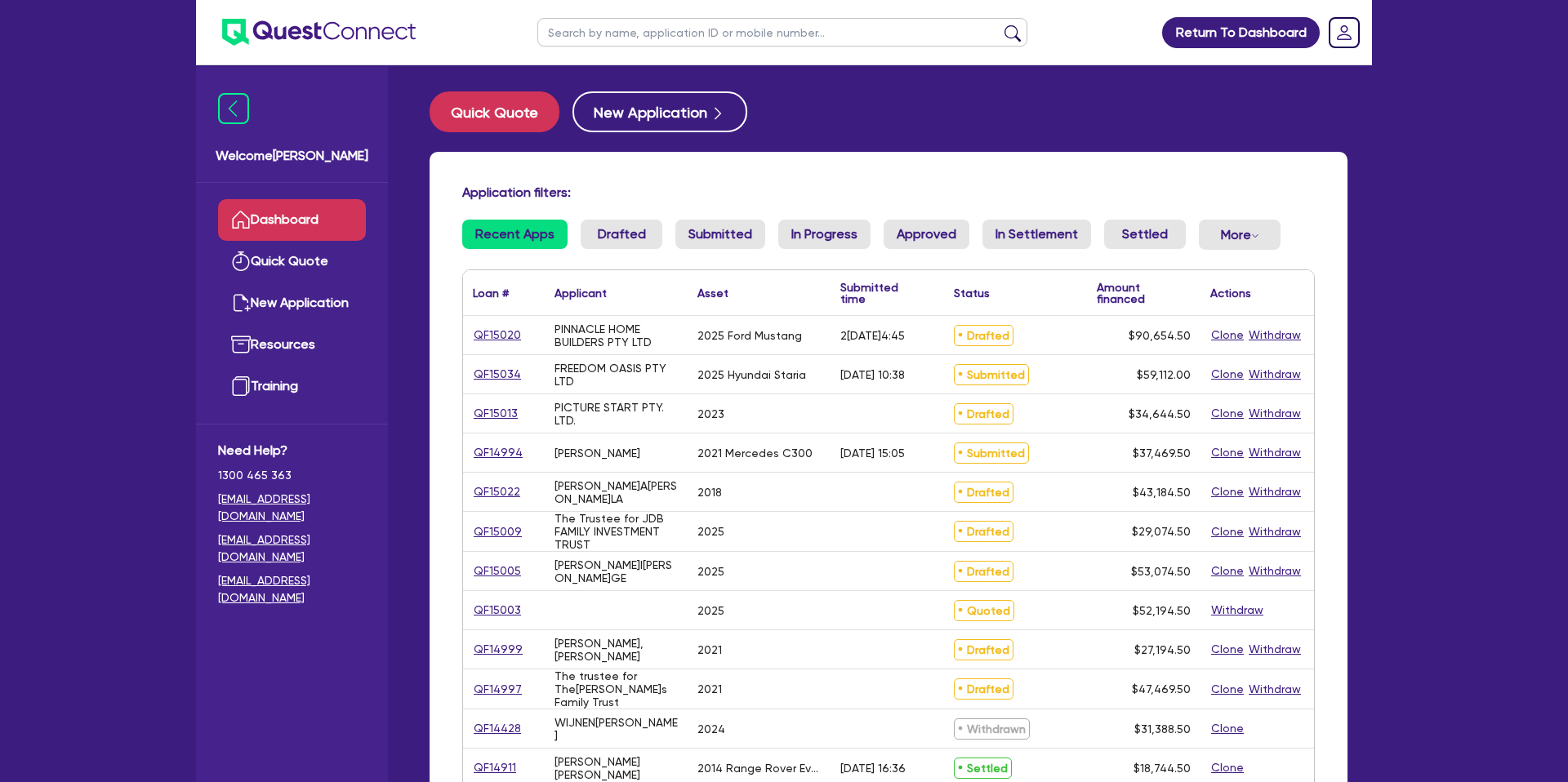
click at [582, 35] on input "text" at bounding box center [782, 31] width 490 height 29
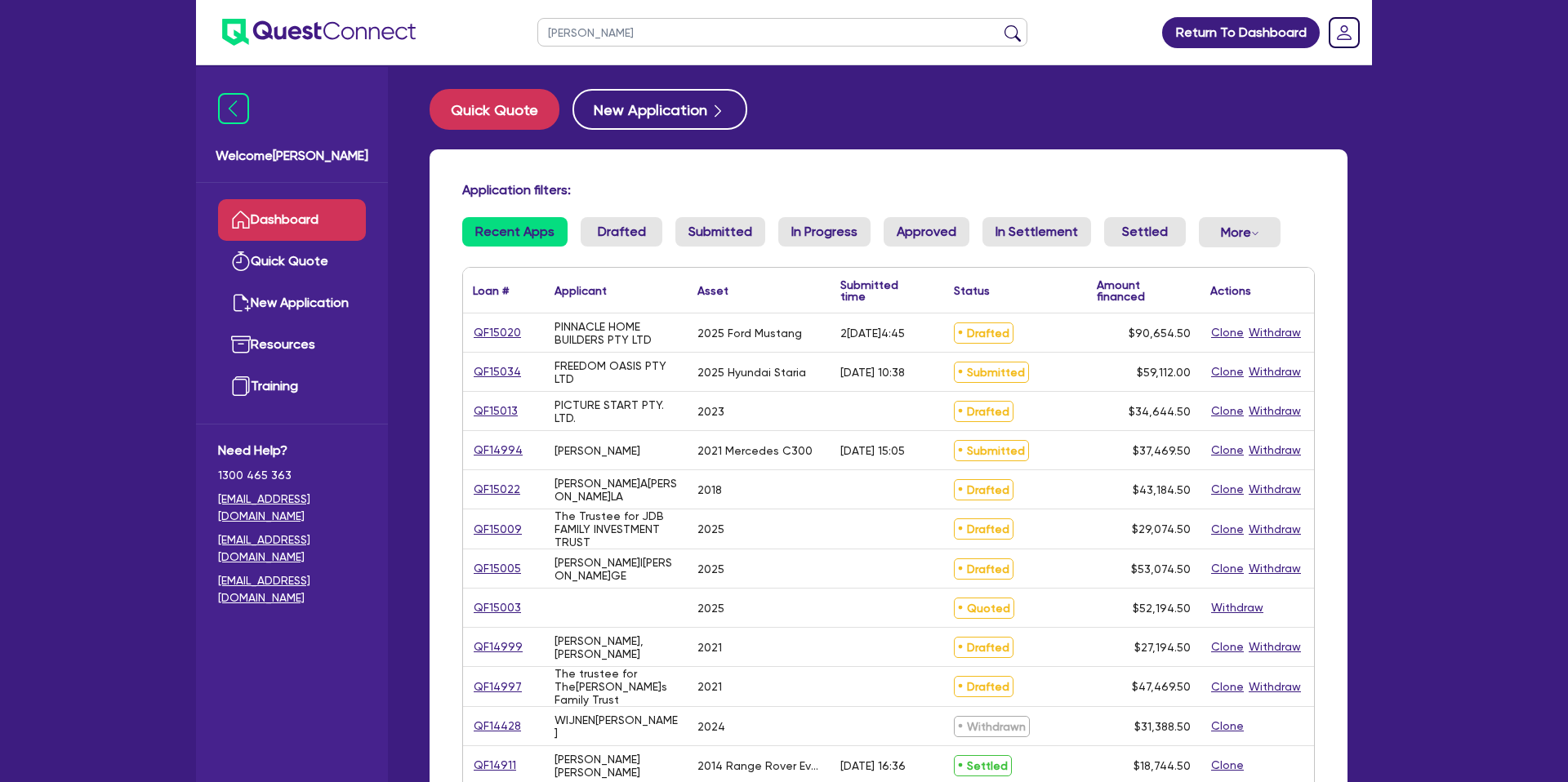
type input "[PERSON_NAME]"
click at [1000, 25] on button "submit" at bounding box center [1012, 36] width 26 height 23
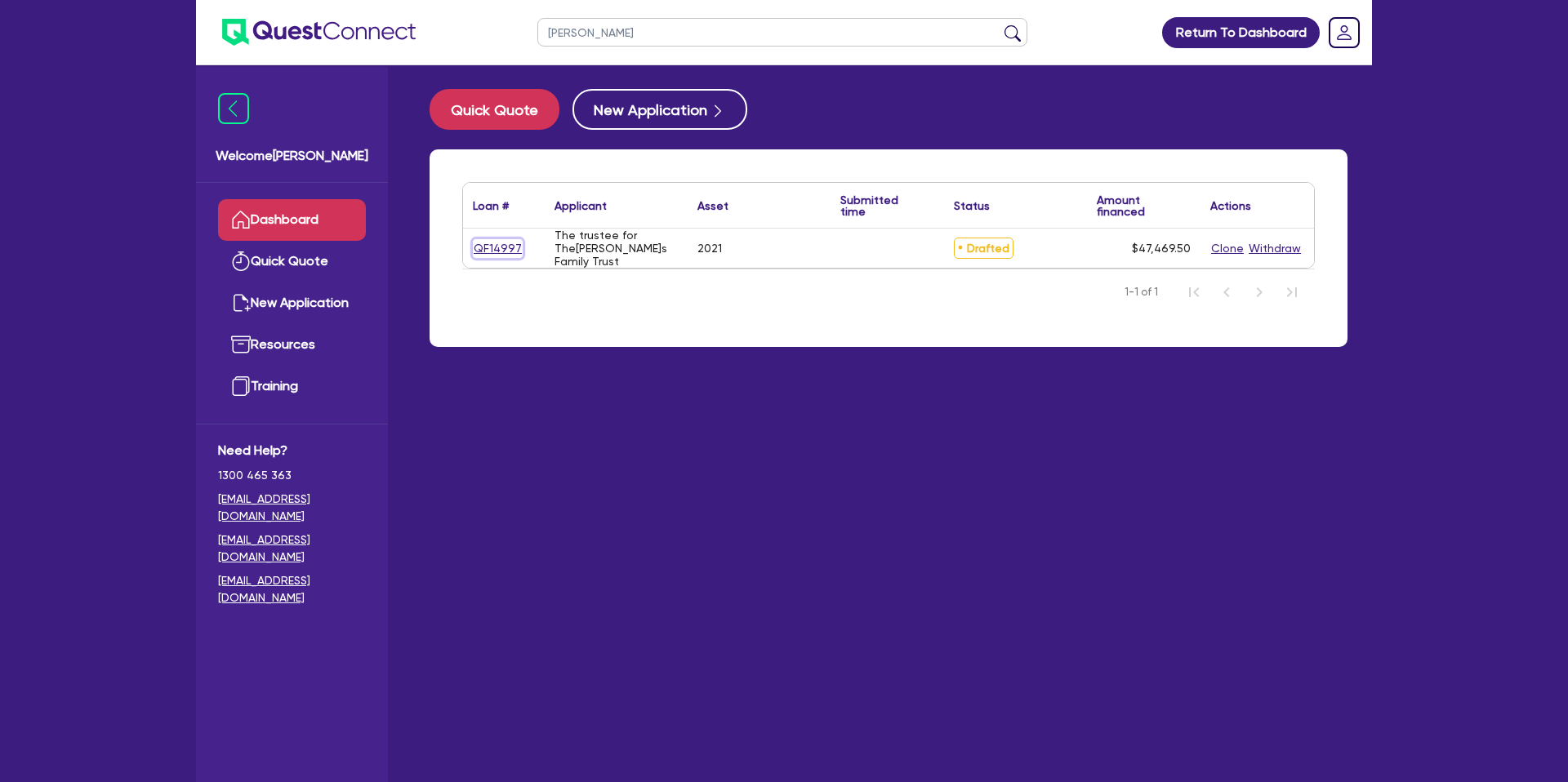
click at [506, 249] on link "QF14997" at bounding box center [497, 249] width 50 height 18
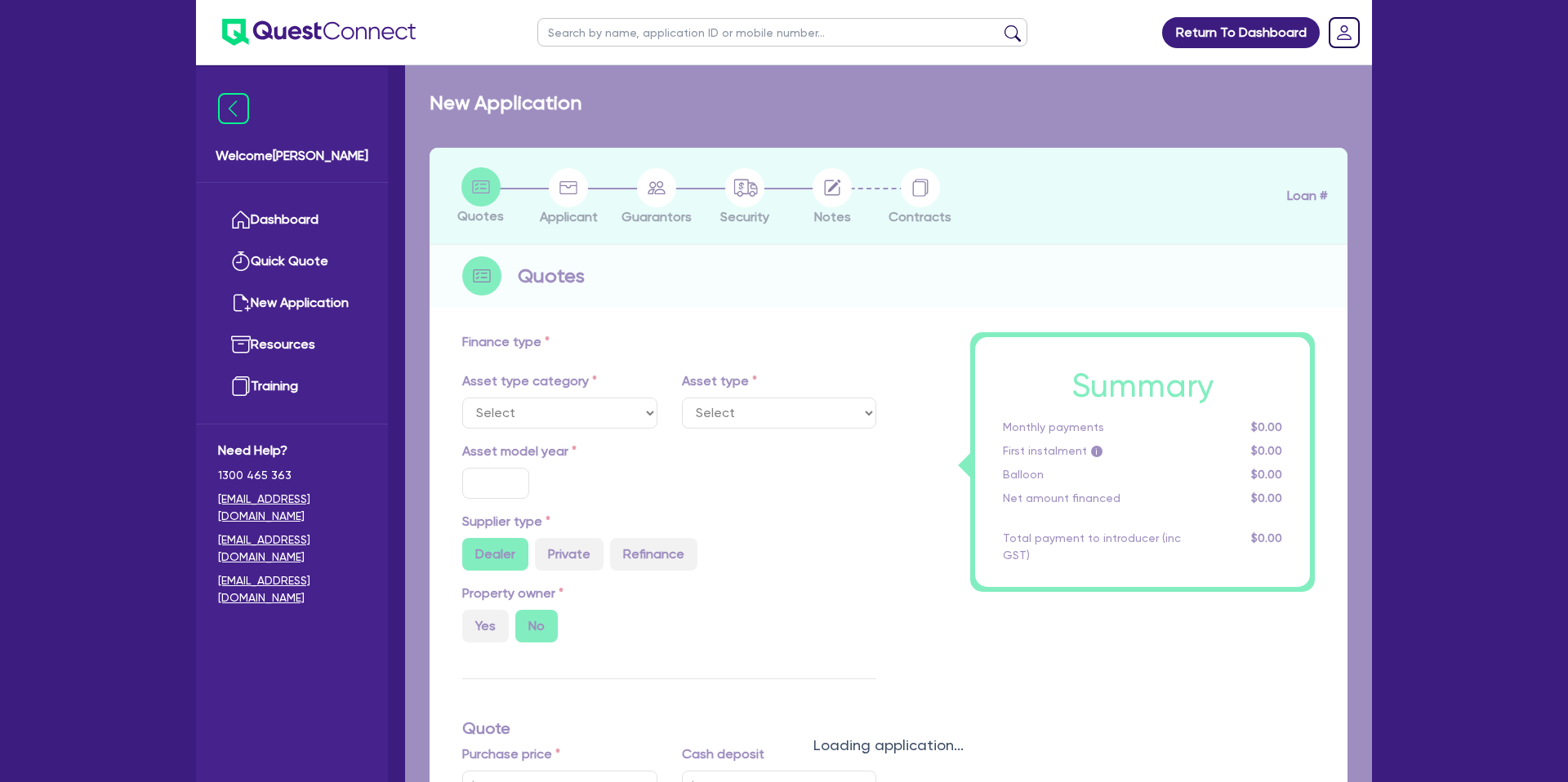
select select "CARS_AND_LIGHT_TRUCKS"
type input "2021"
radio input "true"
type input "50,000"
type input "5,000"
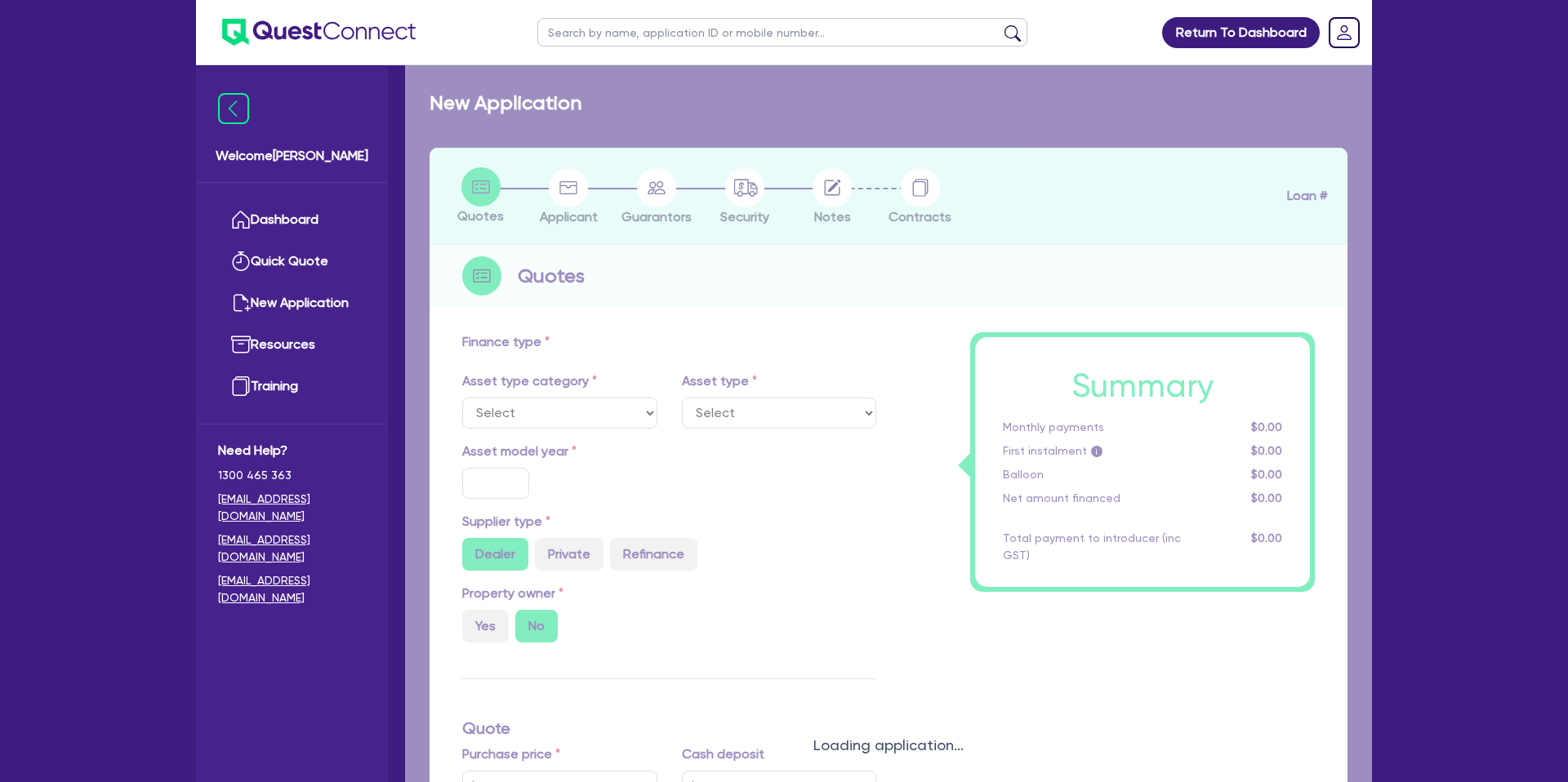
type input "1"
type input "474.7"
type input "7.59"
type input "1,650"
select select "PASSENGER_VEHICLES"
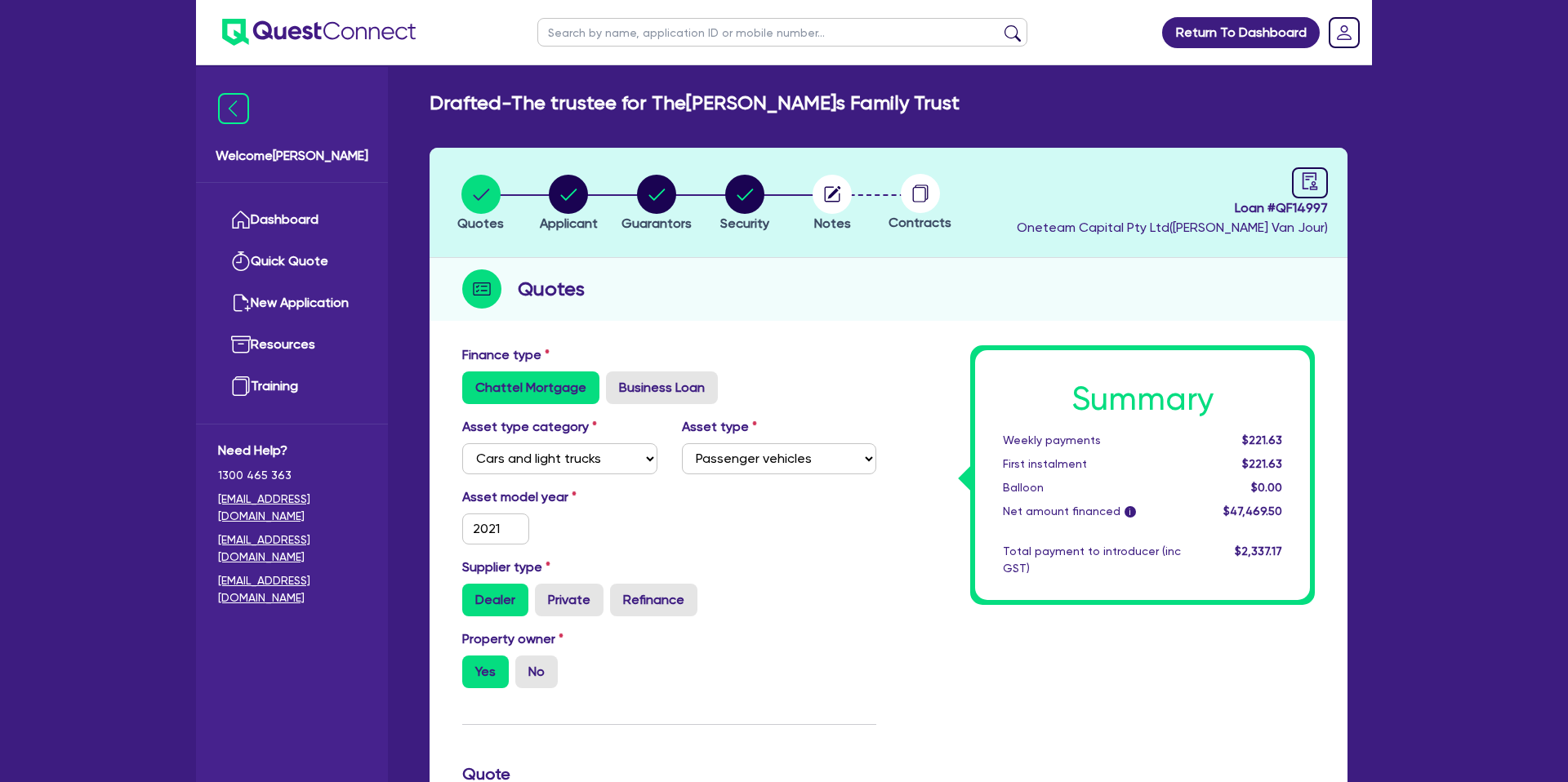
drag, startPoint x: 570, startPoint y: 170, endPoint x: 570, endPoint y: 191, distance: 21.0
click at [570, 171] on header "Quotes Applicant [GEOGRAPHIC_DATA] Security Notes Contracts Loan # QF14997 Onet…" at bounding box center [888, 203] width 918 height 111
click at [570, 191] on circle "button" at bounding box center [568, 194] width 40 height 40
select select "TRUST"
select select "INDIVIDUAL"
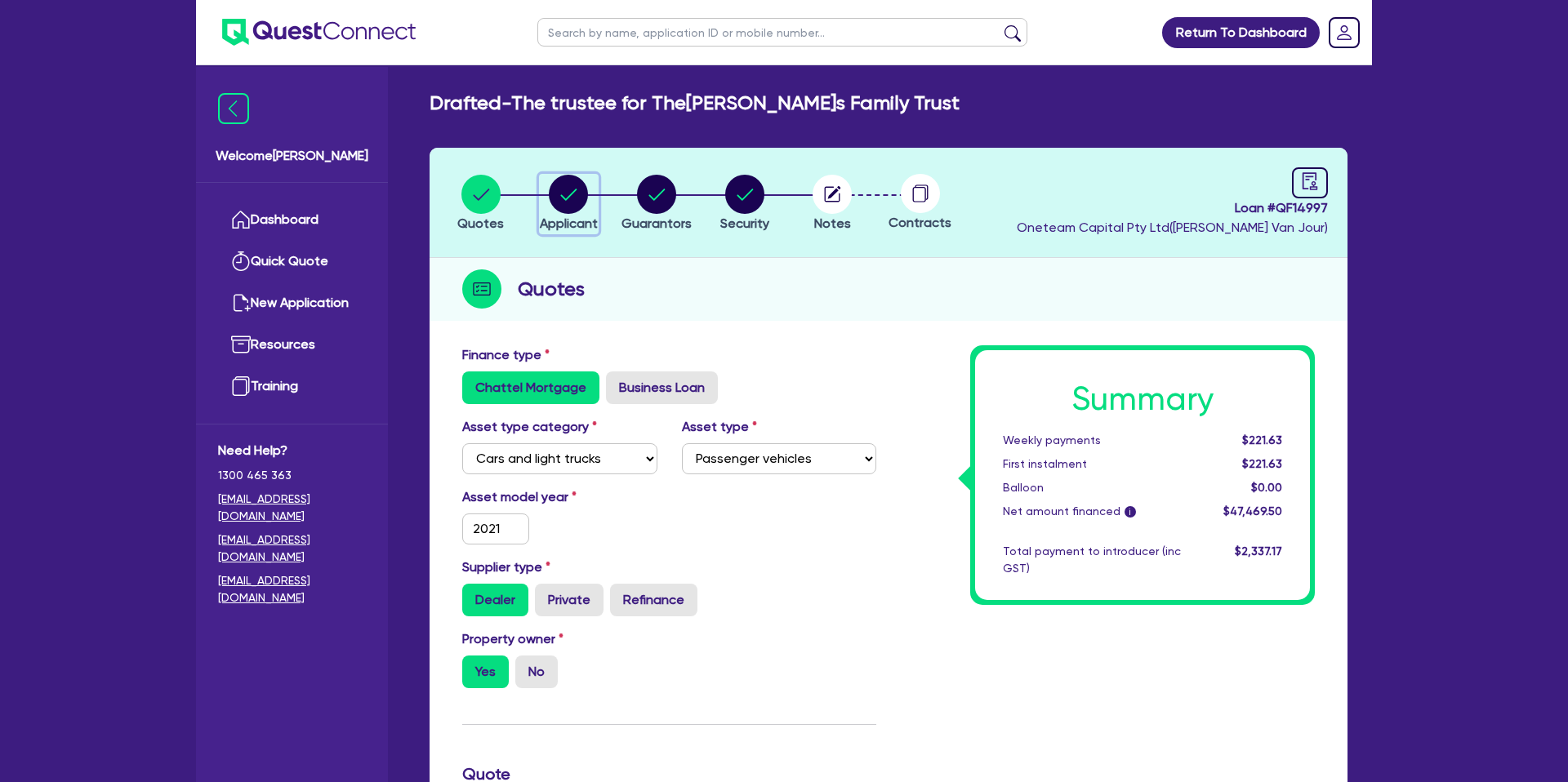
select select "BUILDING_CONSTRUCTION"
select select "TRADES_SERVICES_CONSUMERS"
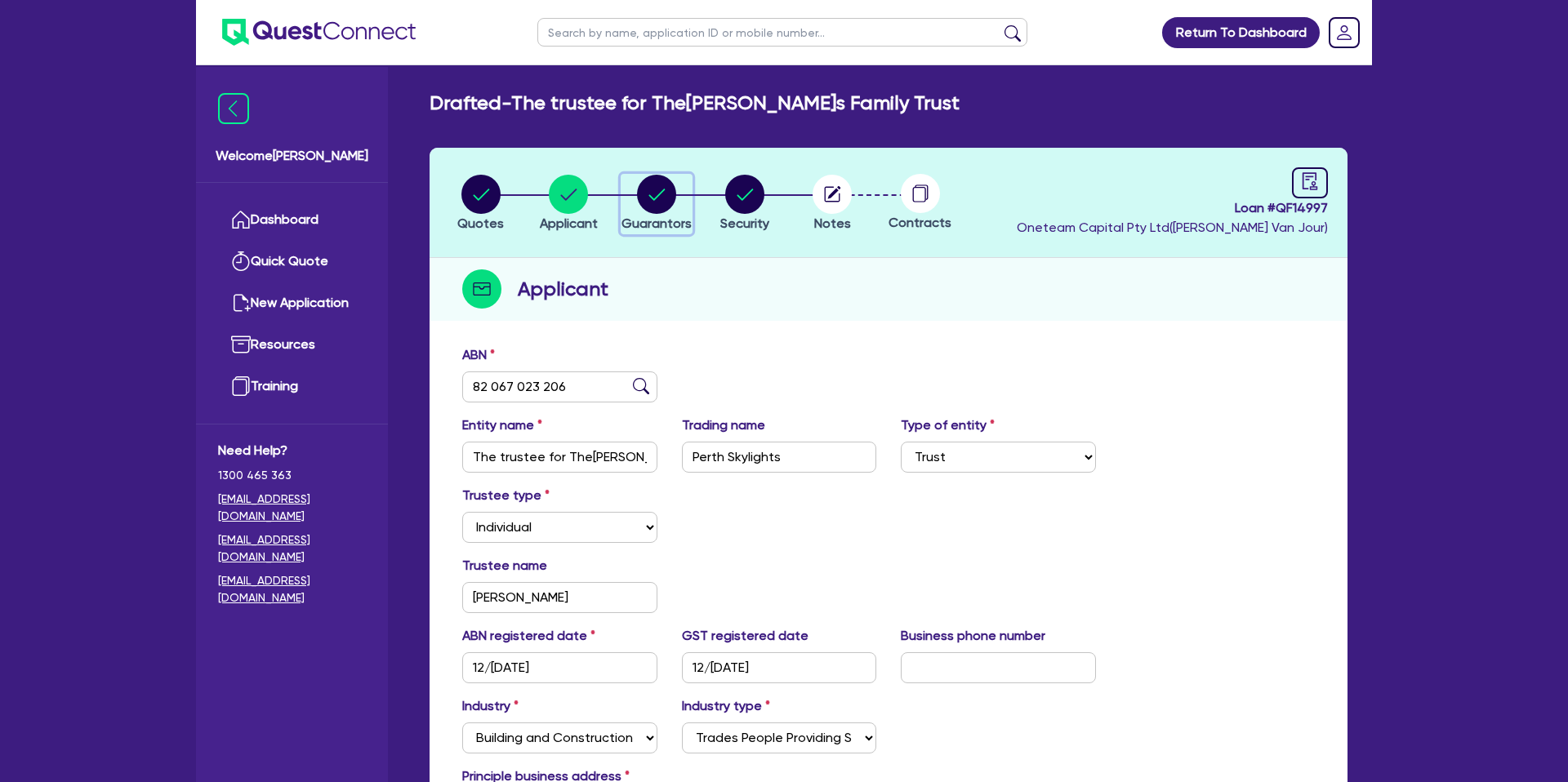
click at [663, 188] on circle "button" at bounding box center [656, 194] width 40 height 40
select select "MR"
select select "WA"
select select "SINGLE"
select select "PROPERTY"
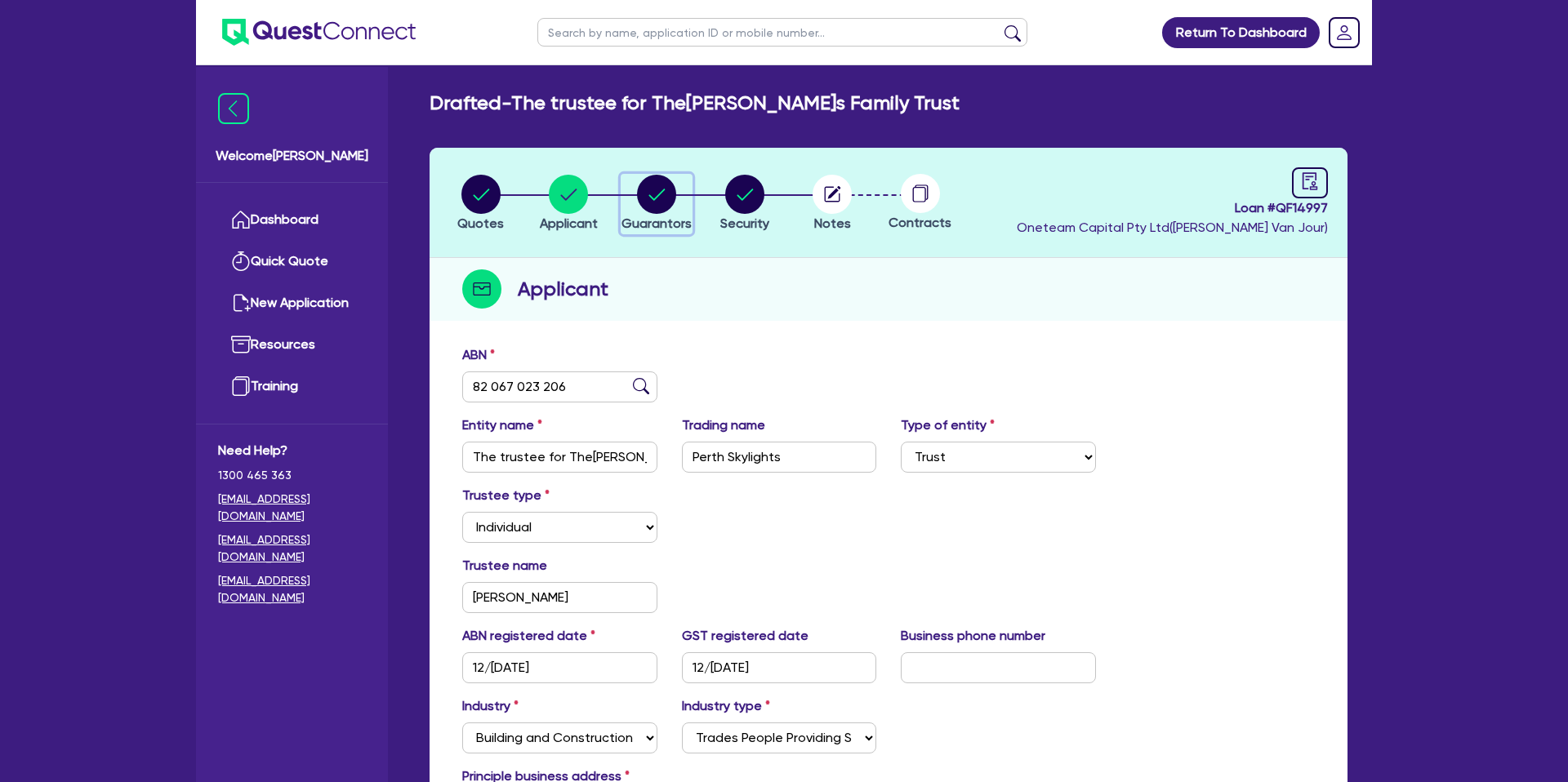
select select "CASH"
select select "VEHICLE"
select select "MORTGAGE"
select select "VEHICLE_LOAN"
select select "PERSONAL_LOAN"
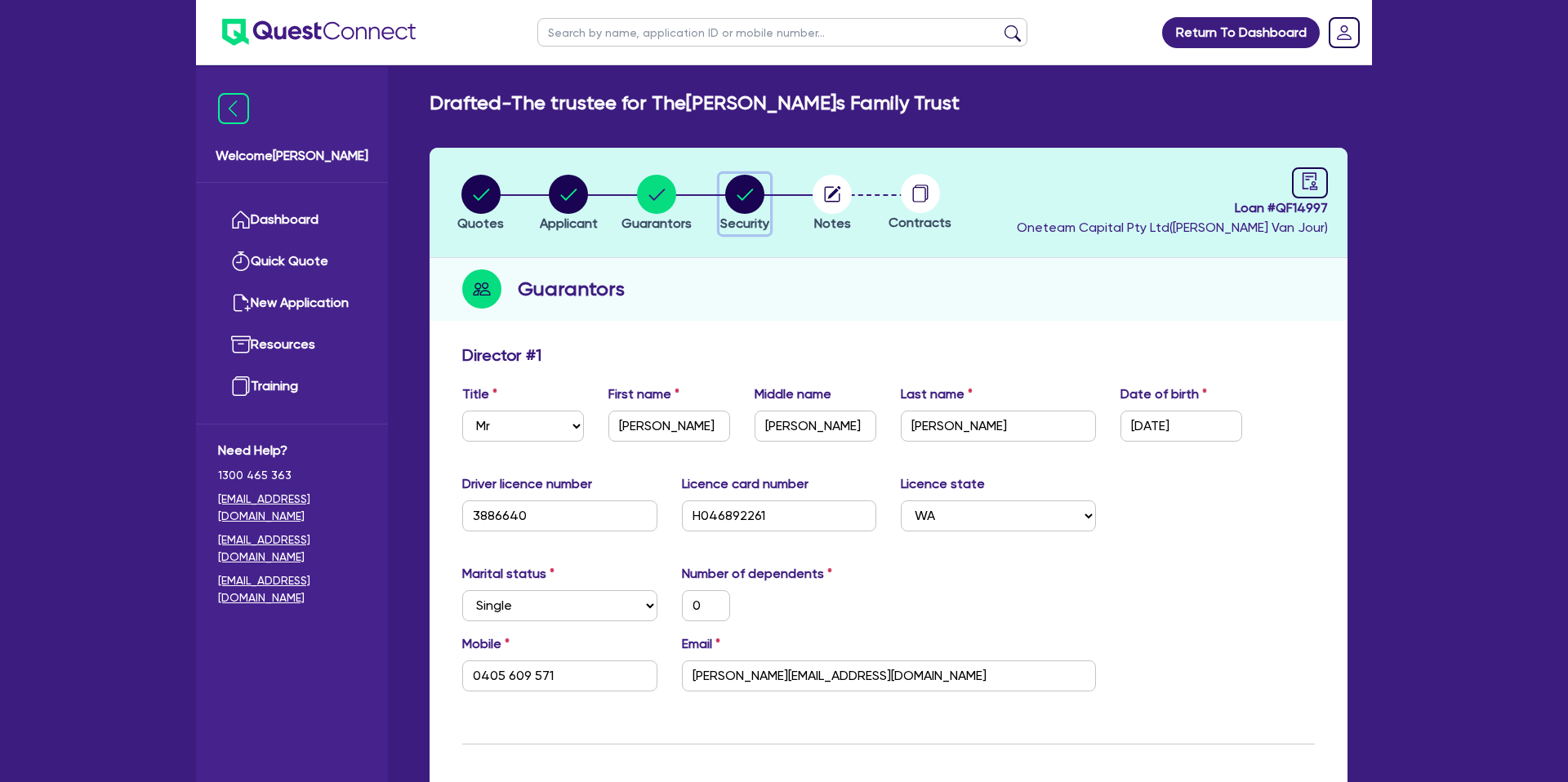
click at [756, 188] on circle "button" at bounding box center [744, 194] width 40 height 40
select select "CARS_AND_LIGHT_TRUCKS"
select select "PASSENGER_VEHICLES"
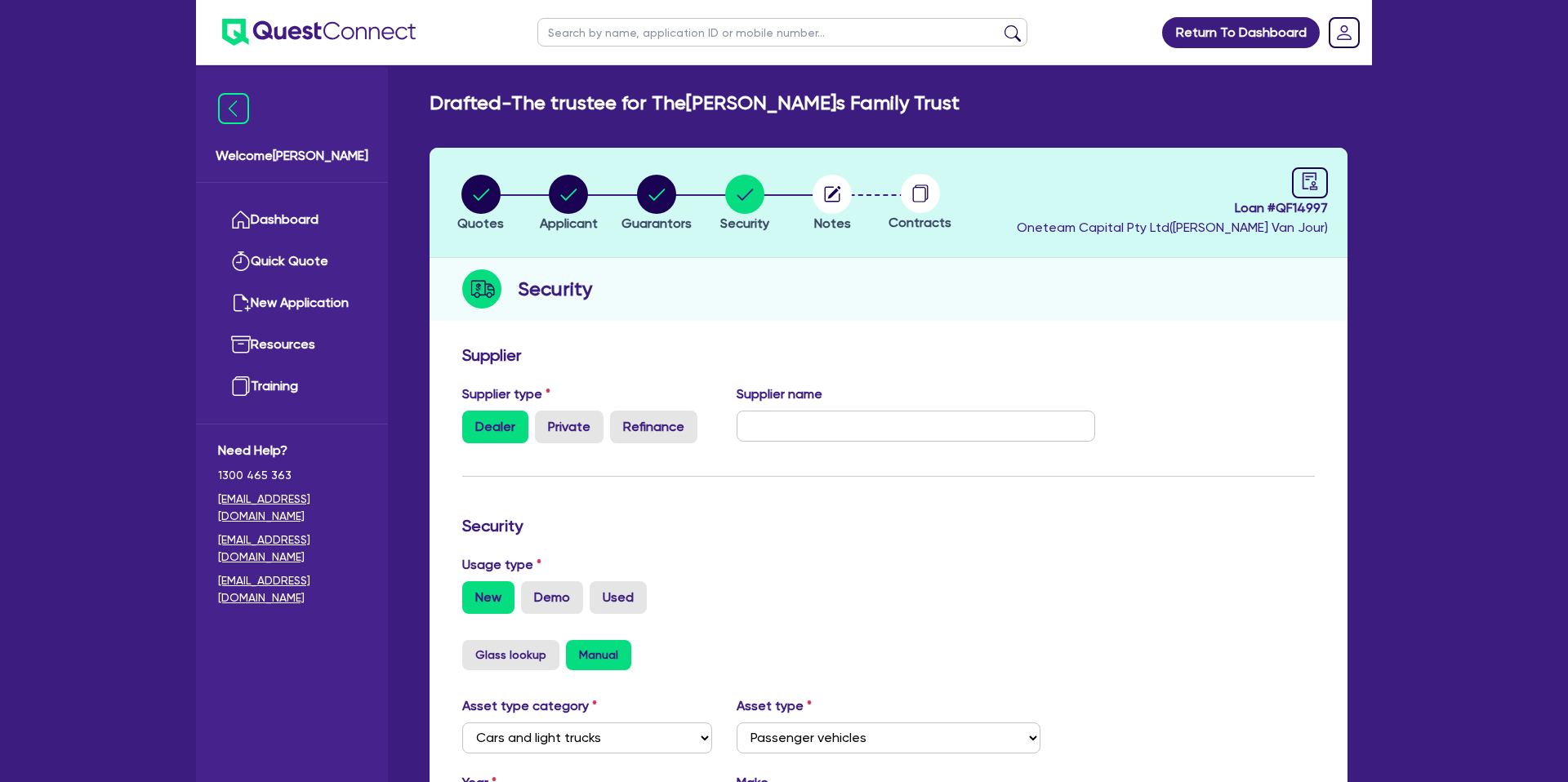
click at [856, 185] on li "Notes" at bounding box center [832, 203] width 88 height 57
drag, startPoint x: 839, startPoint y: 194, endPoint x: 507, endPoint y: 24, distance: 373.0
click at [838, 193] on icon "button" at bounding box center [832, 194] width 40 height 40
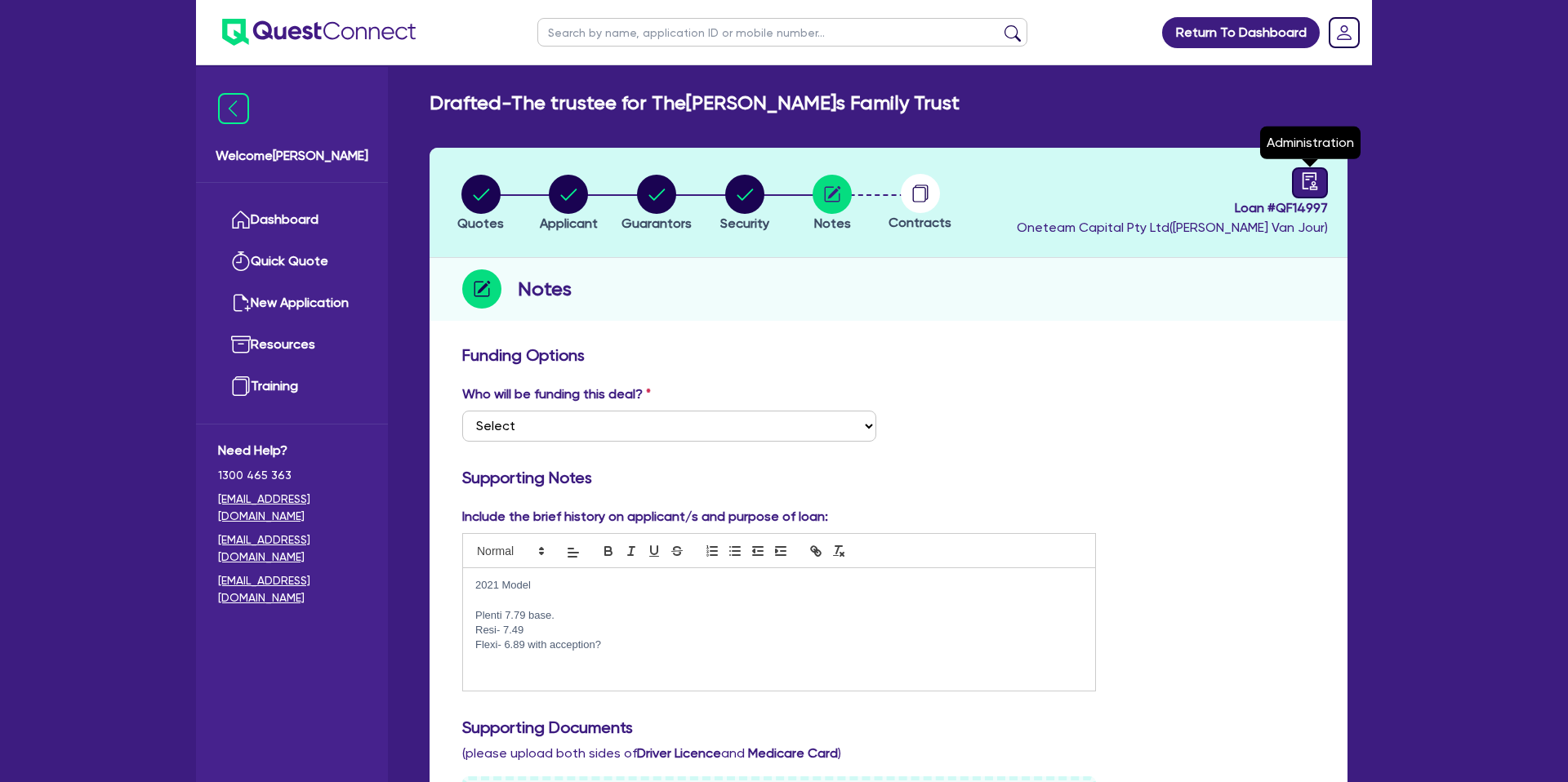
click at [1312, 182] on icon "audit" at bounding box center [1310, 181] width 15 height 18
select select "DRAFTED_NEW"
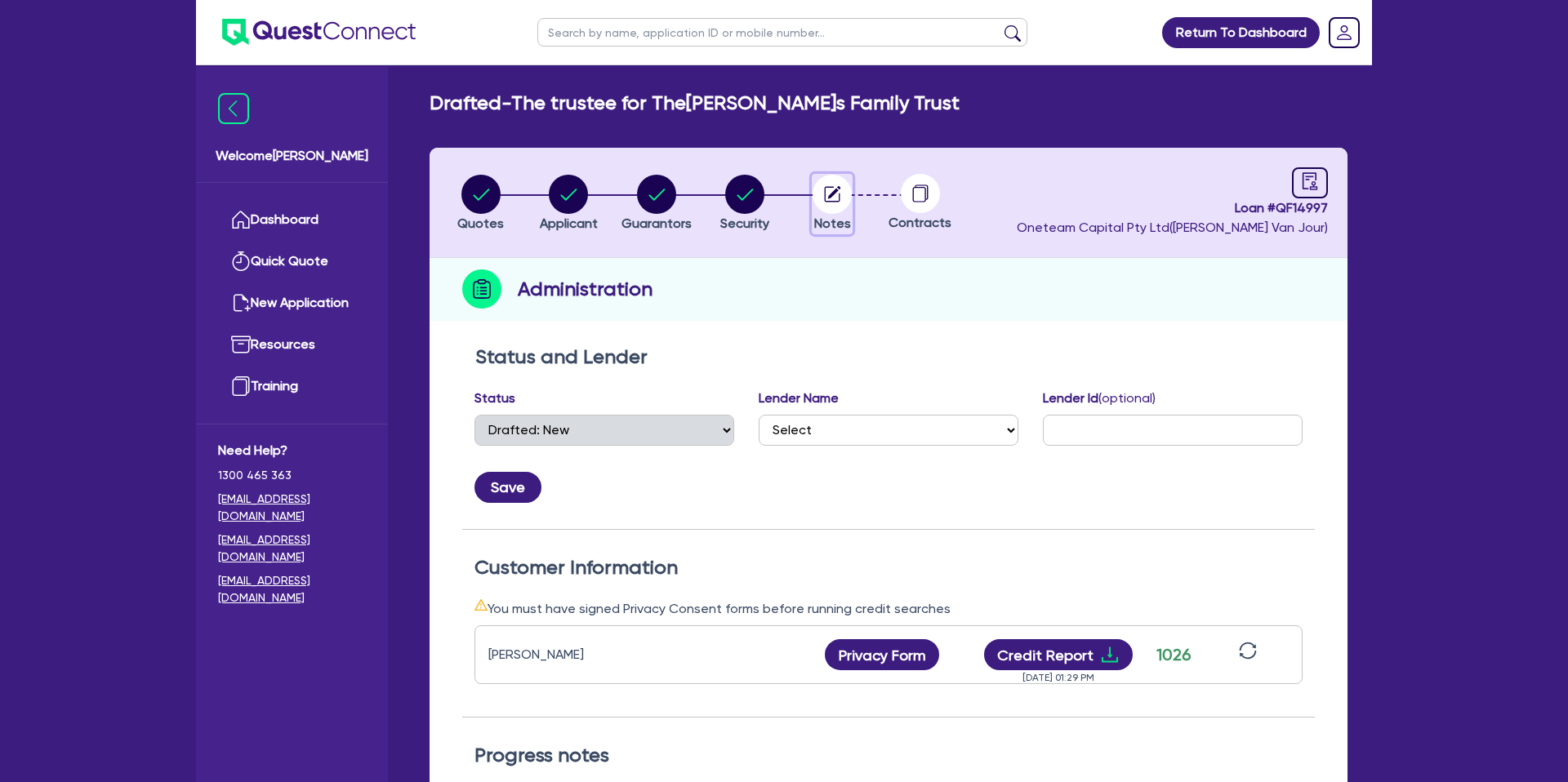
click at [840, 190] on circle "button" at bounding box center [832, 194] width 40 height 40
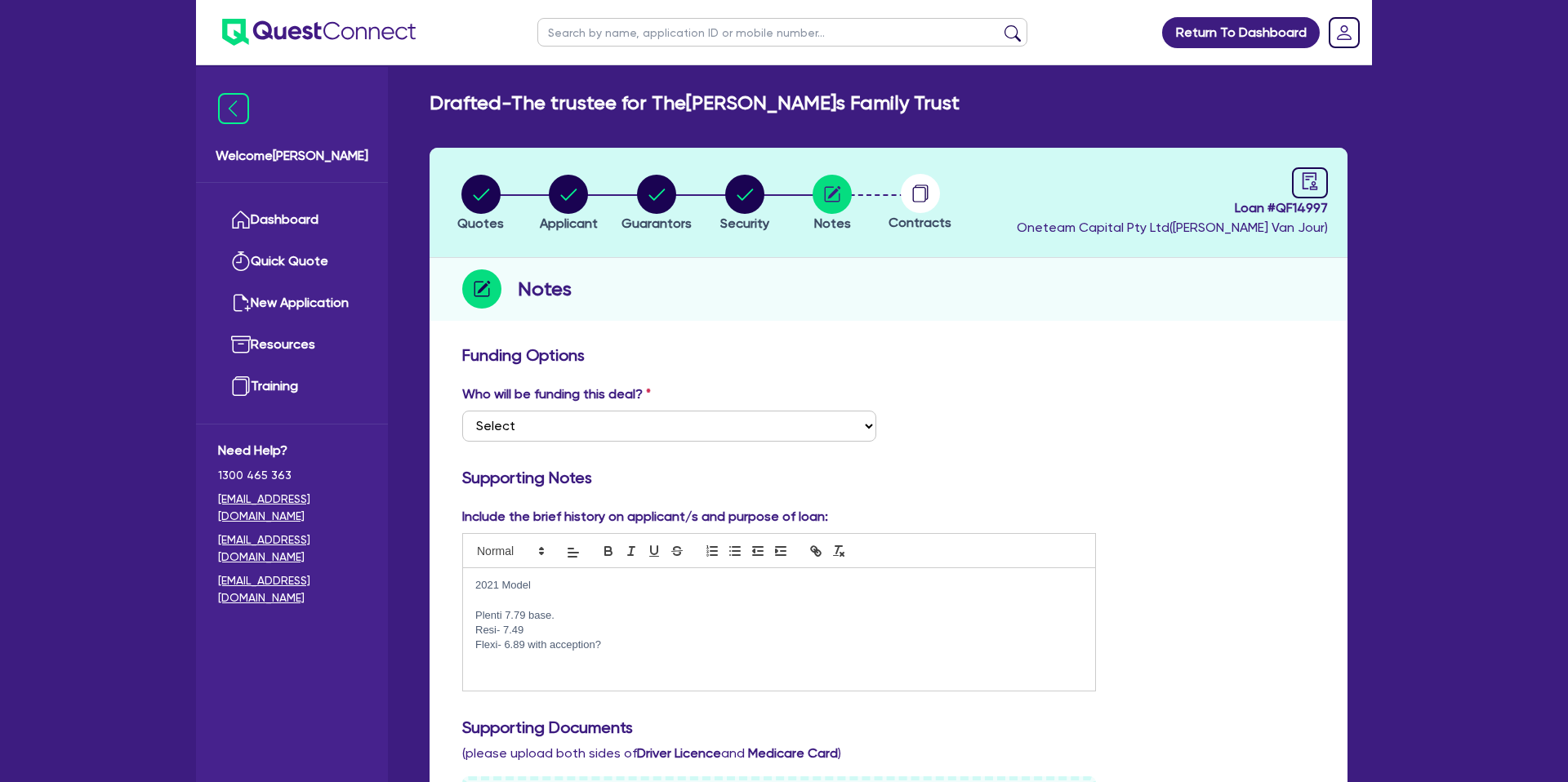
click at [929, 184] on circle at bounding box center [920, 193] width 40 height 40
drag, startPoint x: 920, startPoint y: 191, endPoint x: 989, endPoint y: 193, distance: 69.0
click at [938, 191] on circle at bounding box center [920, 193] width 40 height 40
click at [1314, 181] on icon "audit" at bounding box center [1309, 181] width 18 height 18
select select "DRAFTED_NEW"
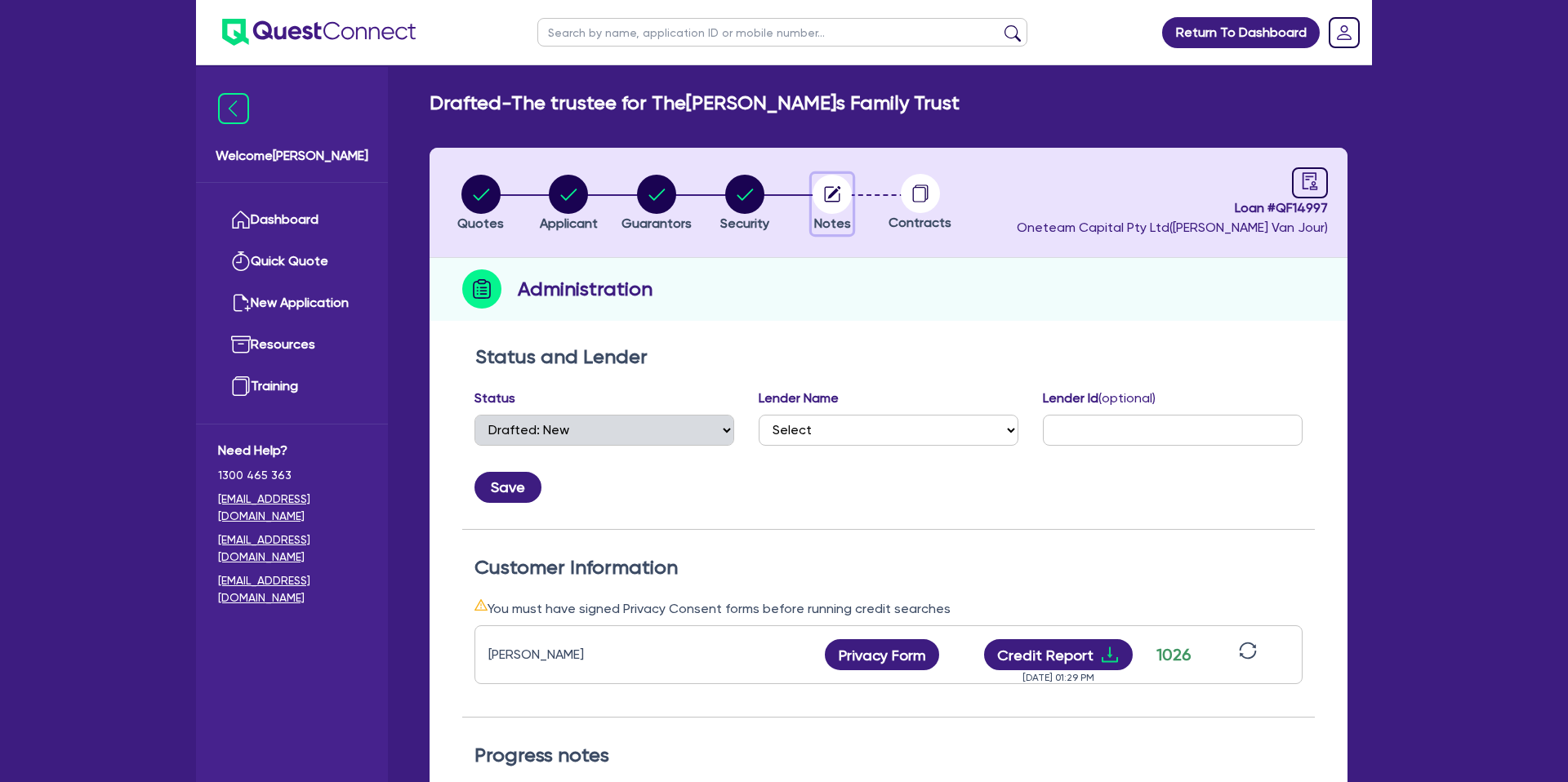
click at [830, 189] on circle "button" at bounding box center [832, 194] width 40 height 40
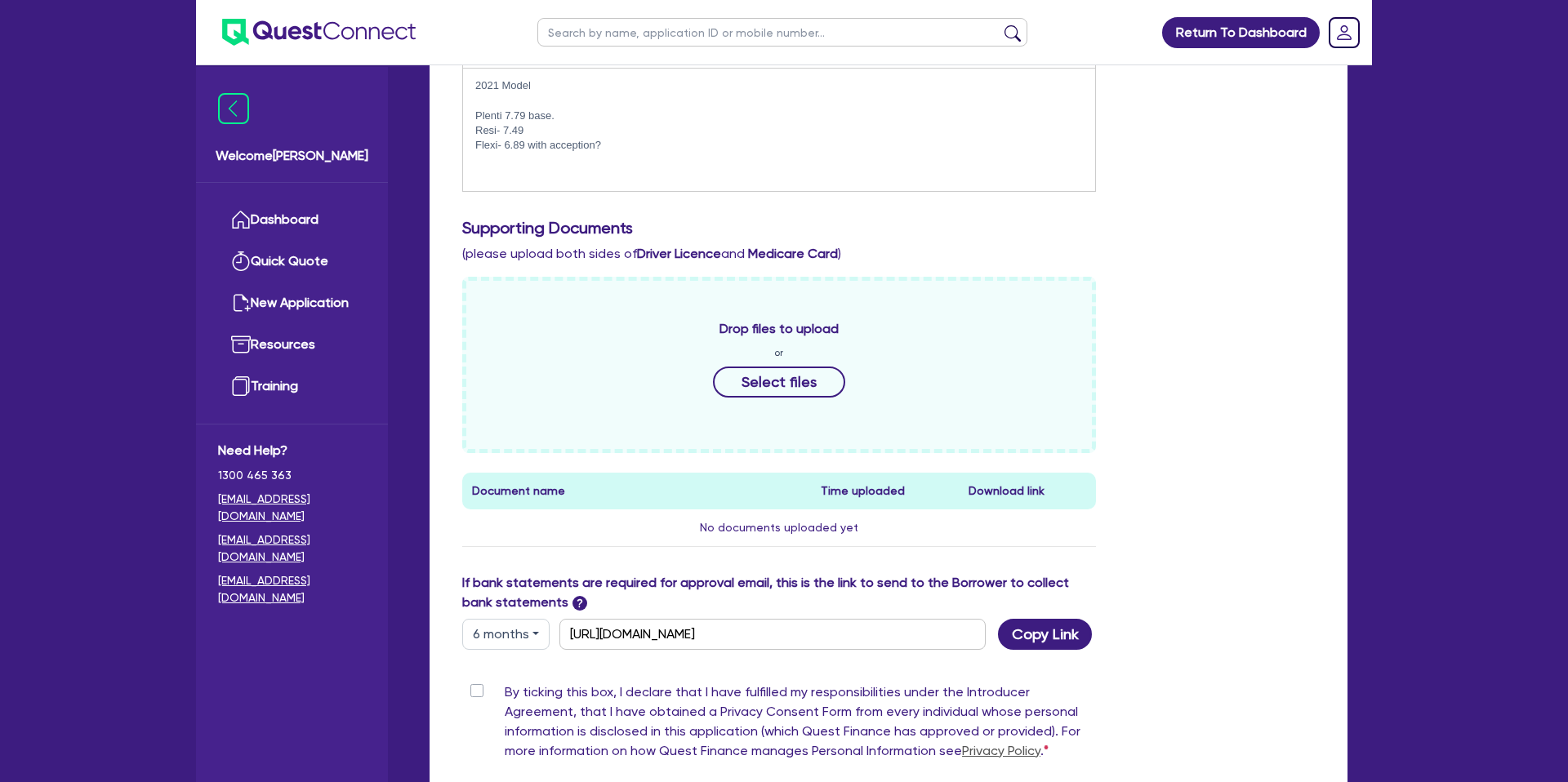
scroll to position [473, 0]
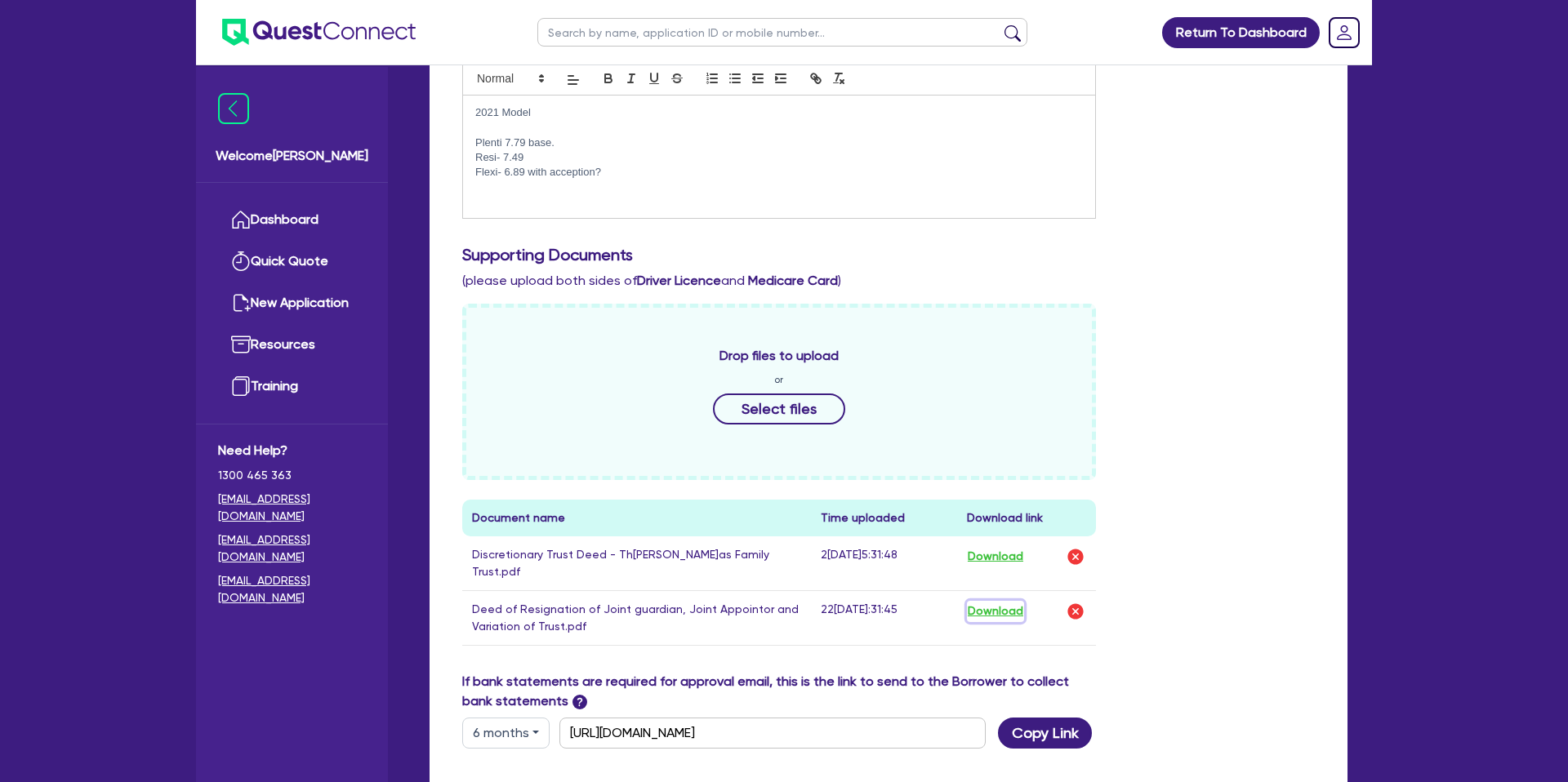
click at [1002, 601] on button "Download" at bounding box center [995, 611] width 57 height 21
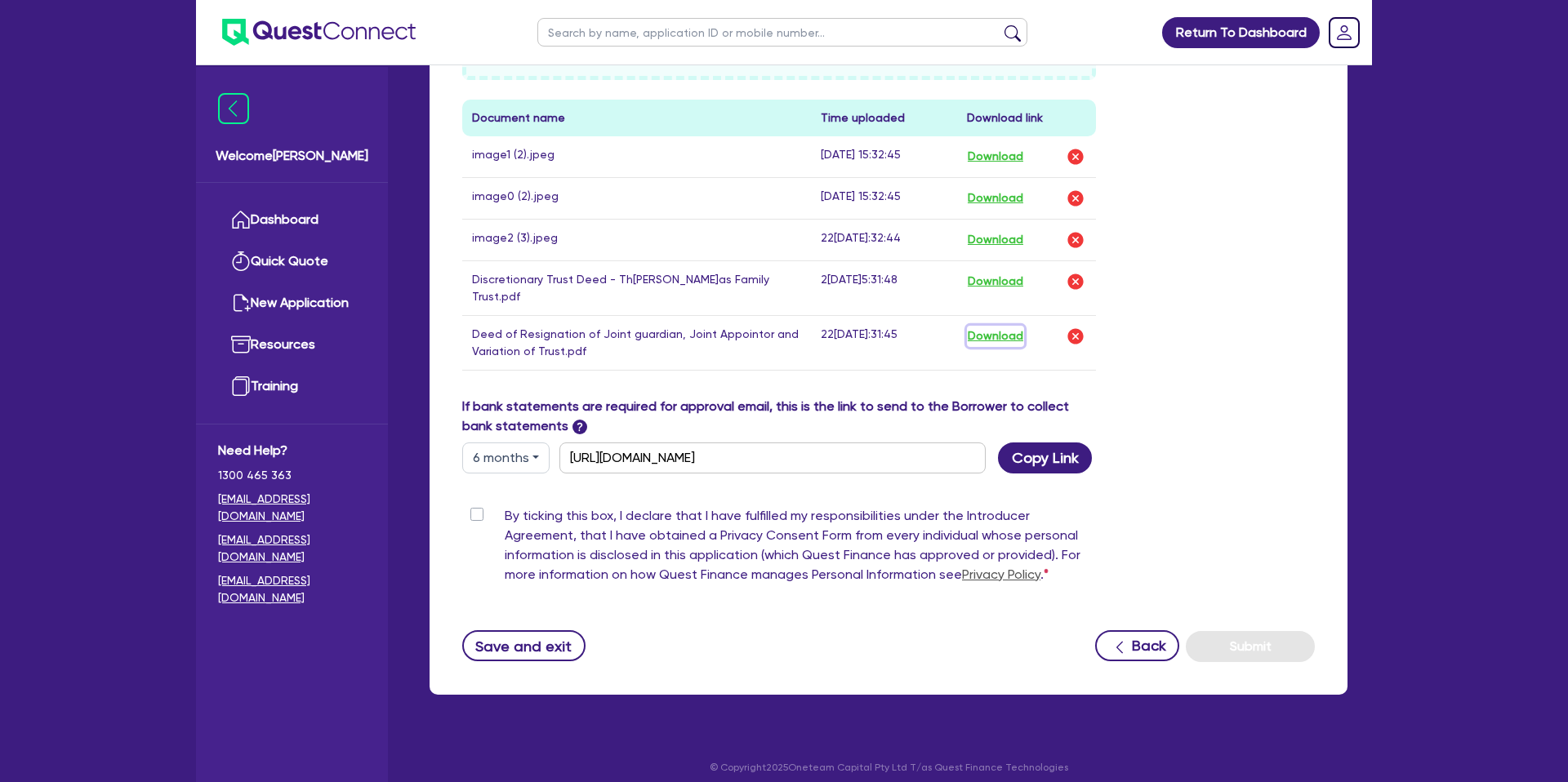
scroll to position [0, 0]
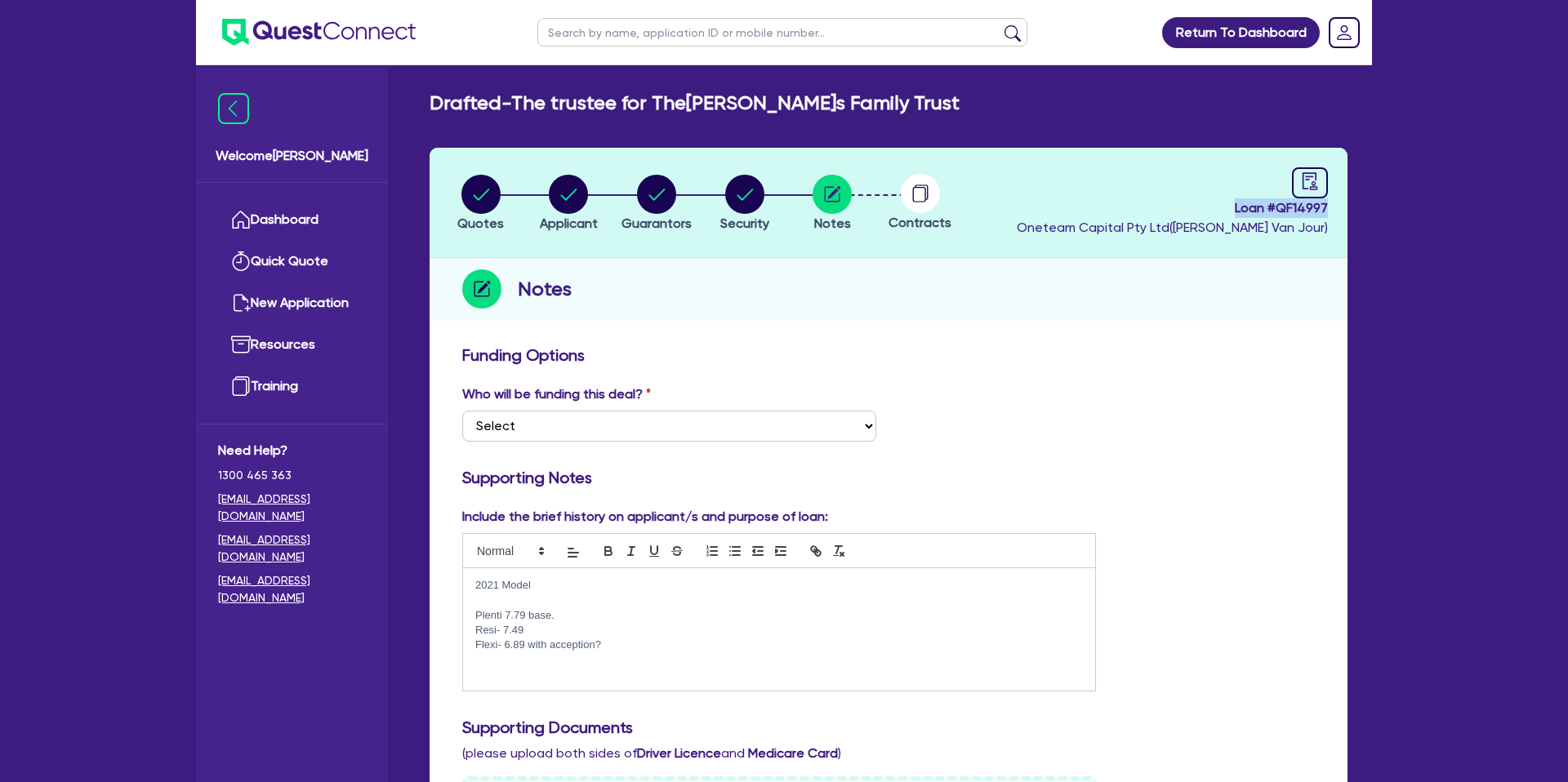
drag, startPoint x: 1235, startPoint y: 207, endPoint x: 1328, endPoint y: 204, distance: 93.0
click at [1328, 204] on header "Quotes Applicant [GEOGRAPHIC_DATA] Security Notes Contracts Loan # QF14997 Onet…" at bounding box center [888, 203] width 918 height 111
copy span "Loan # QF14997"
click at [472, 191] on circle "button" at bounding box center [481, 194] width 40 height 40
select select "CARS_AND_LIGHT_TRUCKS"
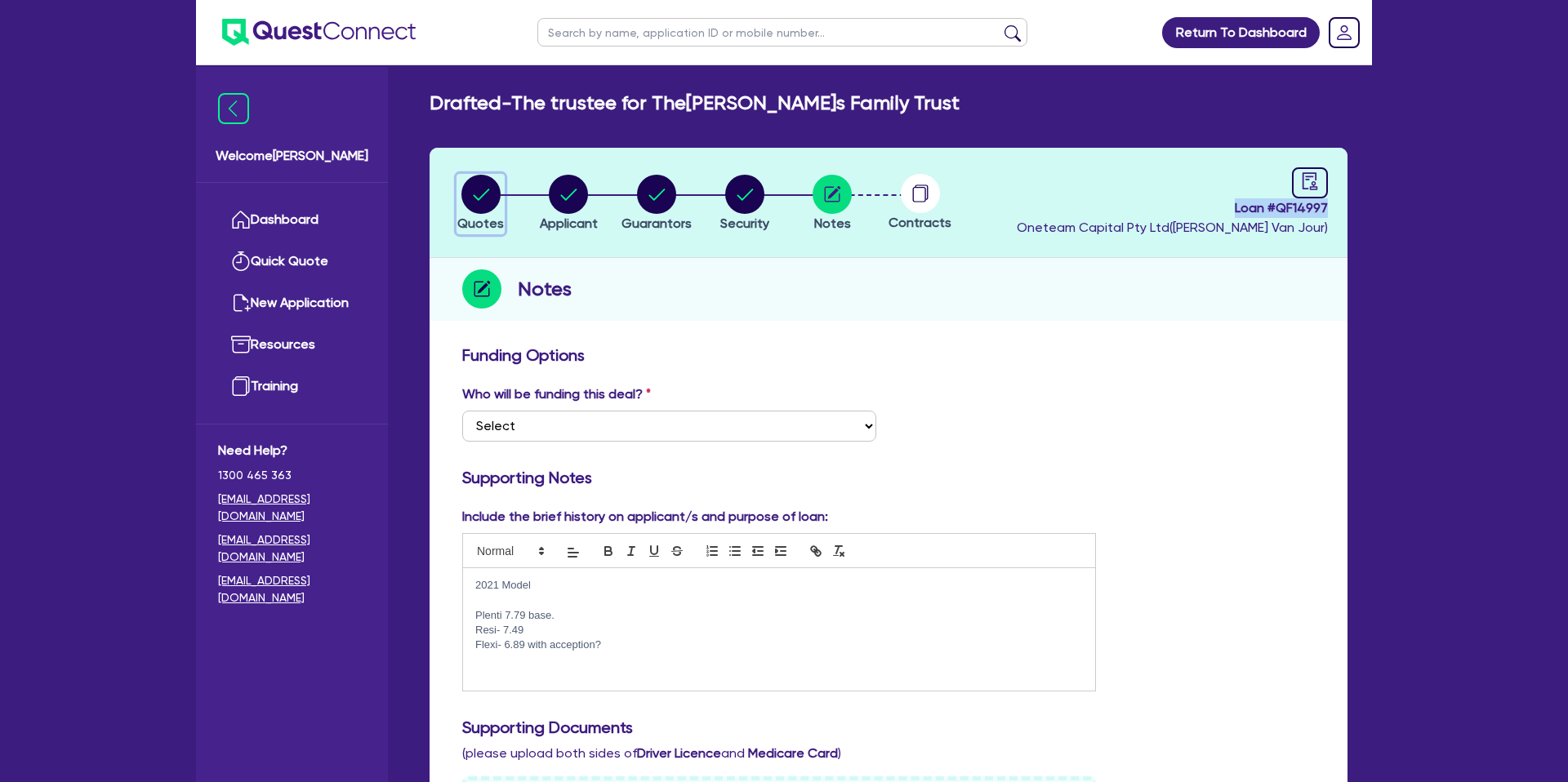
select select "PASSENGER_VEHICLES"
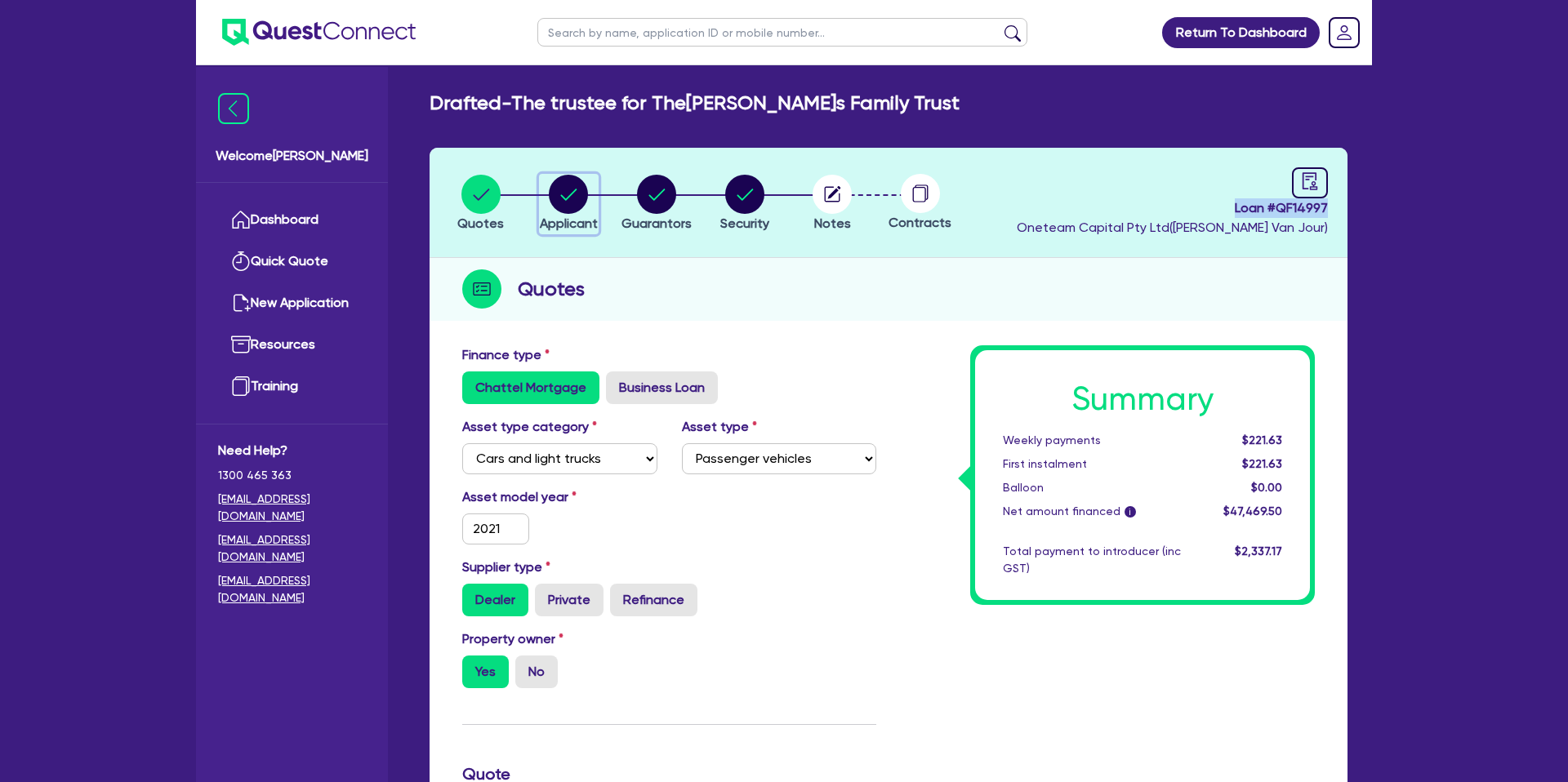
click at [575, 204] on circle "button" at bounding box center [568, 194] width 40 height 40
select select "TRUST"
select select "INDIVIDUAL"
select select "BUILDING_CONSTRUCTION"
select select "TRADES_SERVICES_CONSUMERS"
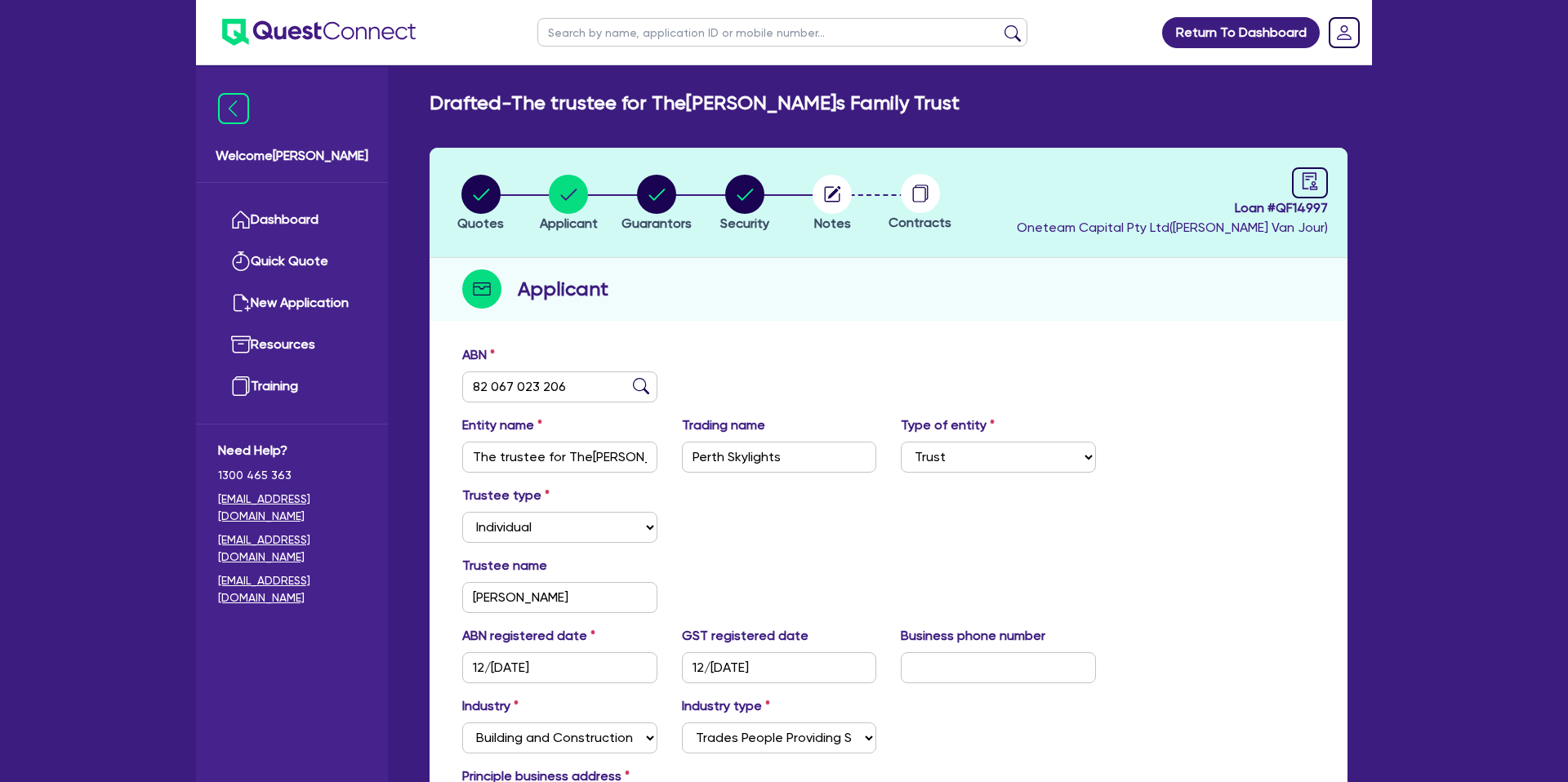
drag, startPoint x: 1227, startPoint y: 274, endPoint x: 1233, endPoint y: 221, distance: 53.3
click at [1231, 270] on div "Applicant" at bounding box center [888, 289] width 918 height 63
drag, startPoint x: 1228, startPoint y: 210, endPoint x: 1380, endPoint y: 216, distance: 152.1
click at [1380, 216] on div "Return To Dashboard Edit Profile Logout Welcome[PERSON_NAME] Quick Quote New Ap…" at bounding box center [783, 503] width 1200 height 1007
click at [297, 213] on link "Dashboard" at bounding box center [292, 219] width 147 height 41
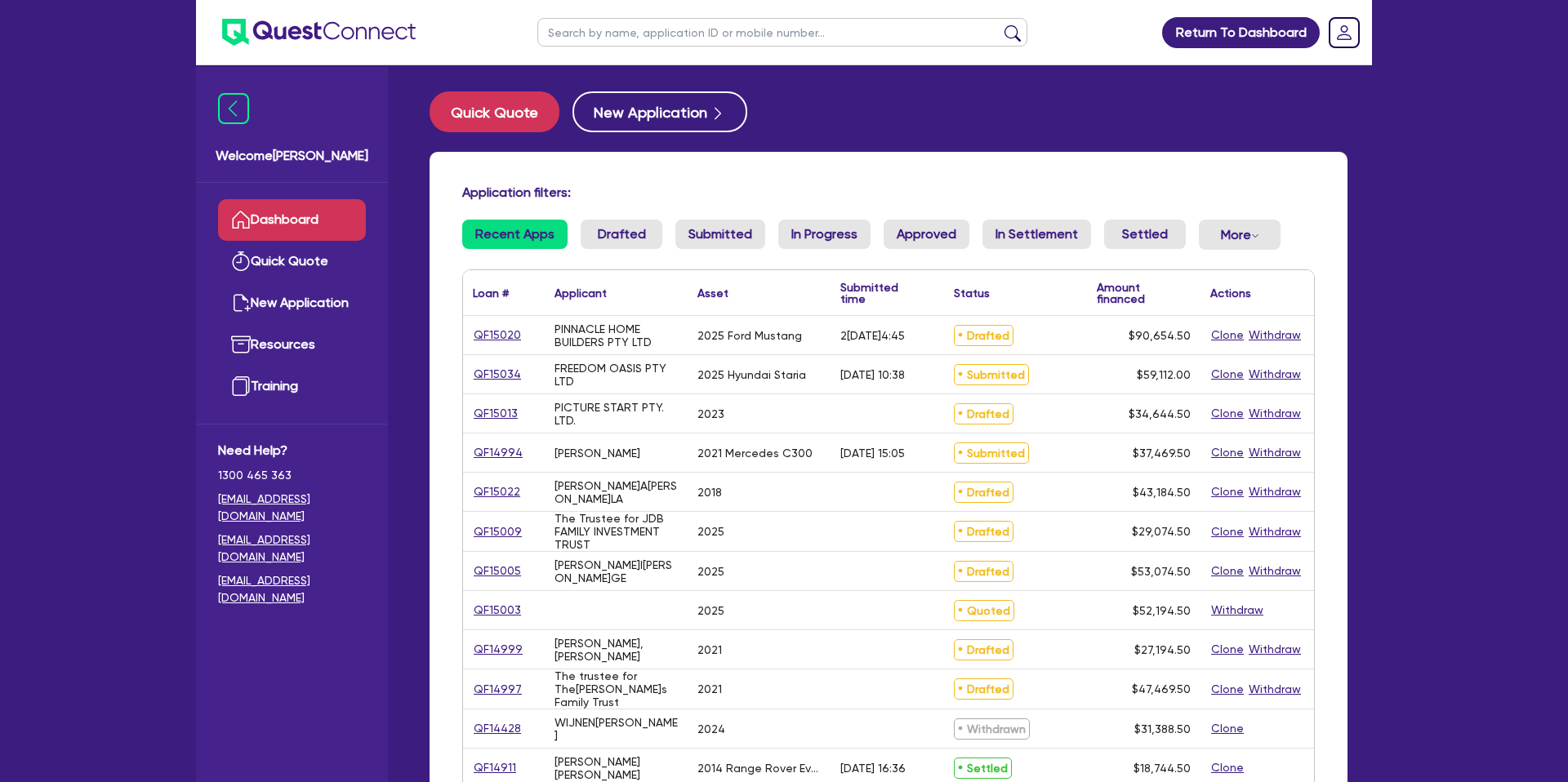
click at [673, 36] on input "text" at bounding box center [782, 31] width 490 height 29
type input "[PERSON_NAME]"
click at [1000, 25] on button "submit" at bounding box center [1012, 36] width 26 height 23
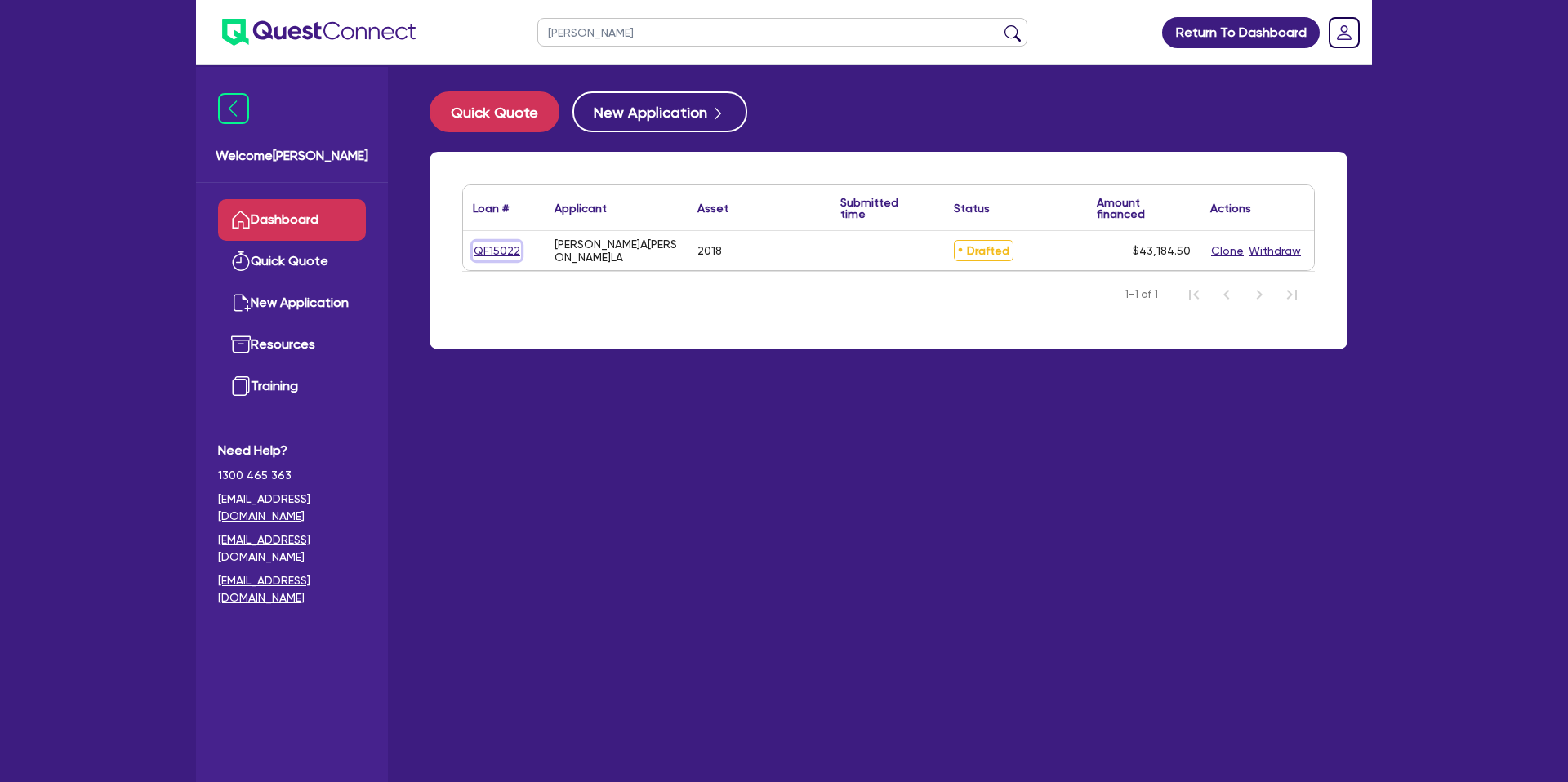
click at [515, 243] on link "QF15022" at bounding box center [497, 251] width 48 height 18
select select "CARS_AND_LIGHT_TRUCKS"
select select "PASSENGER_VEHICLES"
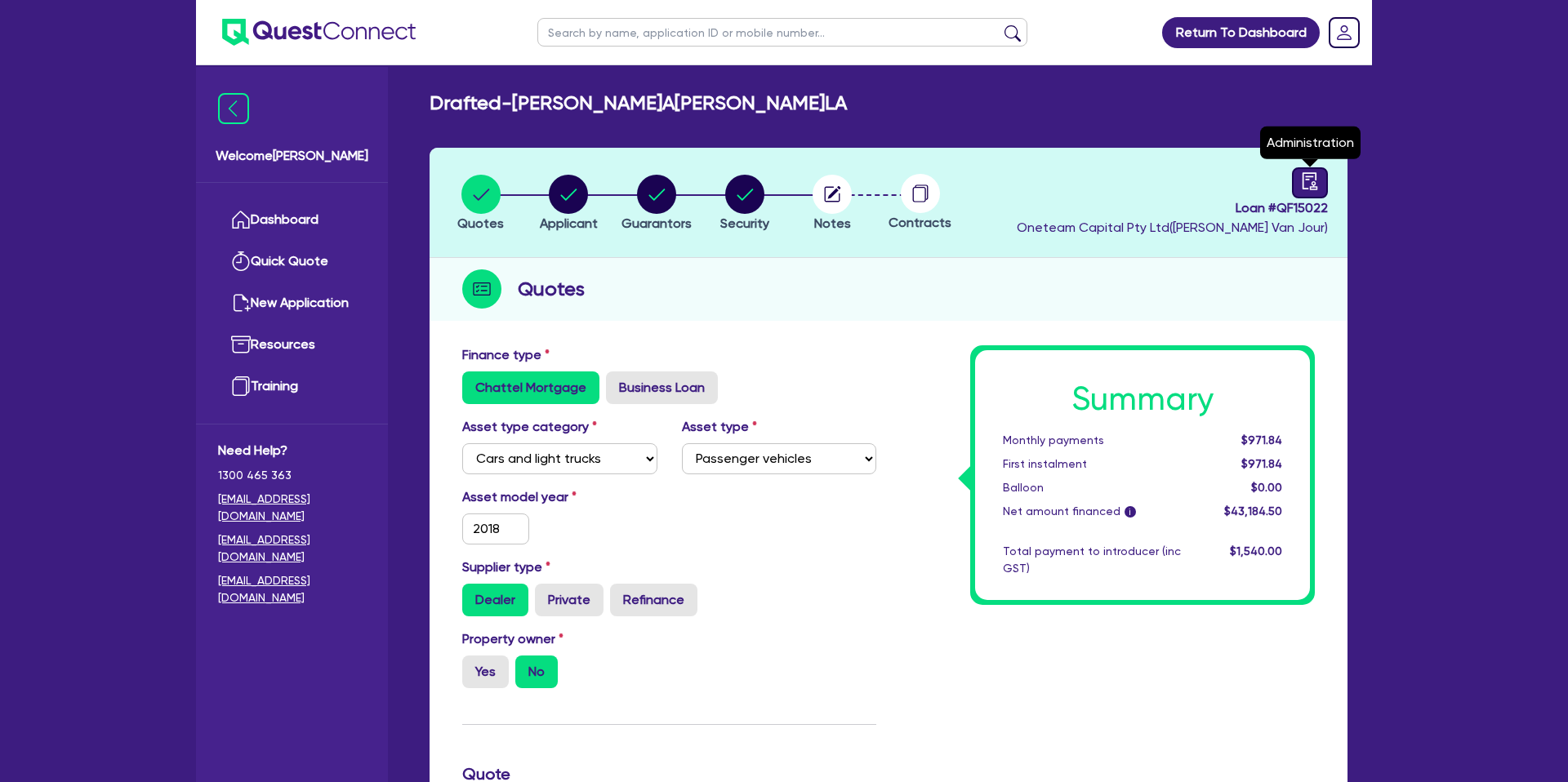
click at [1303, 179] on icon "audit" at bounding box center [1310, 181] width 15 height 18
select select "DRAFTED_NEW"
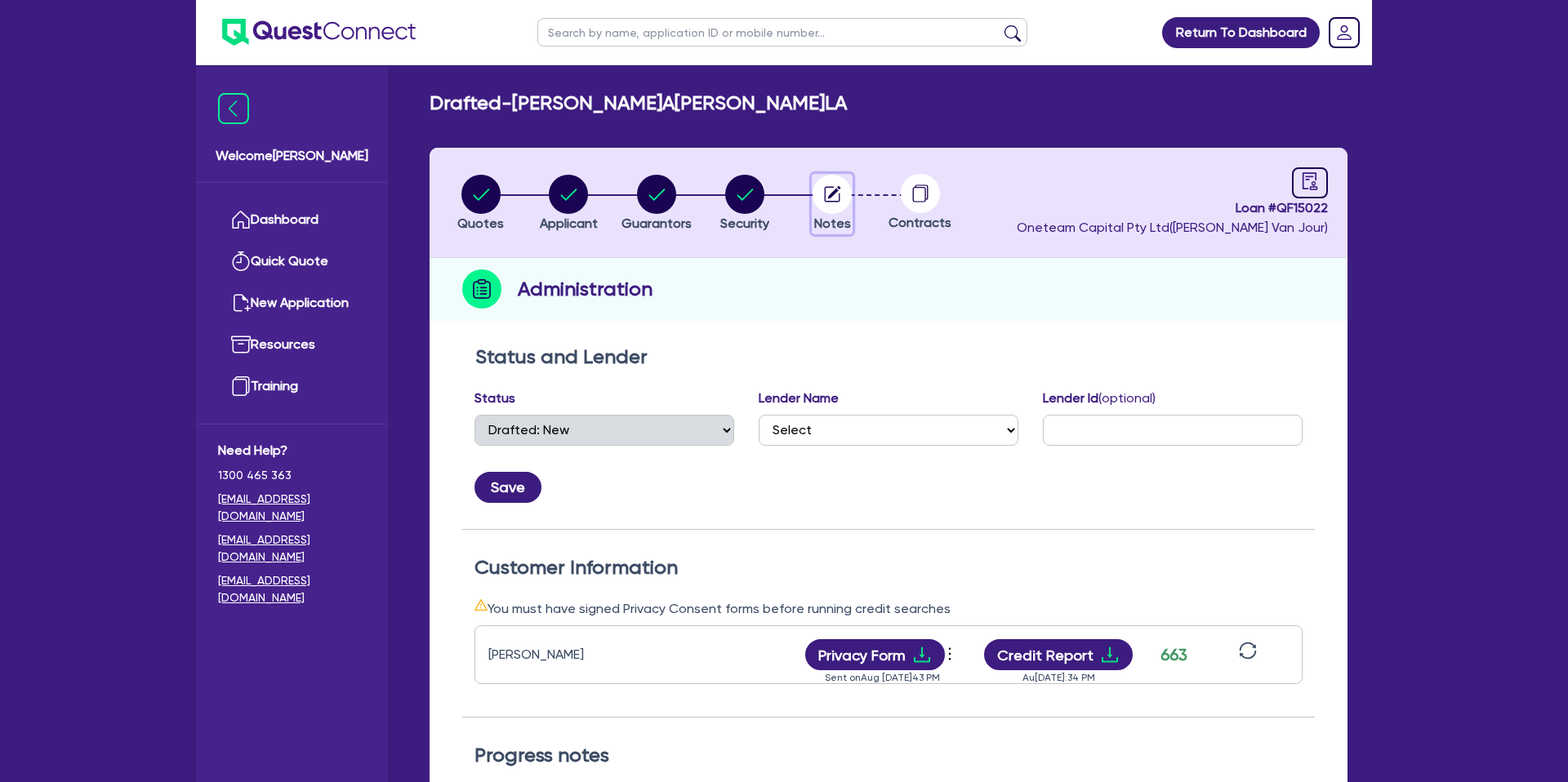
click at [842, 191] on circle "button" at bounding box center [832, 194] width 40 height 40
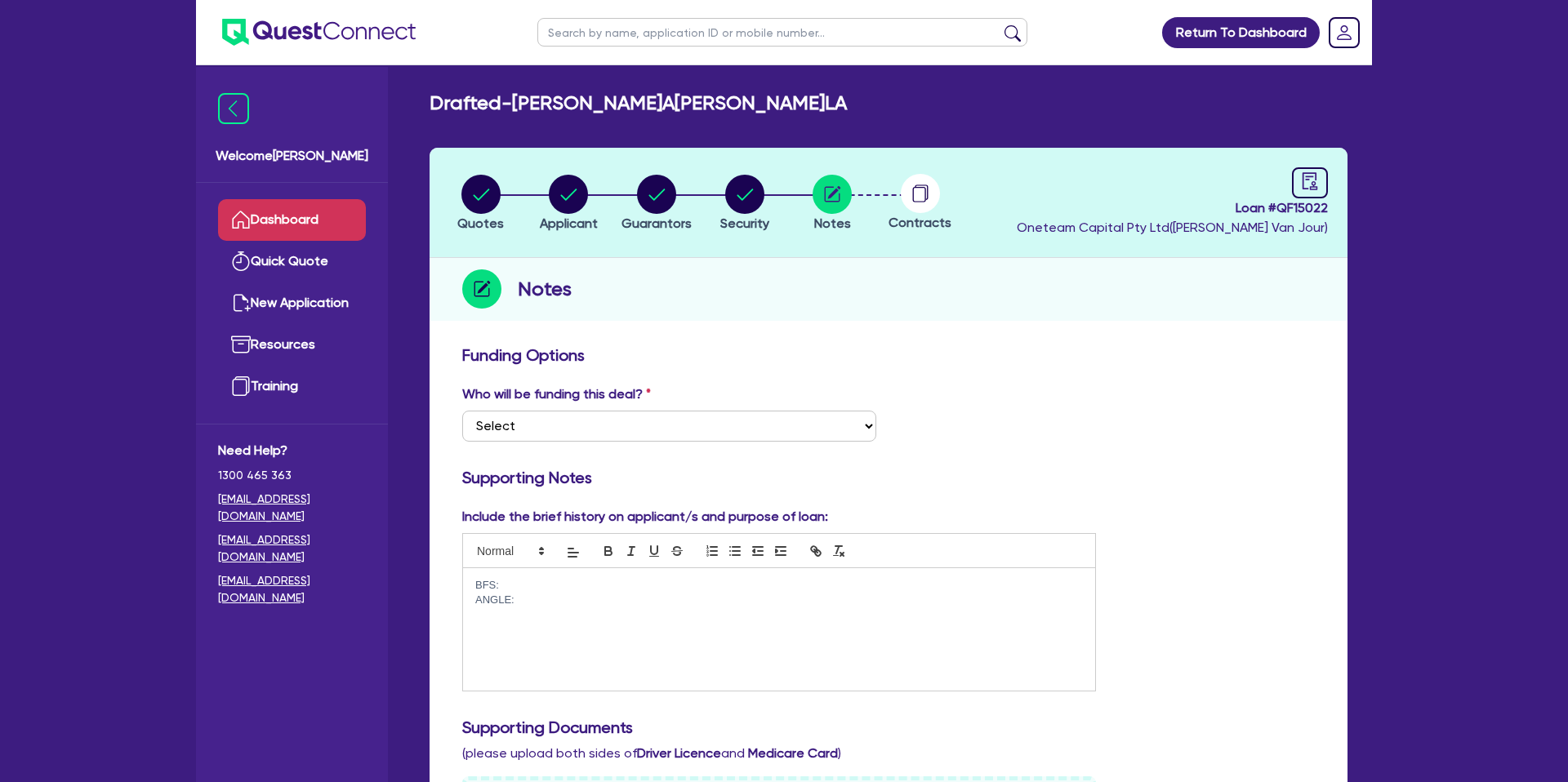
click at [311, 214] on link "Dashboard" at bounding box center [292, 219] width 147 height 41
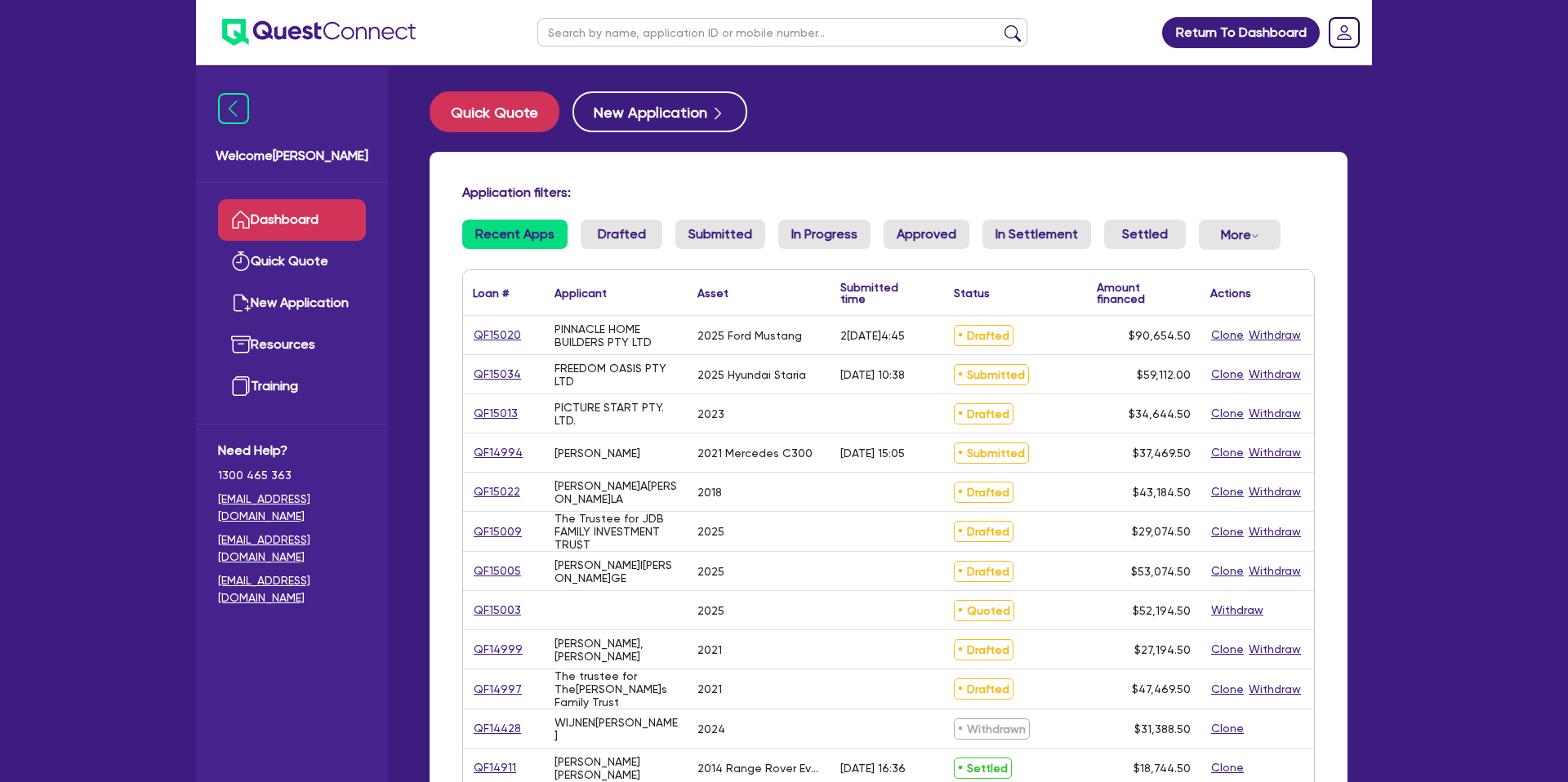
click at [645, 37] on input "text" at bounding box center [782, 31] width 490 height 29
click at [560, 111] on link "Quick Quote" at bounding box center [500, 111] width 143 height 41
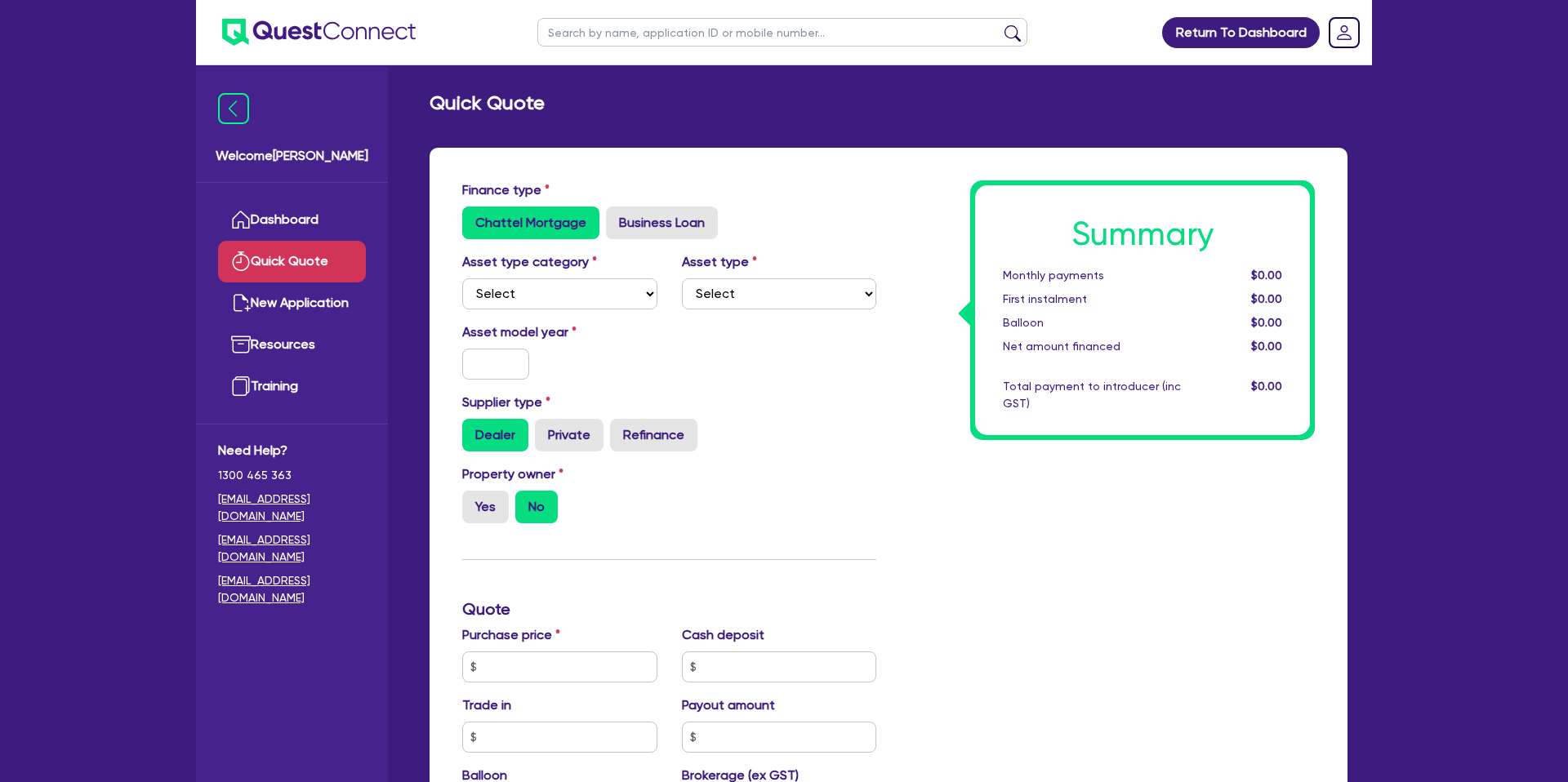
click at [645, 32] on input "text" at bounding box center [782, 31] width 490 height 29
type input "Siobh"
click button "submit" at bounding box center [1012, 36] width 26 height 23
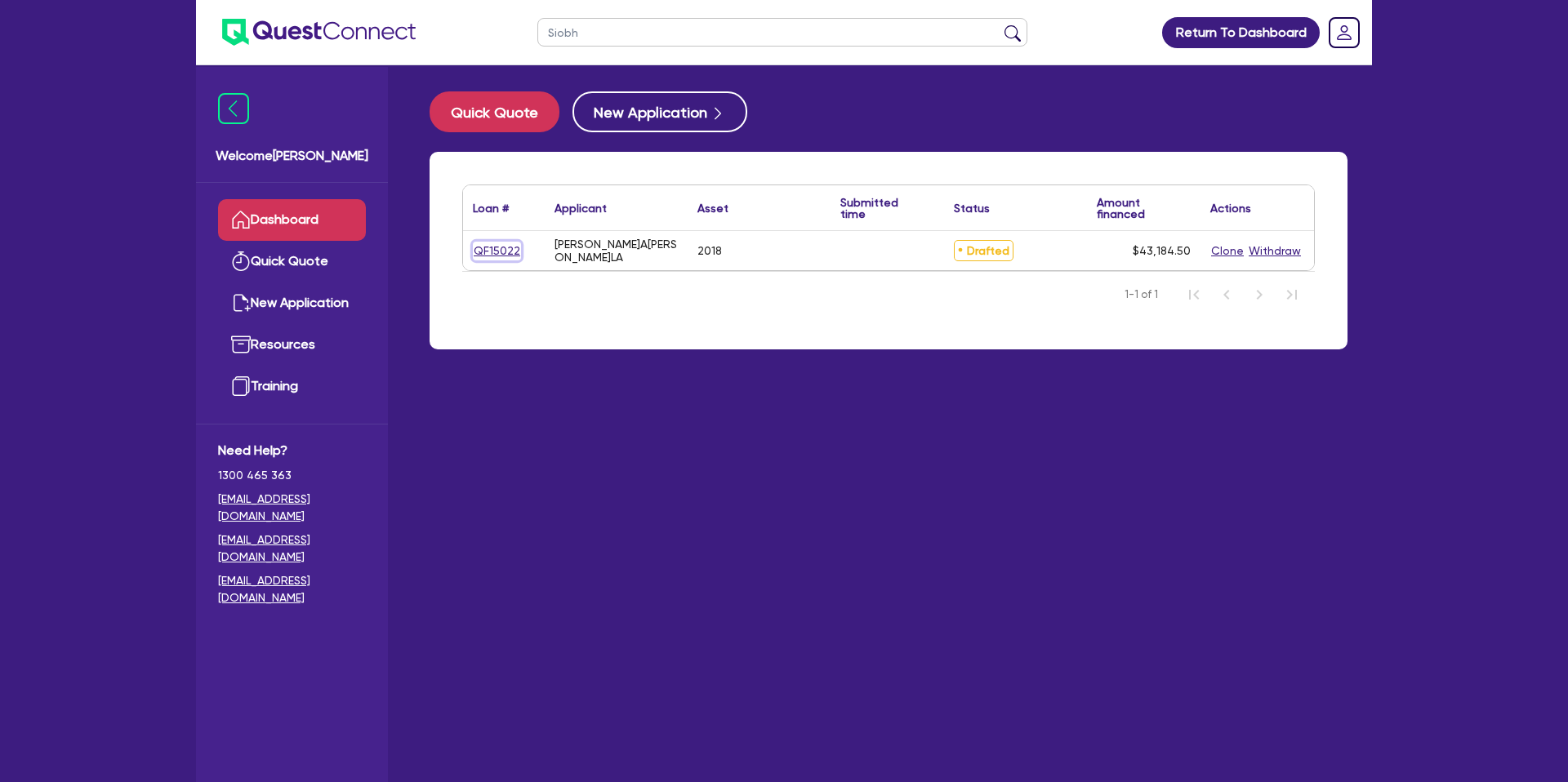
click at [507, 248] on link "QF15022" at bounding box center [497, 251] width 48 height 18
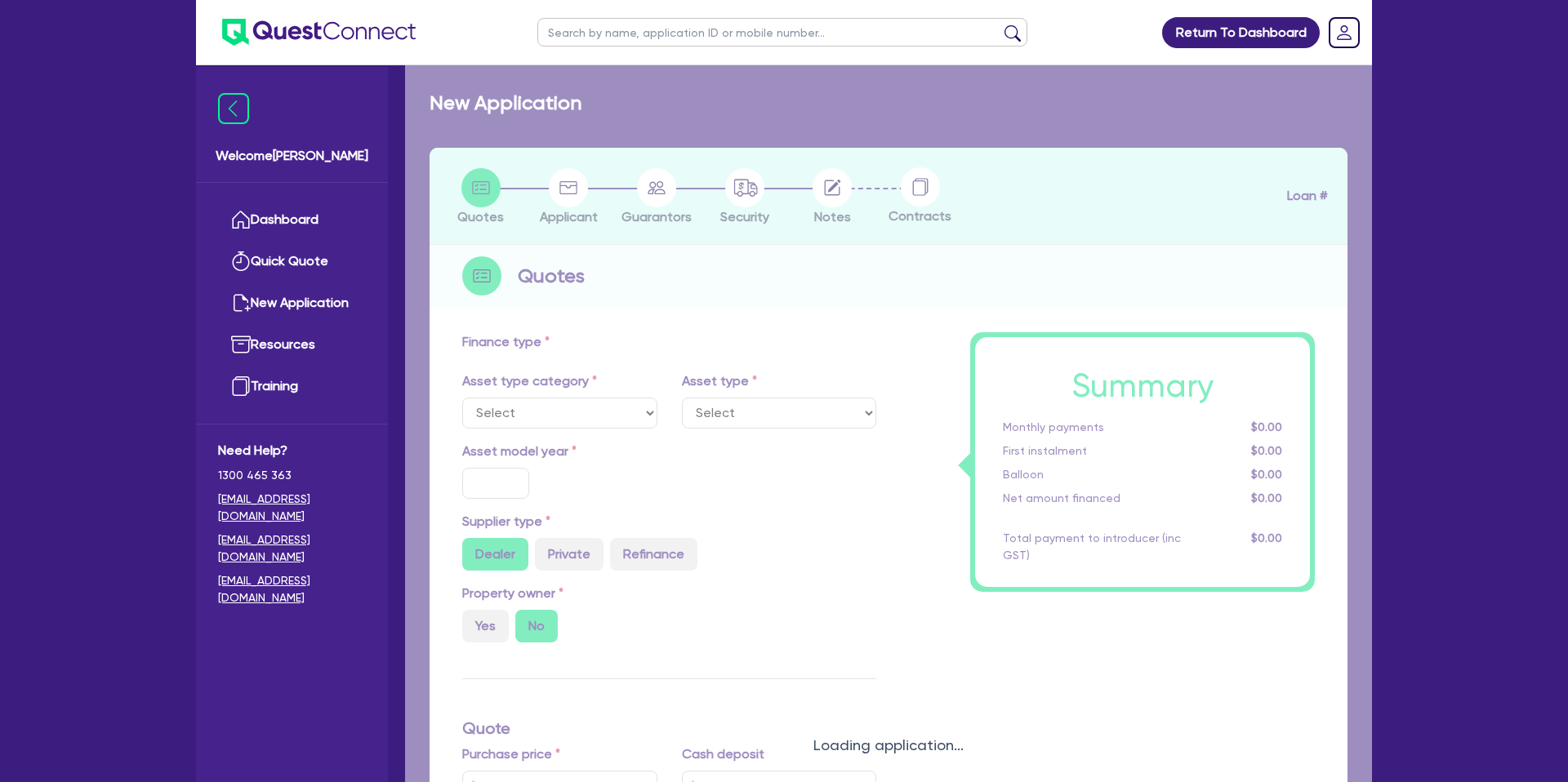
select select "CARS_AND_LIGHT_TRUCKS"
type input "2018"
type input "40,990"
type input "12.99"
type input "1,400"
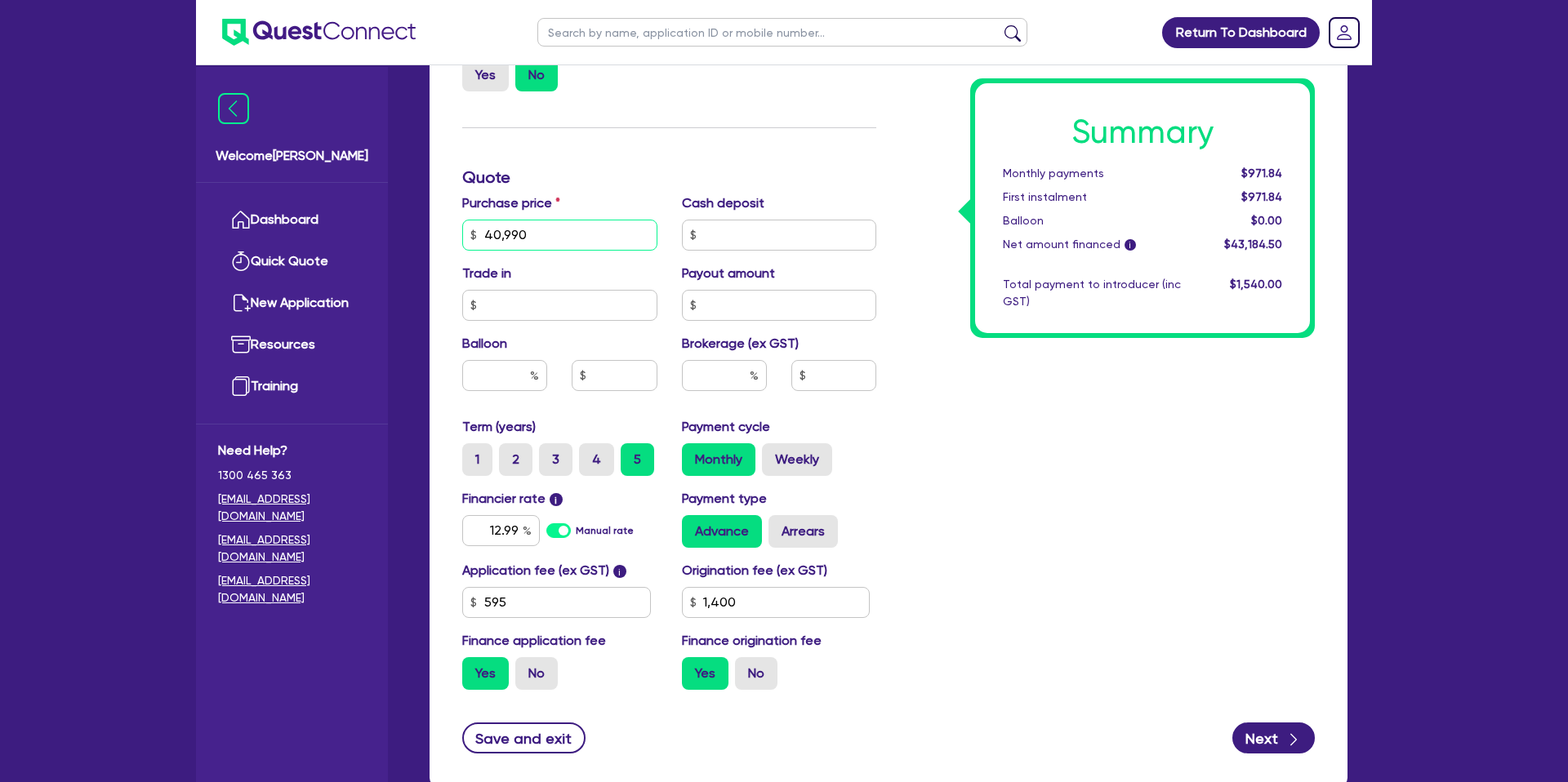
scroll to position [598, 0]
click at [574, 236] on input "40,990" at bounding box center [560, 235] width 195 height 31
click at [519, 533] on input "12.99" at bounding box center [501, 530] width 77 height 31
click at [872, 566] on div "Origination fee (ex GST) 1,400" at bounding box center [779, 589] width 219 height 57
click at [752, 602] on input "1,400" at bounding box center [776, 601] width 189 height 31
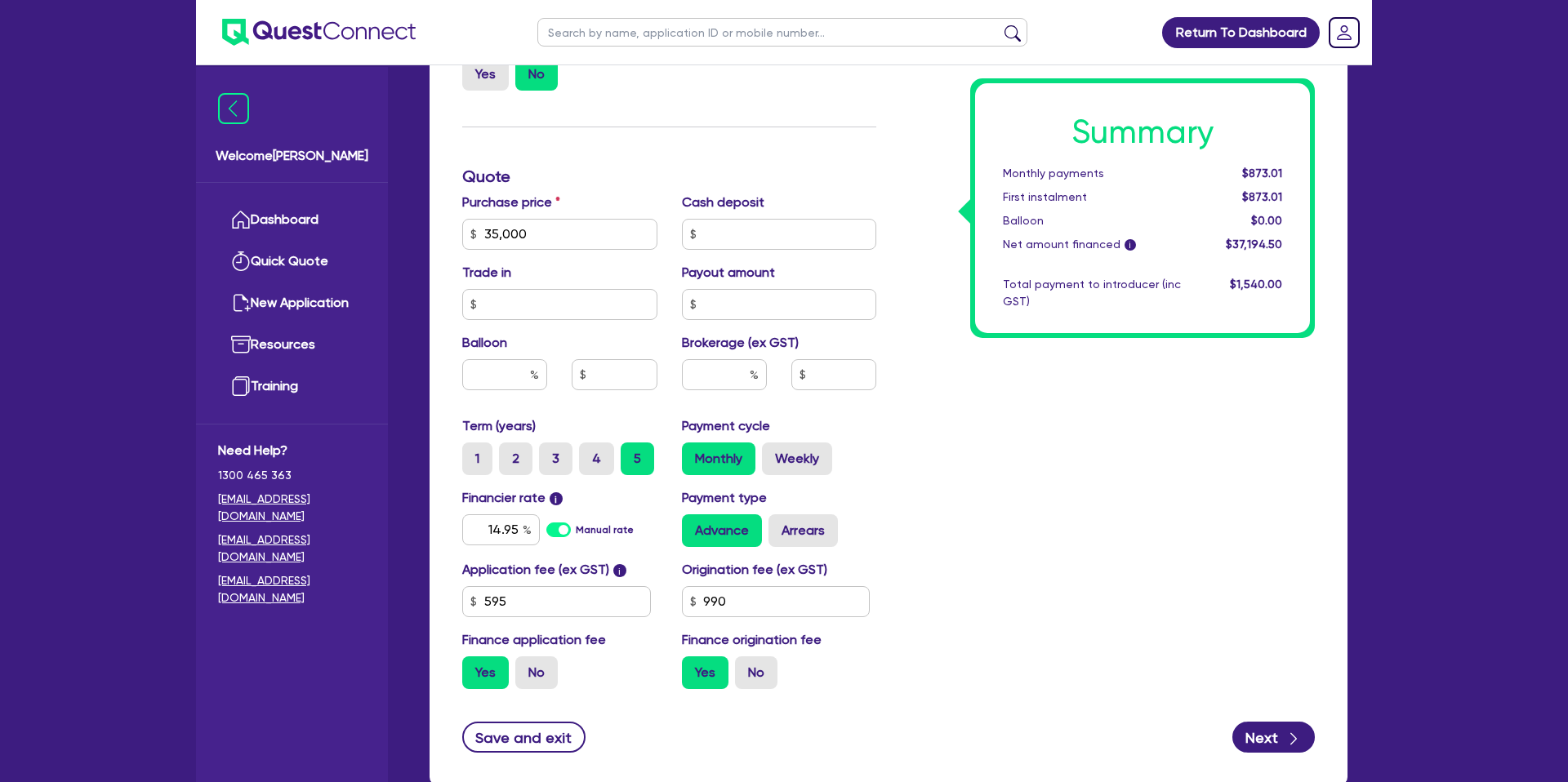
click at [1088, 499] on div "Summary Monthly payments $873.01 First instalment $873.01 Balloon $0.00 Net amo…" at bounding box center [1107, 225] width 439 height 954
click at [825, 452] on label "Weekly" at bounding box center [797, 458] width 70 height 32
click at [772, 452] on input "Weekly" at bounding box center [767, 448] width 11 height 11
click at [812, 513] on div "Payment type Advance Arrears" at bounding box center [779, 518] width 219 height 59
click at [819, 533] on label "Arrears" at bounding box center [802, 530] width 69 height 32
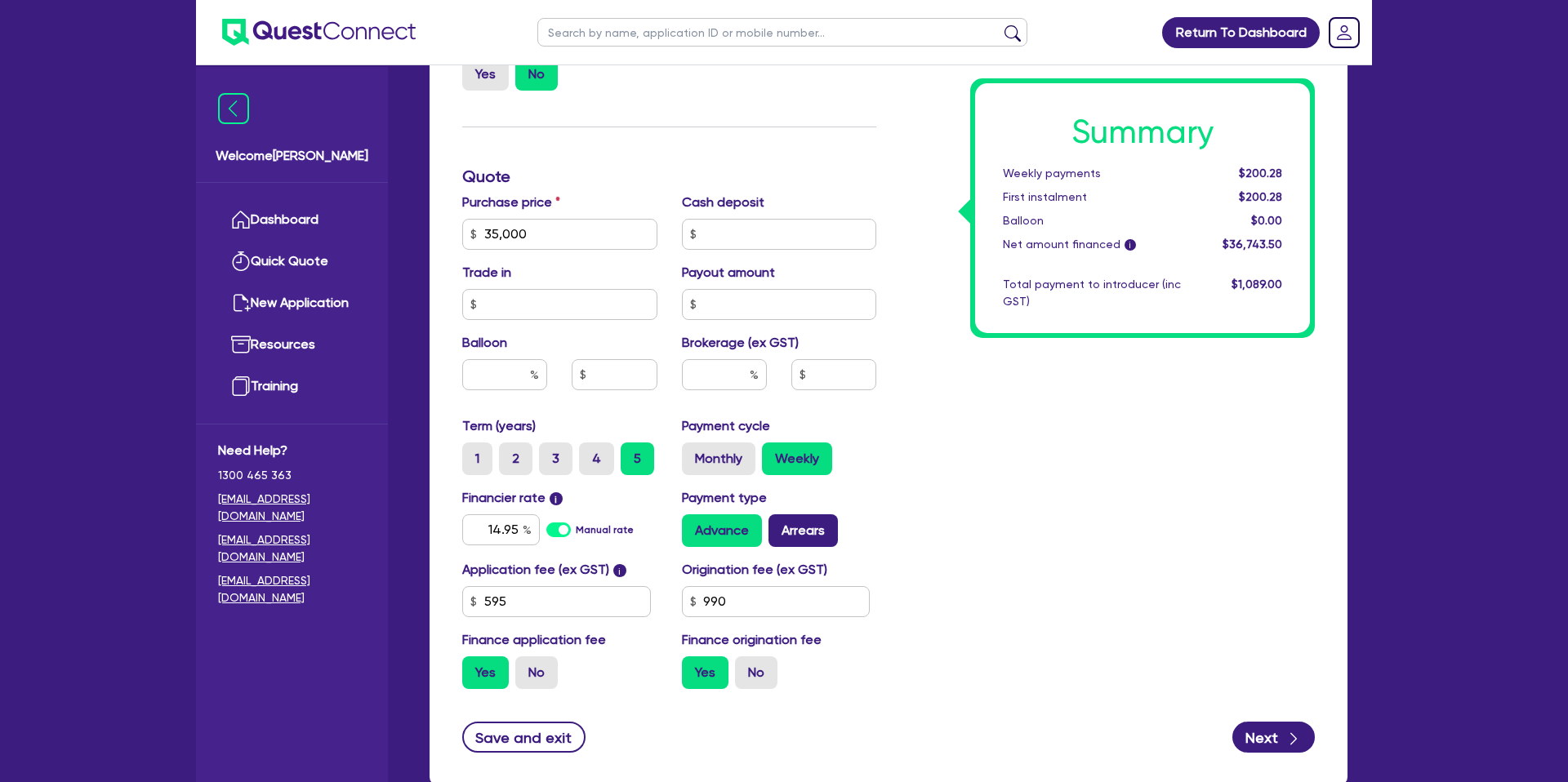
click at [779, 525] on input "Arrears" at bounding box center [774, 519] width 11 height 11
click at [720, 382] on input "text" at bounding box center [724, 375] width 85 height 31
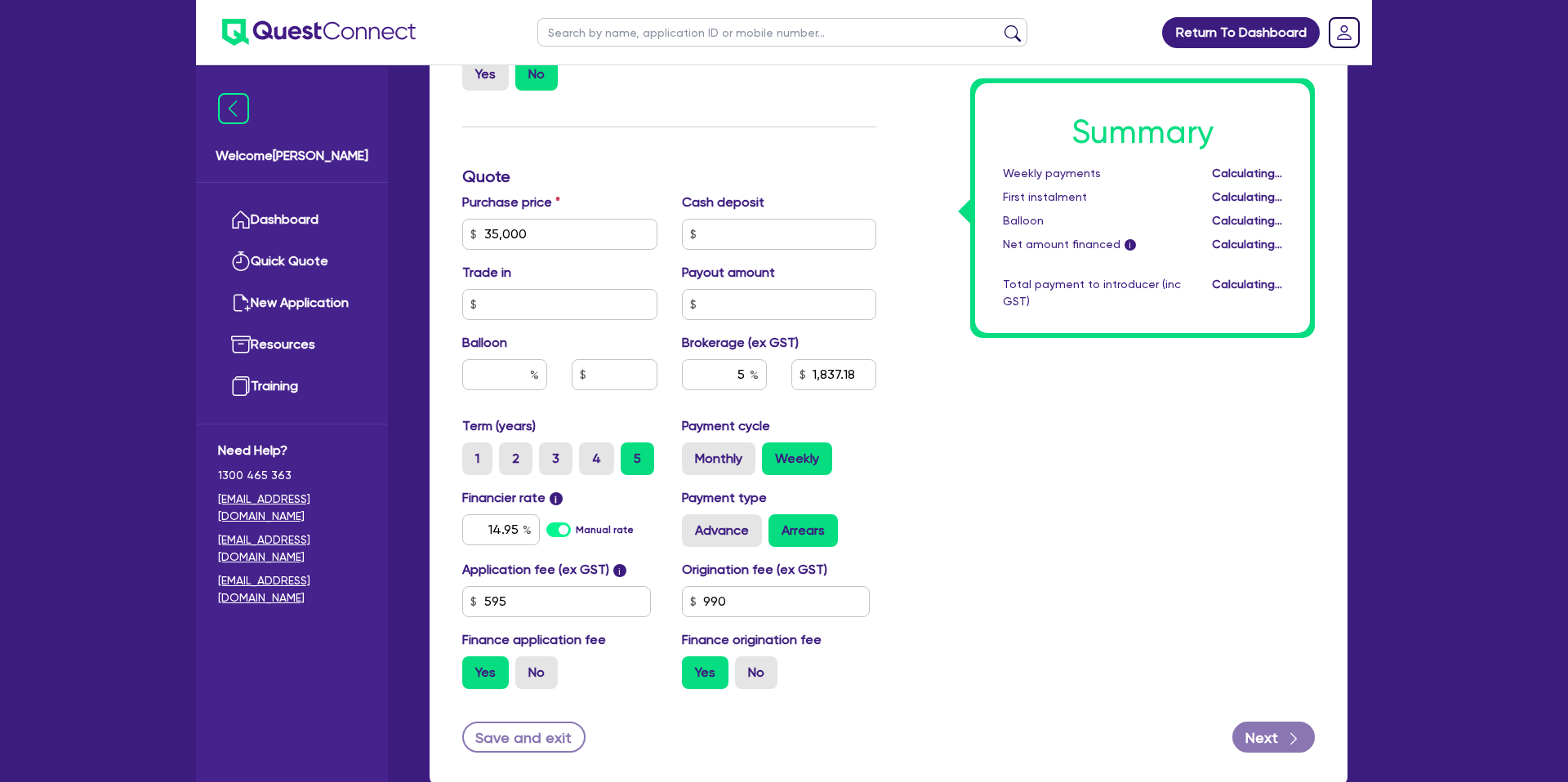
click at [926, 360] on div "Summary Weekly payments Calculating... First instalment Calculating... Balloon …" at bounding box center [1107, 225] width 439 height 954
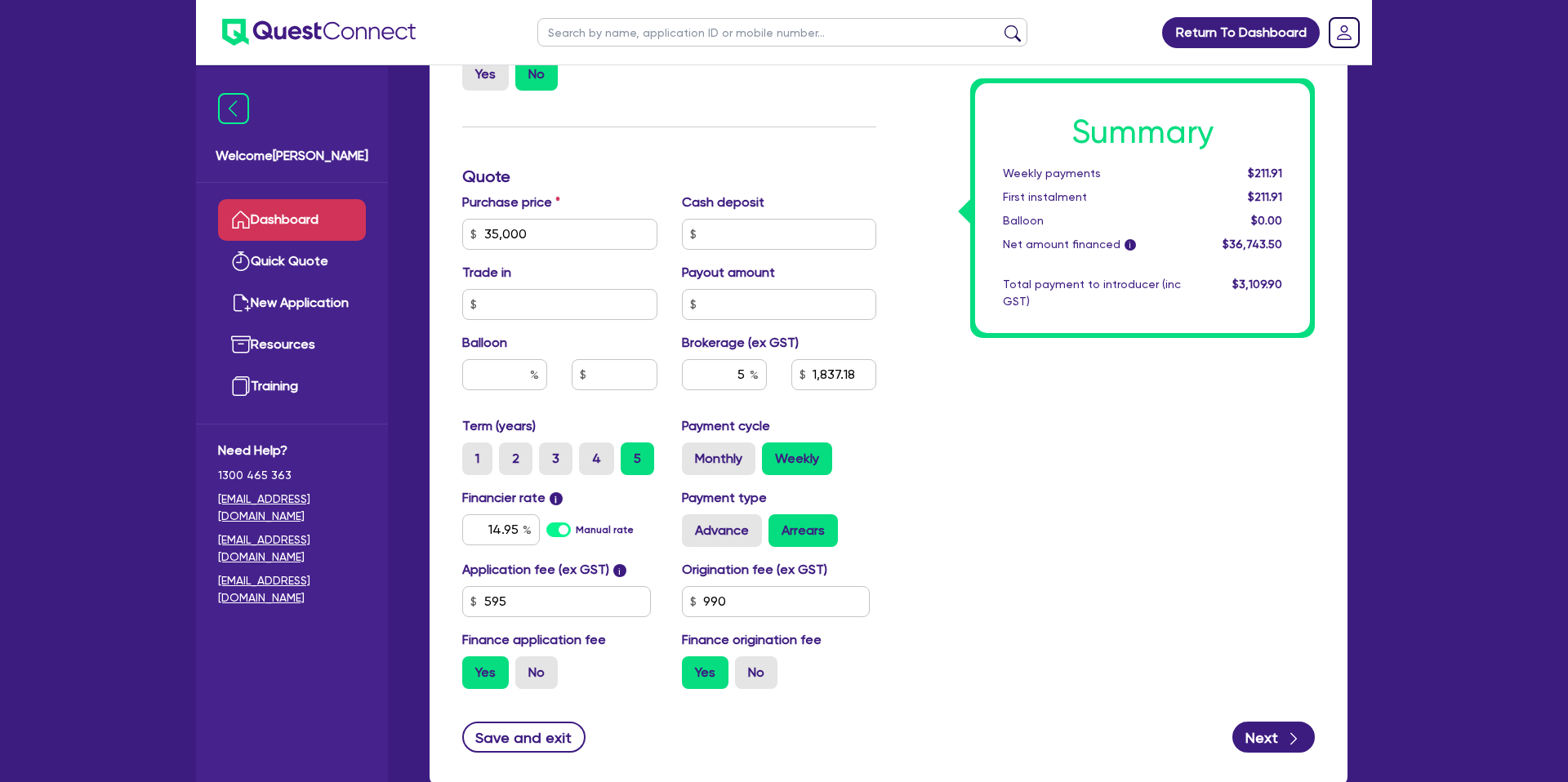
scroll to position [599, 0]
click at [338, 219] on link "Dashboard" at bounding box center [292, 219] width 147 height 41
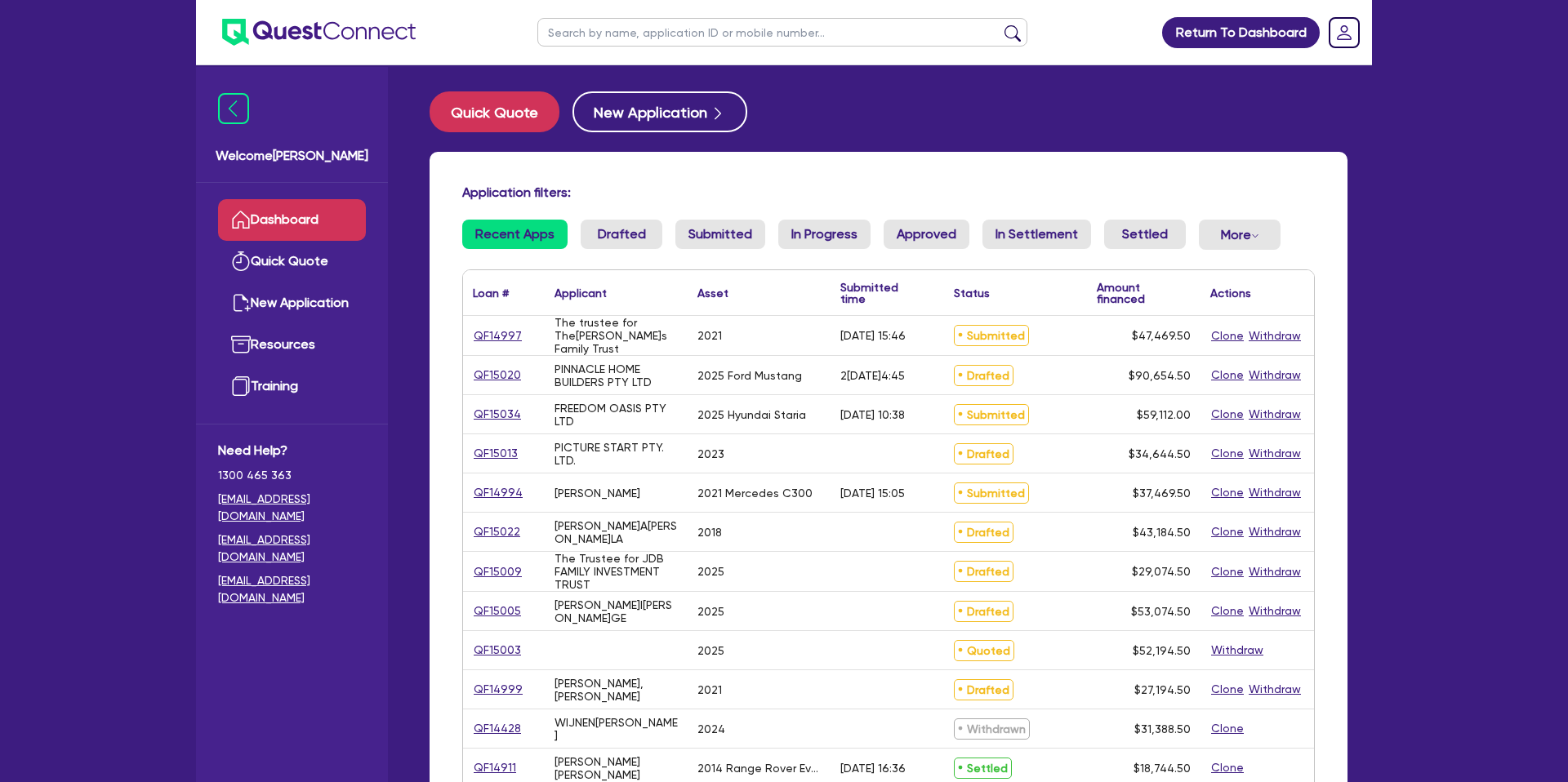
click at [622, 26] on input "text" at bounding box center [782, 31] width 490 height 29
click at [1000, 25] on button "submit" at bounding box center [1012, 36] width 26 height 23
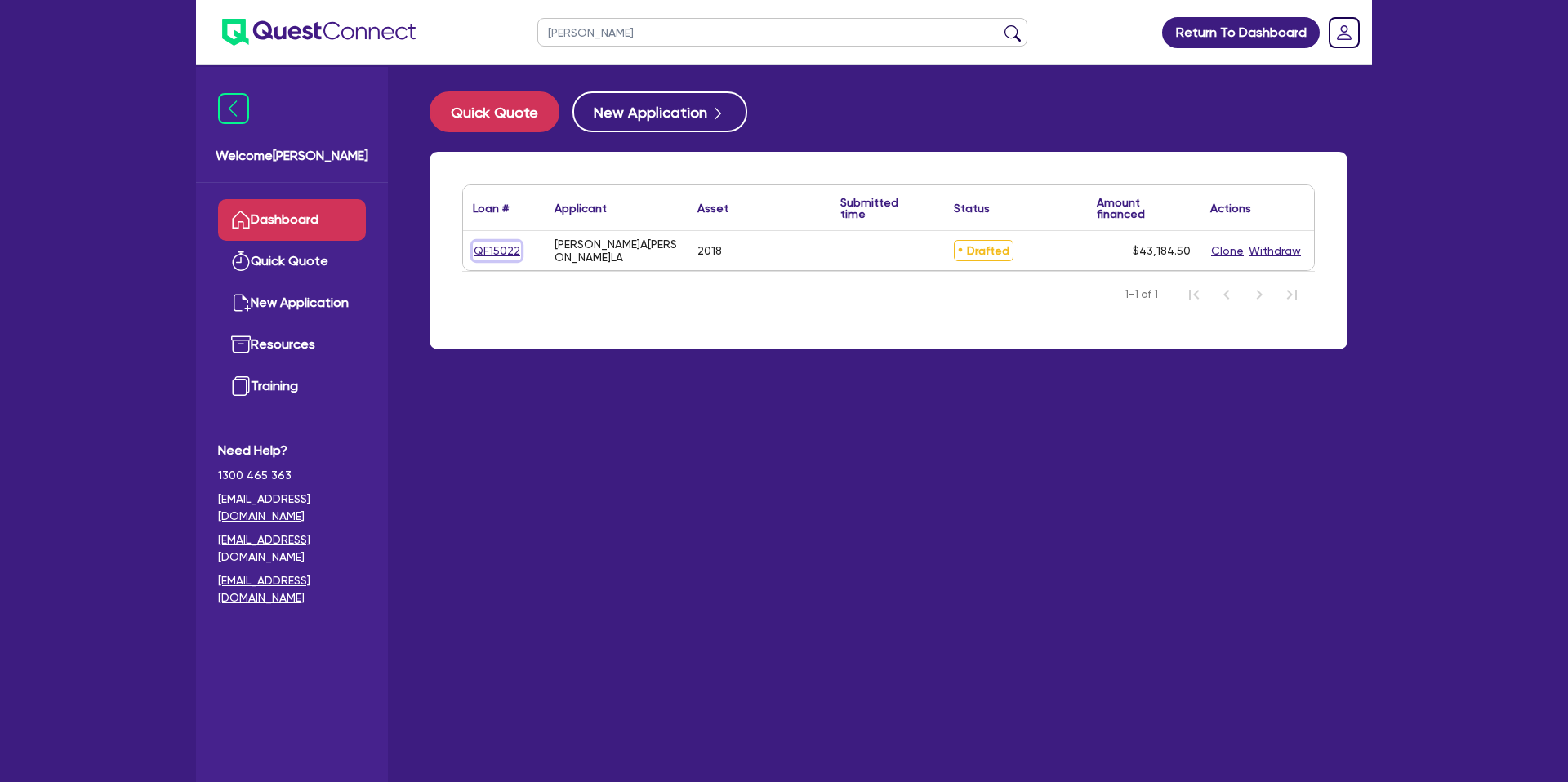
click at [496, 250] on link "QF15022" at bounding box center [497, 251] width 48 height 18
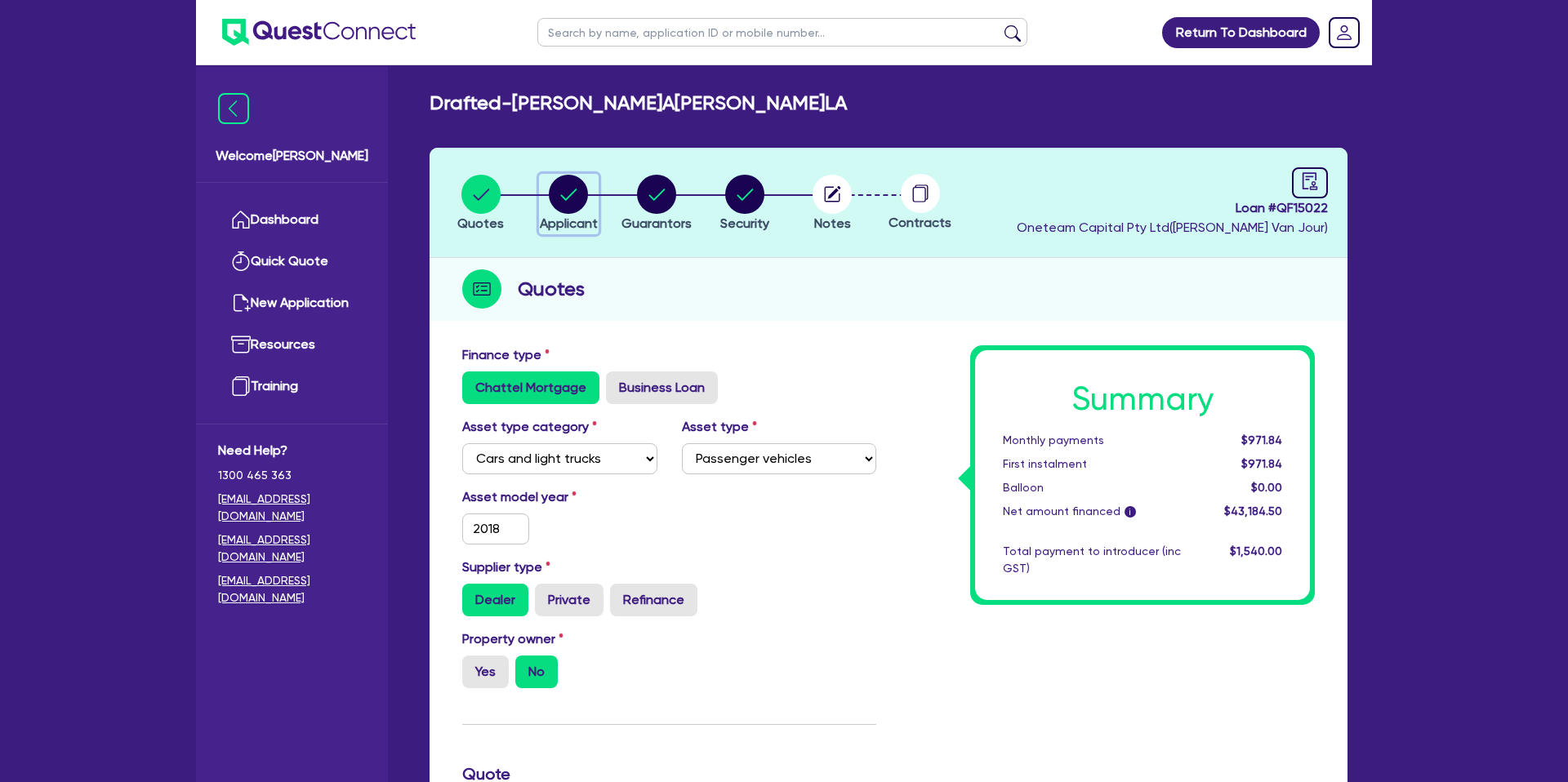
click at [585, 197] on circle "button" at bounding box center [568, 194] width 40 height 40
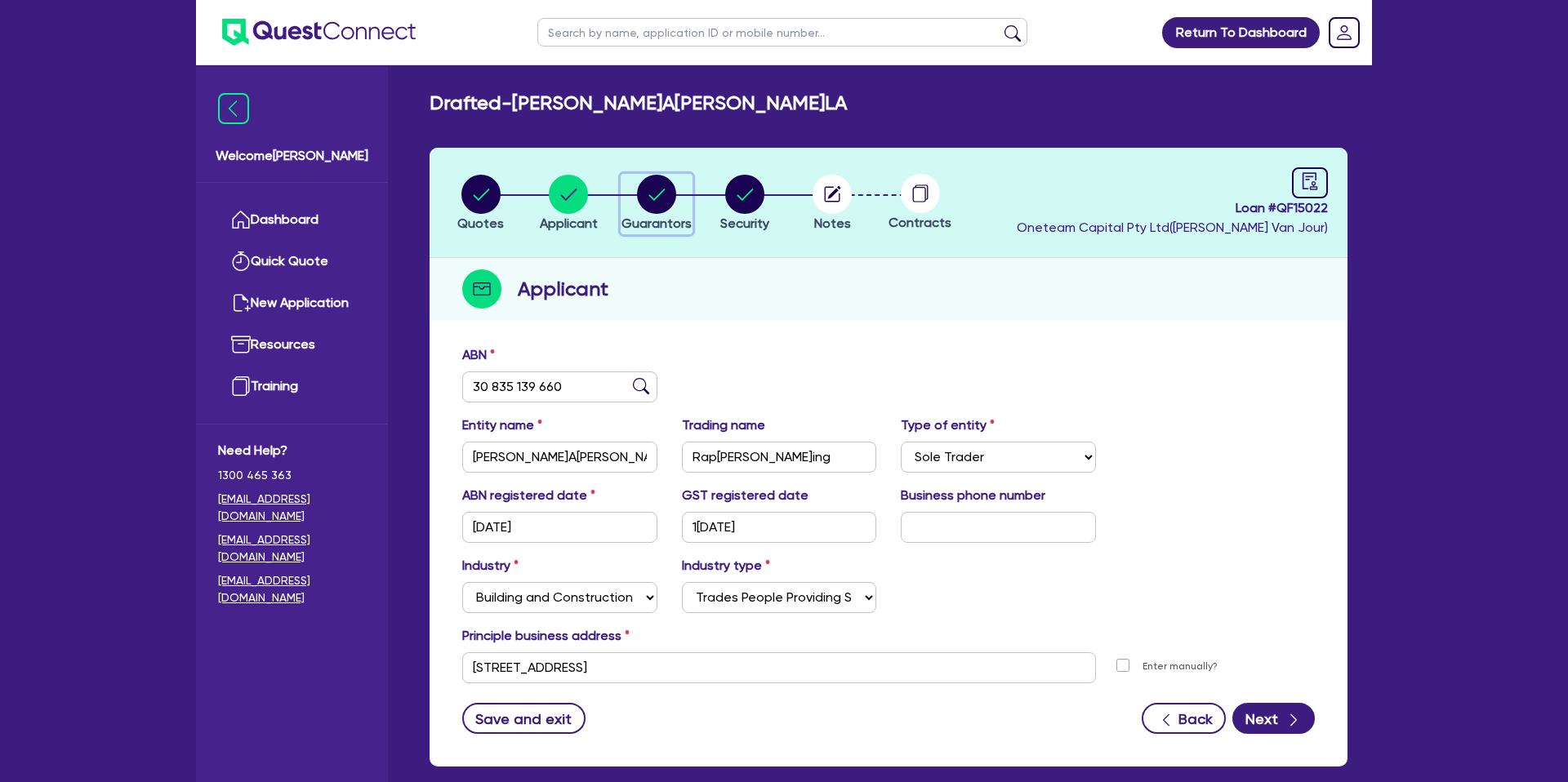
click at [622, 184] on div "button" at bounding box center [657, 194] width 70 height 40
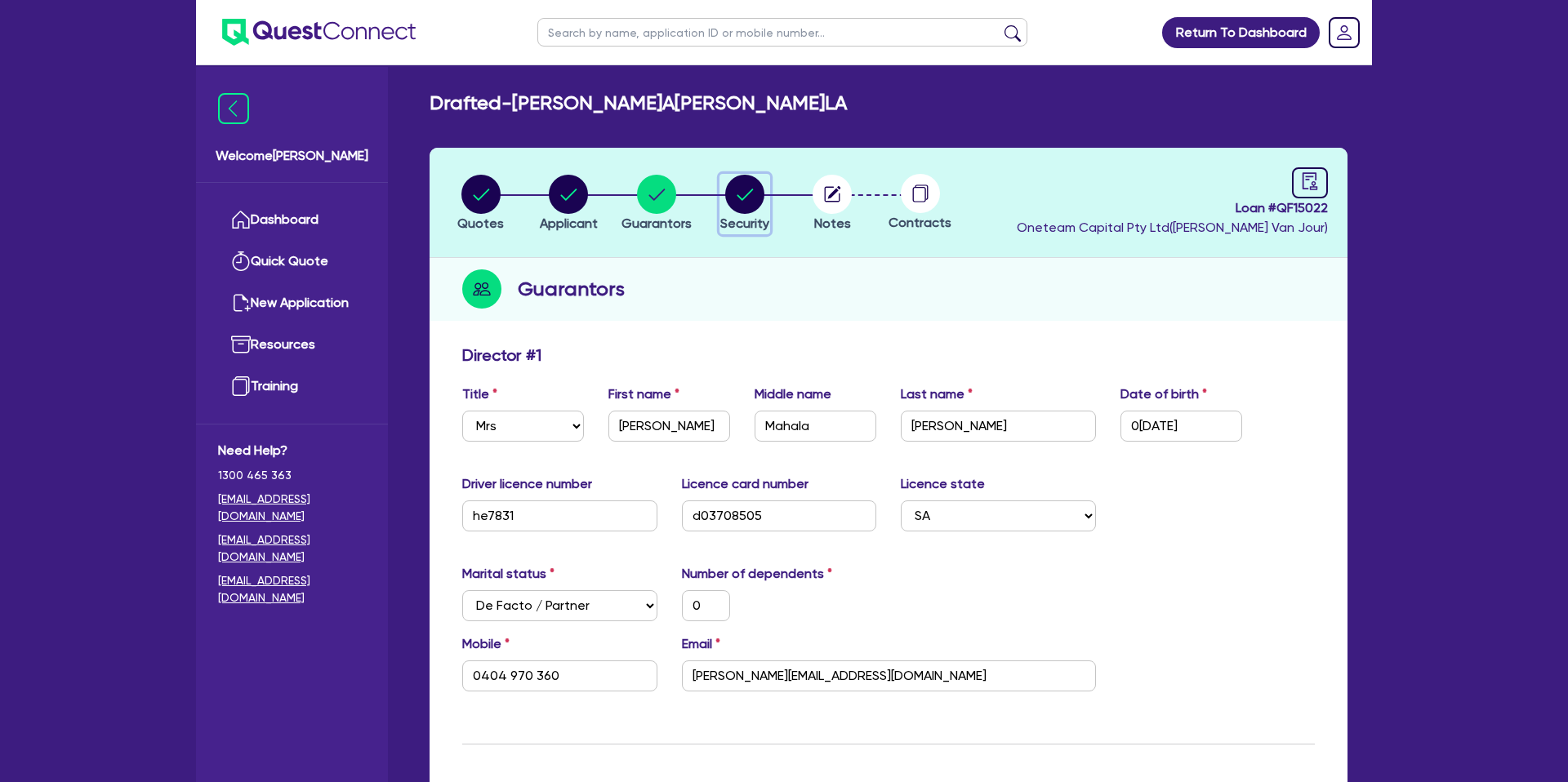
click at [741, 188] on circle "button" at bounding box center [744, 194] width 40 height 40
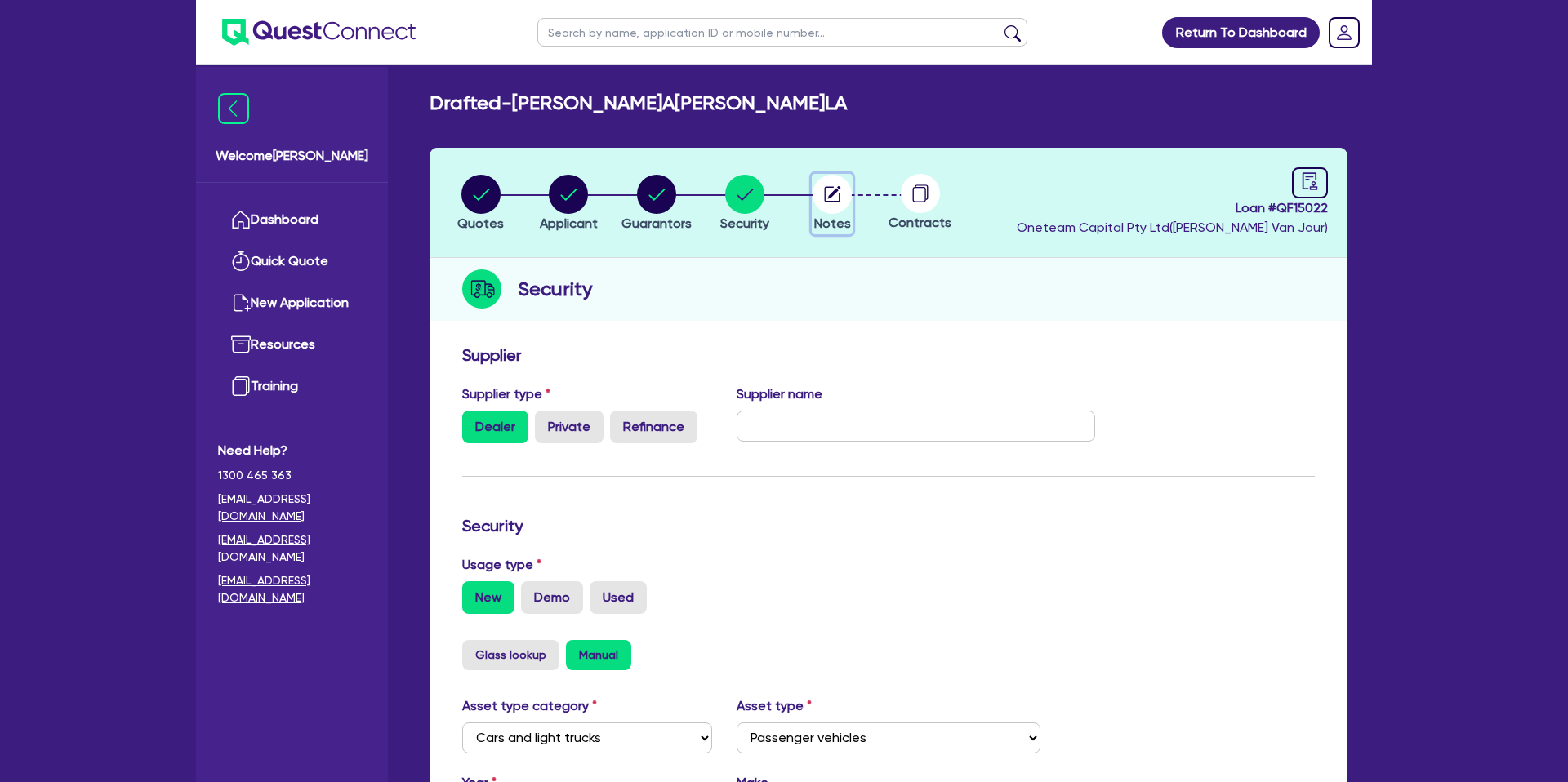
click at [830, 195] on icon "button" at bounding box center [835, 193] width 13 height 13
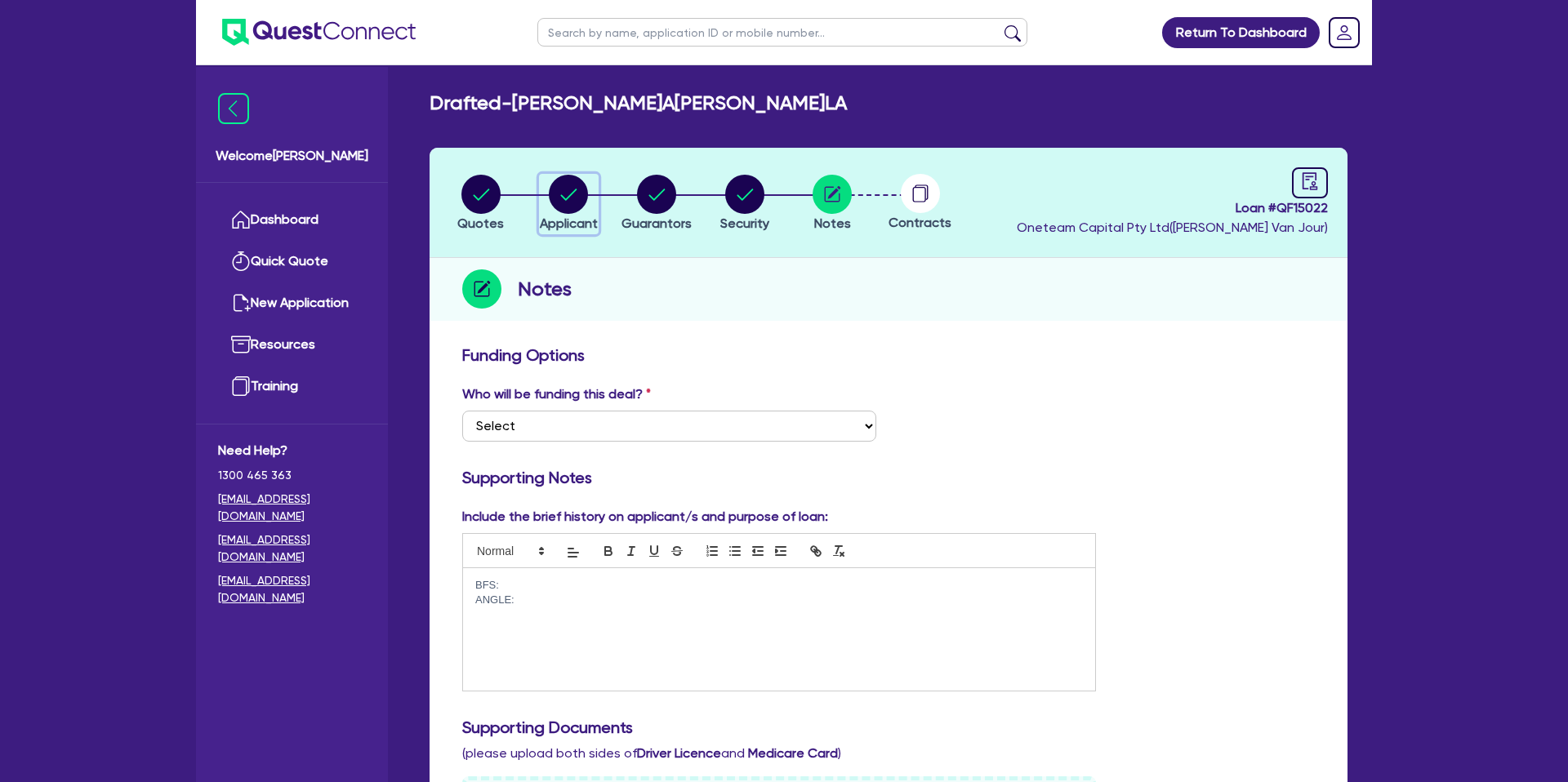
click at [563, 184] on circle "button" at bounding box center [568, 194] width 40 height 40
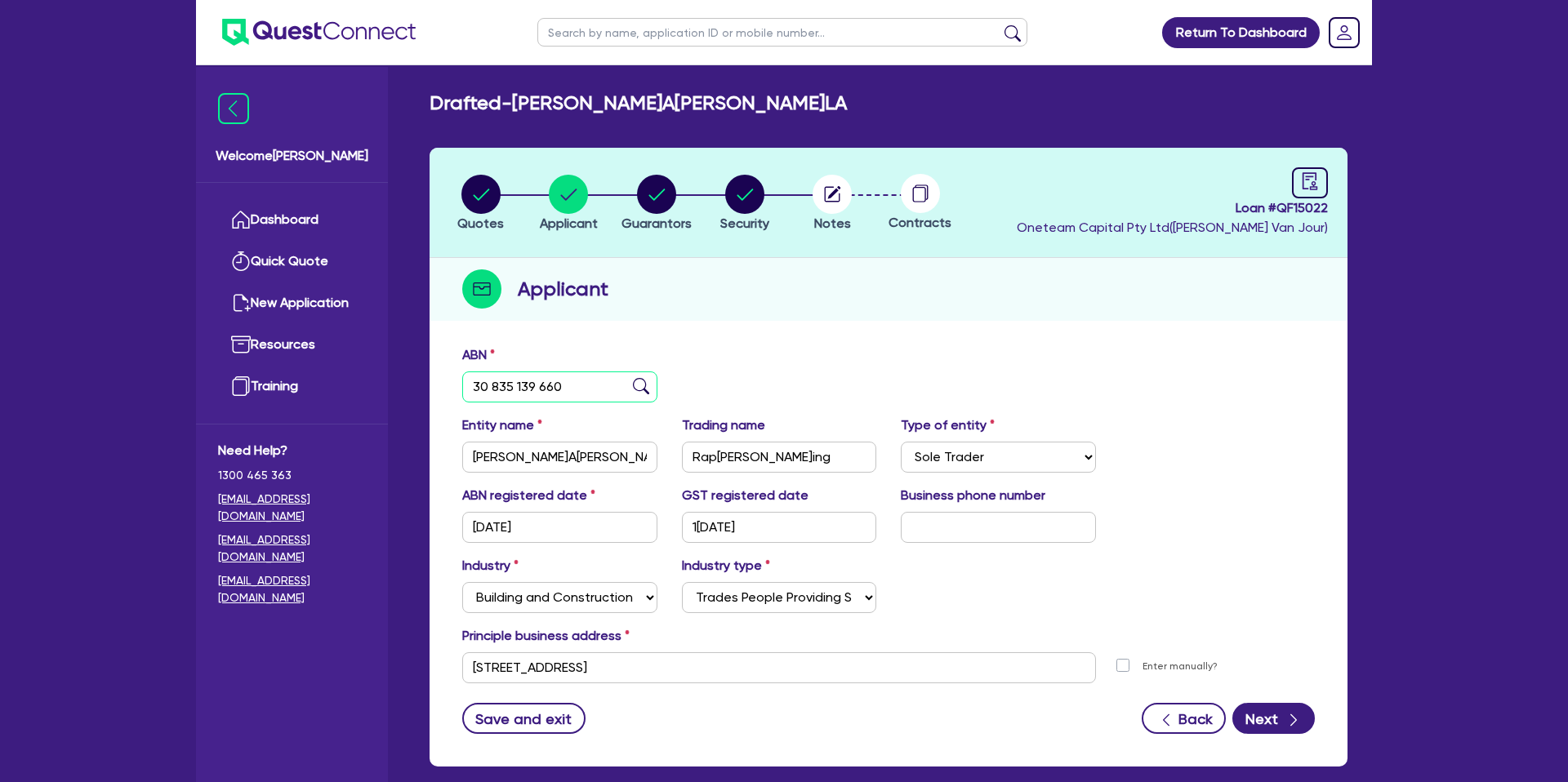
click at [509, 390] on input "30 835 139 660" at bounding box center [560, 387] width 195 height 31
click at [822, 296] on div "Applicant" at bounding box center [888, 289] width 918 height 63
click at [560, 191] on circle "button" at bounding box center [568, 194] width 40 height 40
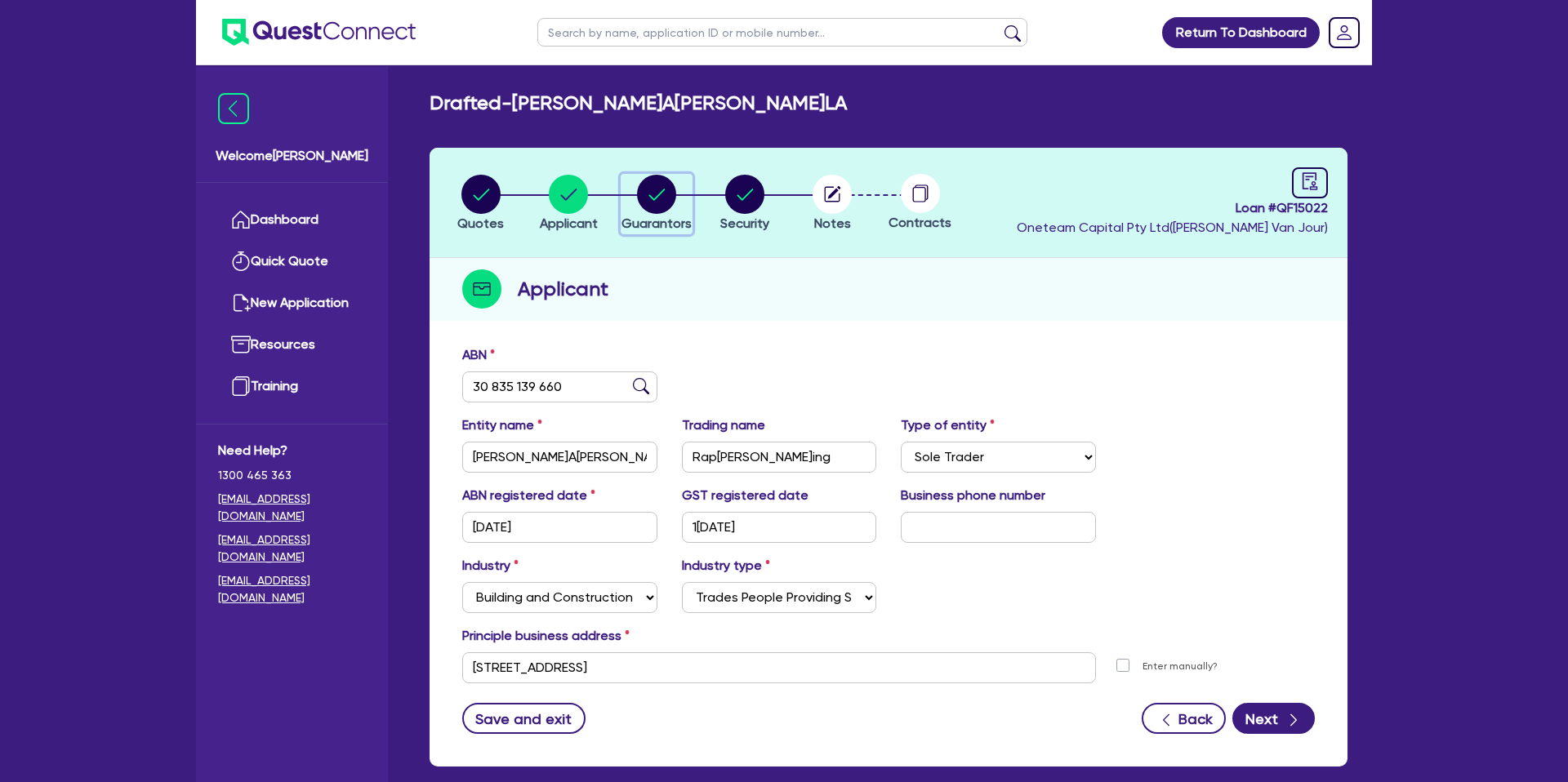
click at [647, 192] on circle "button" at bounding box center [656, 194] width 40 height 40
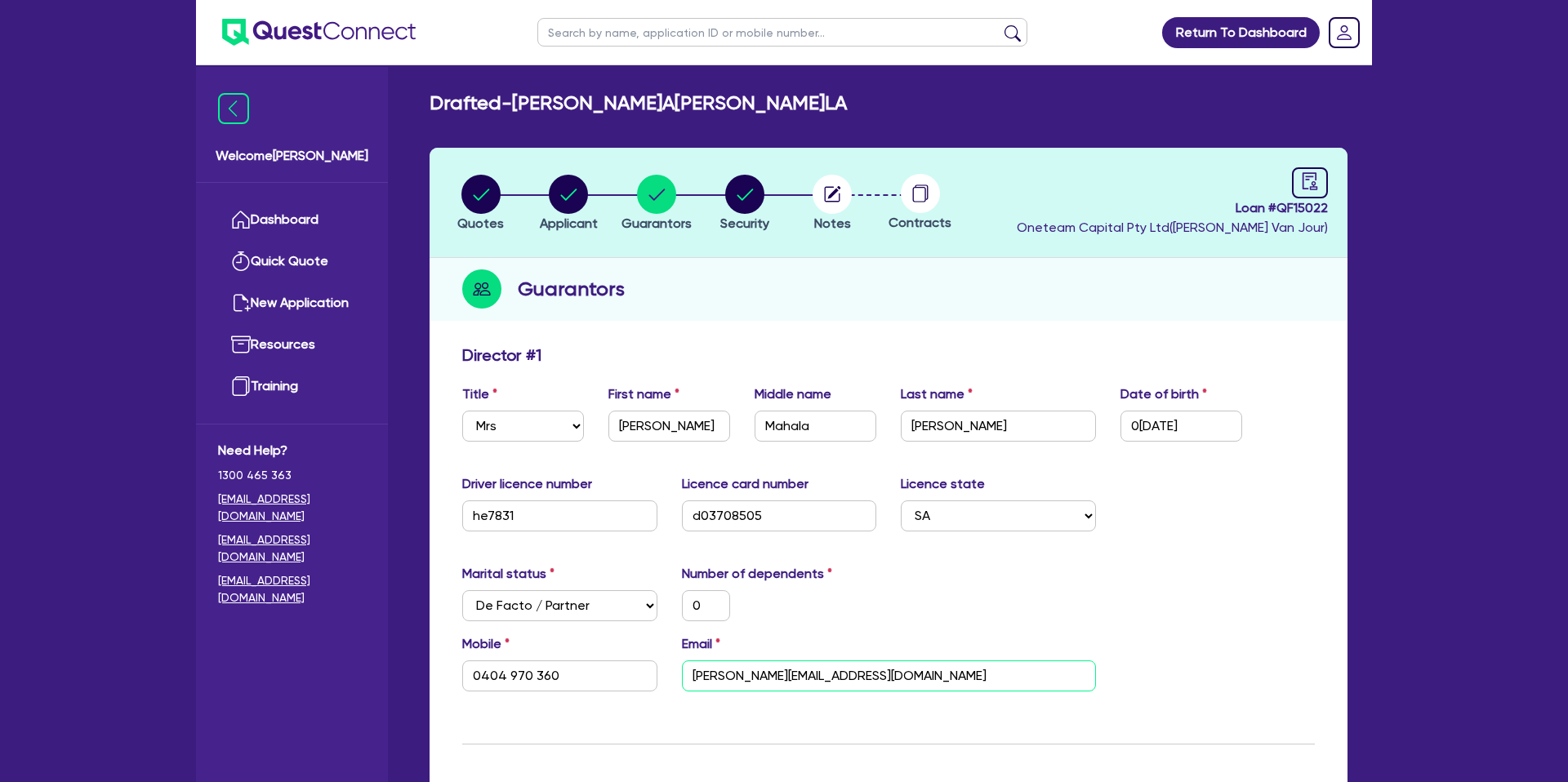
click at [784, 679] on input "[PERSON_NAME][EMAIL_ADDRESS][DOMAIN_NAME]" at bounding box center [888, 676] width 414 height 31
drag, startPoint x: 807, startPoint y: 228, endPoint x: 813, endPoint y: 361, distance: 133.1
click at [805, 230] on li "Notes" at bounding box center [832, 203] width 88 height 57
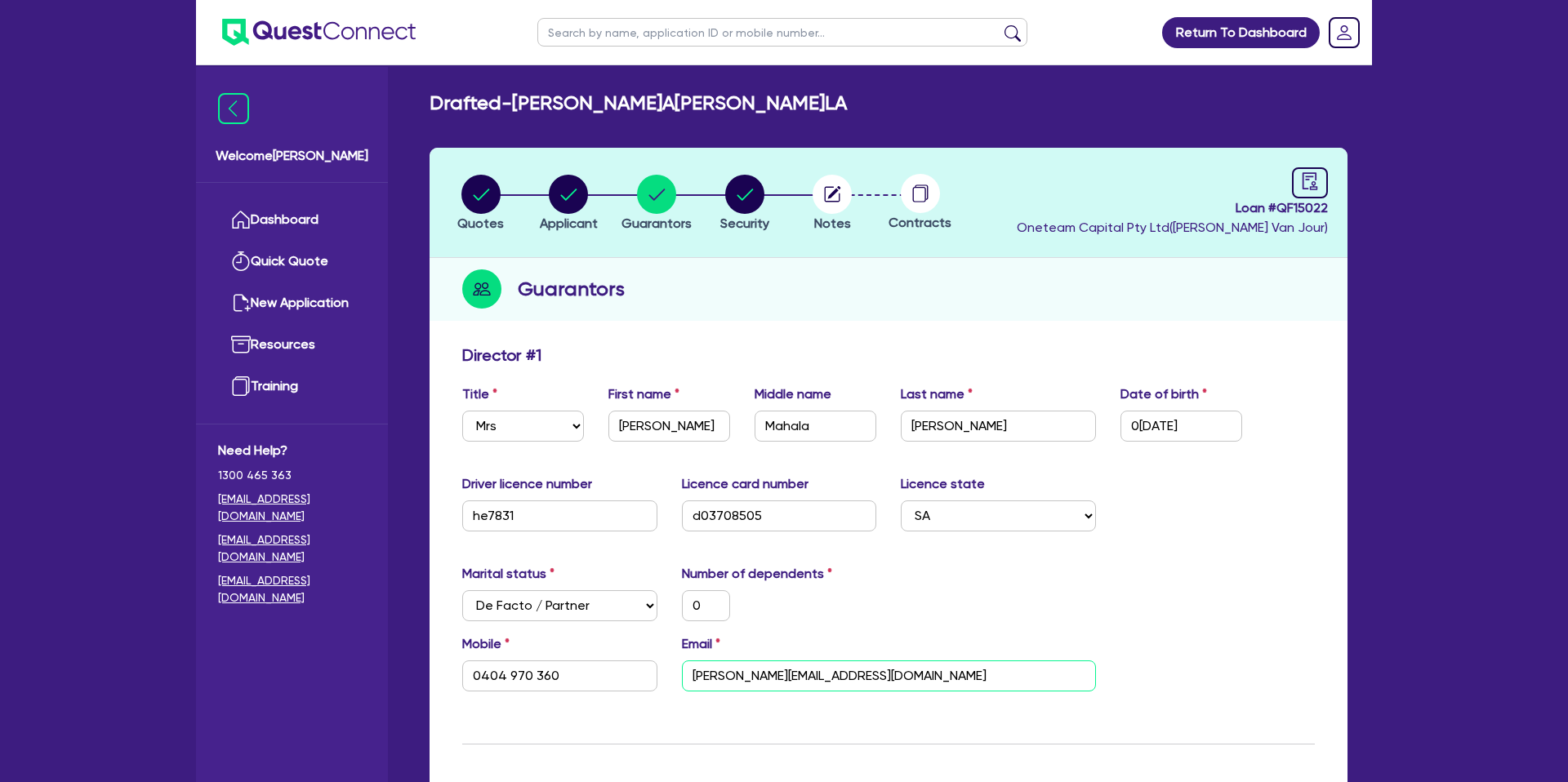
click at [742, 683] on input "[PERSON_NAME][EMAIL_ADDRESS][DOMAIN_NAME]" at bounding box center [888, 676] width 414 height 31
click at [880, 630] on div "Marital status Select [DEMOGRAPHIC_DATA] Married De Facto / Partner Number of d…" at bounding box center [888, 599] width 877 height 70
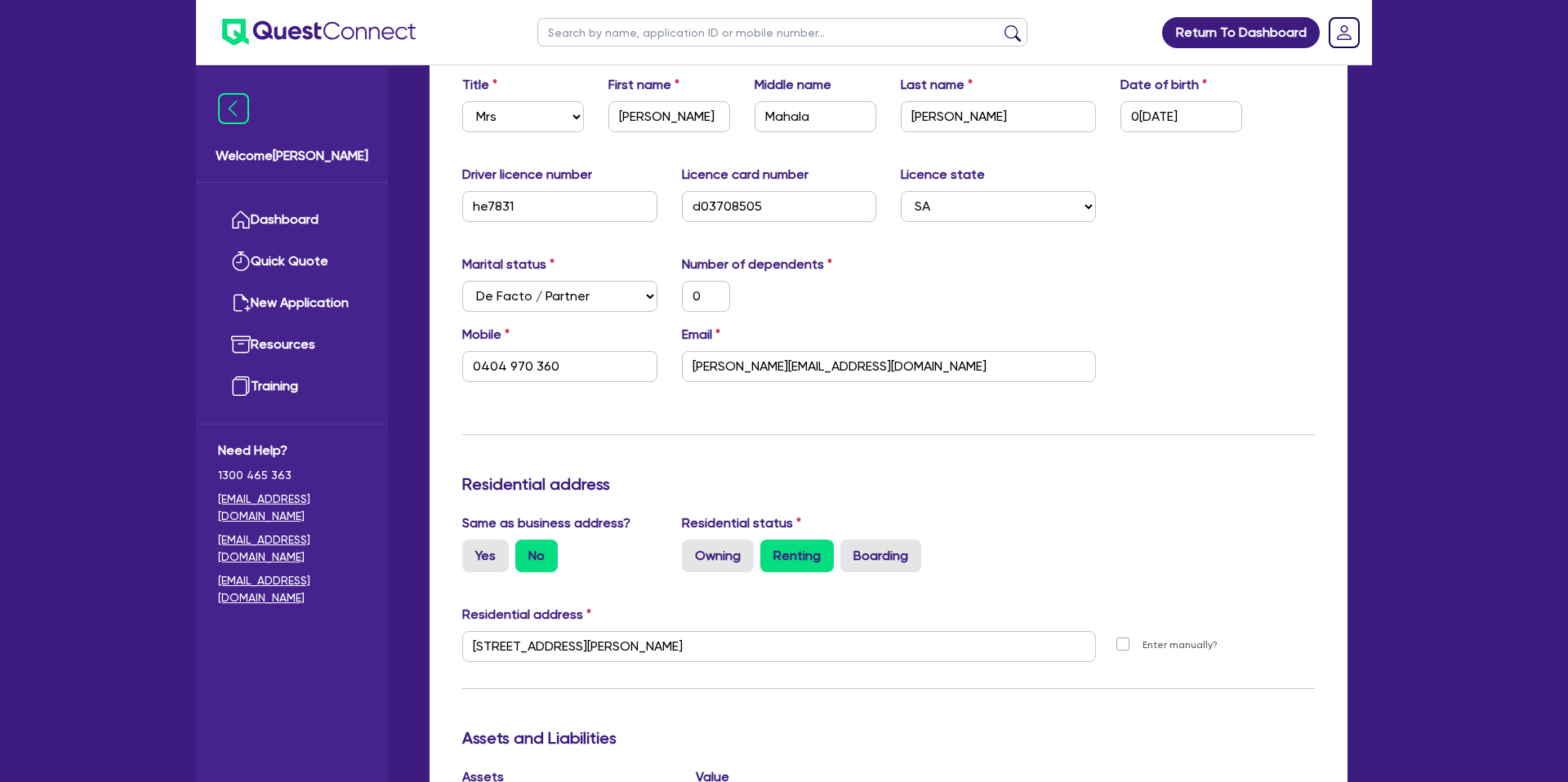
scroll to position [312, 0]
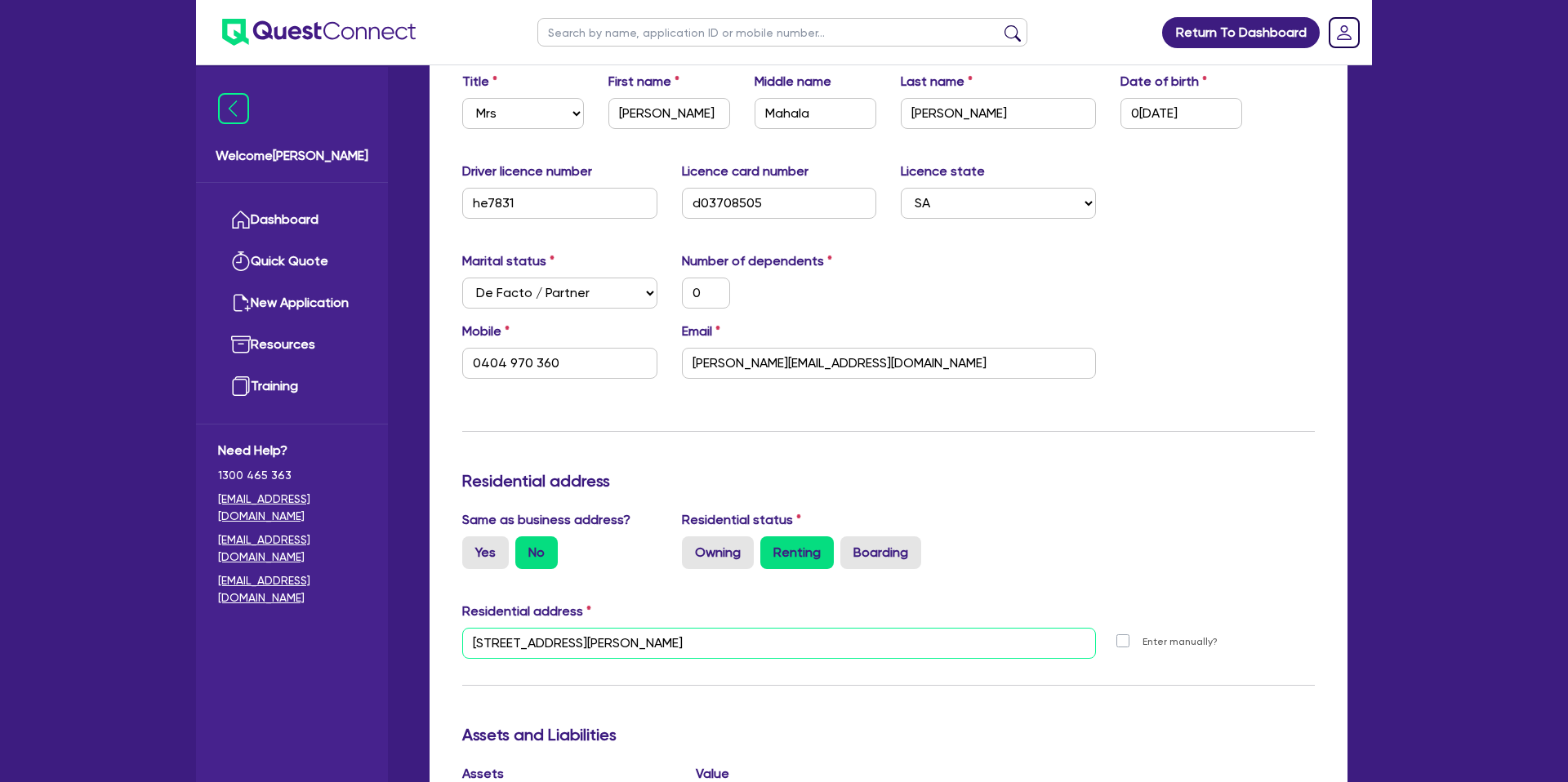
click at [532, 638] on input "[STREET_ADDRESS][PERSON_NAME]" at bounding box center [779, 644] width 634 height 31
click at [1162, 371] on div "Mobile [PHONE_NUMBER] Email [EMAIL_ADDRESS][DOMAIN_NAME]" at bounding box center [888, 356] width 877 height 70
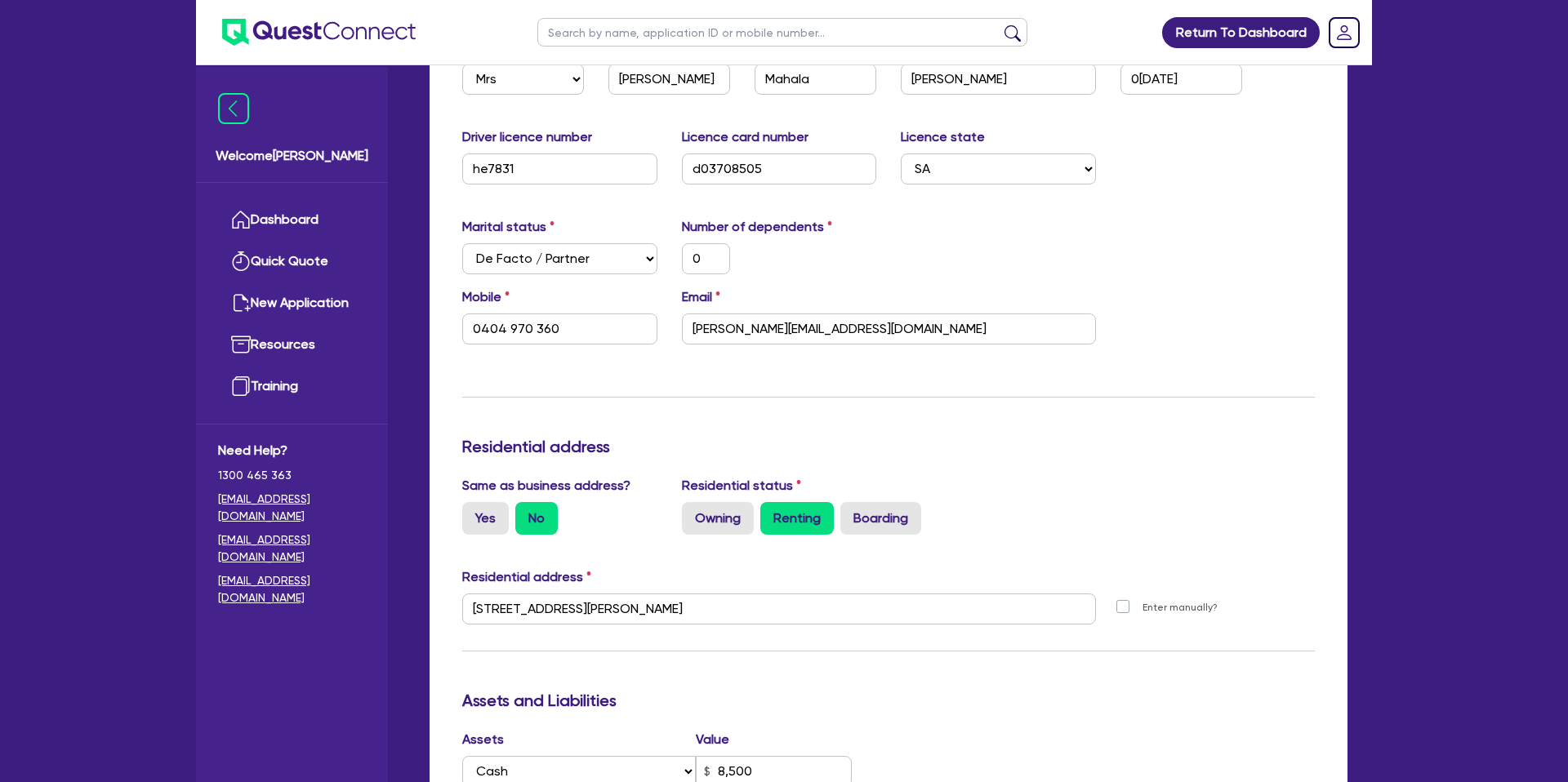
scroll to position [0, 0]
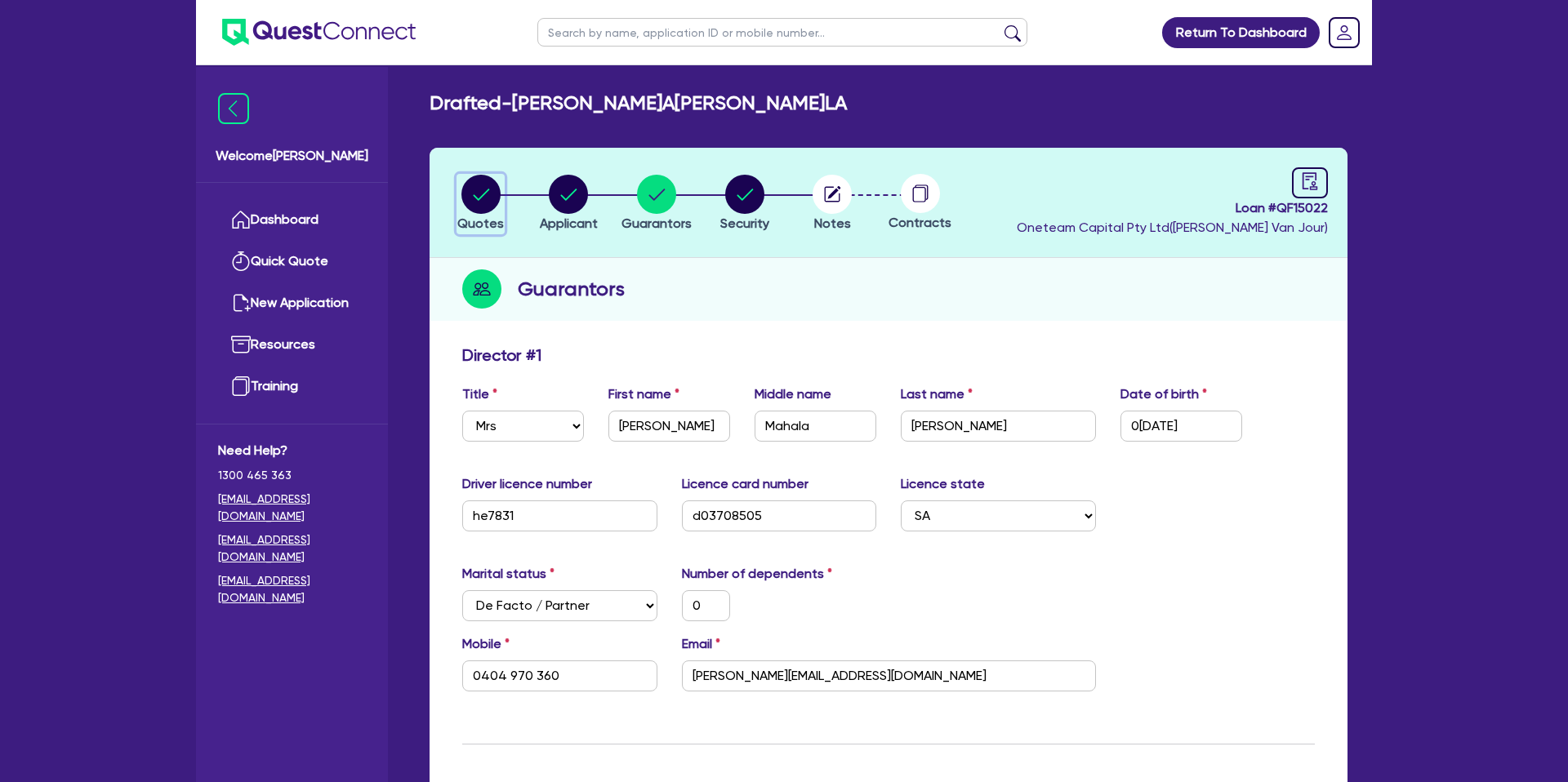
click at [477, 193] on circle "button" at bounding box center [481, 194] width 40 height 40
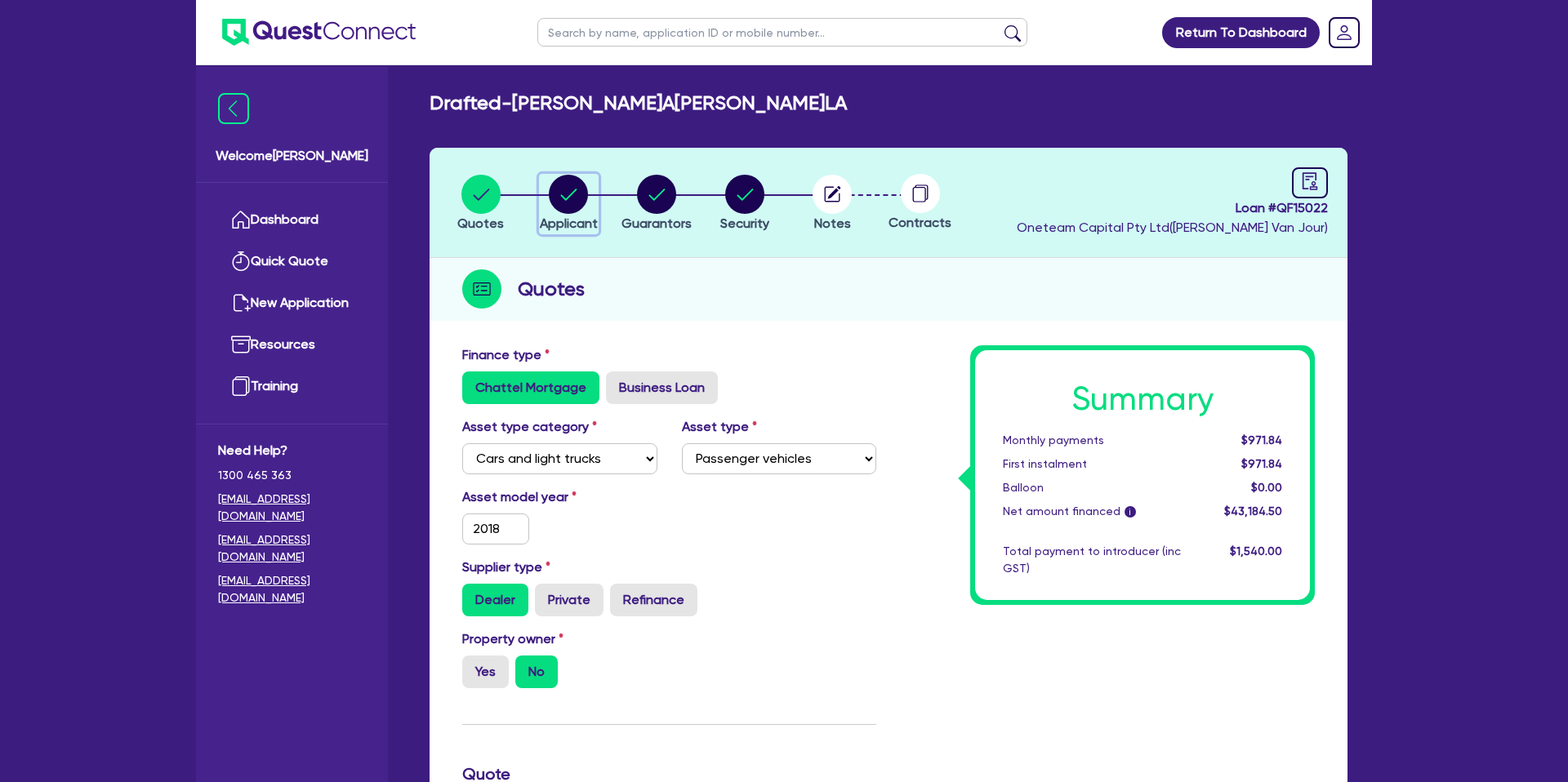
click at [567, 204] on circle "button" at bounding box center [568, 194] width 40 height 40
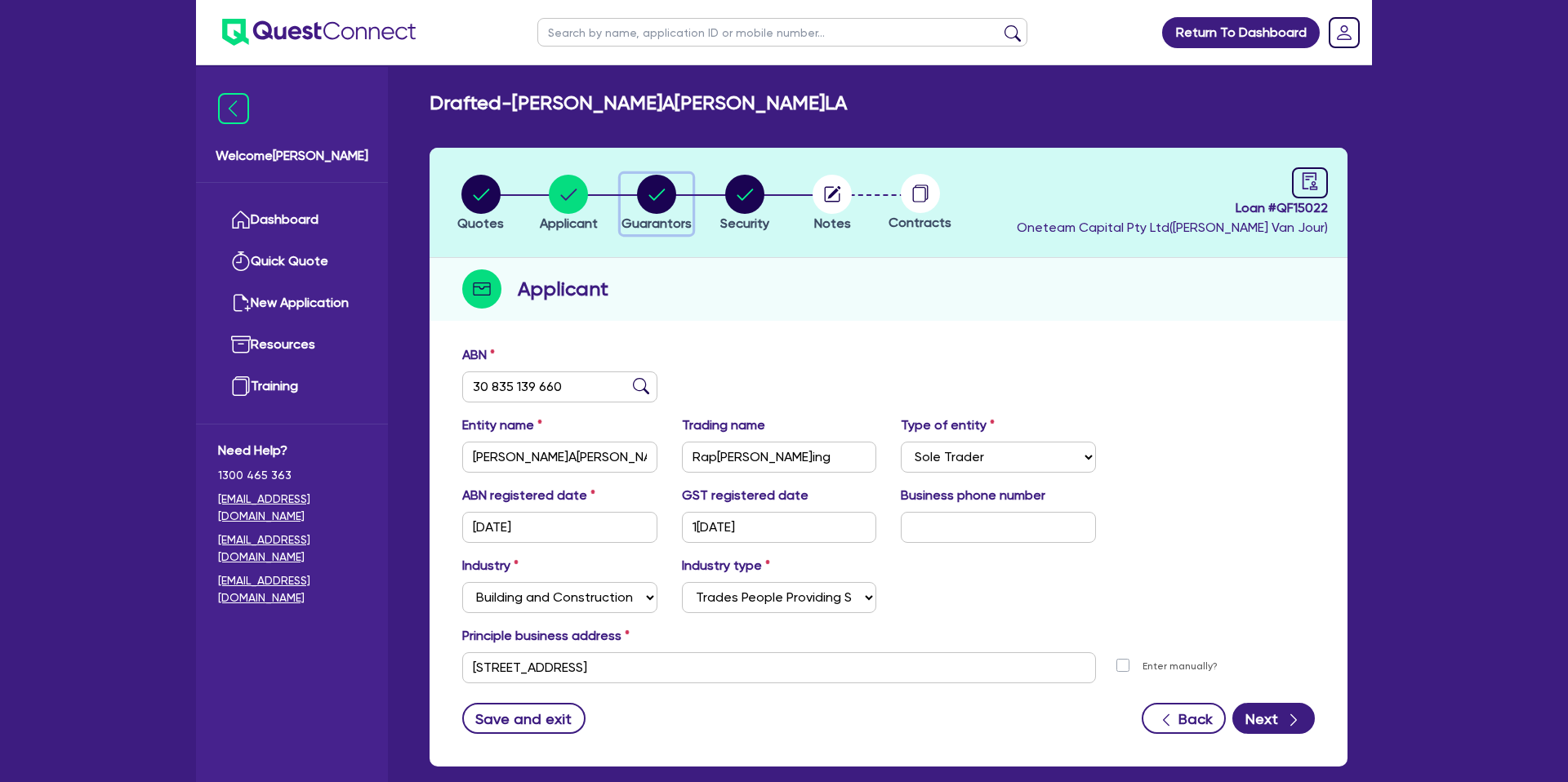
click at [649, 199] on circle "button" at bounding box center [656, 194] width 40 height 40
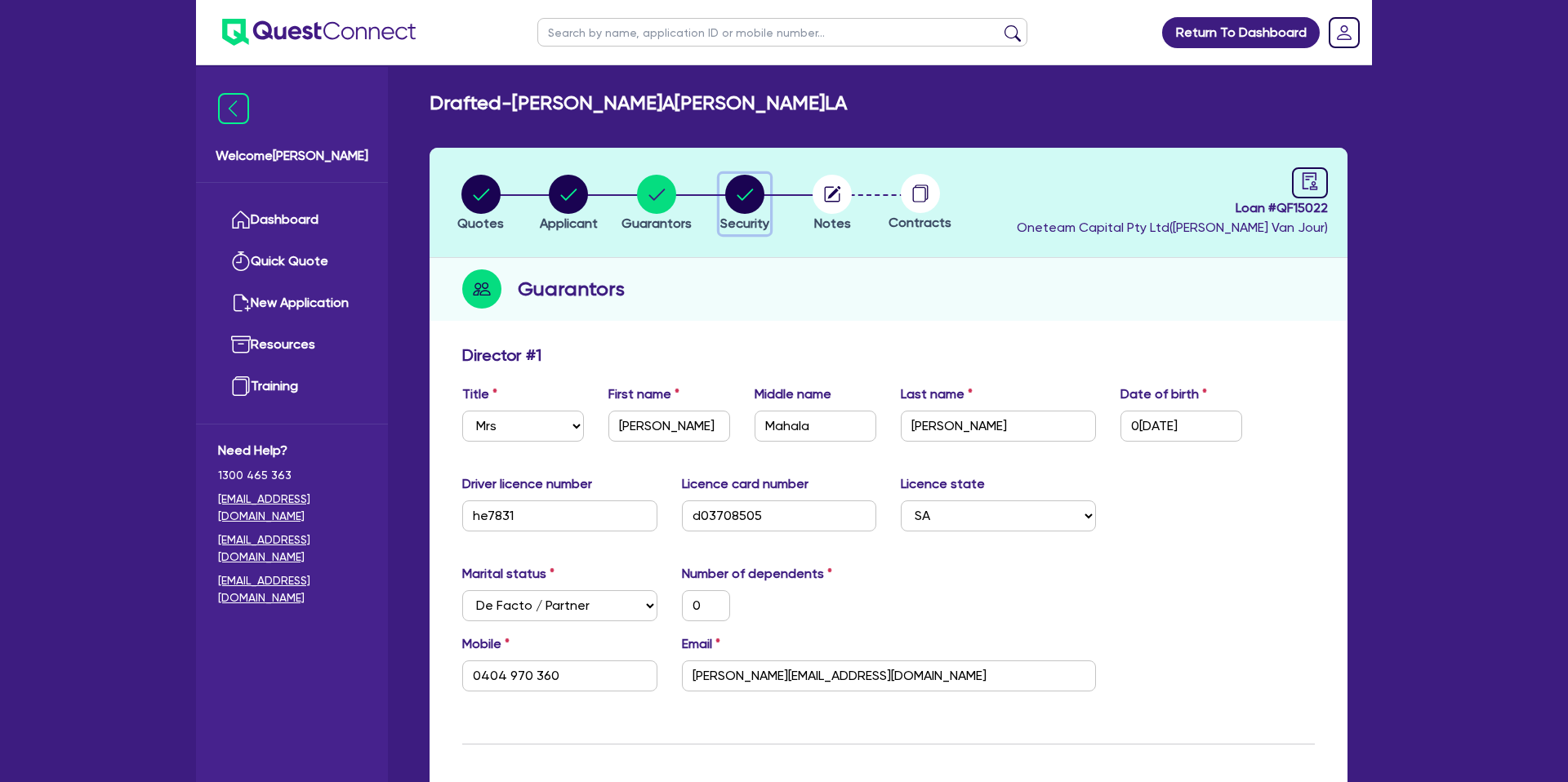
click at [753, 190] on circle "button" at bounding box center [744, 194] width 40 height 40
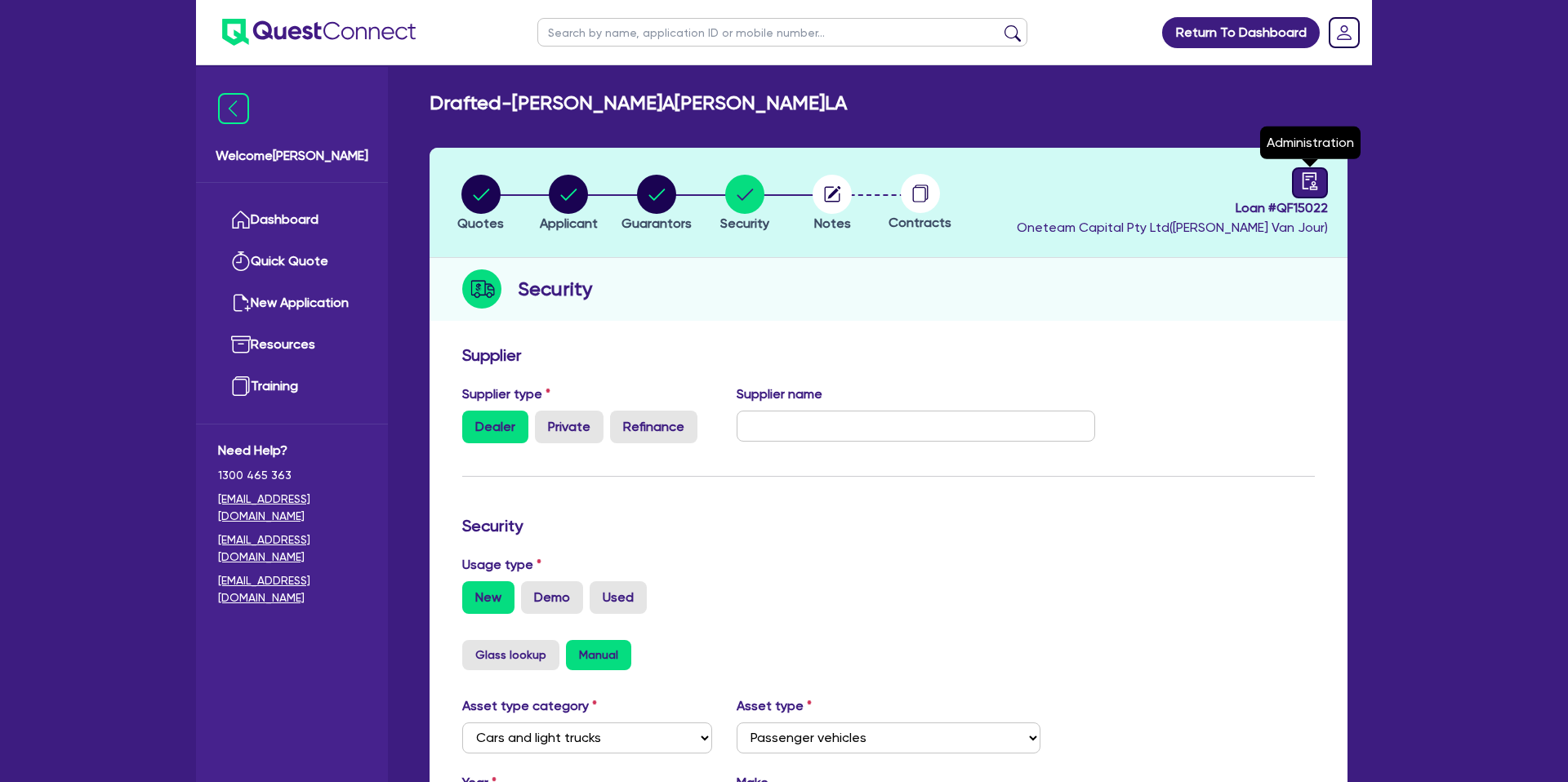
click at [1319, 176] on link at bounding box center [1309, 183] width 36 height 31
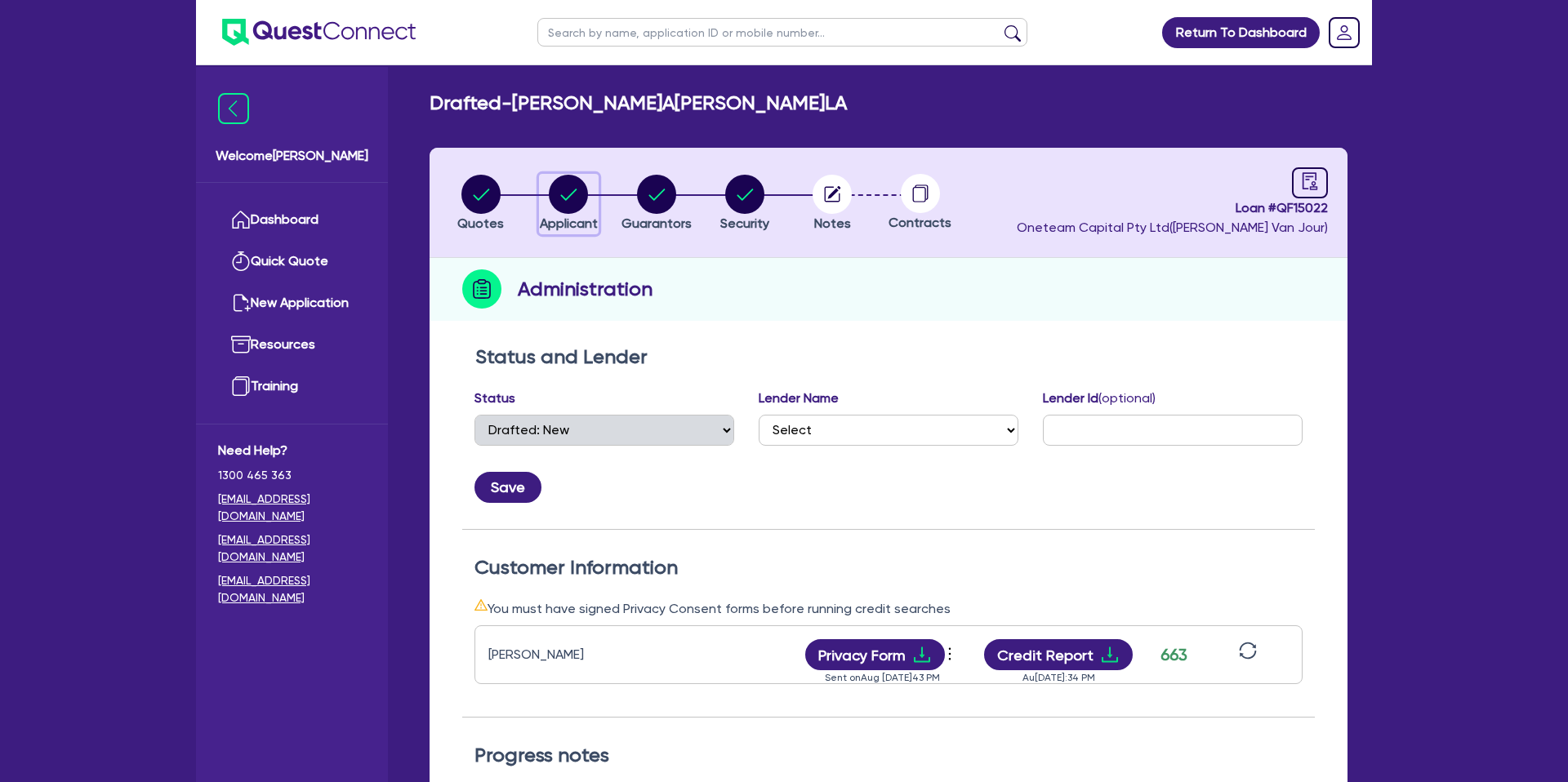
click at [573, 183] on circle "button" at bounding box center [568, 194] width 40 height 40
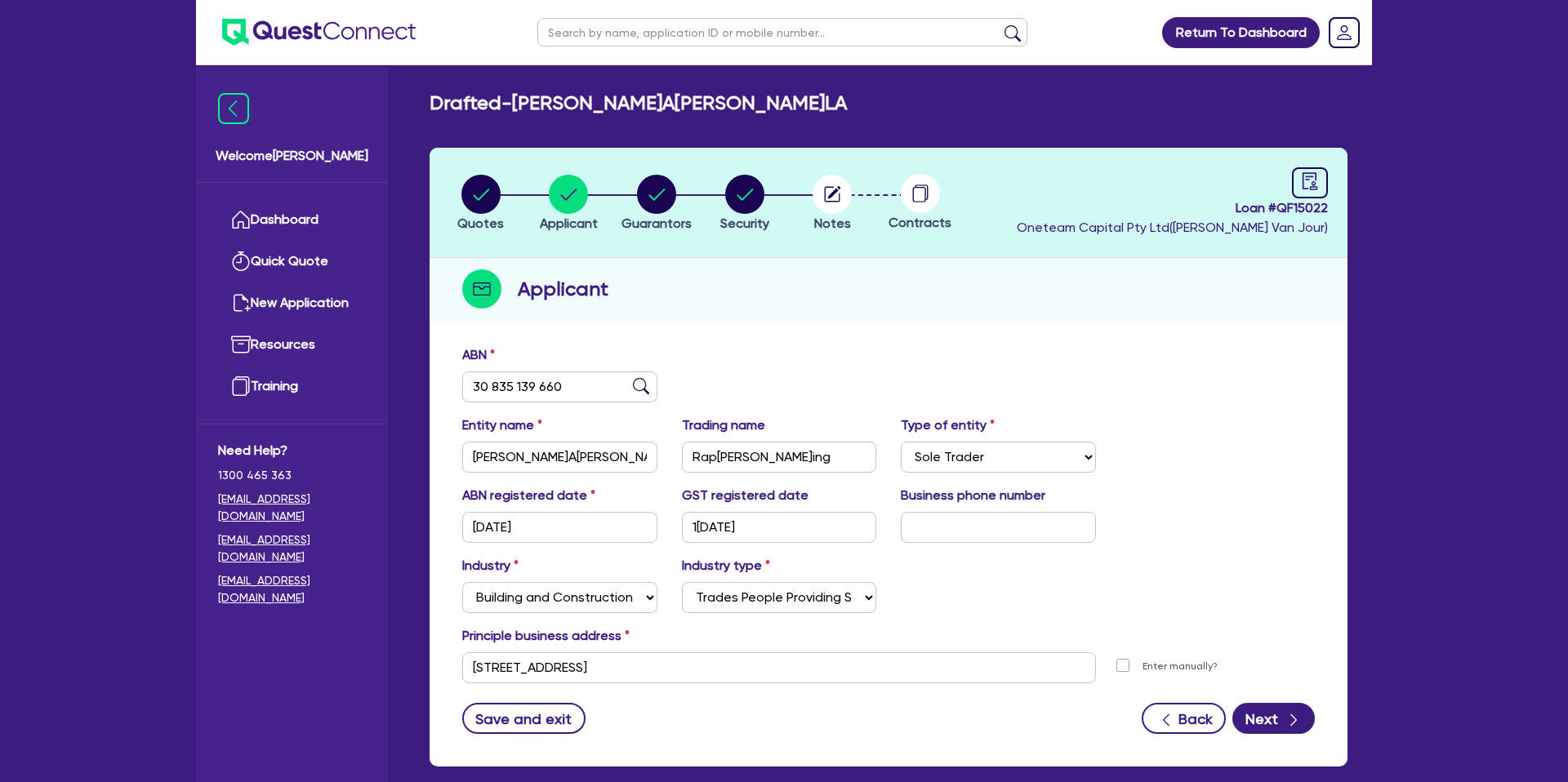
click at [630, 285] on div "Applicant" at bounding box center [888, 289] width 918 height 63
click at [295, 233] on link "Dashboard" at bounding box center [292, 219] width 147 height 41
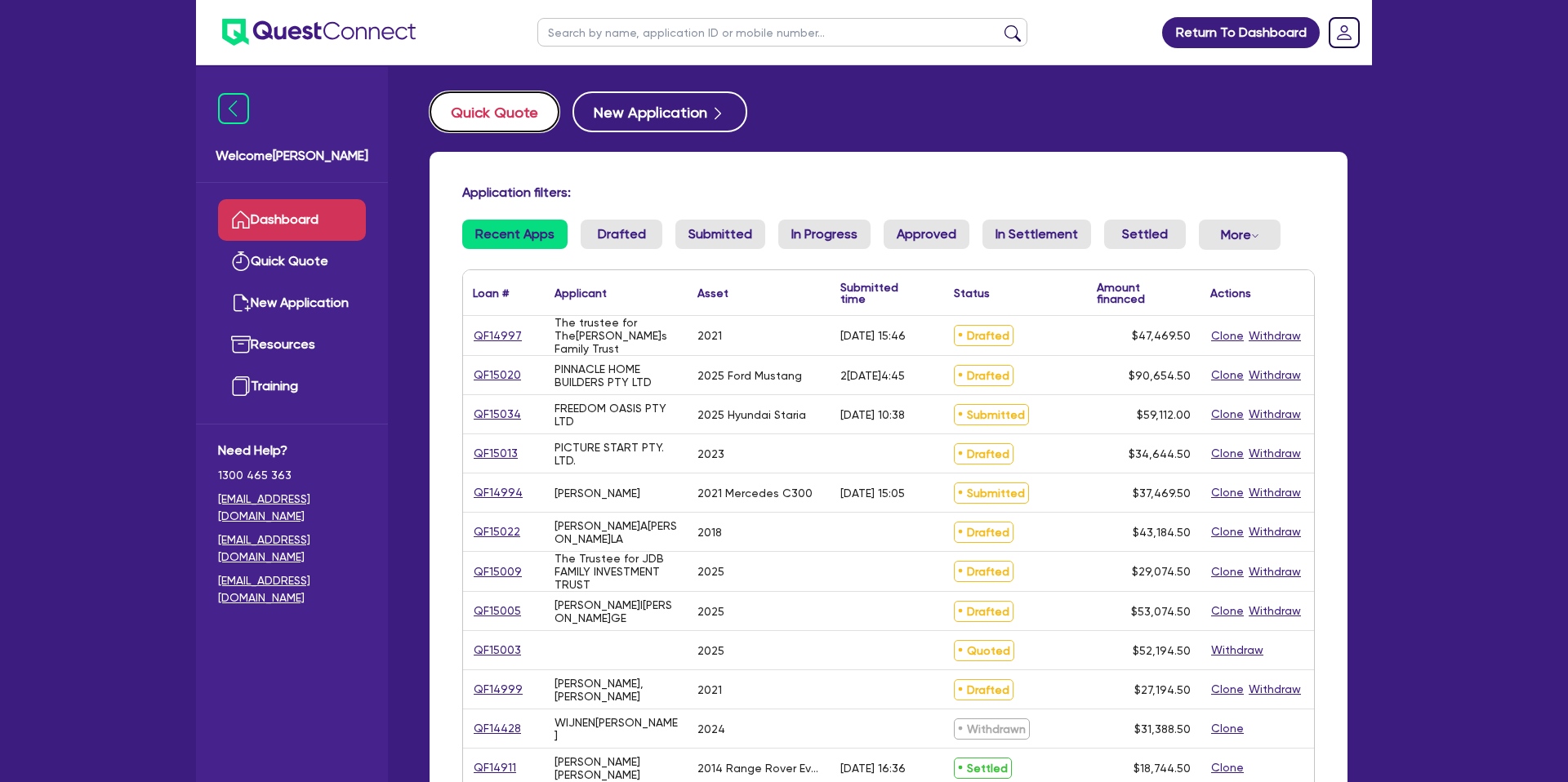
click at [477, 97] on button "Quick Quote" at bounding box center [494, 111] width 130 height 41
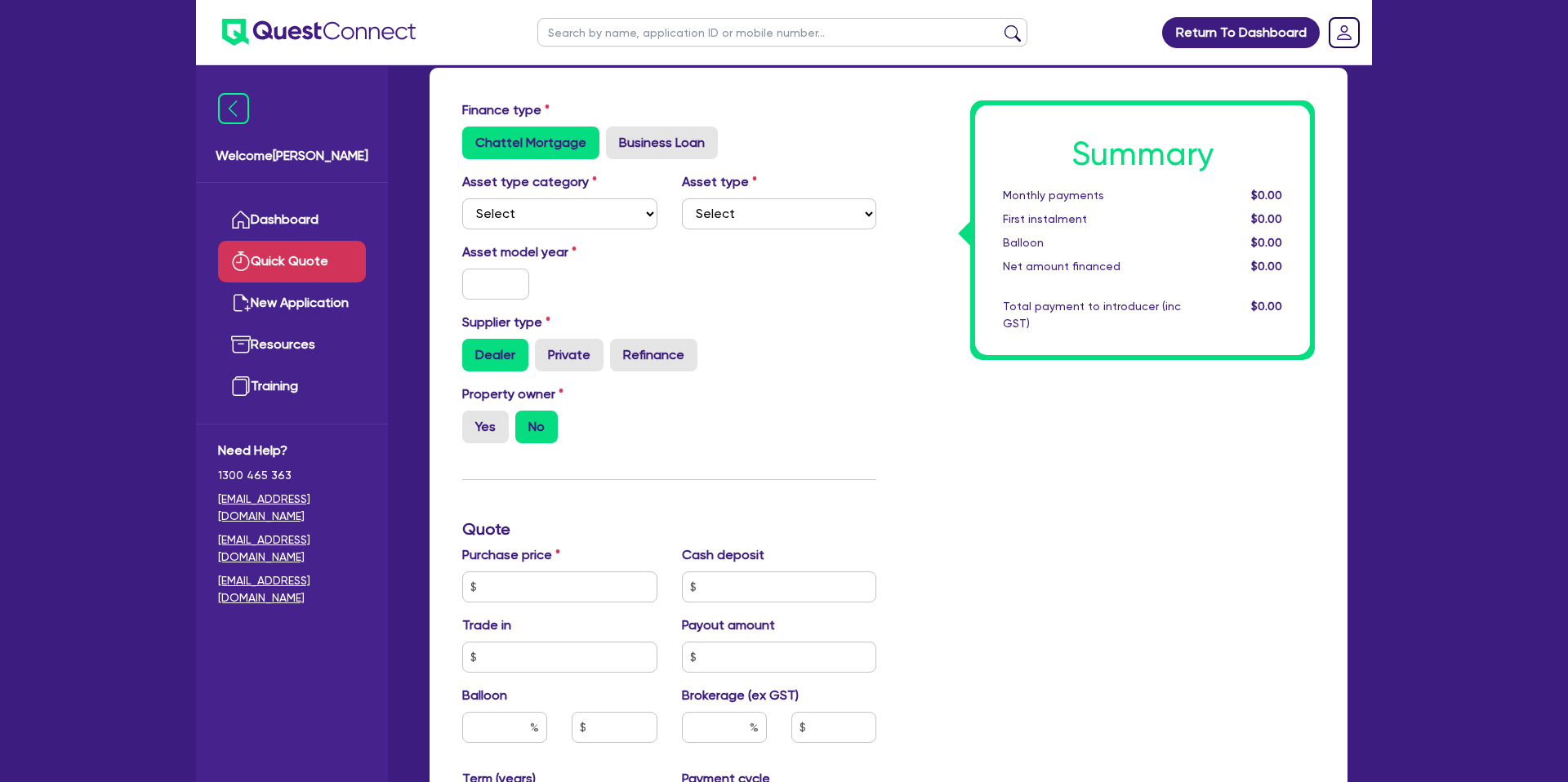
scroll to position [86, 0]
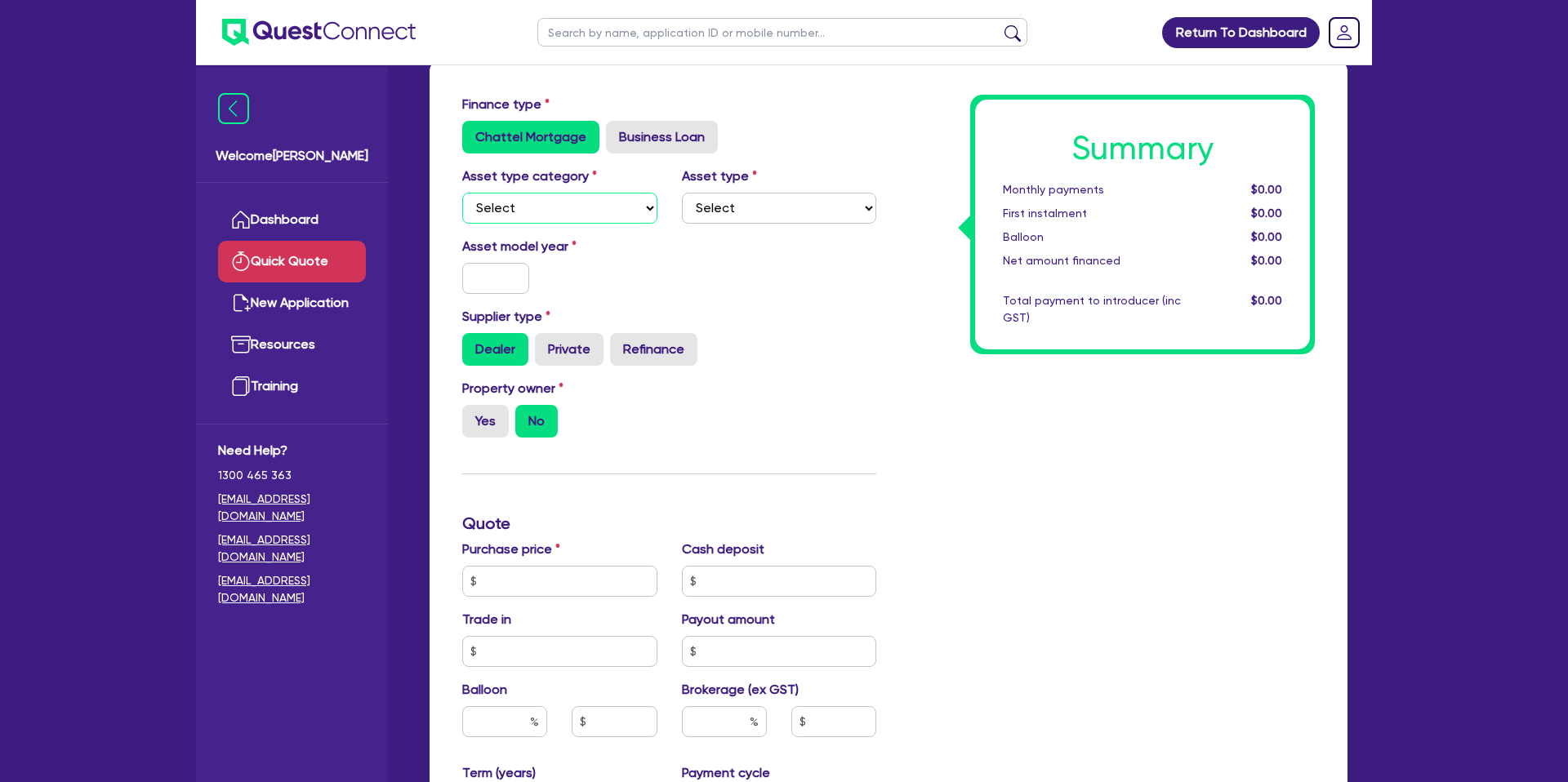
click at [550, 195] on select "Select Cars and light trucks Primary assets Secondary assets Tertiary assets" at bounding box center [560, 208] width 195 height 31
click at [462, 193] on select "Select Cars and light trucks Primary assets Secondary assets Tertiary assets" at bounding box center [560, 208] width 195 height 31
click at [738, 209] on select "Select Passenger vehicles Vans and utes Light trucks up to 4.5 tonne" at bounding box center [779, 208] width 195 height 31
click at [682, 193] on select "Select Passenger vehicles Vans and utes Light trucks up to 4.5 tonne" at bounding box center [779, 208] width 195 height 31
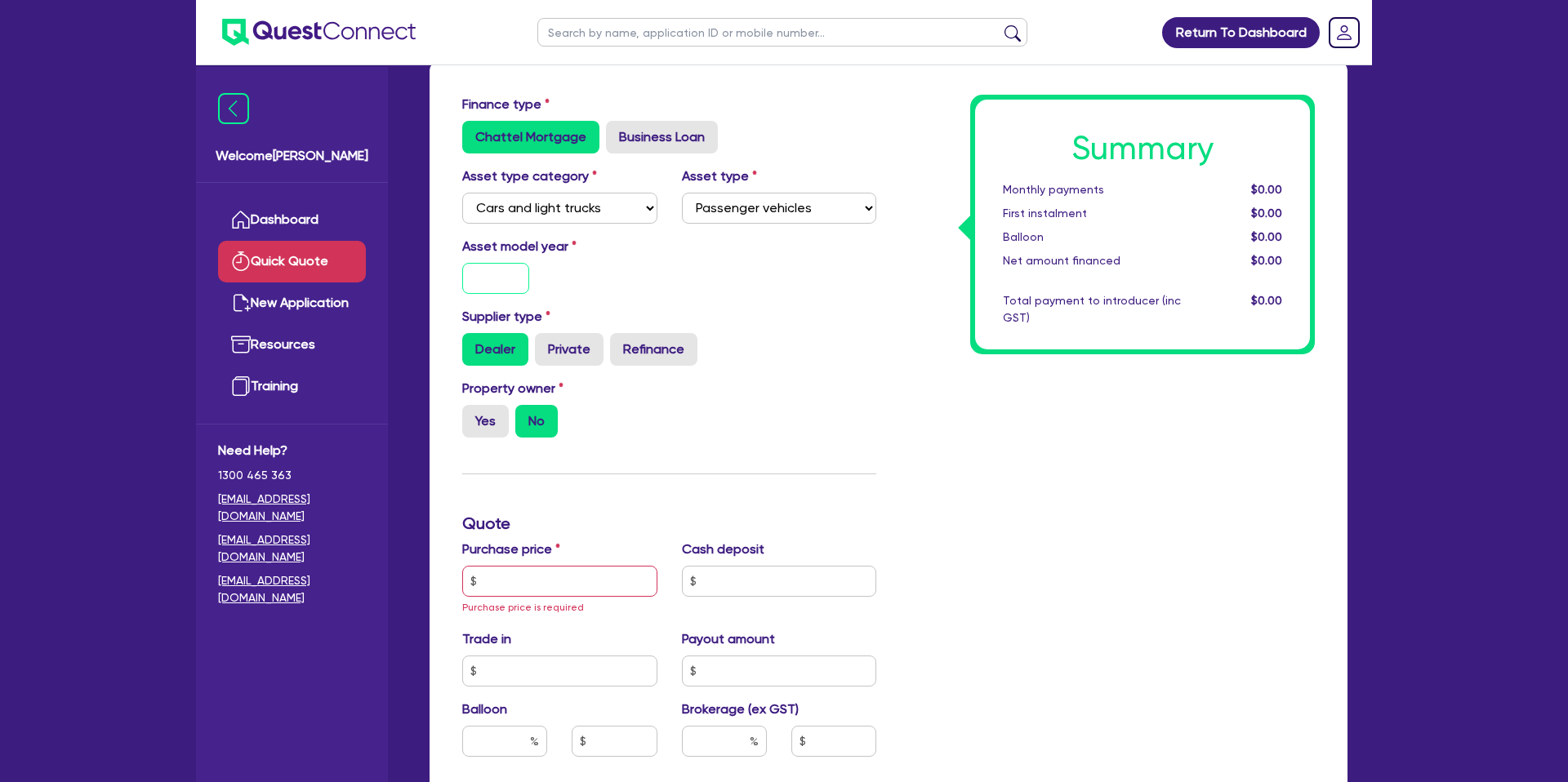
click at [509, 288] on input "text" at bounding box center [496, 278] width 67 height 31
drag, startPoint x: 700, startPoint y: 320, endPoint x: 711, endPoint y: 318, distance: 11.2
click at [700, 319] on div "Supplier type Dealer Private Refinance" at bounding box center [669, 336] width 439 height 59
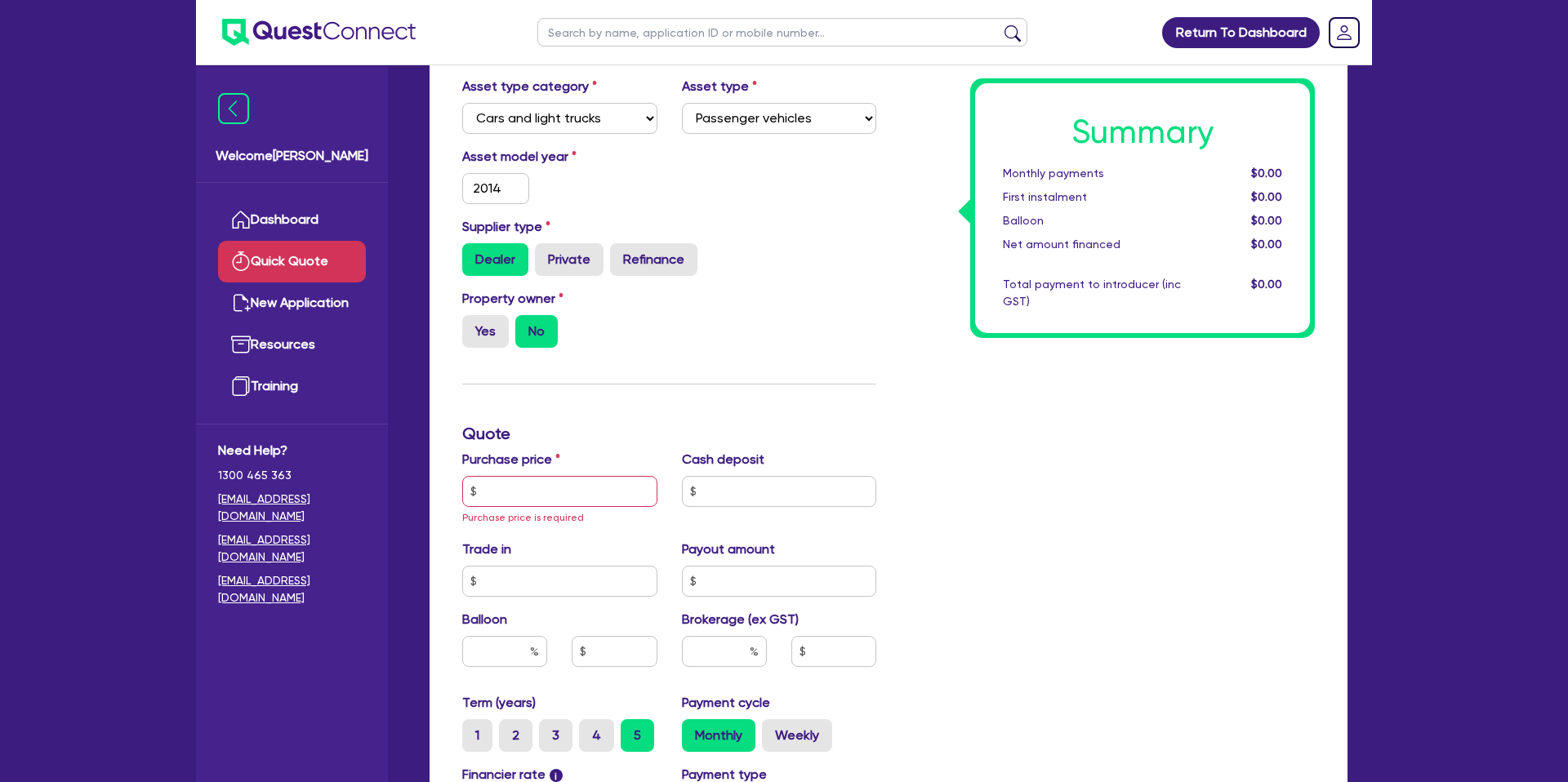
scroll to position [177, 0]
click at [500, 191] on input "2014" at bounding box center [496, 187] width 67 height 31
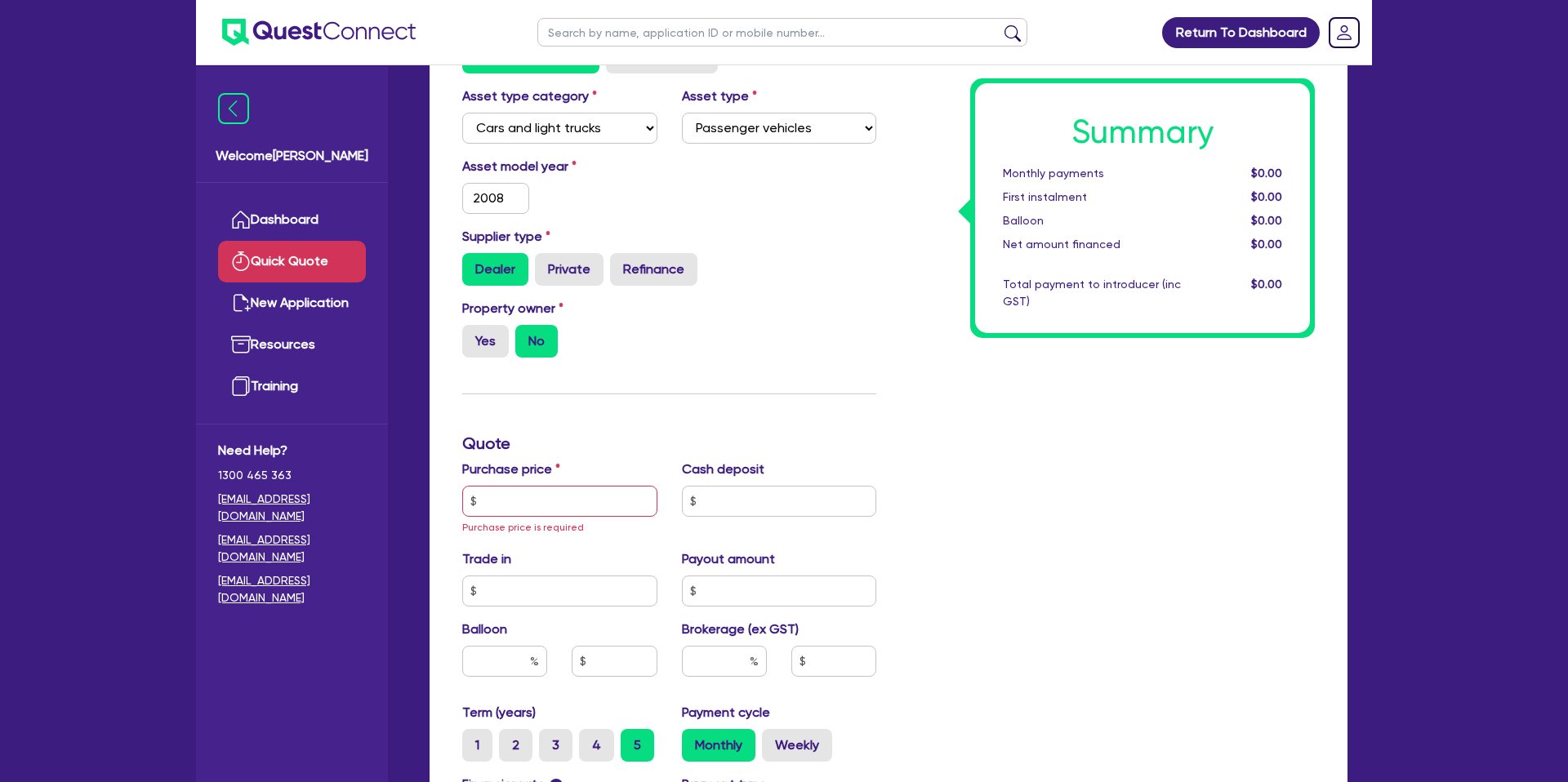
click at [815, 198] on div "Asset model year 2[DATE]" at bounding box center [669, 192] width 439 height 70
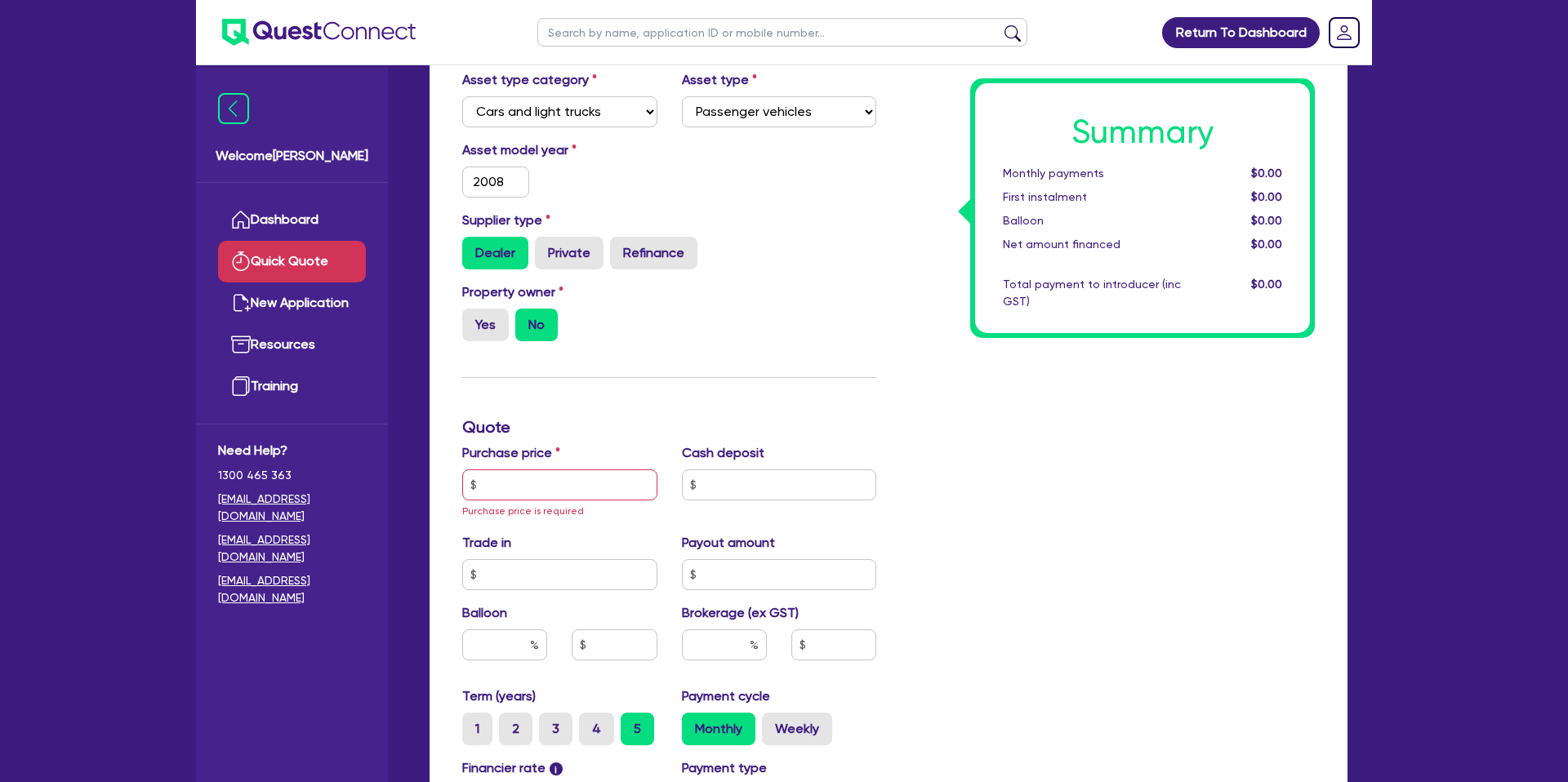
click at [920, 272] on div "Summary Monthly payments $0.00 First instalment $0.00 Balloon $0.00 Net amount …" at bounding box center [1107, 494] width 439 height 992
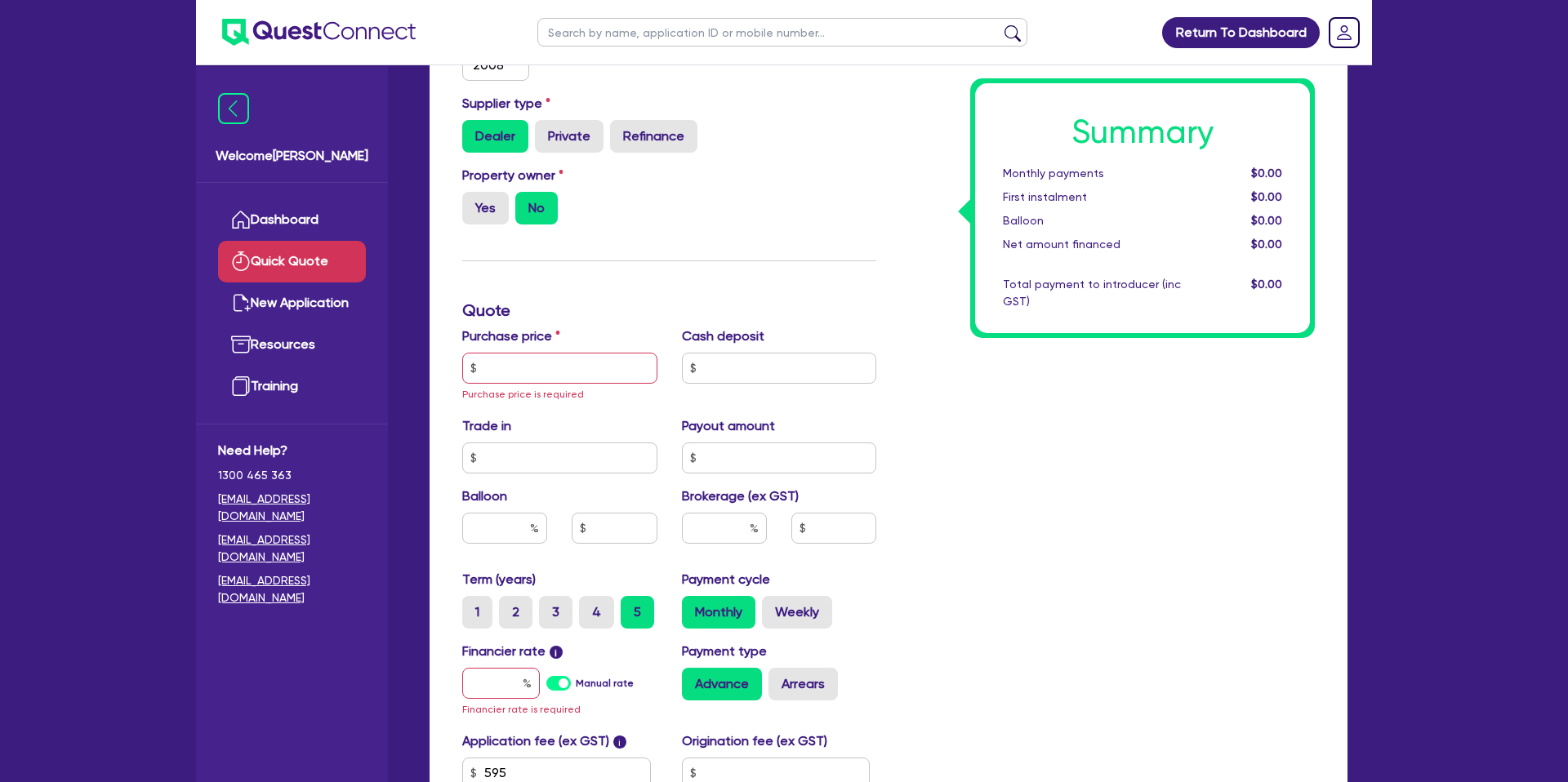
scroll to position [306, 0]
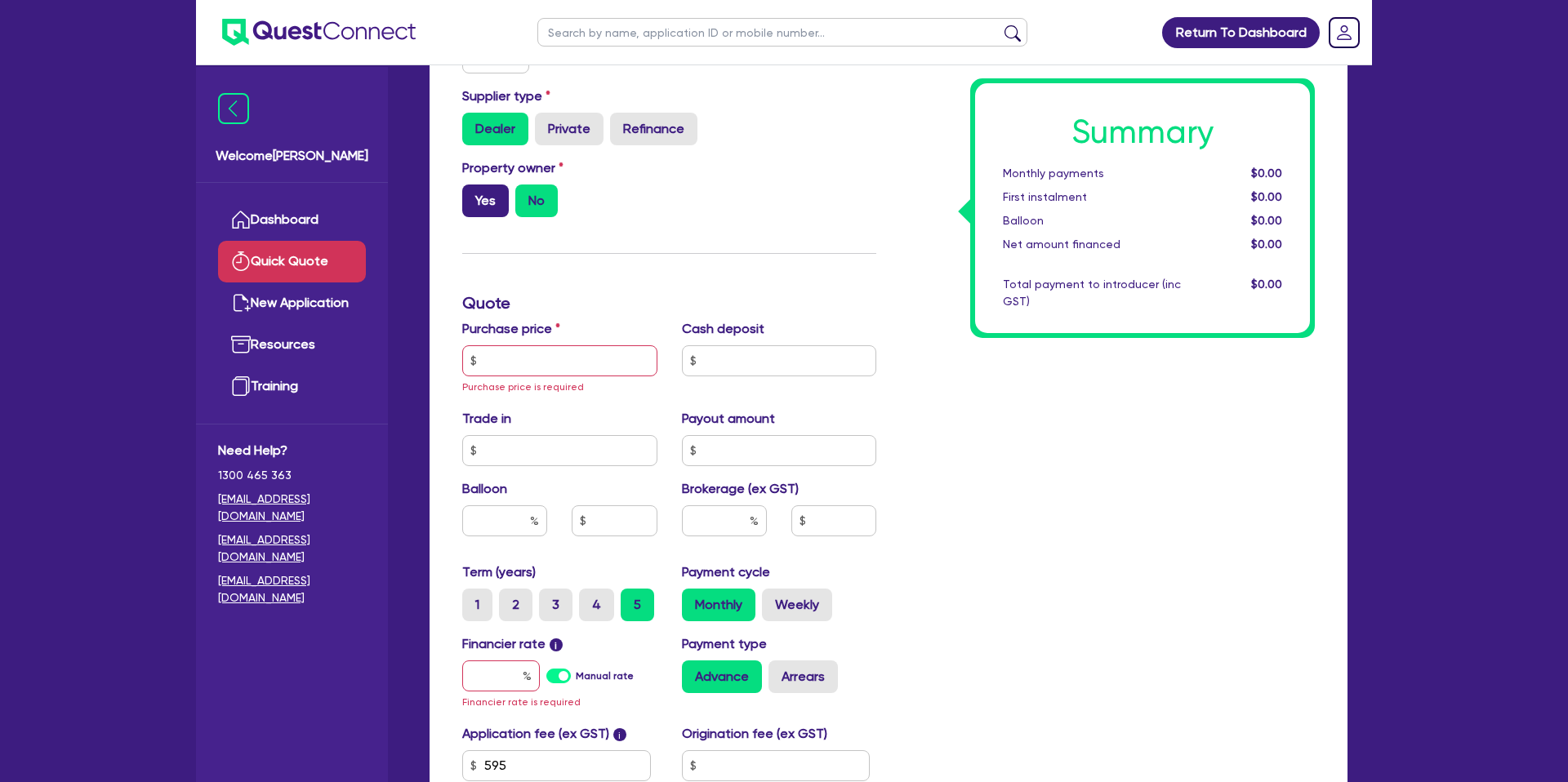
click at [485, 207] on label "Yes" at bounding box center [486, 200] width 47 height 32
click at [473, 195] on input "Yes" at bounding box center [468, 190] width 11 height 11
click at [521, 363] on input "text" at bounding box center [560, 361] width 195 height 31
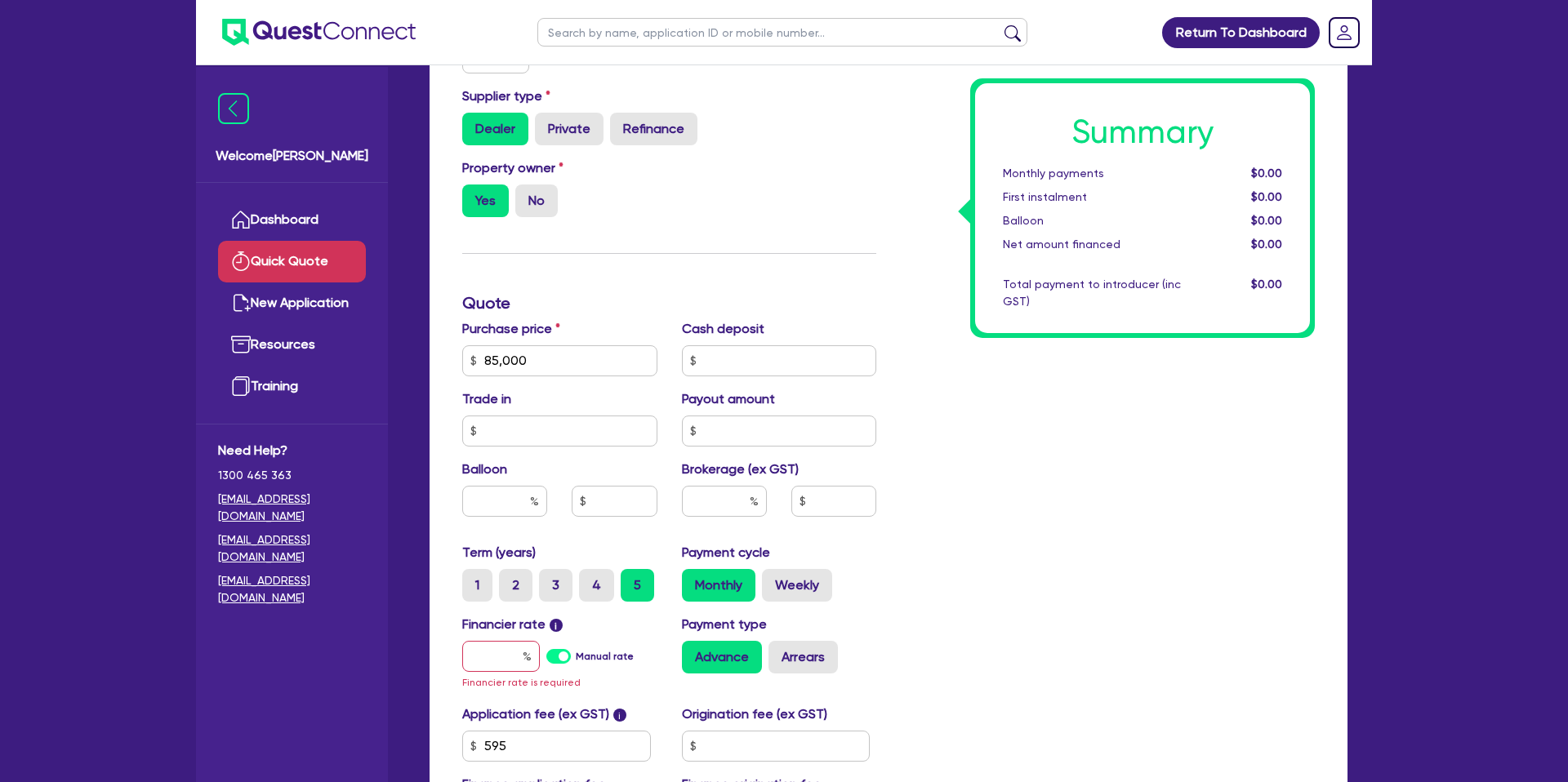
drag, startPoint x: 866, startPoint y: 294, endPoint x: 855, endPoint y: 294, distance: 11.0
click at [866, 294] on h3 "Quote" at bounding box center [669, 302] width 414 height 19
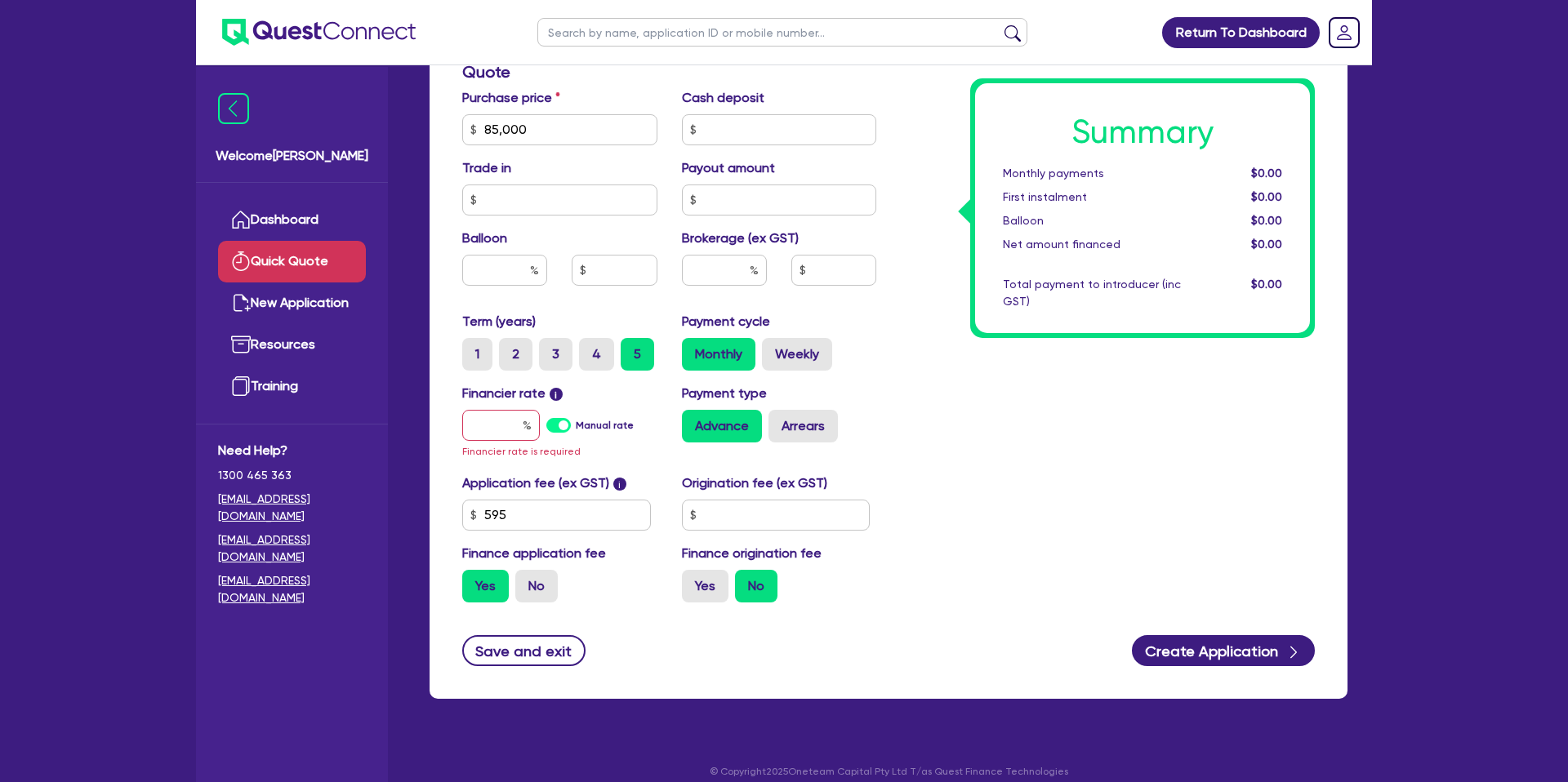
scroll to position [554, 0]
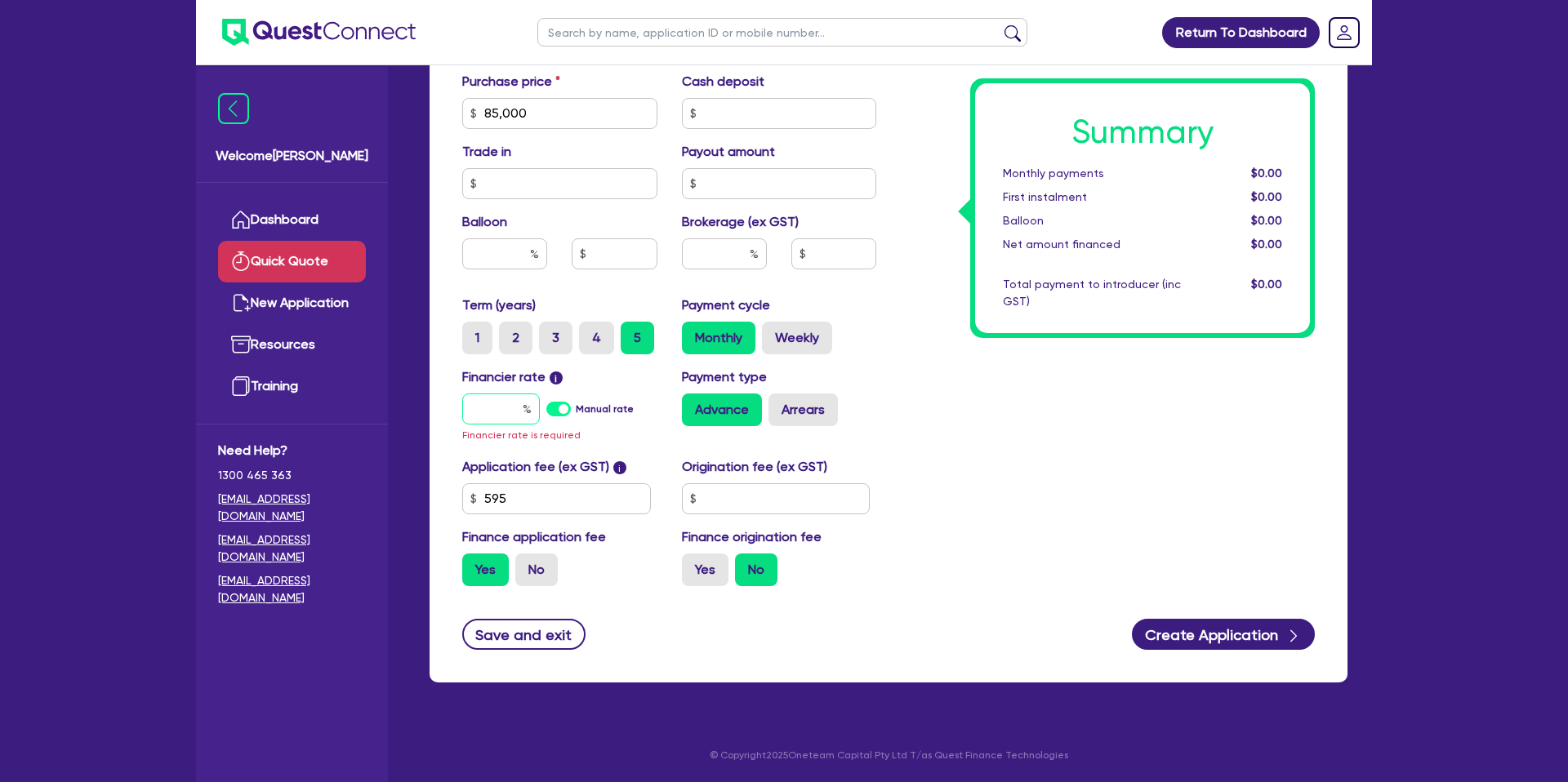
click at [521, 406] on input "text" at bounding box center [501, 409] width 77 height 31
click at [503, 255] on input "text" at bounding box center [505, 254] width 85 height 31
click at [1082, 365] on div "Summary Monthly payments $0.00 First instalment $0.00 Balloon $0.00 Net amount …" at bounding box center [1107, 113] width 439 height 973
click at [510, 403] on input "text" at bounding box center [501, 409] width 77 height 31
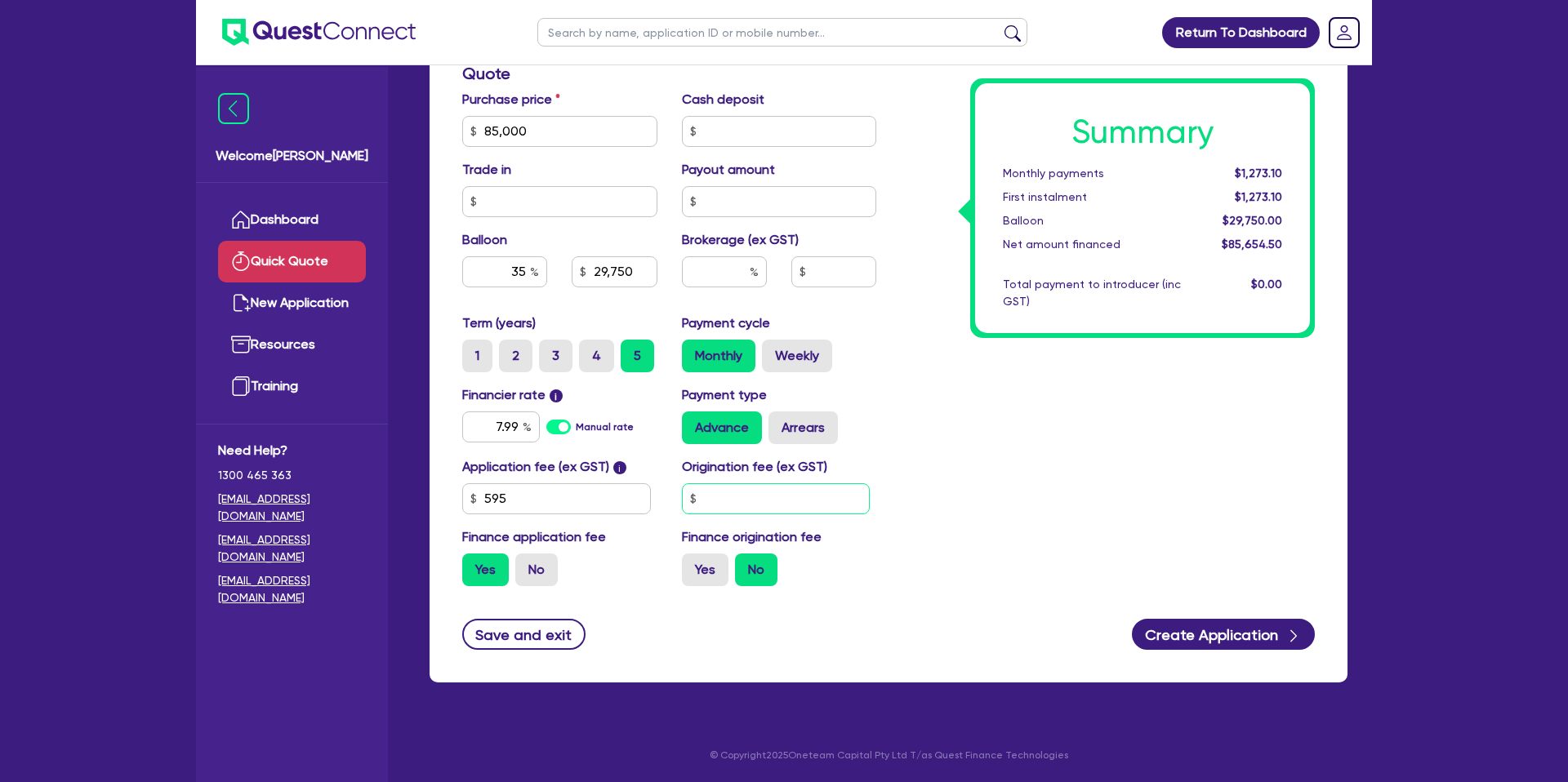
click at [771, 488] on input "text" at bounding box center [776, 499] width 189 height 31
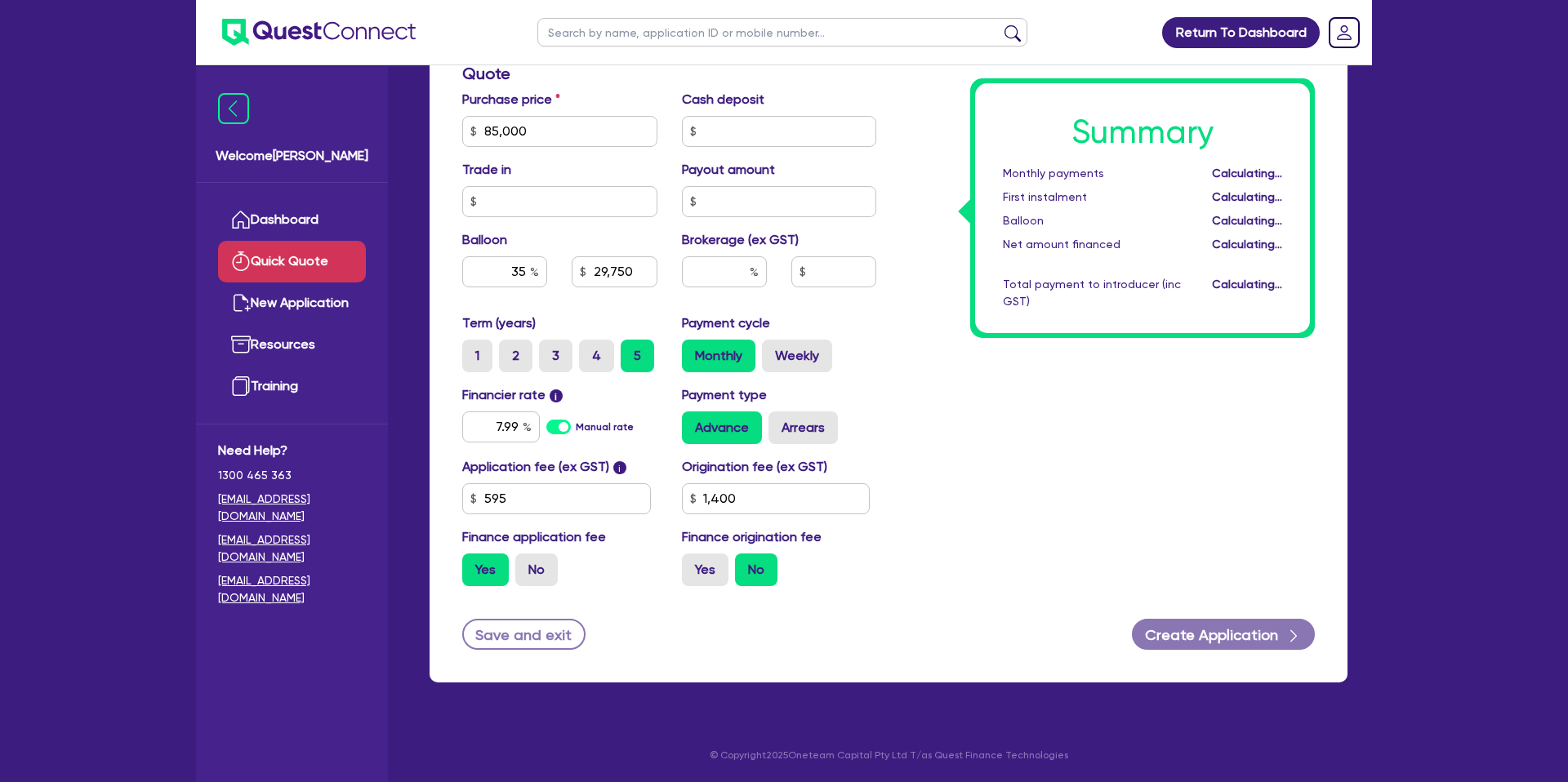
drag, startPoint x: 1112, startPoint y: 519, endPoint x: 838, endPoint y: 615, distance: 290.3
click at [1080, 520] on div "Summary Monthly payments Calculating... First instalment Calculating... Balloon…" at bounding box center [1107, 122] width 439 height 954
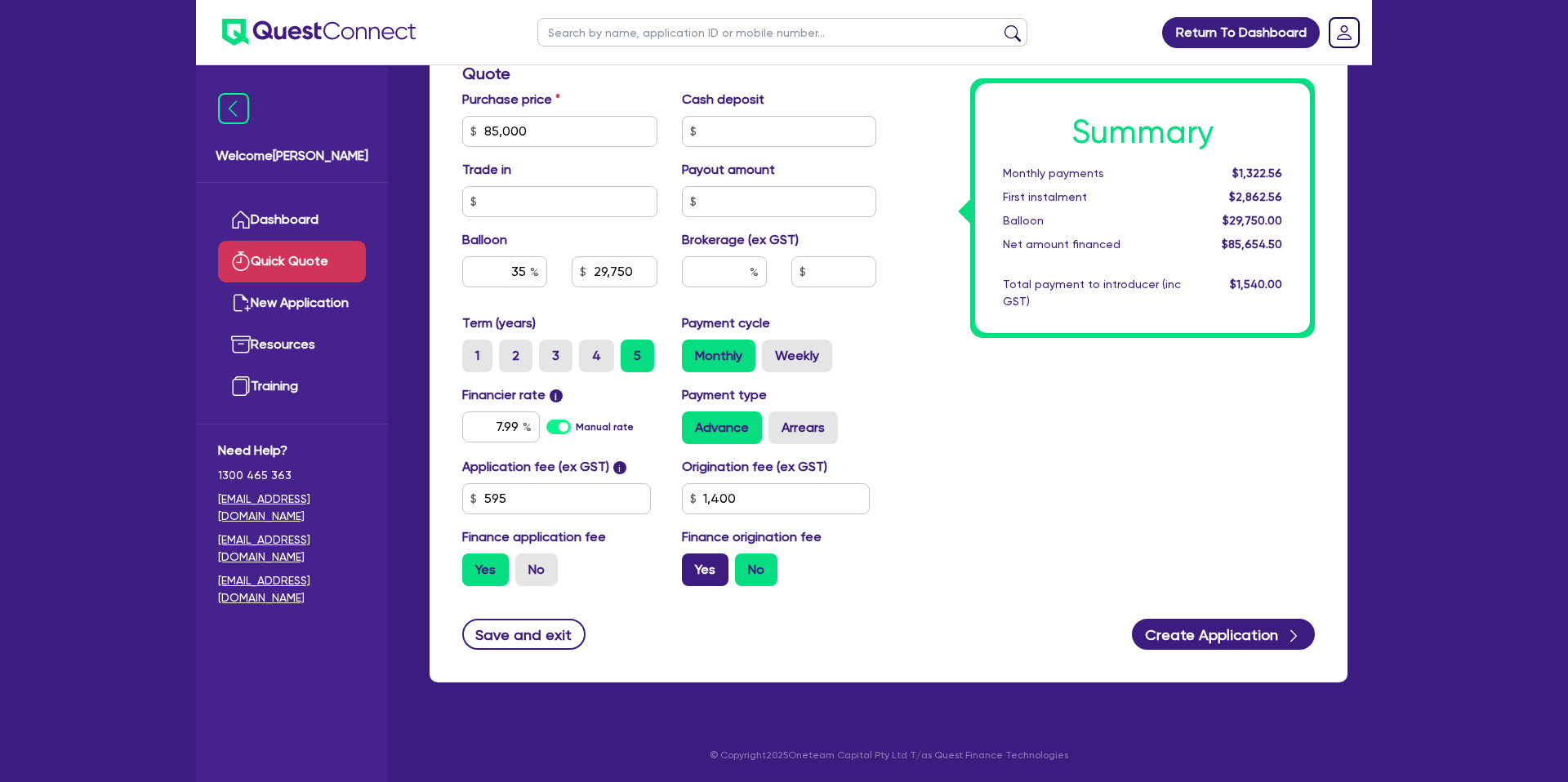
click at [691, 567] on label "Yes" at bounding box center [705, 569] width 47 height 32
click at [691, 564] on input "Yes" at bounding box center [687, 559] width 11 height 11
click at [783, 348] on label "Weekly" at bounding box center [797, 356] width 70 height 32
click at [772, 348] on input "Weekly" at bounding box center [767, 345] width 11 height 11
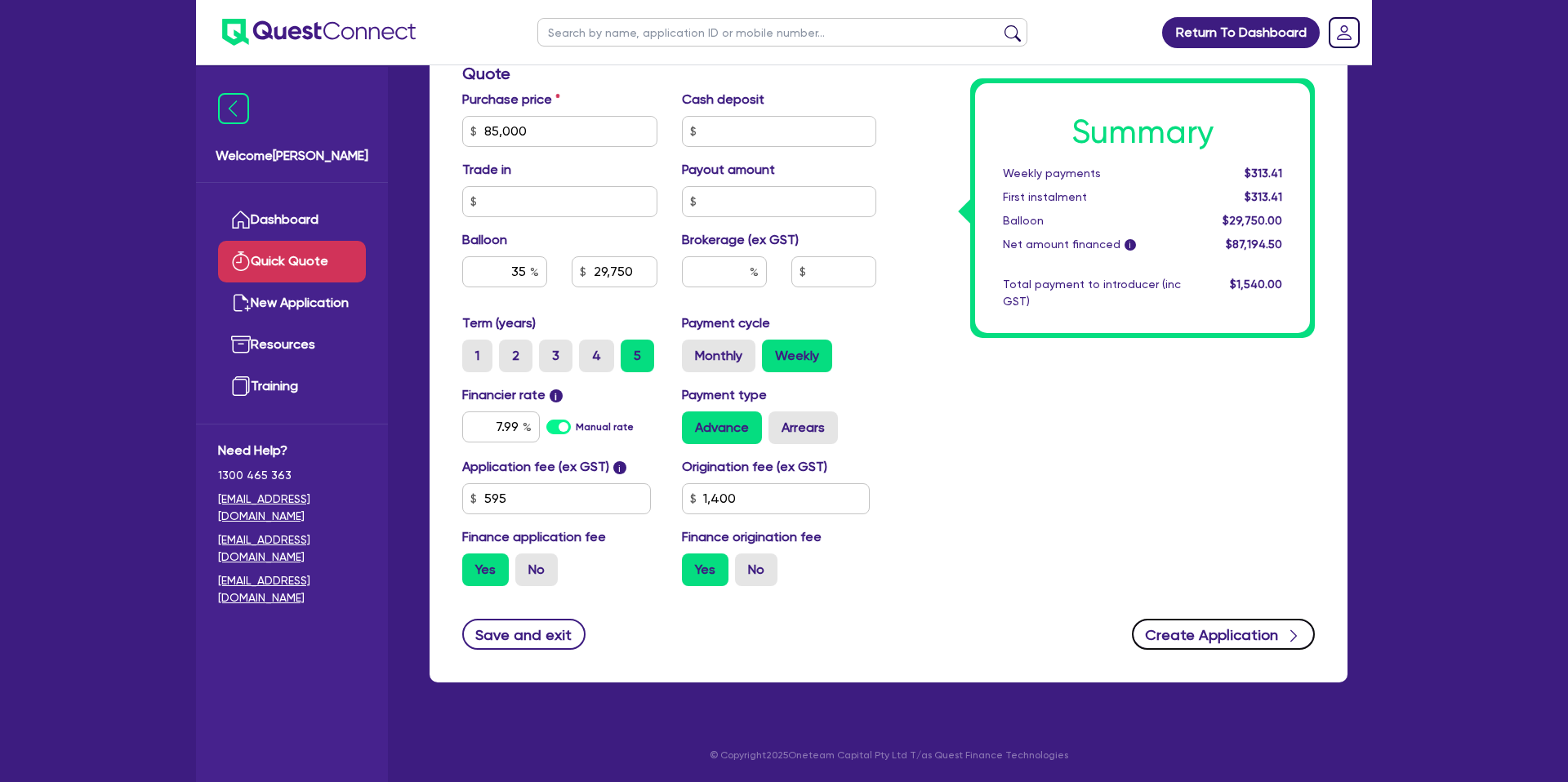
drag, startPoint x: 1251, startPoint y: 649, endPoint x: 1214, endPoint y: 636, distance: 39.2
click at [1250, 650] on div "Finance type Chattel Mortgage Business Loan Asset type category Select Cars and…" at bounding box center [888, 147] width 918 height 1070
click at [1270, 643] on button "Create Application" at bounding box center [1223, 635] width 183 height 31
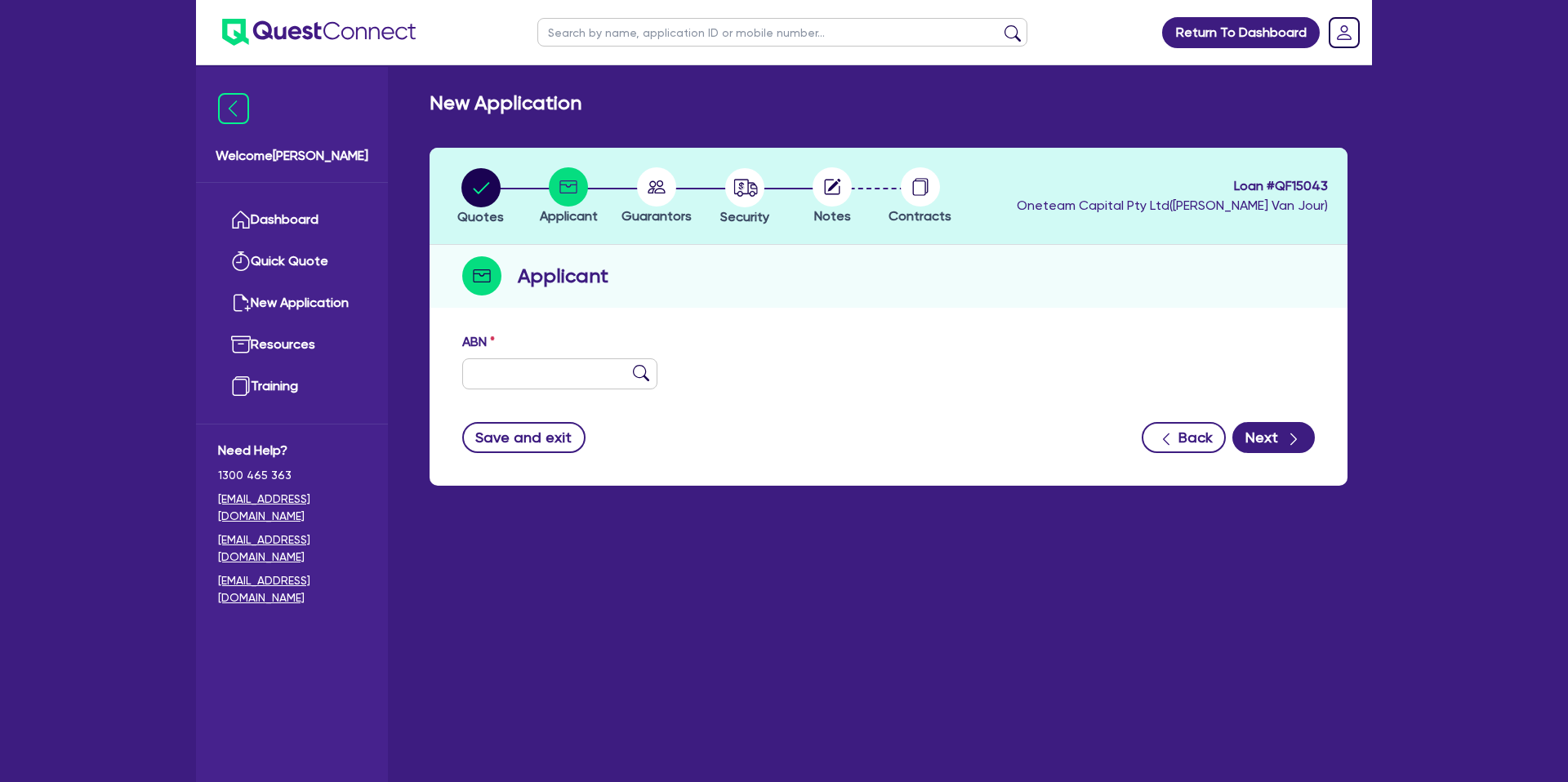
click at [507, 391] on div "ABN" at bounding box center [888, 368] width 877 height 70
click at [505, 374] on input "text" at bounding box center [560, 374] width 195 height 31
paste input "text"
click at [538, 384] on input "text" at bounding box center [560, 374] width 195 height 31
paste input "text"
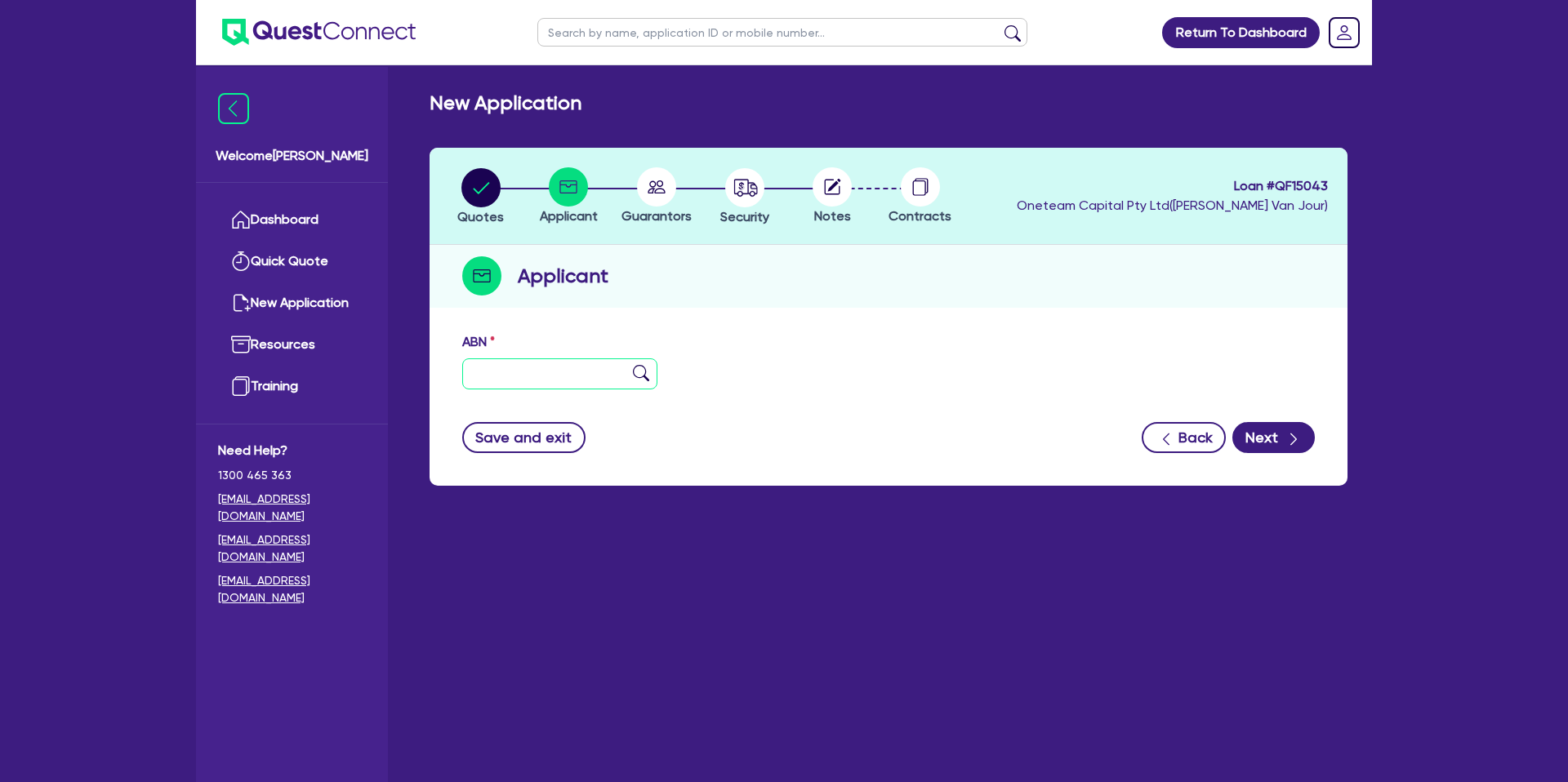
click at [535, 379] on input "text" at bounding box center [560, 374] width 195 height 31
paste input "text"
drag, startPoint x: 530, startPoint y: 382, endPoint x: 493, endPoint y: 192, distance: 193.6
click at [530, 380] on input "text" at bounding box center [560, 374] width 195 height 31
paste input "11 119 760 388"
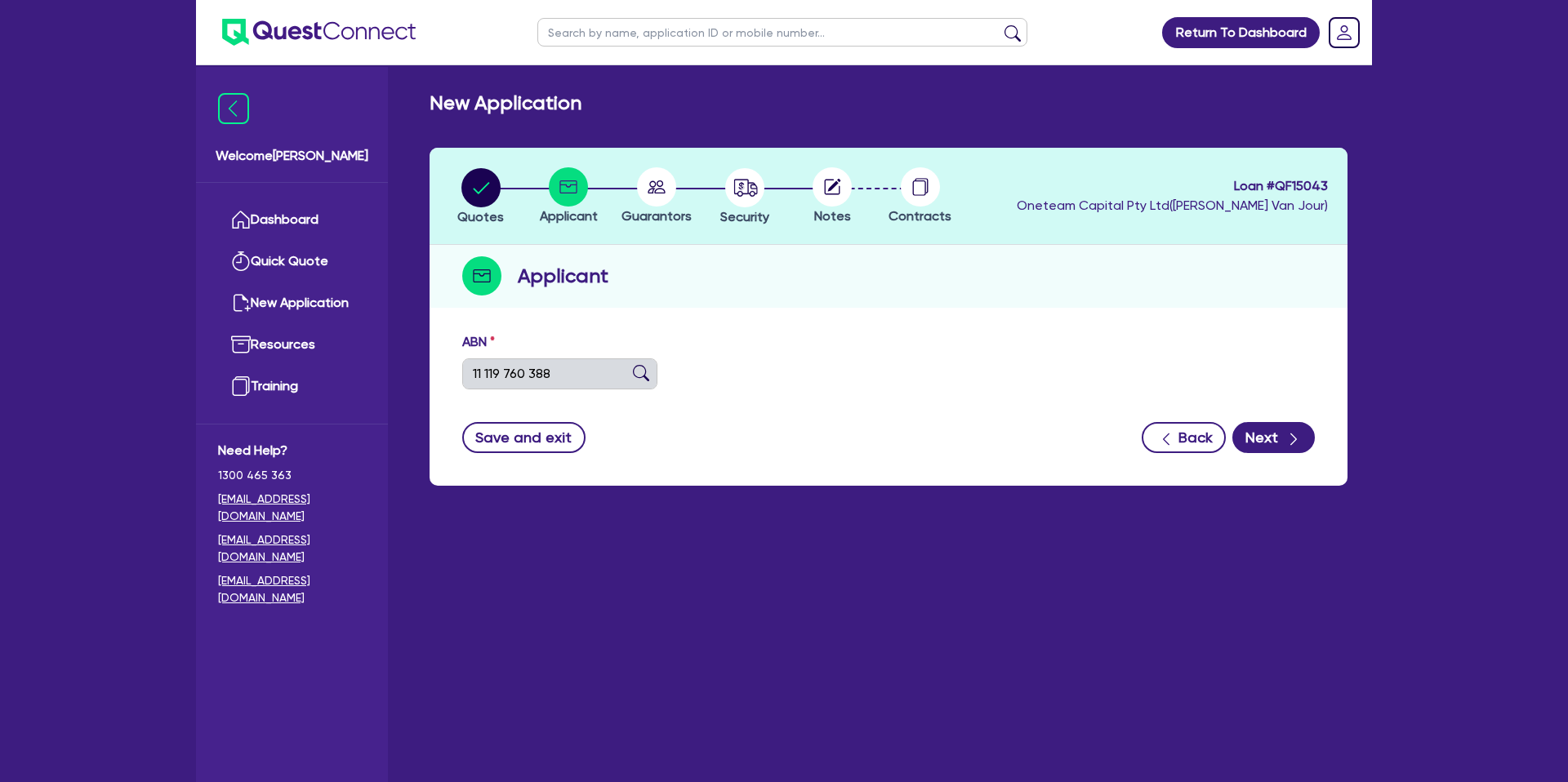
drag, startPoint x: 846, startPoint y: 302, endPoint x: 900, endPoint y: 310, distance: 54.6
click at [860, 302] on div "Applicant" at bounding box center [888, 276] width 918 height 63
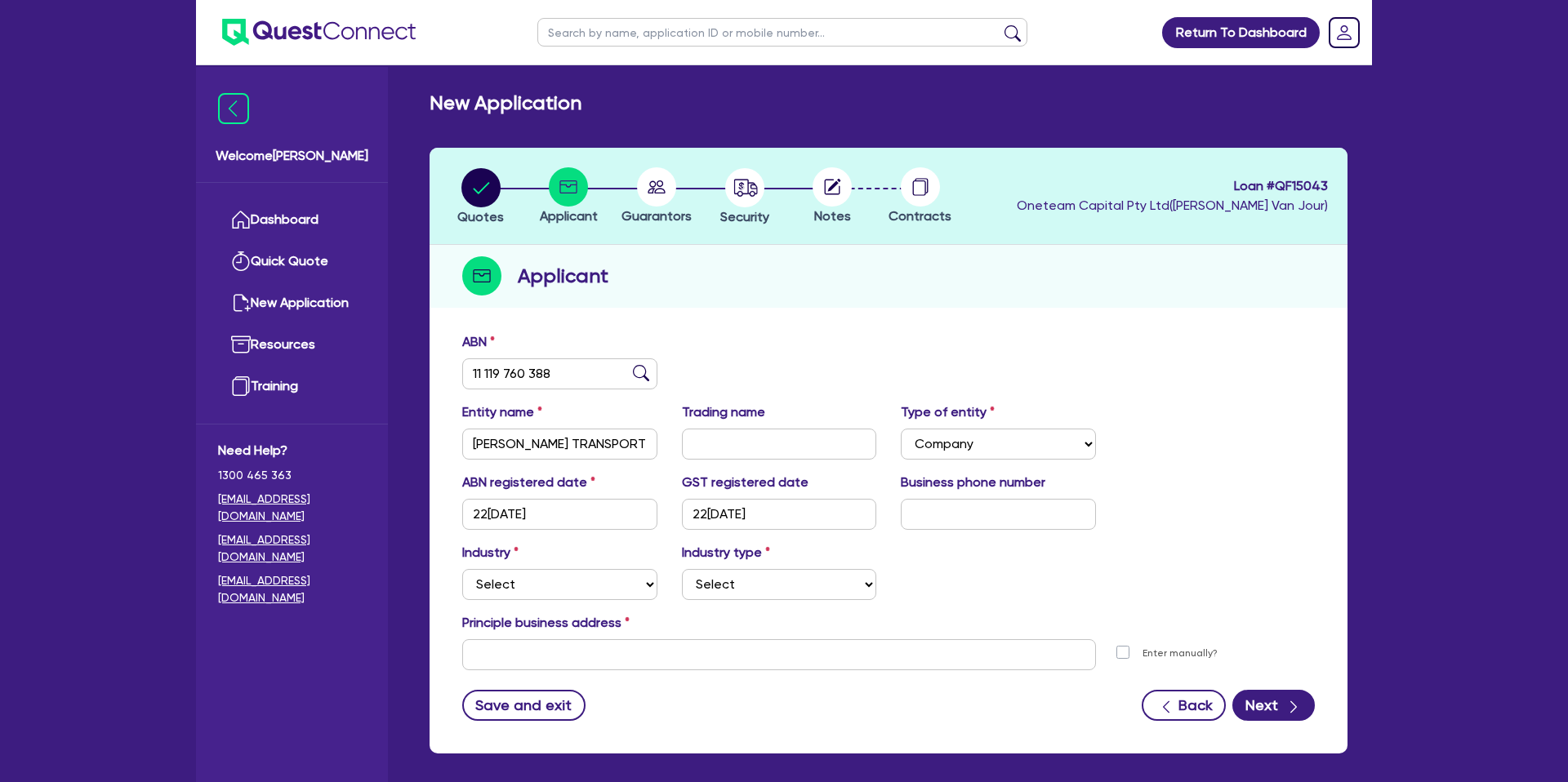
scroll to position [71, 0]
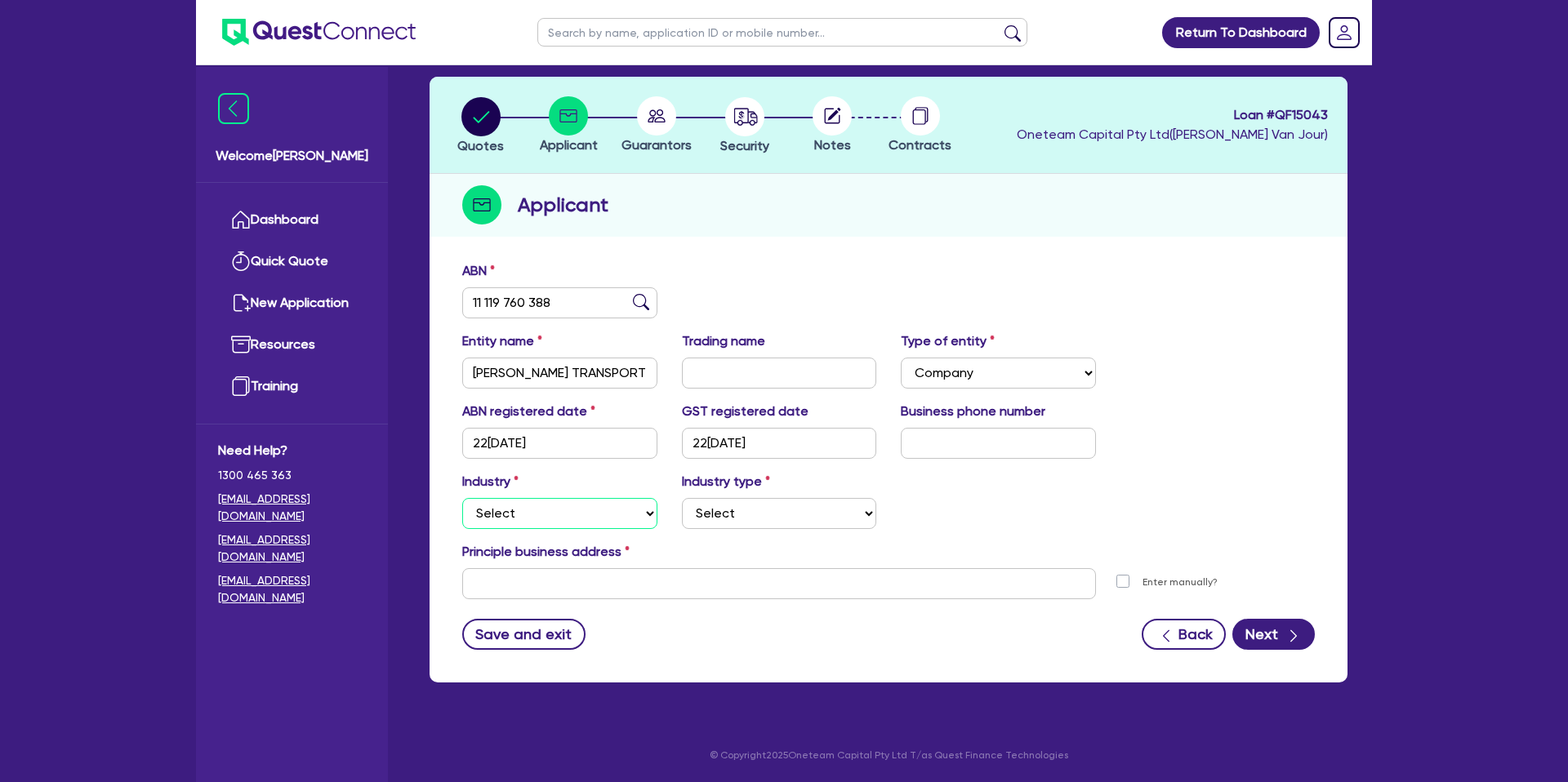
click at [543, 509] on select "Select Accomodation & Food Services Administrative & Support Services Agricultu…" at bounding box center [560, 514] width 195 height 31
click at [462, 498] on select "Select Accomodation & Food Services Administrative & Support Services Agricultu…" at bounding box center [560, 514] width 195 height 31
click at [757, 509] on select "Select Taxi & Luxury Car Services Passengers & Freight Transport Services Posta…" at bounding box center [779, 514] width 195 height 31
click at [682, 498] on select "Select Taxi & Luxury Car Services Passengers & Freight Transport Services Posta…" at bounding box center [779, 514] width 195 height 31
click at [622, 578] on input "text" at bounding box center [779, 584] width 634 height 31
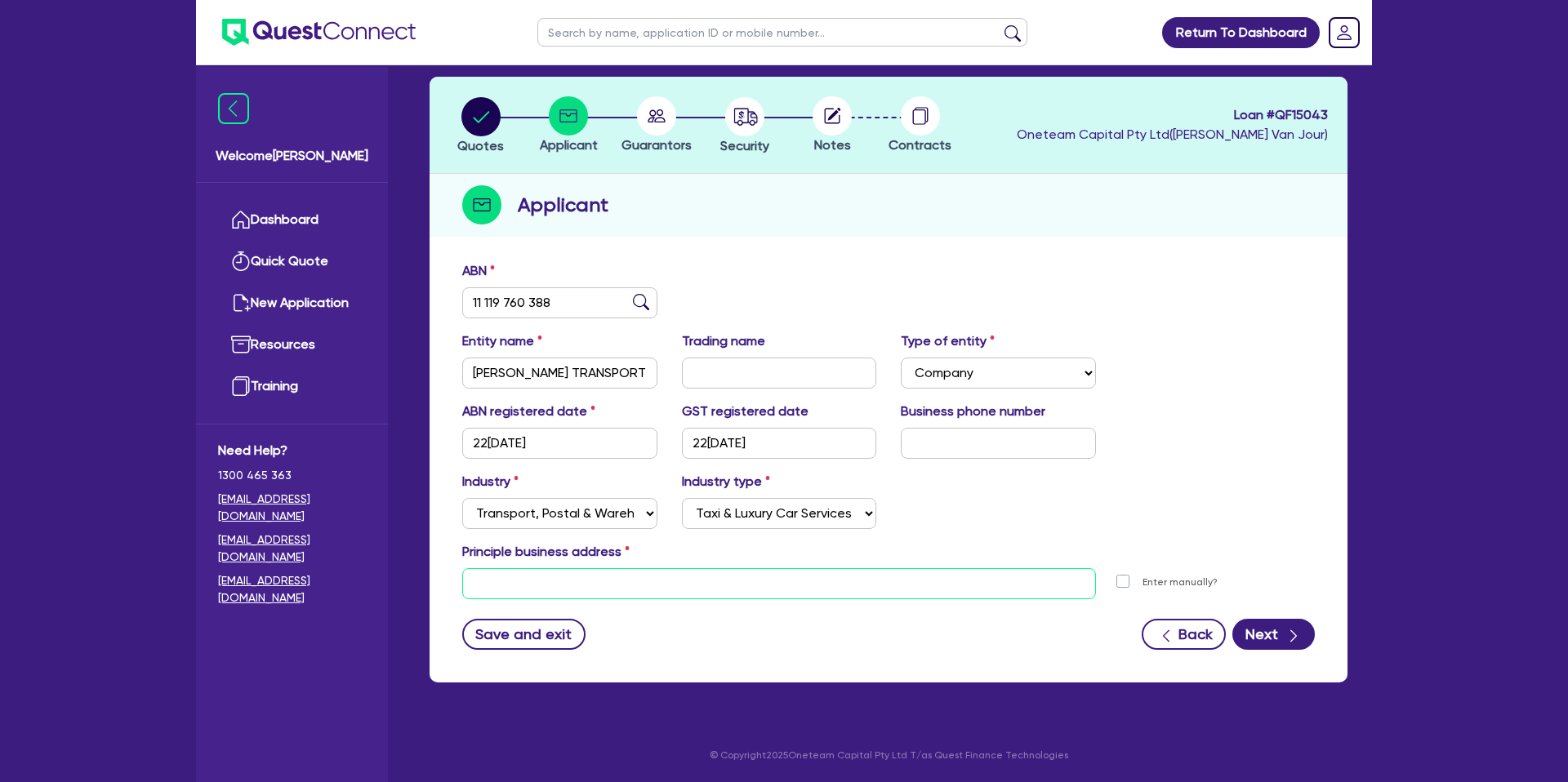
scroll to position [0, 0]
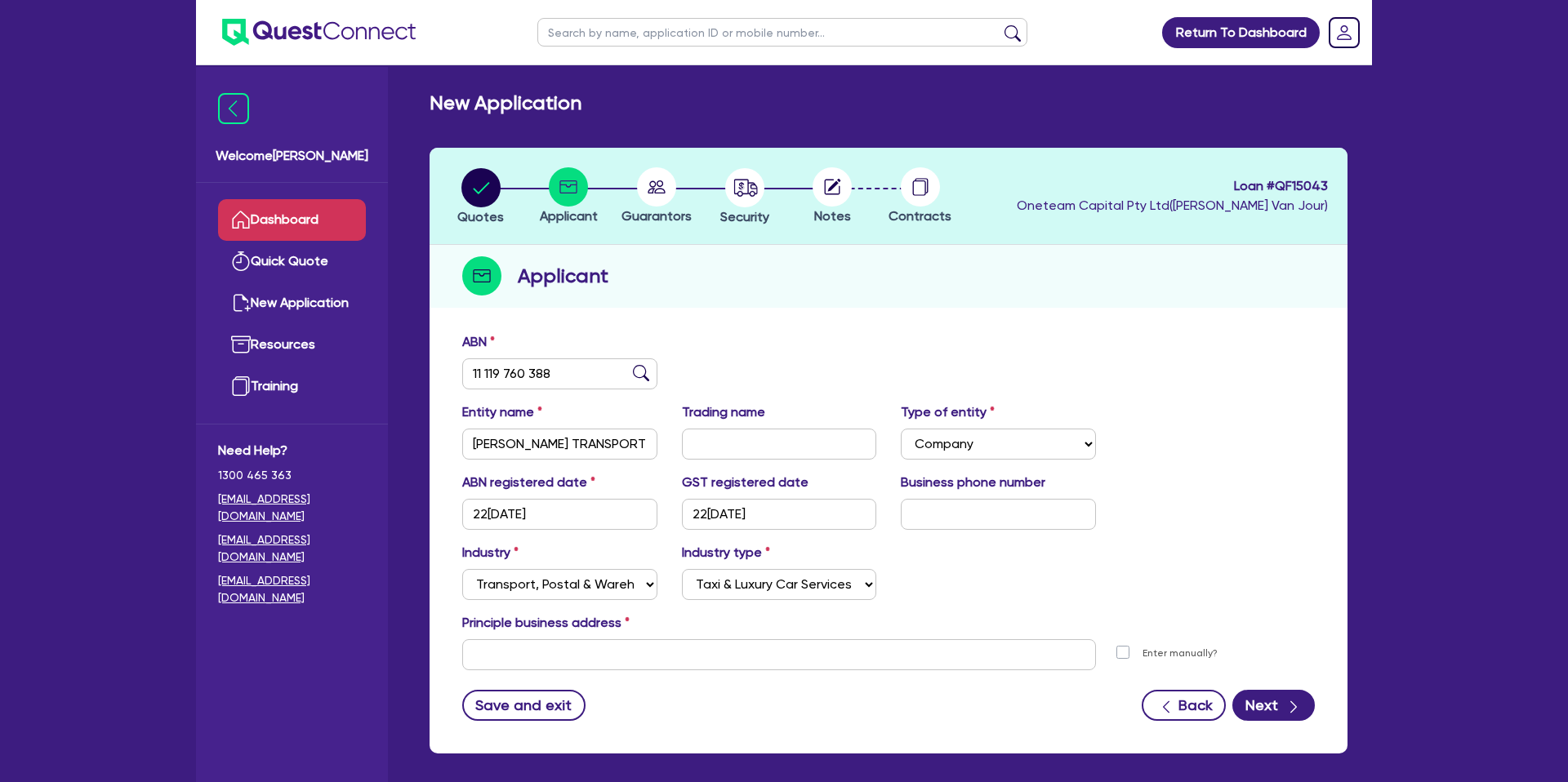
click at [320, 228] on link "Dashboard" at bounding box center [292, 219] width 147 height 41
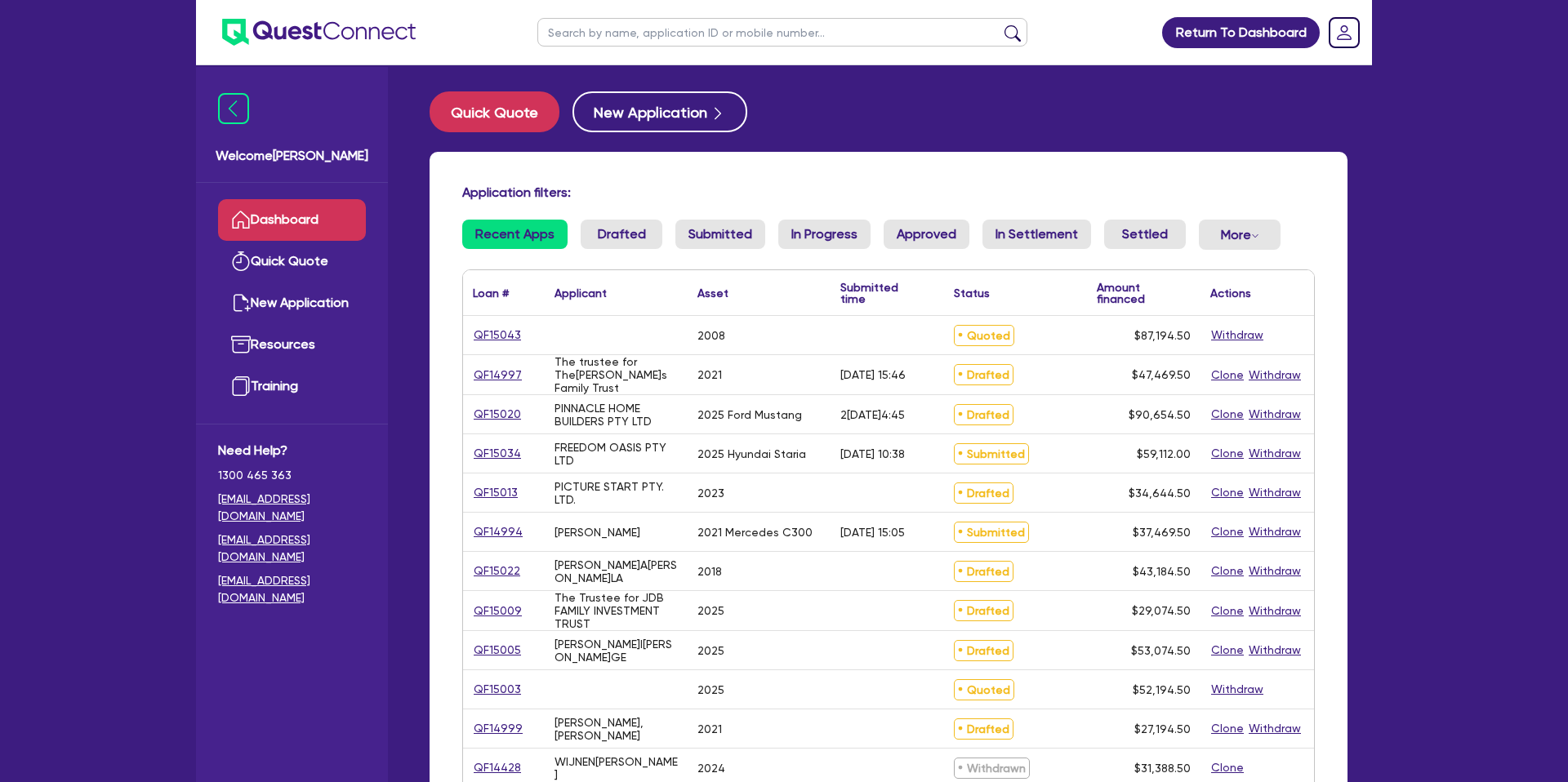
click at [624, 34] on input "text" at bounding box center [782, 31] width 490 height 29
click at [513, 458] on link "QF15034" at bounding box center [497, 453] width 49 height 18
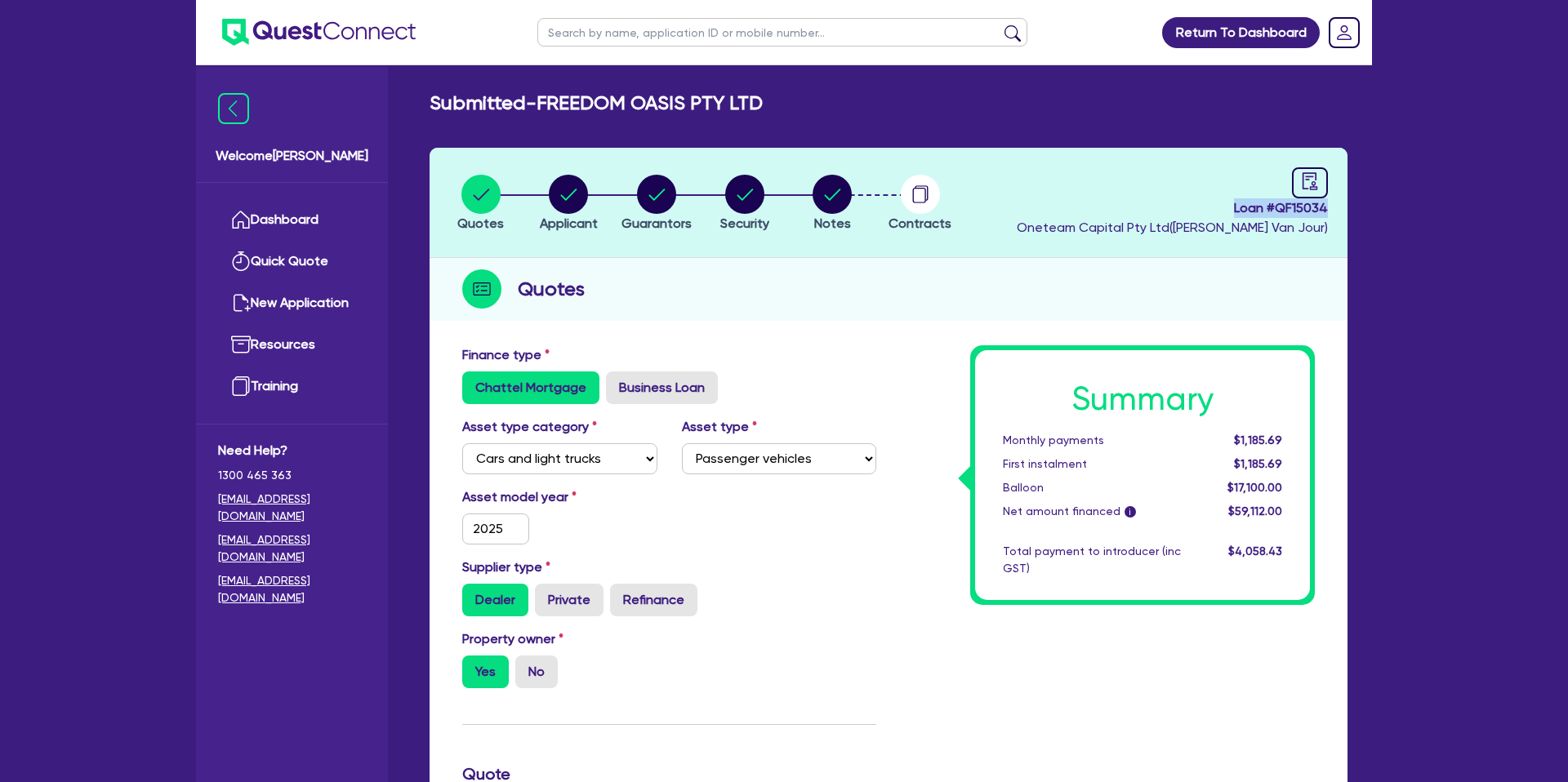
drag, startPoint x: 1288, startPoint y: 214, endPoint x: 1340, endPoint y: 212, distance: 52.0
click at [1340, 212] on header "Quotes Applicant [GEOGRAPHIC_DATA] Security Notes Contracts Loan # QF15034 Onet…" at bounding box center [888, 203] width 918 height 111
drag, startPoint x: 1431, startPoint y: 82, endPoint x: 1165, endPoint y: 4, distance: 277.2
click at [1429, 77] on div "Return To Dashboard Edit Profile Logout Welcome[PERSON_NAME] Quick Quote New Ap…" at bounding box center [784, 741] width 1568 height 1483
click at [309, 215] on link "Dashboard" at bounding box center [292, 219] width 147 height 41
